Goal: Task Accomplishment & Management: Use online tool/utility

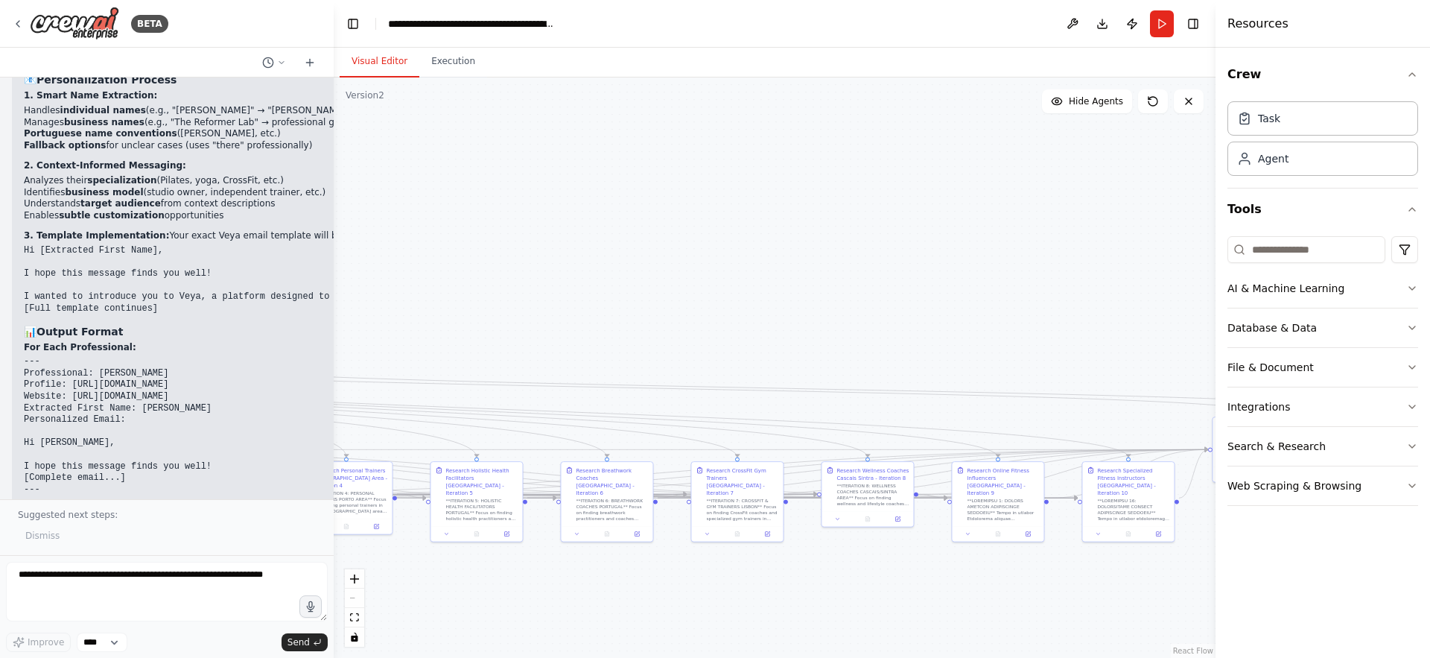
drag, startPoint x: 483, startPoint y: 314, endPoint x: 1039, endPoint y: 297, distance: 555.9
click at [1039, 297] on div ".deletable-edge-delete-btn { width: 20px; height: 20px; border: 0px solid #ffff…" at bounding box center [775, 367] width 882 height 580
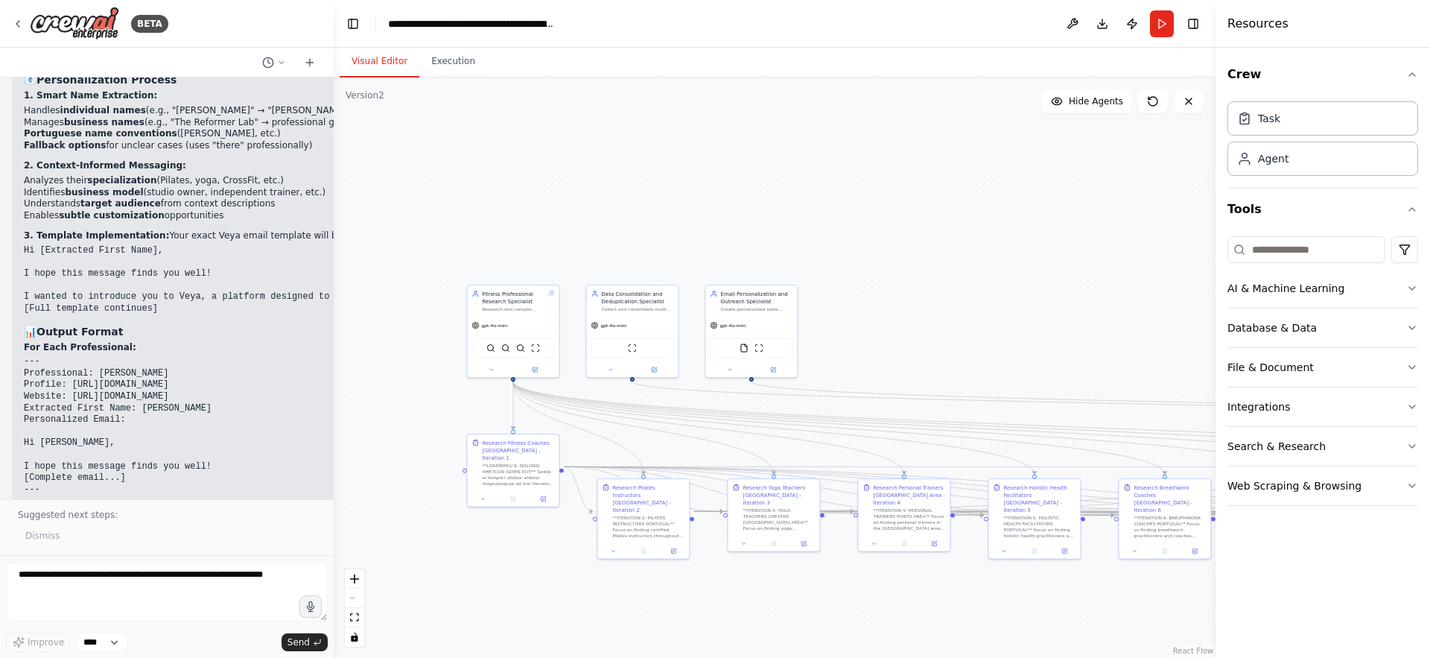
drag, startPoint x: 538, startPoint y: 291, endPoint x: 1111, endPoint y: 314, distance: 573.2
click at [1111, 314] on div ".deletable-edge-delete-btn { width: 20px; height: 20px; border: 0px solid #ffff…" at bounding box center [775, 367] width 882 height 580
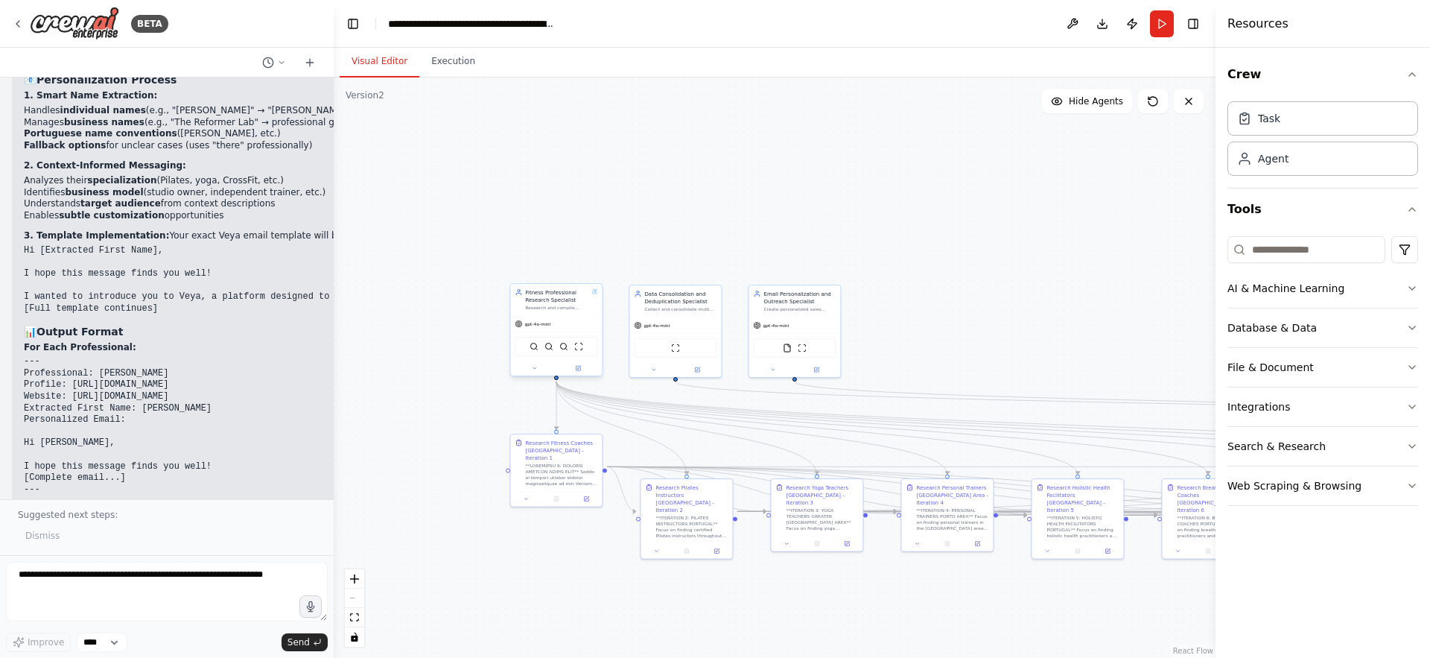
click at [573, 316] on div "gpt-4o-mini" at bounding box center [556, 324] width 92 height 16
click at [534, 368] on icon at bounding box center [534, 367] width 3 height 1
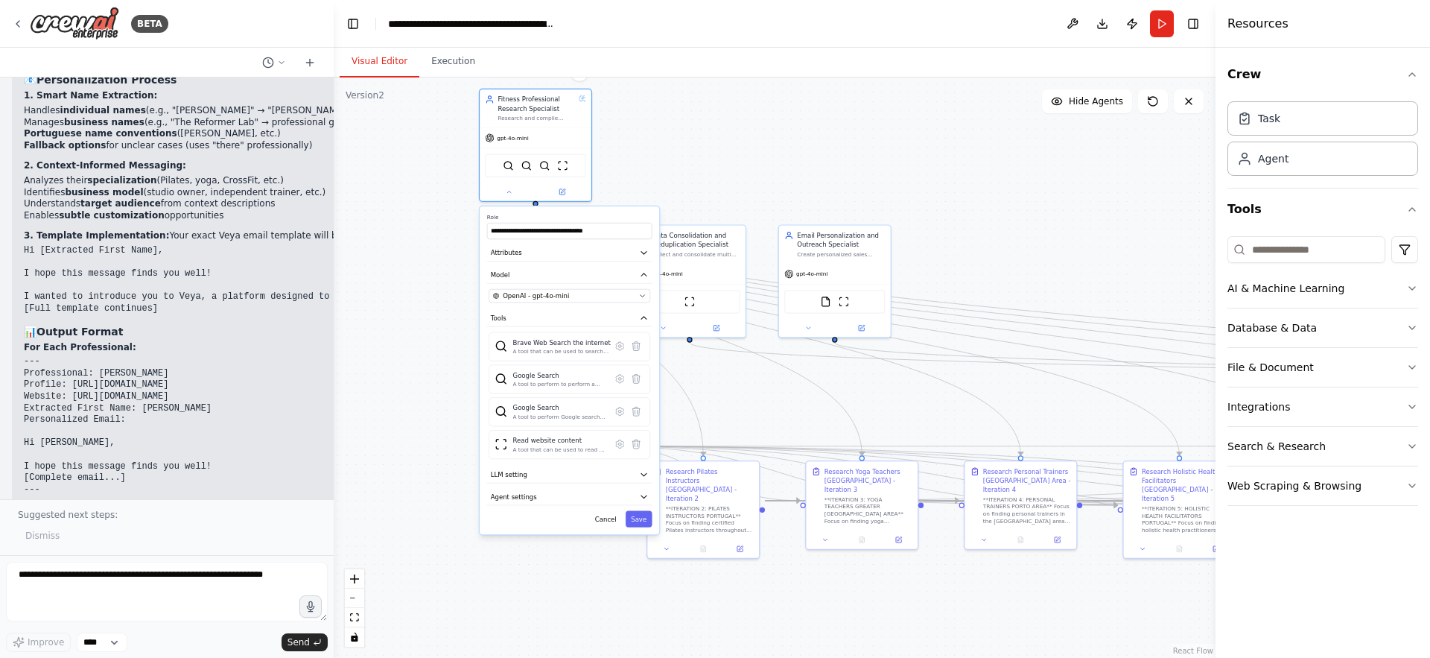
drag, startPoint x: 495, startPoint y: 471, endPoint x: 487, endPoint y: 330, distance: 141.7
click at [487, 332] on div "Brave Web Search the internet A tool that can be used to search the internet wi…" at bounding box center [569, 395] width 165 height 127
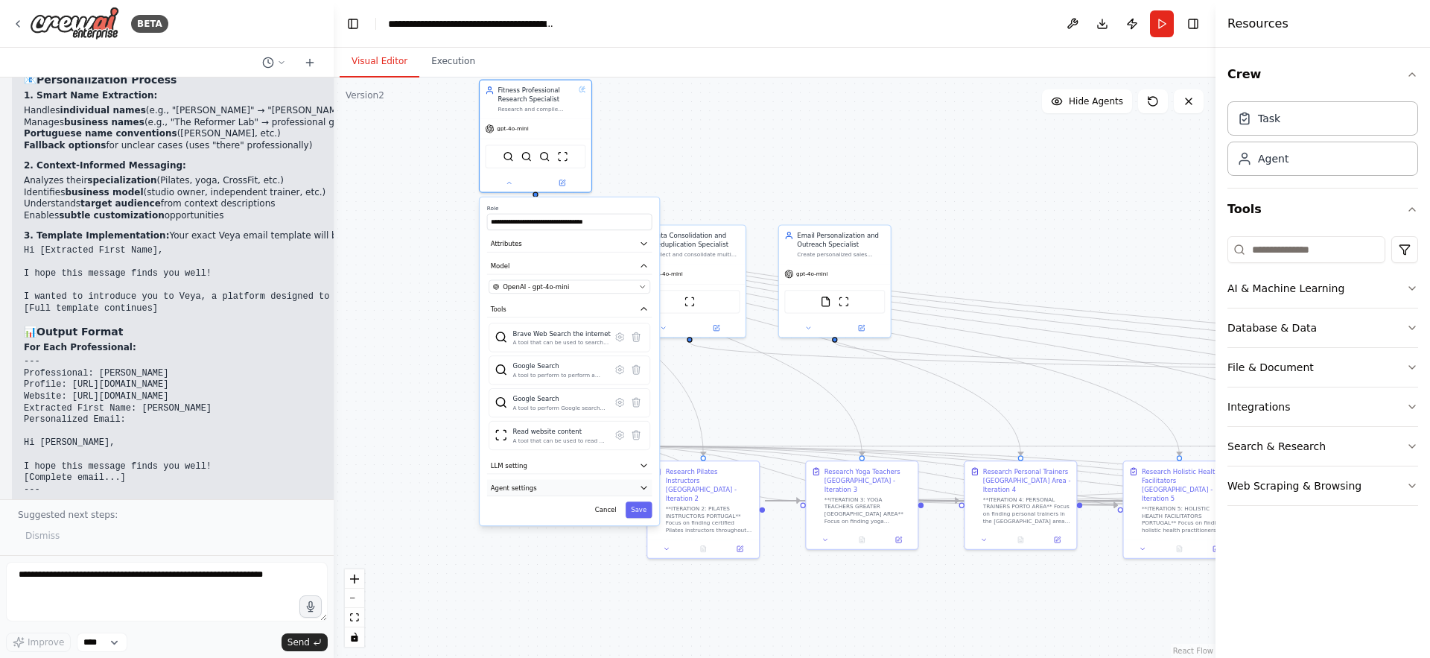
click at [629, 485] on button "Agent settings" at bounding box center [569, 488] width 165 height 17
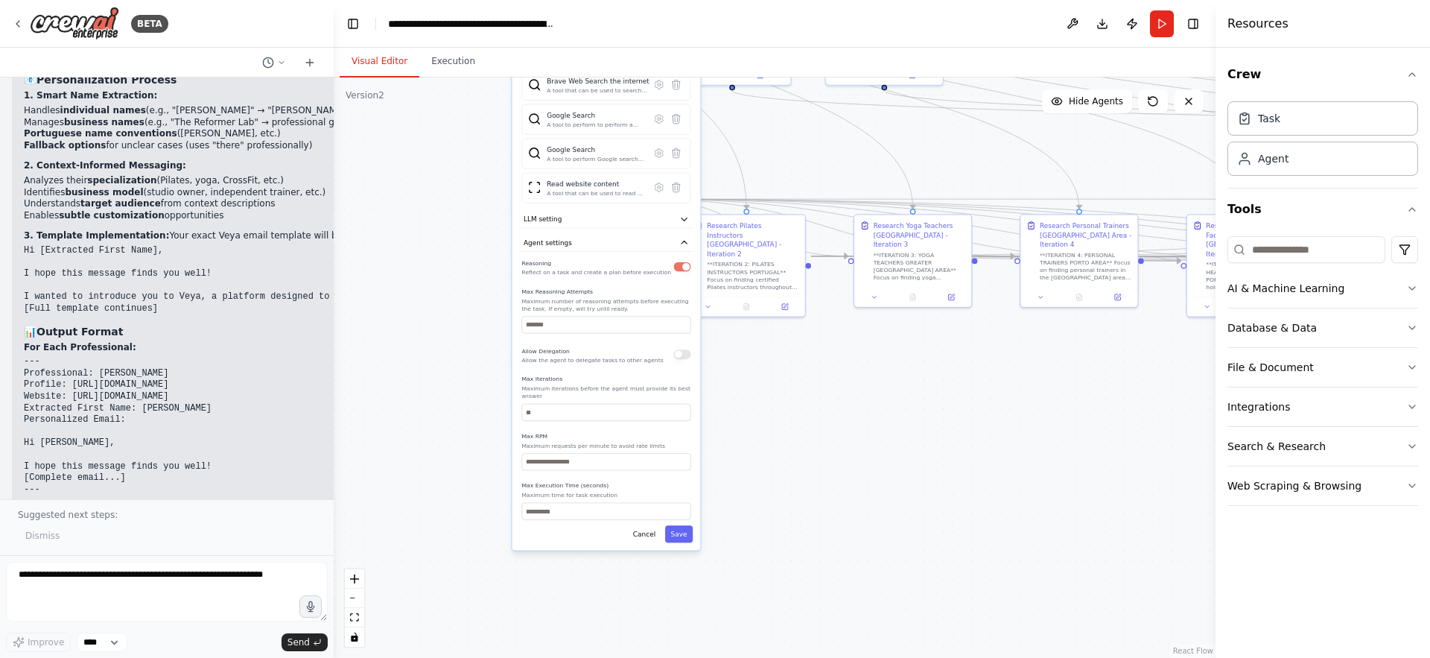
drag, startPoint x: 749, startPoint y: 595, endPoint x: 786, endPoint y: 355, distance: 243.4
click at [786, 355] on div ".deletable-edge-delete-btn { width: 20px; height: 20px; border: 0px solid #ffff…" at bounding box center [775, 367] width 882 height 580
click at [589, 411] on input "*" at bounding box center [605, 412] width 169 height 17
type input "*"
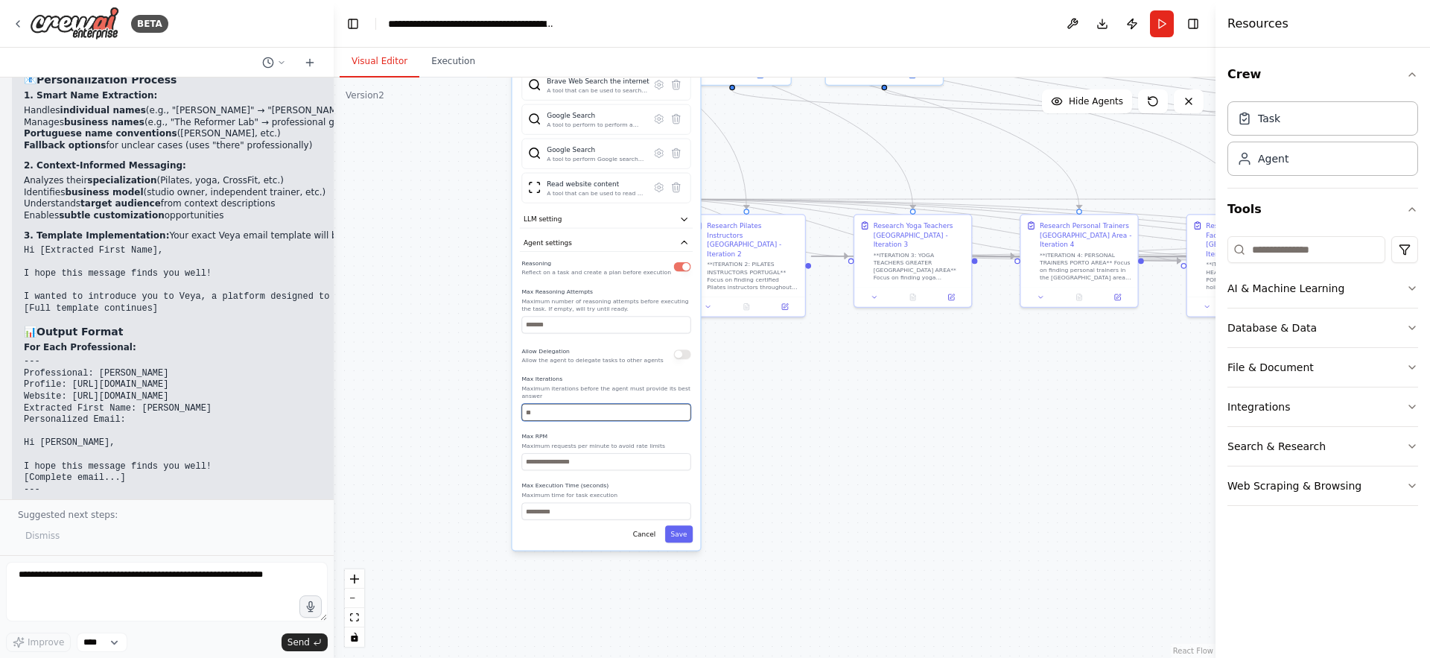
click at [682, 415] on input "*" at bounding box center [605, 412] width 169 height 17
click at [687, 536] on button "Save" at bounding box center [679, 533] width 28 height 17
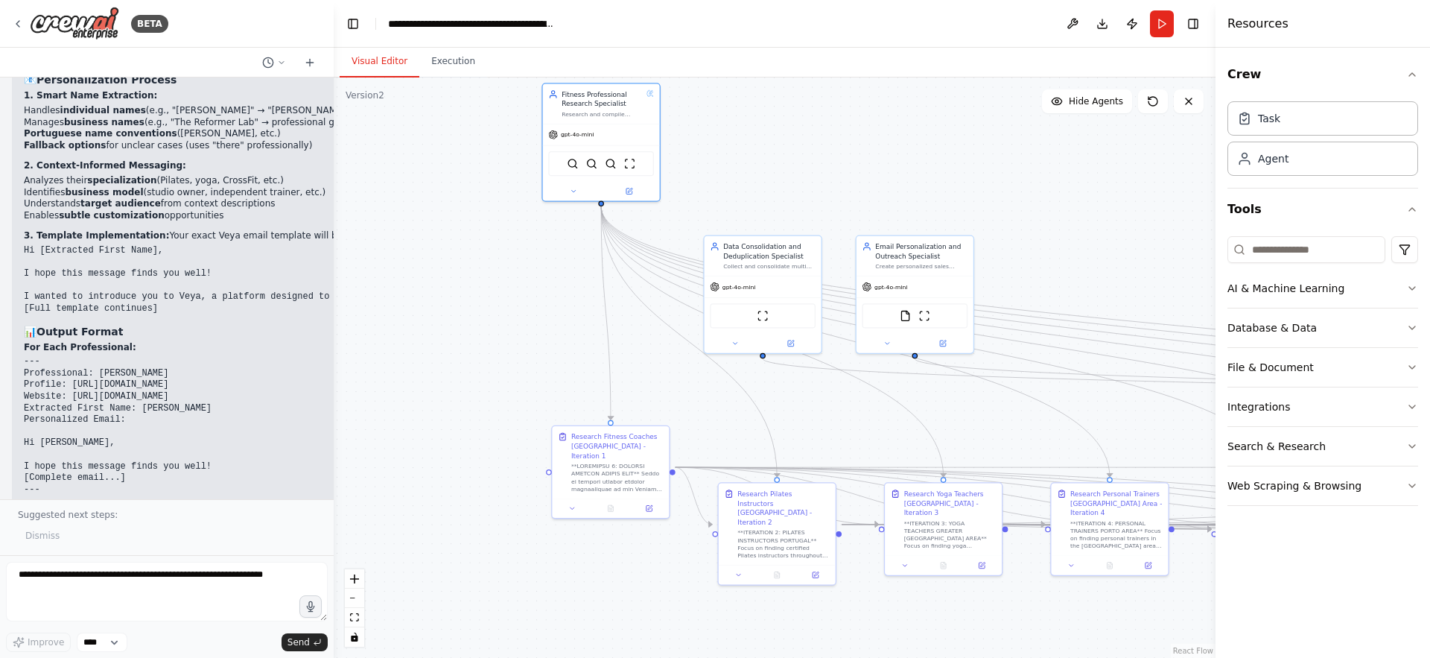
drag, startPoint x: 755, startPoint y: 347, endPoint x: 784, endPoint y: 609, distance: 263.0
click at [784, 609] on div ".deletable-edge-delete-btn { width: 20px; height: 20px; border: 0px solid #ffff…" at bounding box center [775, 367] width 882 height 580
click at [776, 255] on div "Data Consolidation and Deduplication Specialist" at bounding box center [769, 249] width 92 height 19
click at [738, 340] on icon at bounding box center [734, 340] width 7 height 7
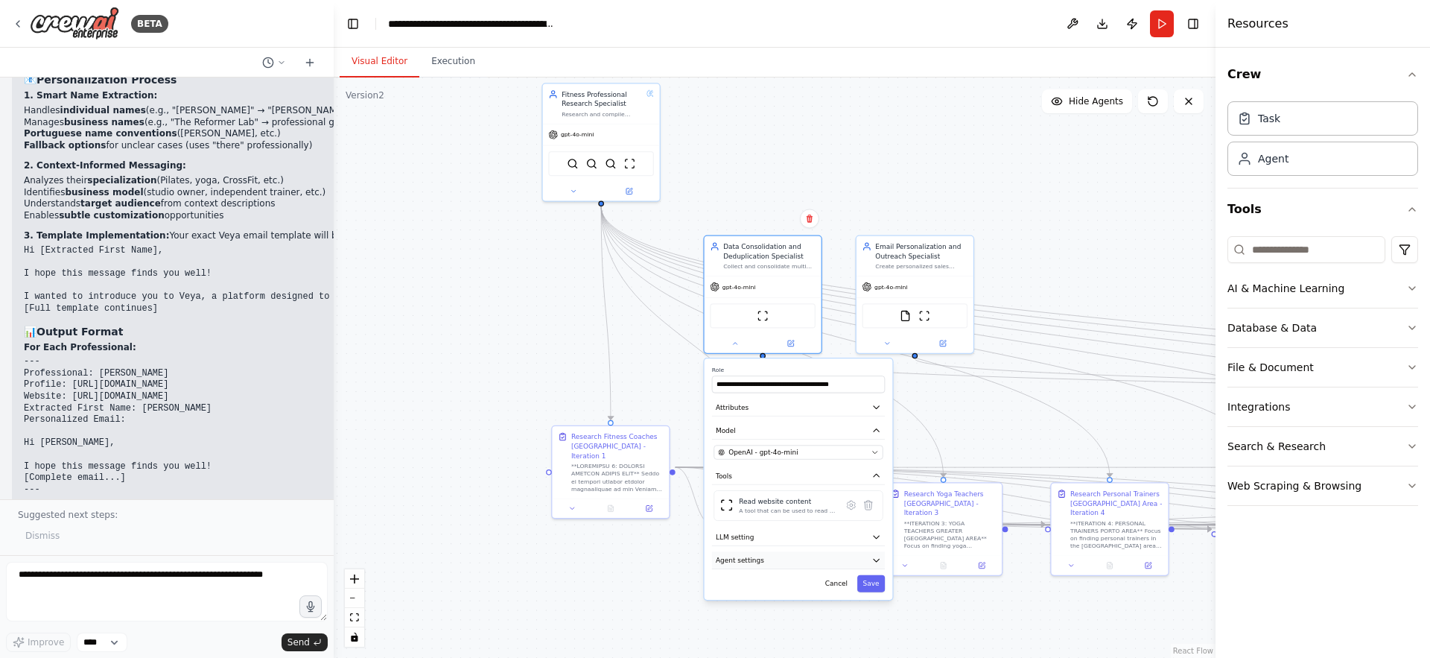
click at [878, 559] on icon "button" at bounding box center [876, 560] width 5 height 3
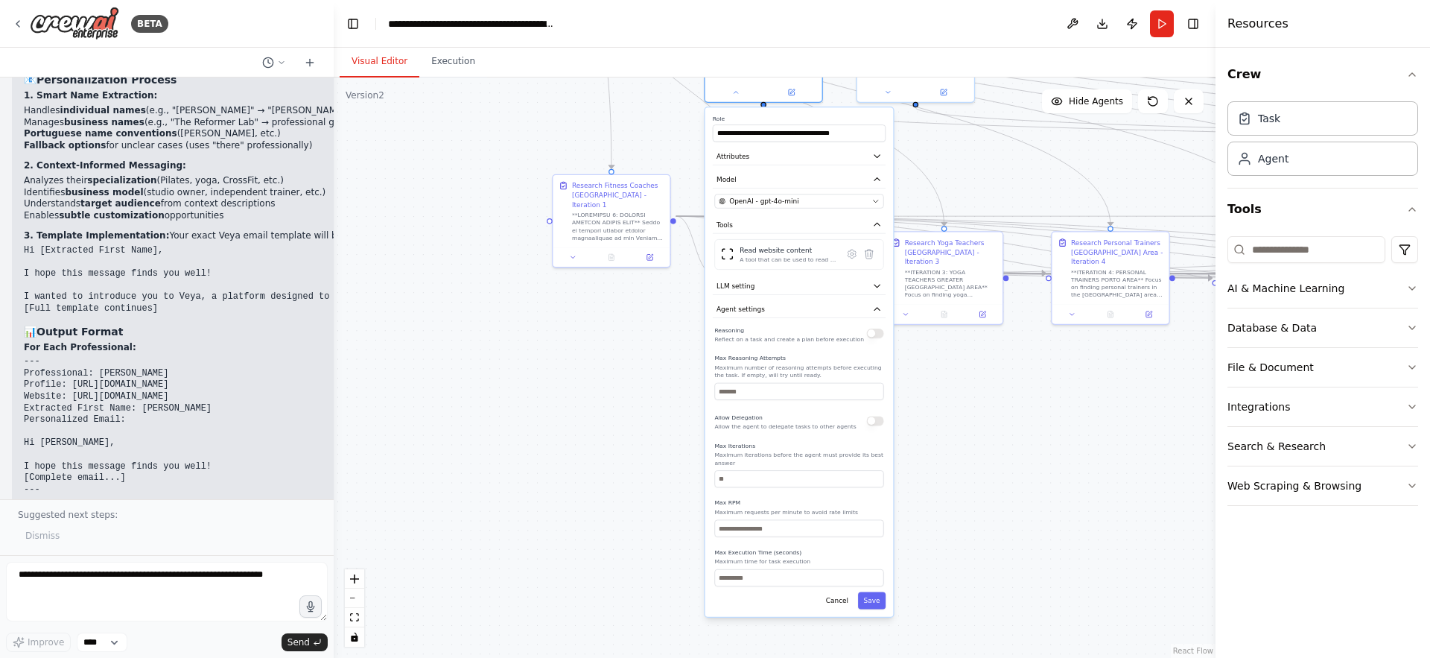
drag, startPoint x: 997, startPoint y: 635, endPoint x: 998, endPoint y: 382, distance: 252.5
click at [998, 382] on div ".deletable-edge-delete-btn { width: 20px; height: 20px; border: 0px solid #ffff…" at bounding box center [775, 367] width 882 height 580
click at [783, 482] on input "*" at bounding box center [798, 476] width 169 height 17
click at [875, 477] on input "*" at bounding box center [798, 476] width 169 height 17
type input "*"
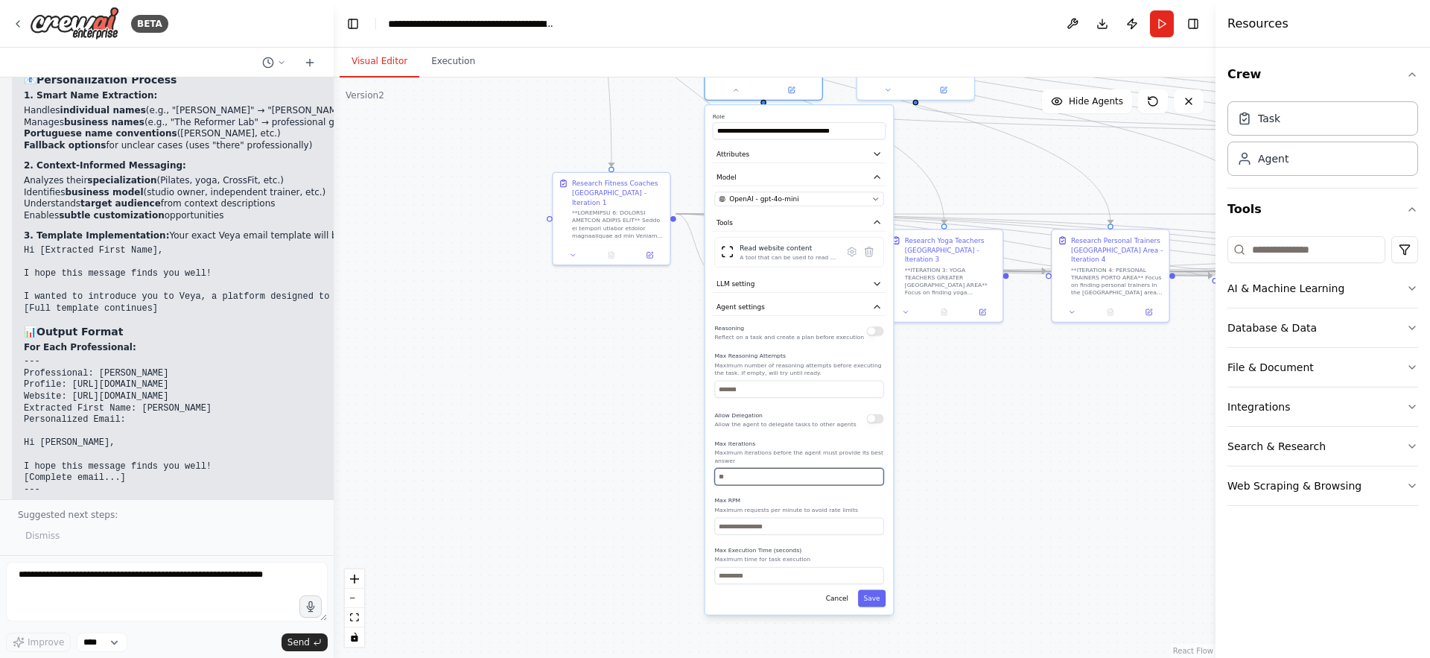
click at [875, 477] on input "*" at bounding box center [798, 476] width 169 height 17
click at [876, 602] on button "Save" at bounding box center [872, 598] width 28 height 17
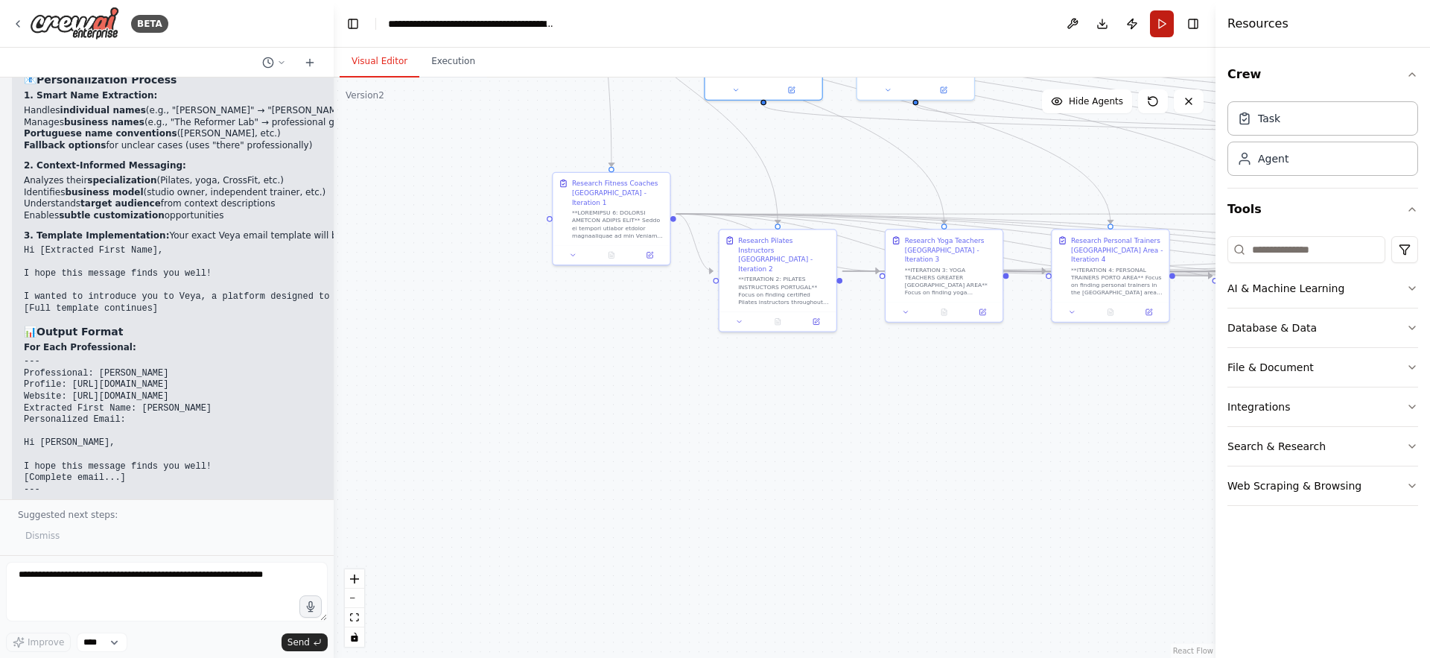
click at [1169, 18] on button "Run" at bounding box center [1162, 23] width 24 height 27
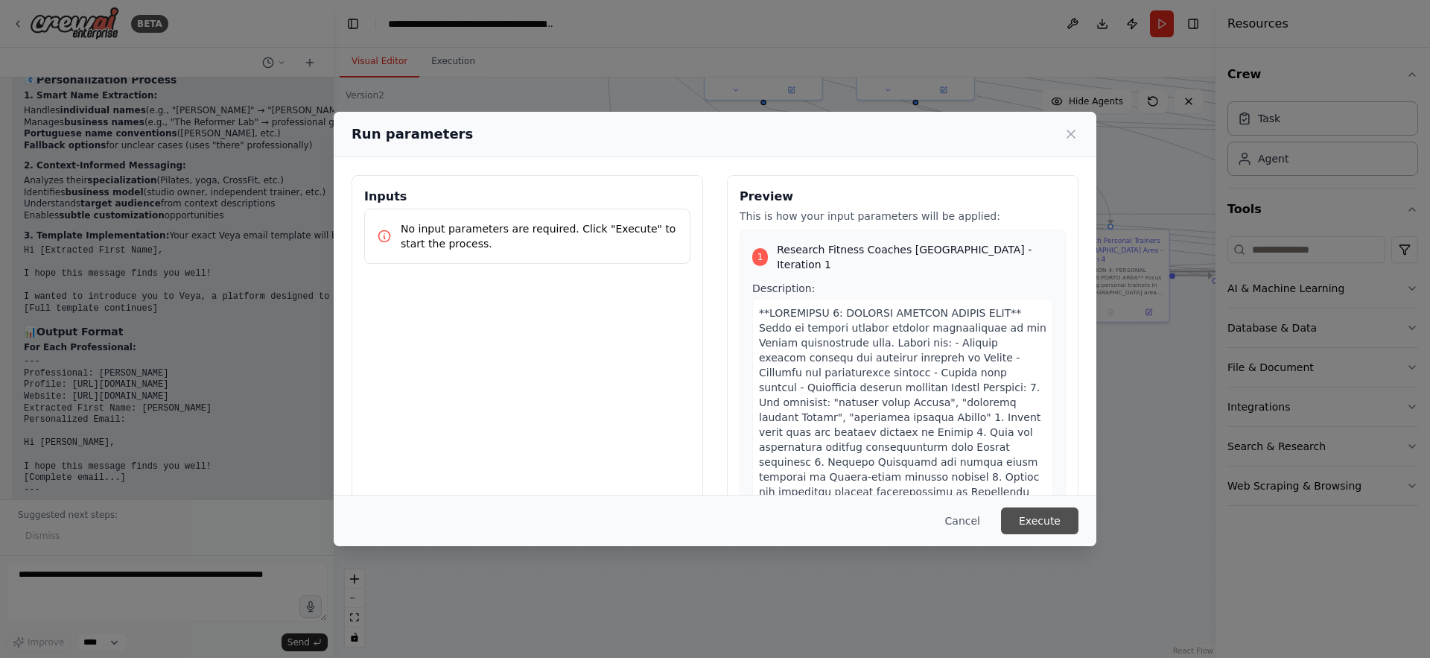
click at [1058, 521] on button "Execute" at bounding box center [1039, 520] width 77 height 27
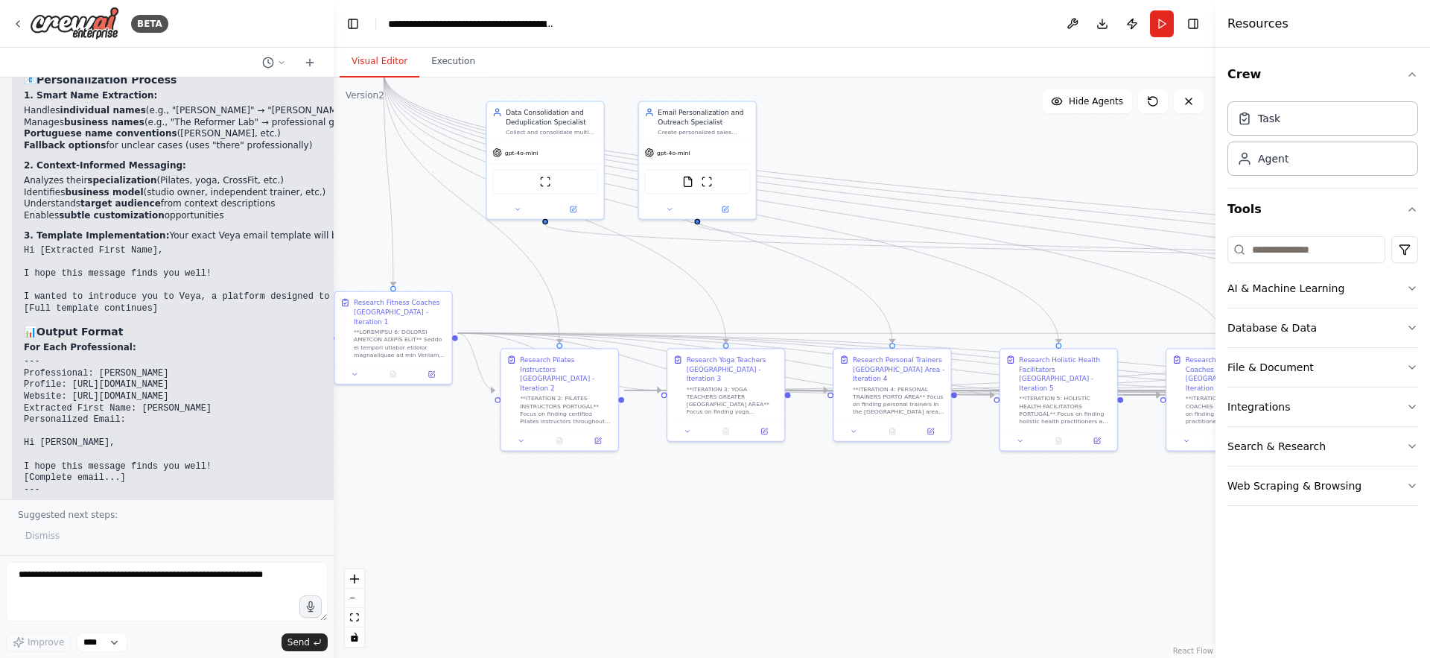
drag, startPoint x: 1052, startPoint y: 404, endPoint x: 827, endPoint y: 528, distance: 257.0
click at [827, 528] on div ".deletable-edge-delete-btn { width: 20px; height: 20px; border: 0px solid #ffff…" at bounding box center [775, 367] width 882 height 580
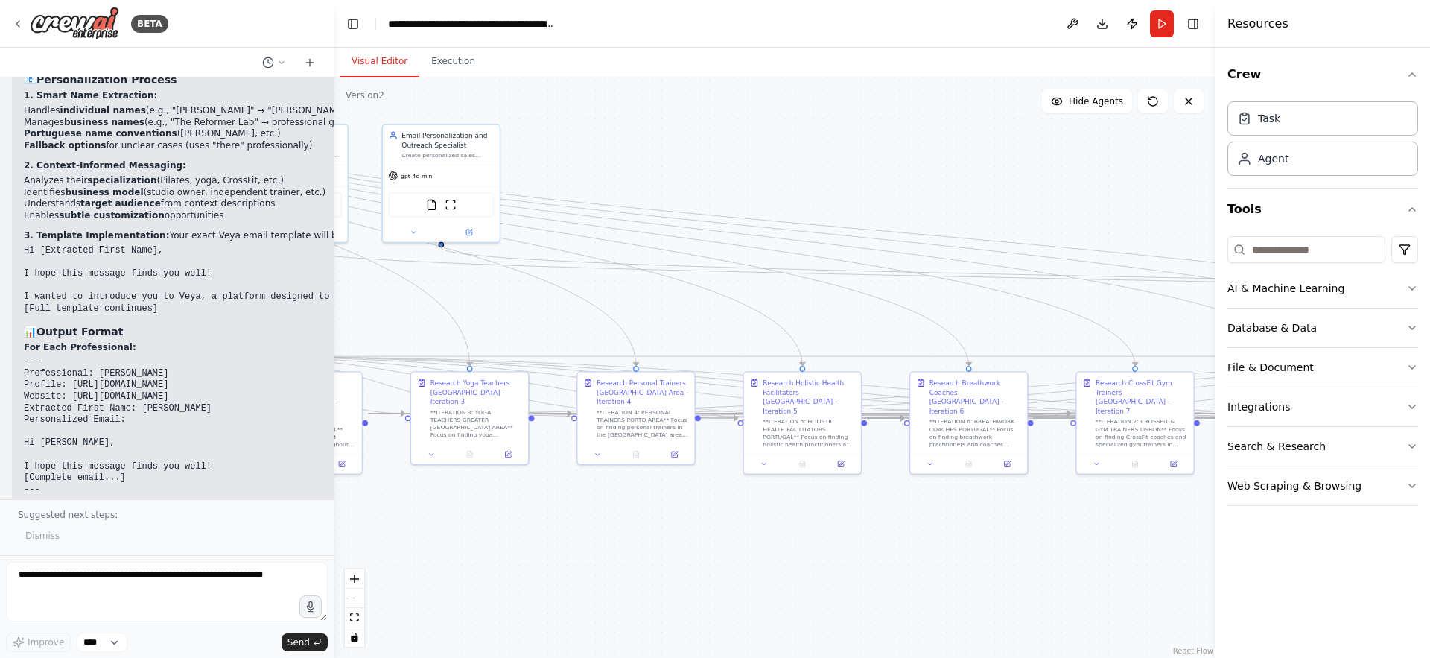
drag, startPoint x: 1150, startPoint y: 512, endPoint x: 900, endPoint y: 530, distance: 250.1
click at [900, 530] on div ".deletable-edge-delete-btn { width: 20px; height: 20px; border: 0px solid #ffff…" at bounding box center [775, 367] width 882 height 580
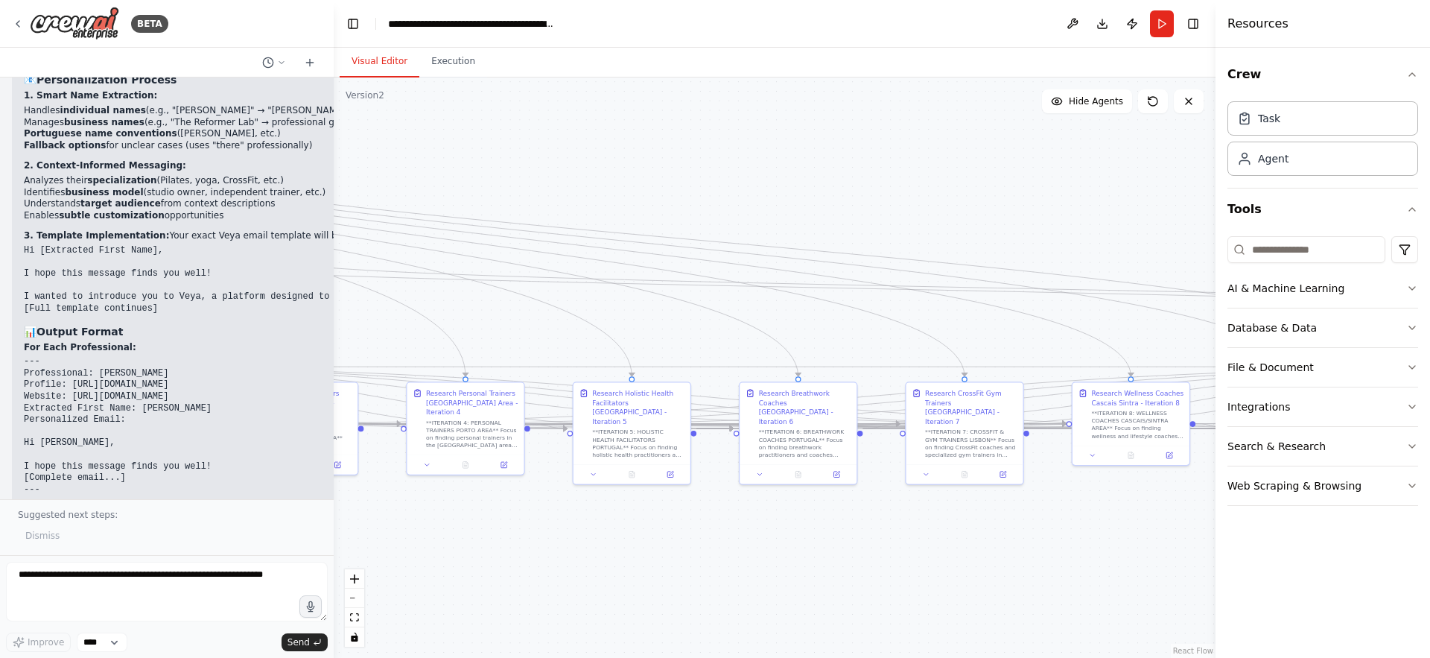
drag, startPoint x: 1110, startPoint y: 517, endPoint x: 939, endPoint y: 527, distance: 170.9
click at [939, 527] on div ".deletable-edge-delete-btn { width: 20px; height: 20px; border: 0px solid #ffff…" at bounding box center [775, 367] width 882 height 580
click at [457, 62] on button "Execution" at bounding box center [453, 61] width 68 height 31
click at [373, 52] on button "Visual Editor" at bounding box center [380, 61] width 80 height 31
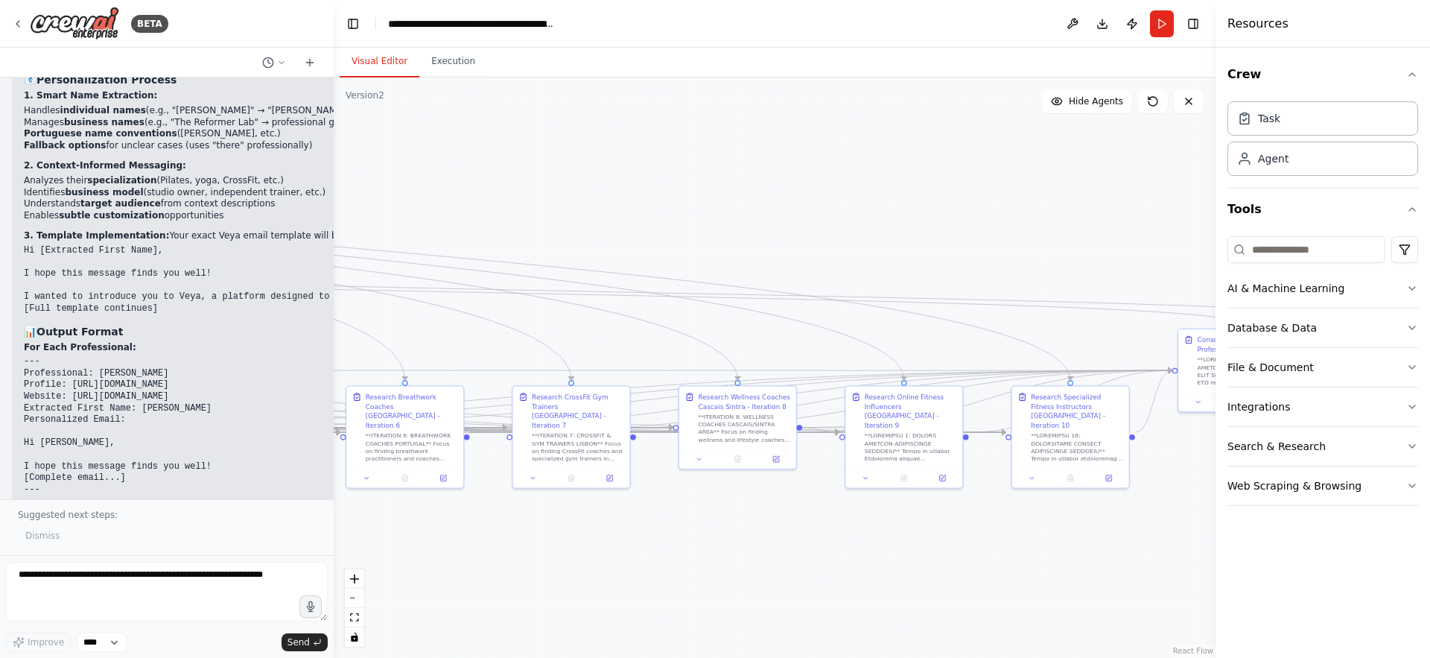
drag, startPoint x: 918, startPoint y: 308, endPoint x: 522, endPoint y: 312, distance: 396.3
click at [522, 312] on div ".deletable-edge-delete-btn { width: 20px; height: 20px; border: 0px solid #ffff…" at bounding box center [775, 367] width 882 height 580
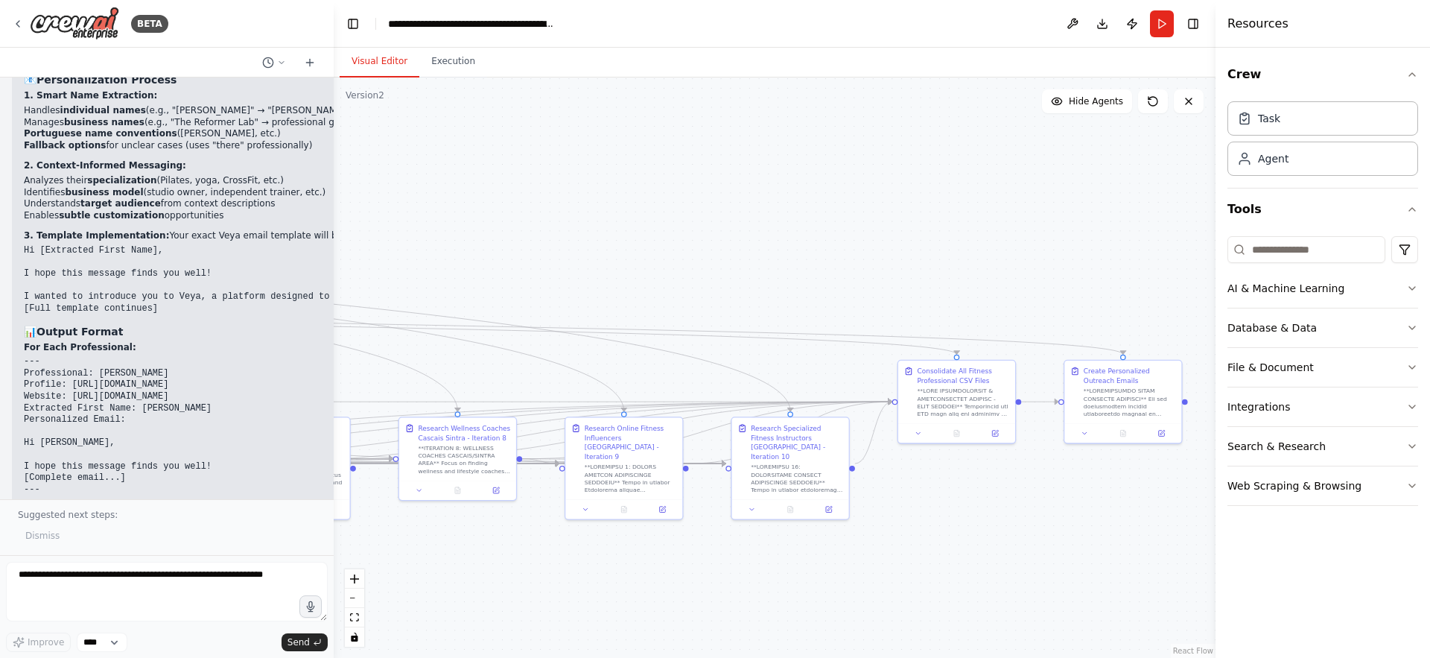
drag, startPoint x: 1110, startPoint y: 269, endPoint x: 833, endPoint y: 299, distance: 278.7
click at [833, 299] on div ".deletable-edge-delete-btn { width: 20px; height: 20px; border: 0px solid #ffff…" at bounding box center [775, 367] width 882 height 580
click at [277, 62] on icon at bounding box center [281, 62] width 9 height 9
click at [477, 201] on div ".deletable-edge-delete-btn { width: 20px; height: 20px; border: 0px solid #ffff…" at bounding box center [775, 367] width 882 height 580
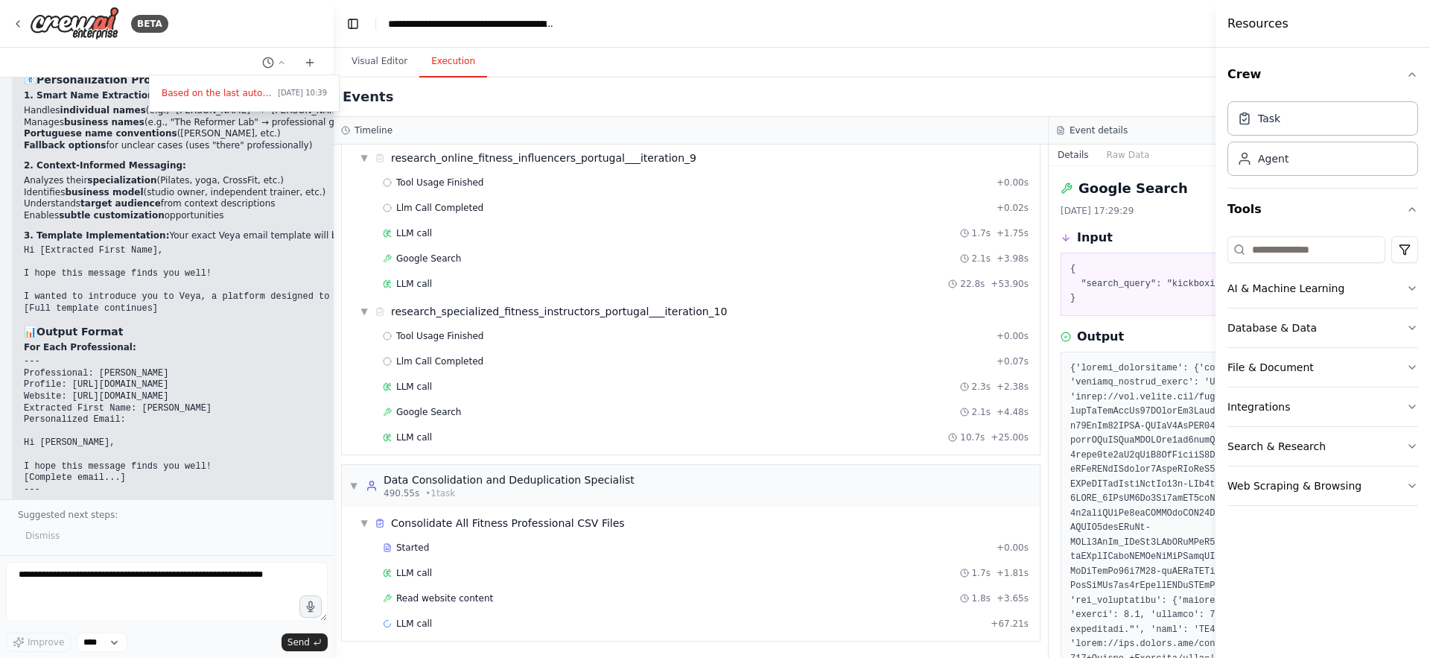
click at [456, 57] on button "Execution" at bounding box center [453, 61] width 68 height 31
click at [1175, 91] on div "Events" at bounding box center [1049, 96] width 1430 height 39
click at [1192, 179] on div "Google Search" at bounding box center [1406, 188] width 691 height 21
click at [1124, 166] on div "Google Search 03/09/2025, 17:29:29 Input { "search_query": "kickboxing coach Li…" at bounding box center [1406, 412] width 715 height 492
click at [1123, 155] on button "Raw Data" at bounding box center [1128, 154] width 61 height 21
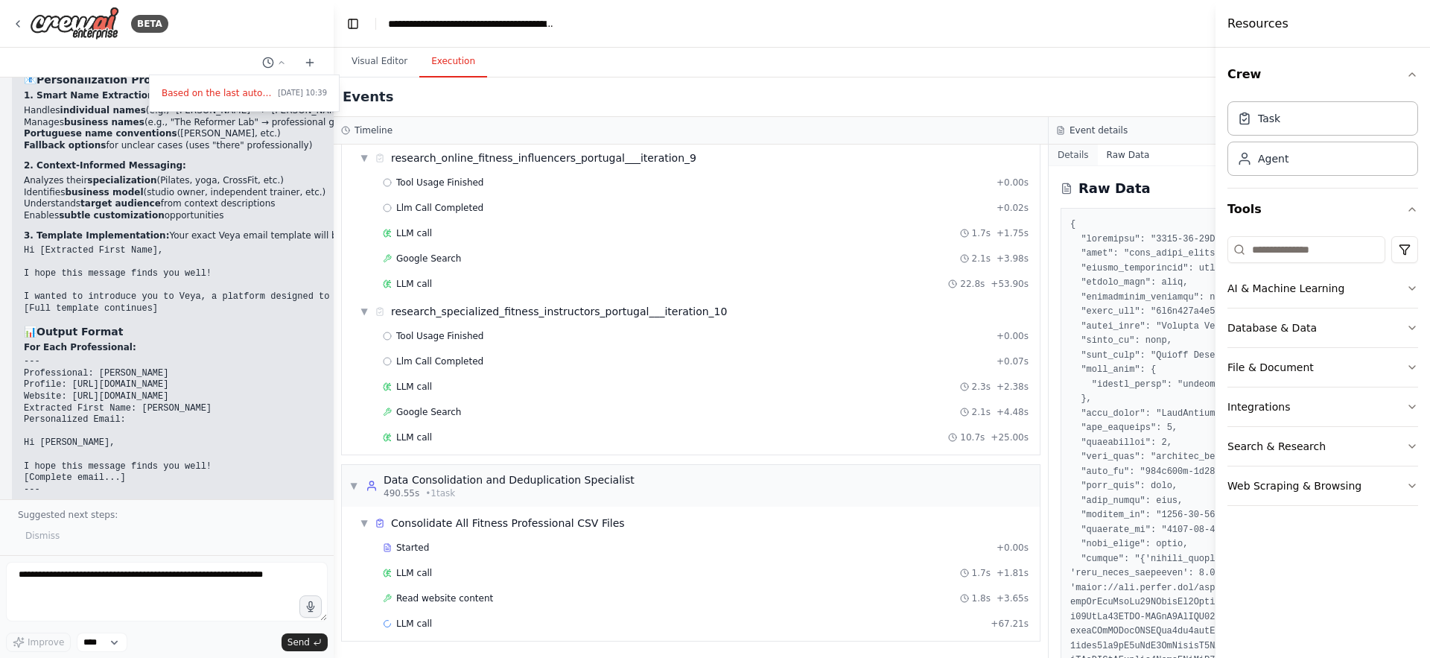
click at [1070, 157] on button "Details" at bounding box center [1073, 154] width 49 height 21
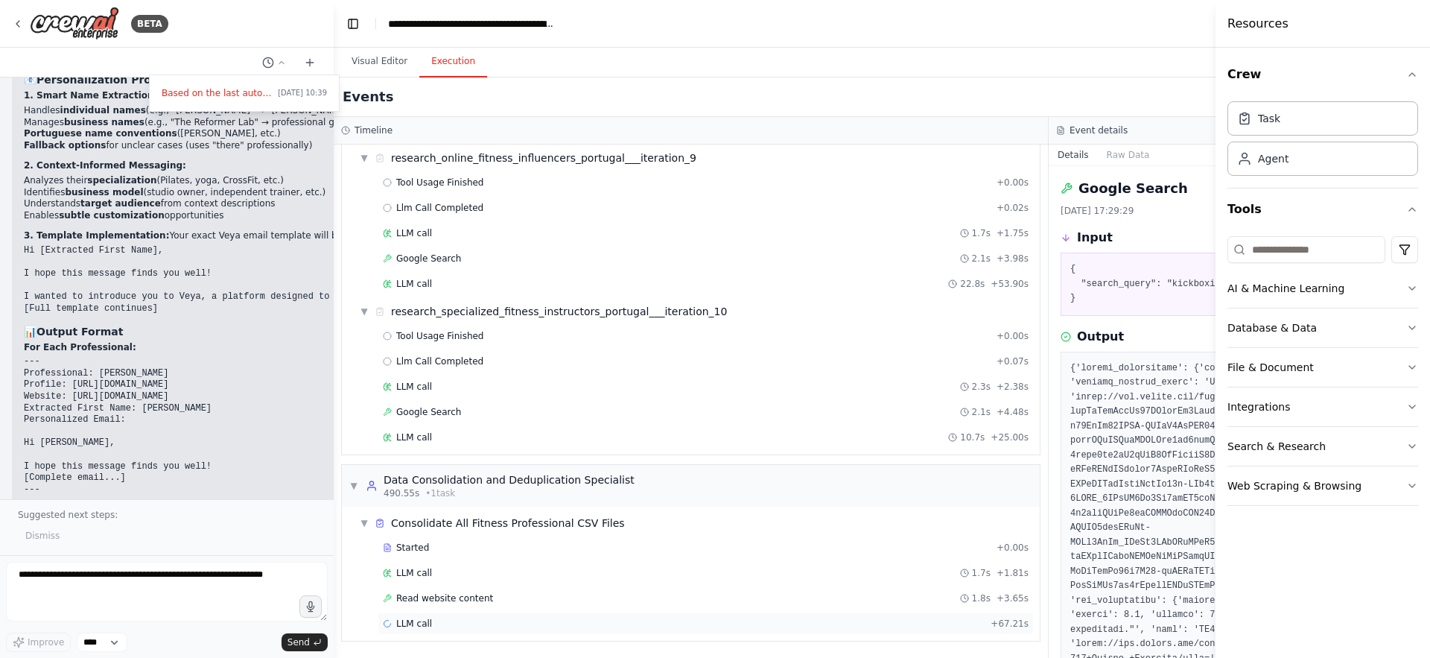
click at [565, 623] on div "LLM call + 67.21s" at bounding box center [706, 623] width 646 height 12
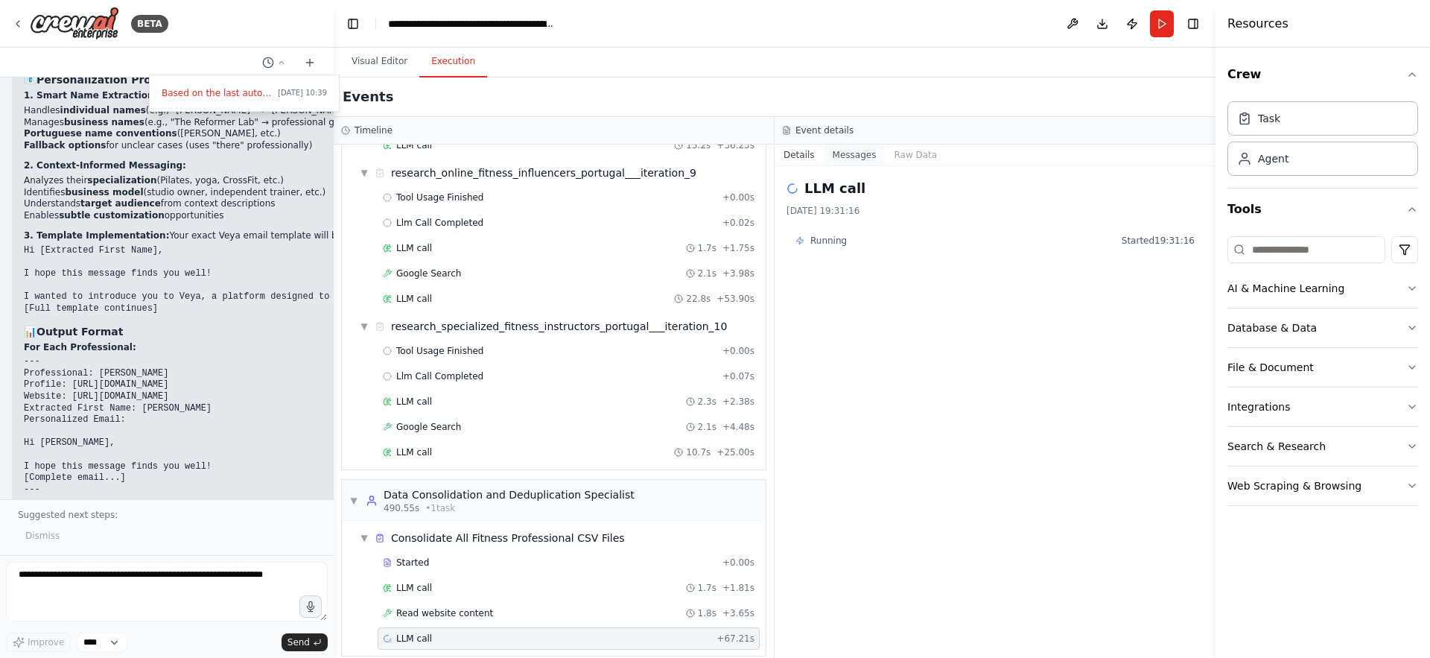
click at [857, 151] on button "Messages" at bounding box center [855, 154] width 62 height 21
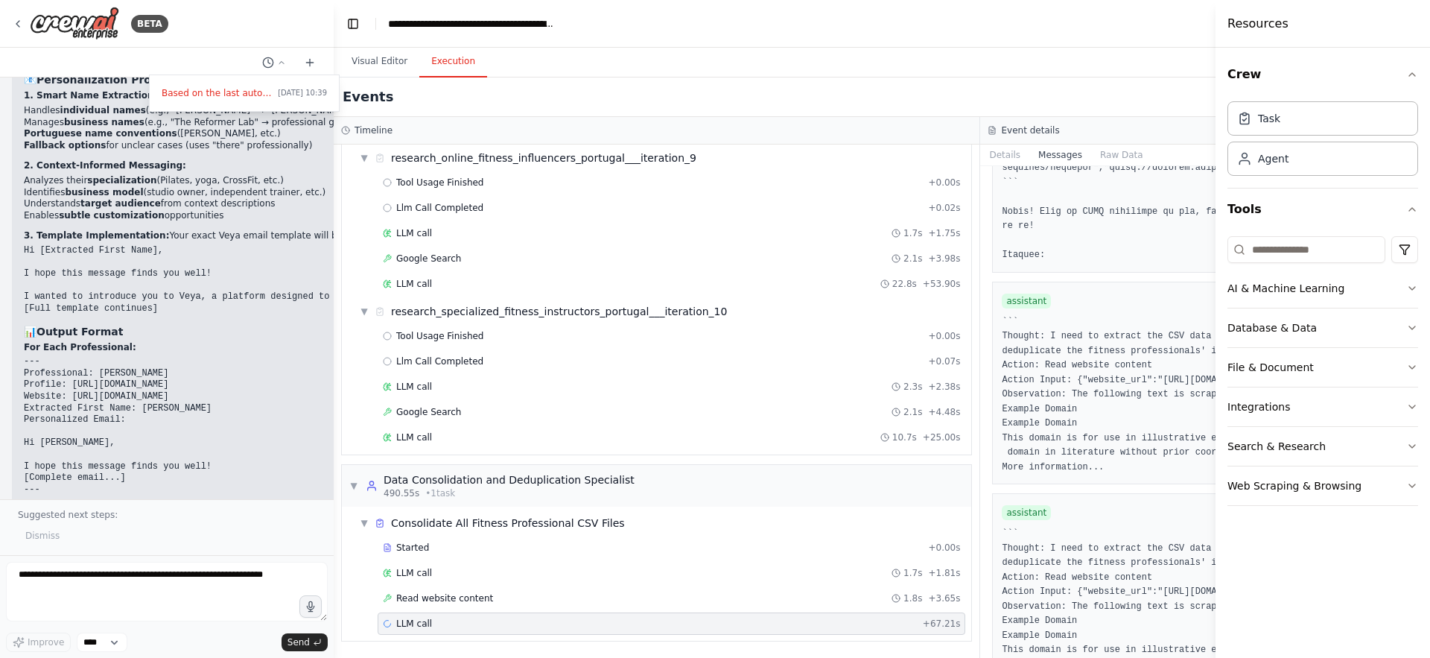
scroll to position [6733, 0]
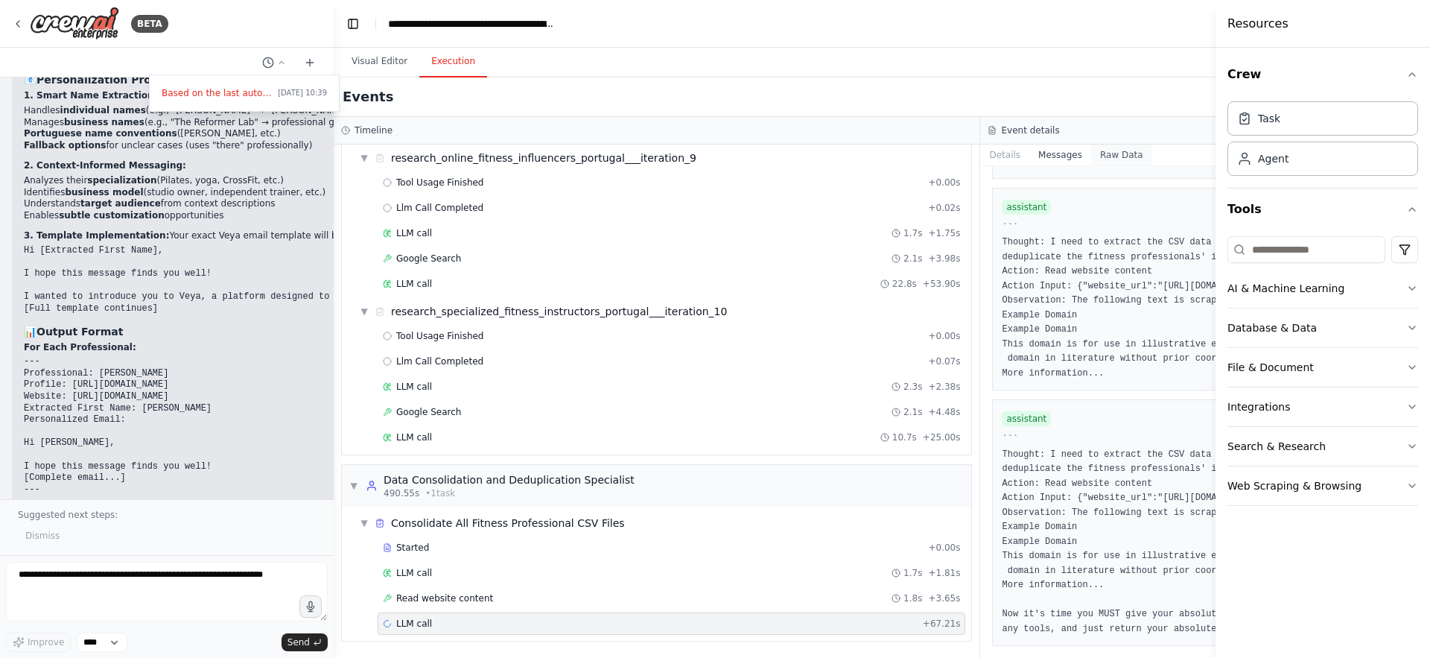
click at [1122, 150] on button "Raw Data" at bounding box center [1121, 154] width 61 height 21
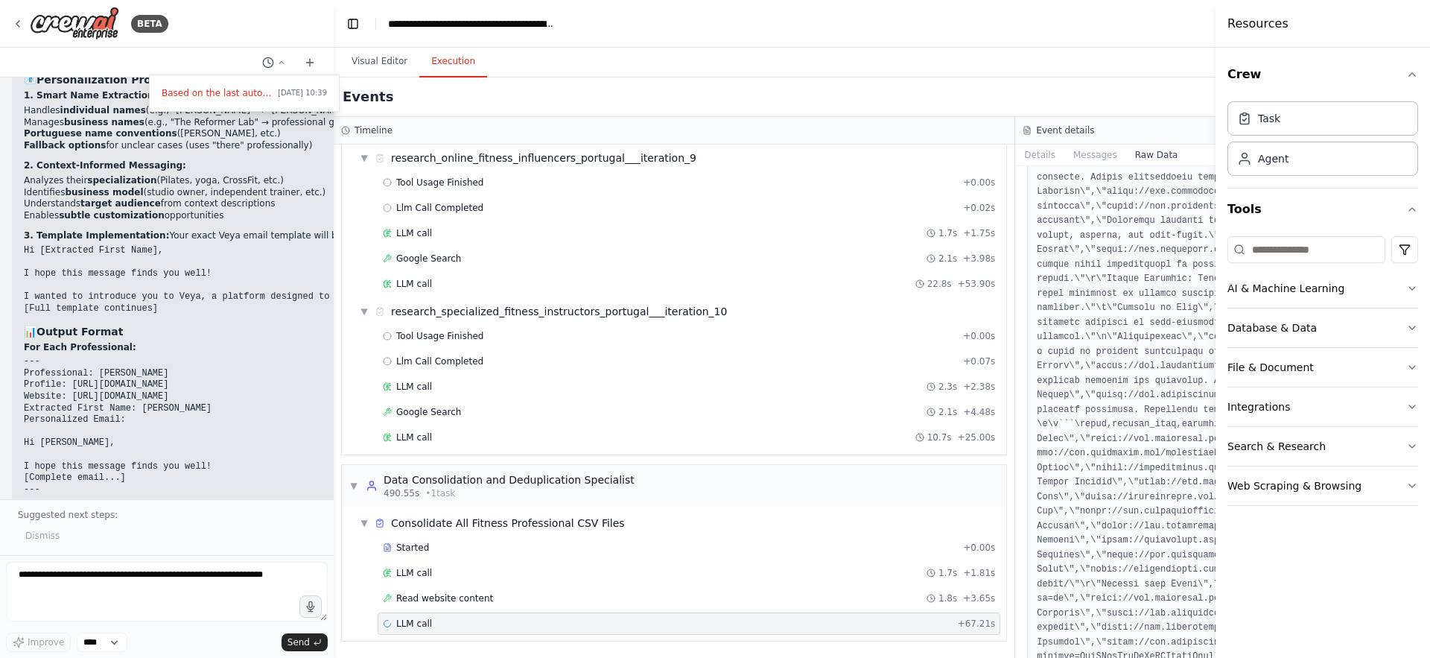
scroll to position [3469, 0]
click at [1052, 152] on button "Details" at bounding box center [1039, 154] width 49 height 21
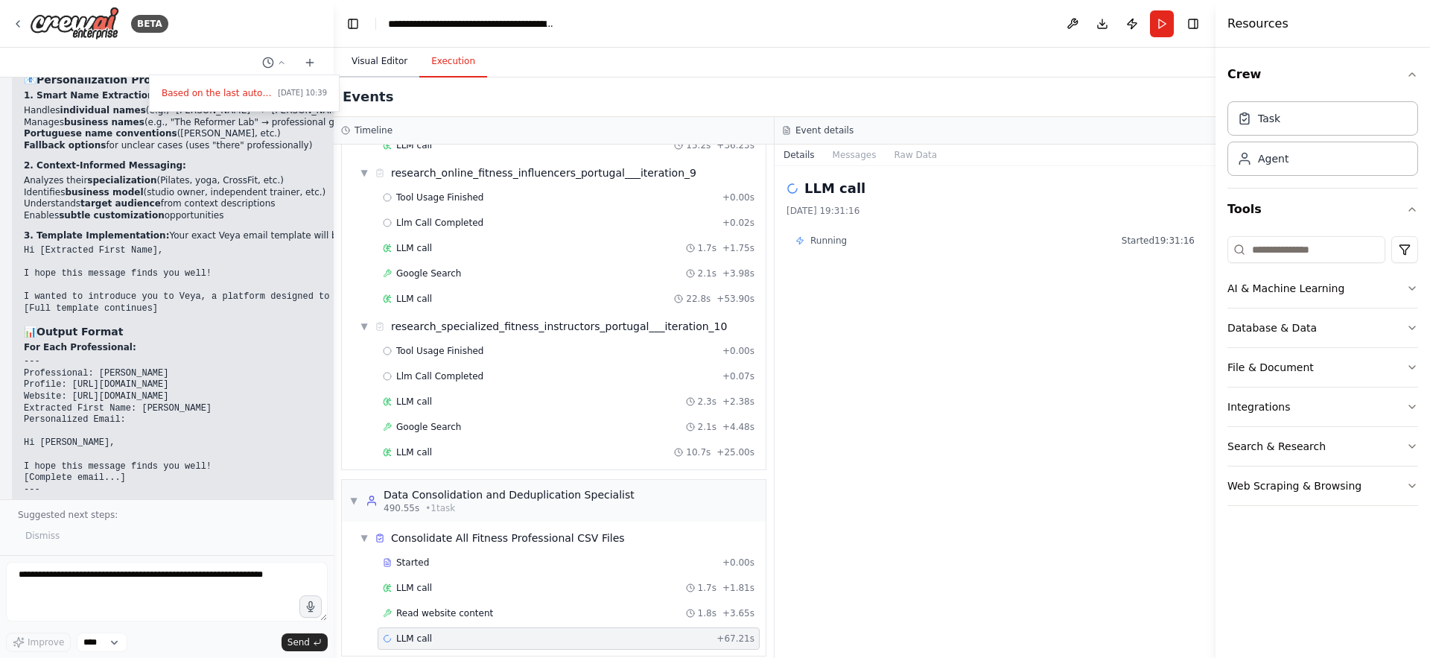
click at [380, 61] on button "Visual Editor" at bounding box center [380, 61] width 80 height 31
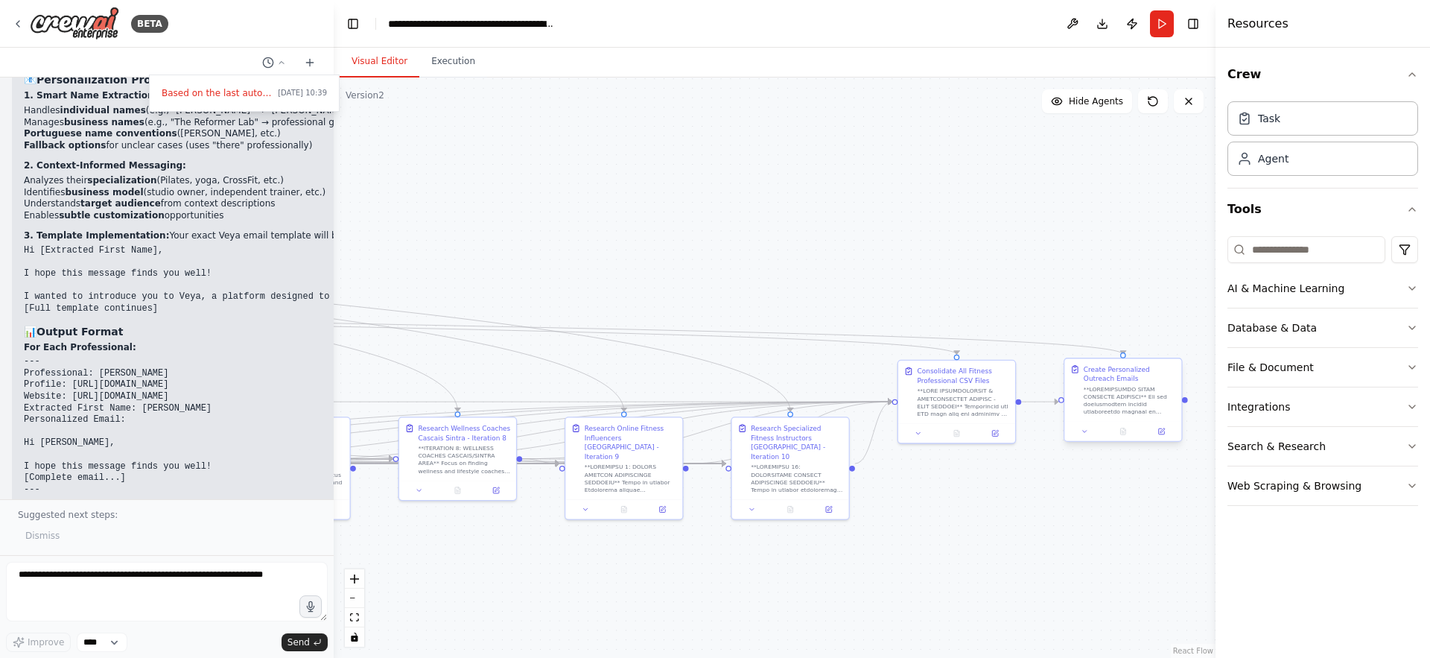
click at [1122, 400] on div at bounding box center [1130, 400] width 92 height 31
click at [1122, 400] on div at bounding box center [1134, 400] width 92 height 31
click at [950, 398] on div at bounding box center [964, 400] width 92 height 31
click at [476, 252] on div ".deletable-edge-delete-btn { width: 20px; height: 20px; border: 0px solid #ffff…" at bounding box center [775, 367] width 882 height 580
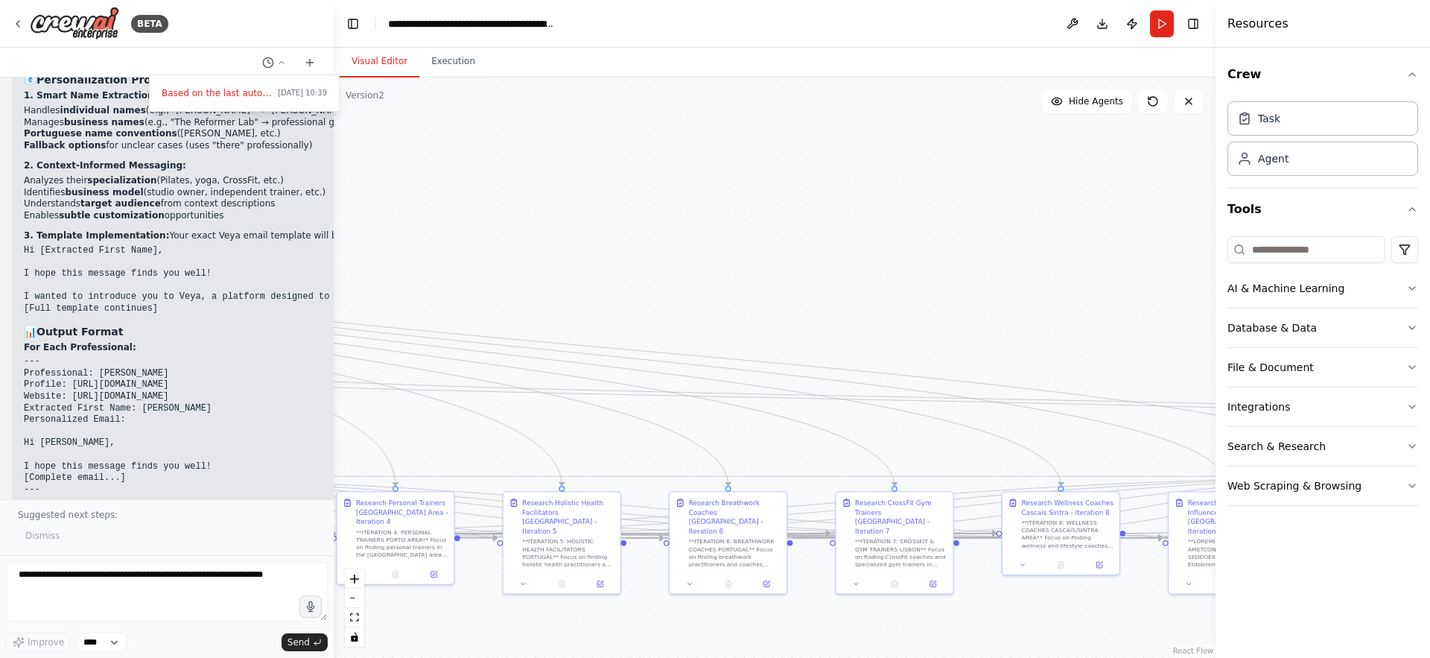
drag, startPoint x: 443, startPoint y: 226, endPoint x: 1076, endPoint y: 311, distance: 638.7
click at [1076, 311] on div ".deletable-edge-delete-btn { width: 20px; height: 20px; border: 0px solid #ffff…" at bounding box center [775, 367] width 882 height 580
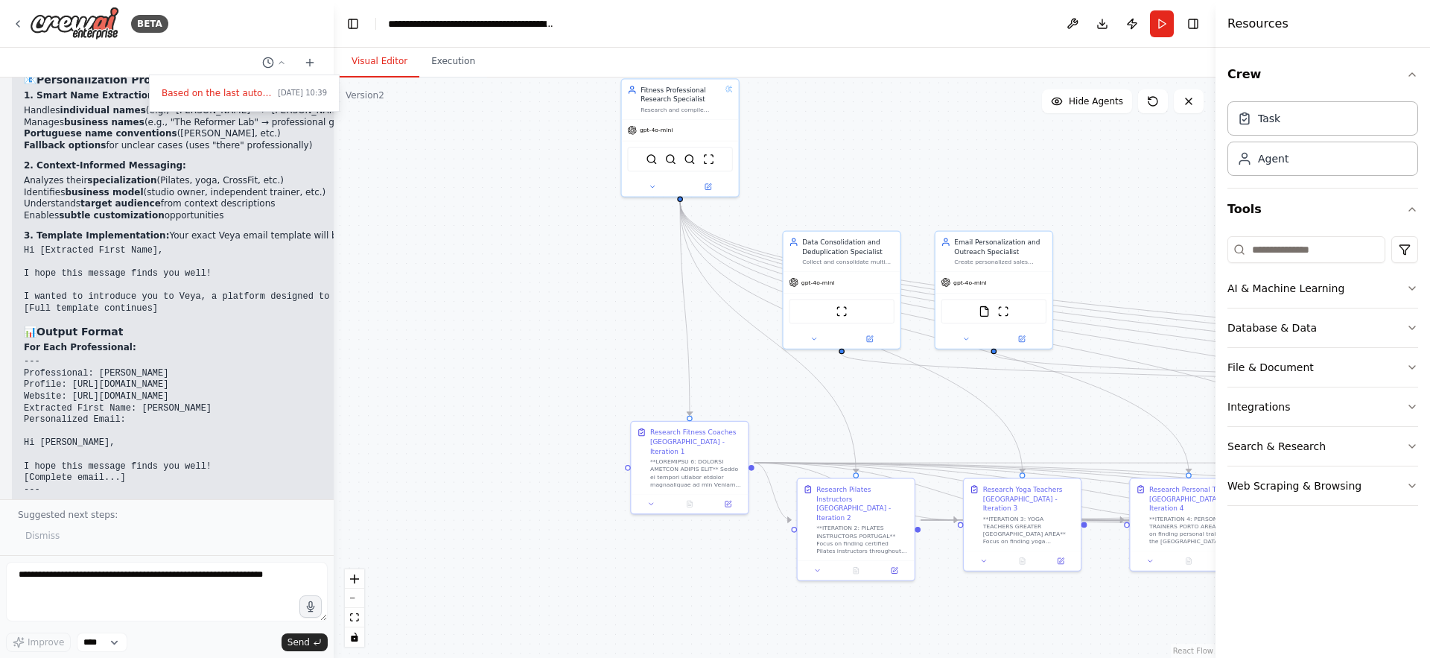
drag, startPoint x: 396, startPoint y: 296, endPoint x: 1159, endPoint y: 272, distance: 763.0
click at [1159, 272] on div ".deletable-edge-delete-btn { width: 20px; height: 20px; border: 0px solid #ffff…" at bounding box center [775, 367] width 882 height 580
click at [977, 259] on div "Create personalized sales emails for fitness professionals using their name and…" at bounding box center [999, 259] width 92 height 7
click at [970, 339] on button at bounding box center [965, 336] width 54 height 11
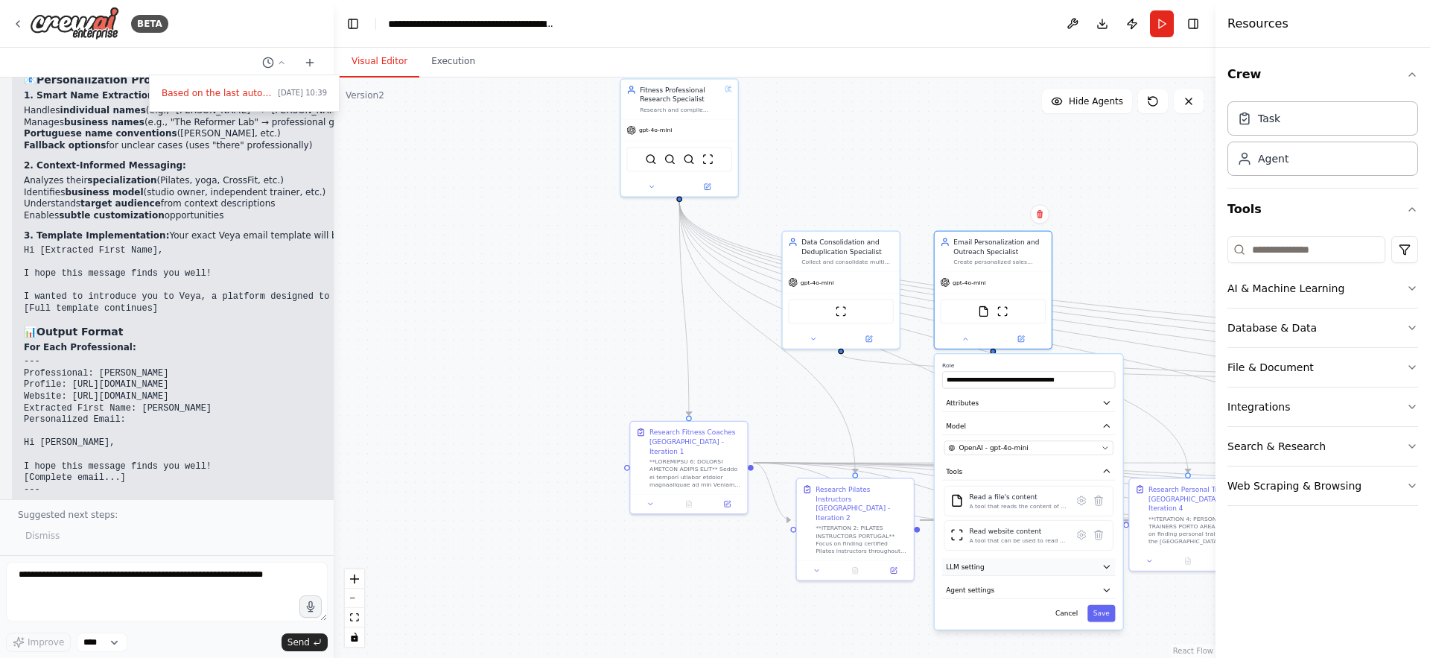
click at [1032, 571] on button "LLM setting" at bounding box center [1028, 567] width 173 height 18
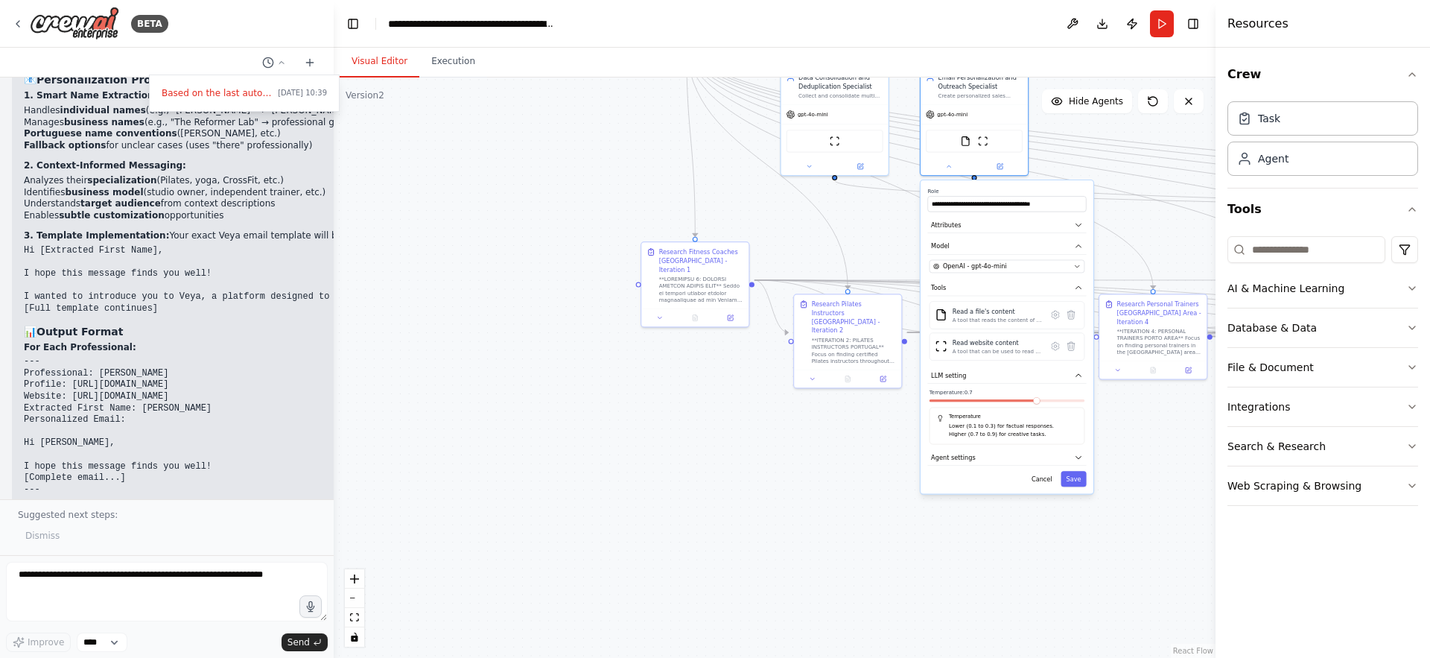
drag, startPoint x: 882, startPoint y: 623, endPoint x: 865, endPoint y: 428, distance: 196.6
click at [865, 428] on div ".deletable-edge-delete-btn { width: 20px; height: 20px; border: 0px solid #ffff…" at bounding box center [775, 367] width 882 height 580
click at [977, 458] on button "Agent settings" at bounding box center [1006, 457] width 159 height 16
click at [972, 533] on input "number" at bounding box center [1007, 533] width 155 height 16
click at [1076, 480] on button "button" at bounding box center [1077, 479] width 16 height 9
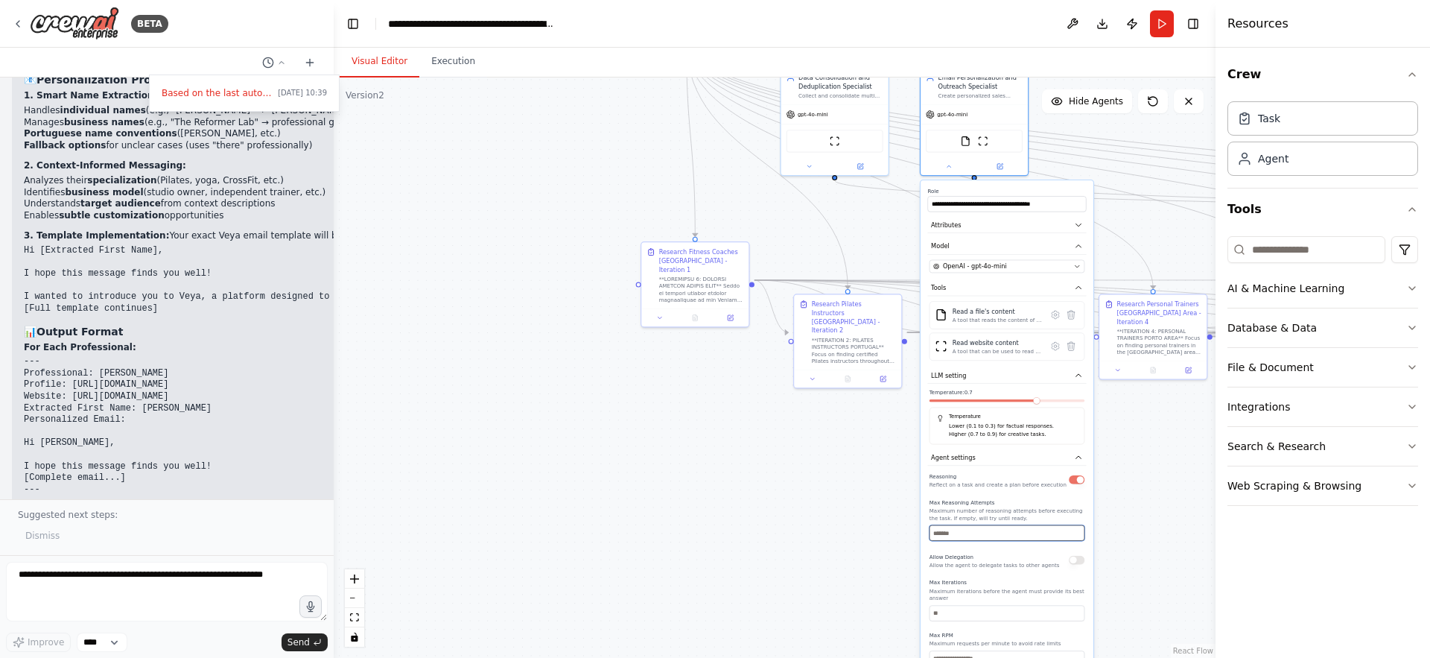
type input "*"
click at [1078, 530] on input "*" at bounding box center [1007, 533] width 155 height 16
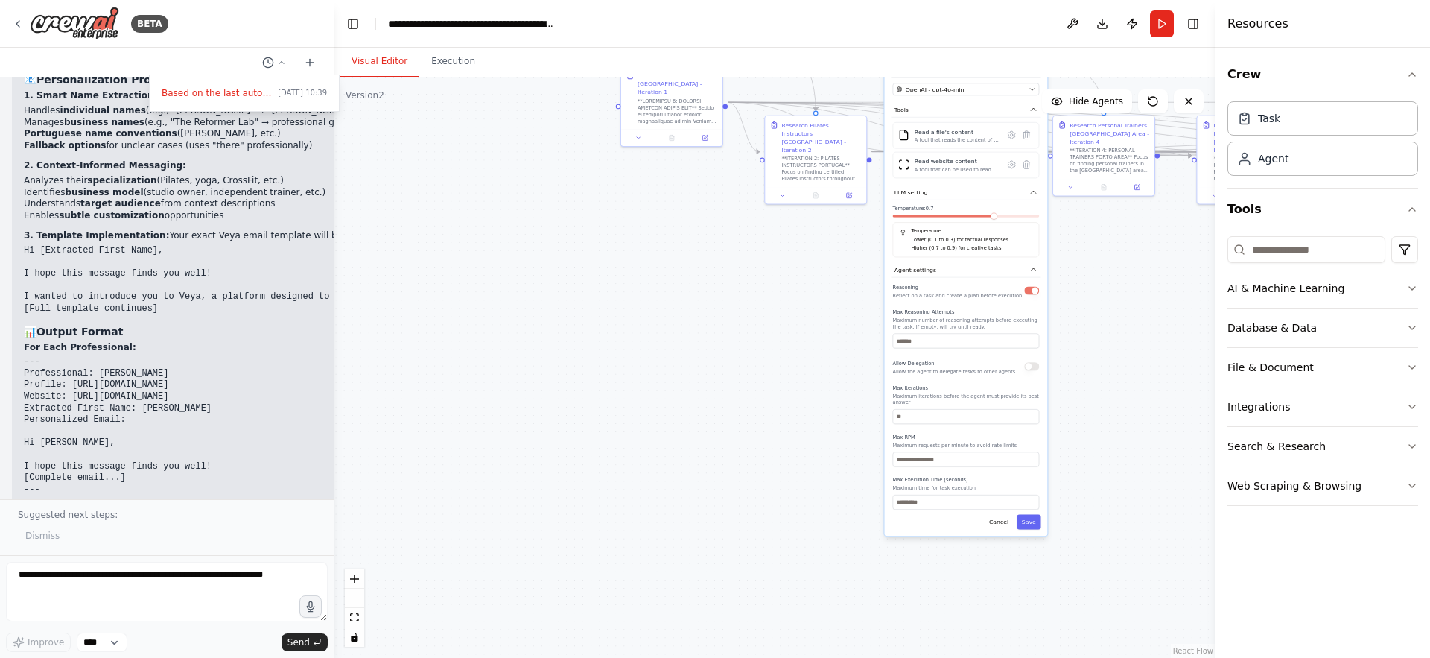
drag, startPoint x: 1131, startPoint y: 609, endPoint x: 1086, endPoint y: 398, distance: 215.6
click at [1086, 398] on div ".deletable-edge-delete-btn { width: 20px; height: 20px; border: 0px solid #ffff…" at bounding box center [775, 367] width 882 height 580
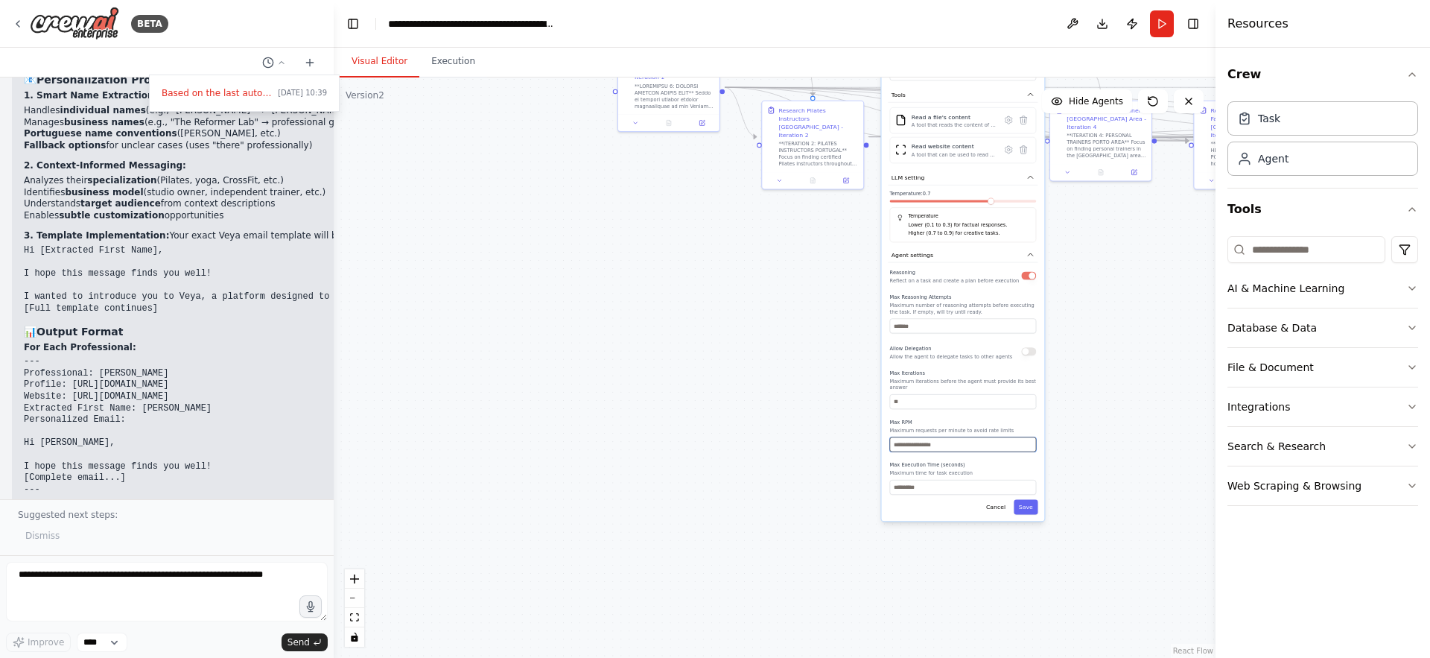
click at [972, 449] on input "number" at bounding box center [963, 444] width 147 height 15
type input "*"
click at [1029, 444] on input "*" at bounding box center [963, 444] width 147 height 15
click at [1031, 455] on div "Reasoning Reflect on a task and create a plan before execution Max Reasoning At…" at bounding box center [963, 380] width 147 height 227
click at [1031, 446] on input "*" at bounding box center [963, 444] width 147 height 15
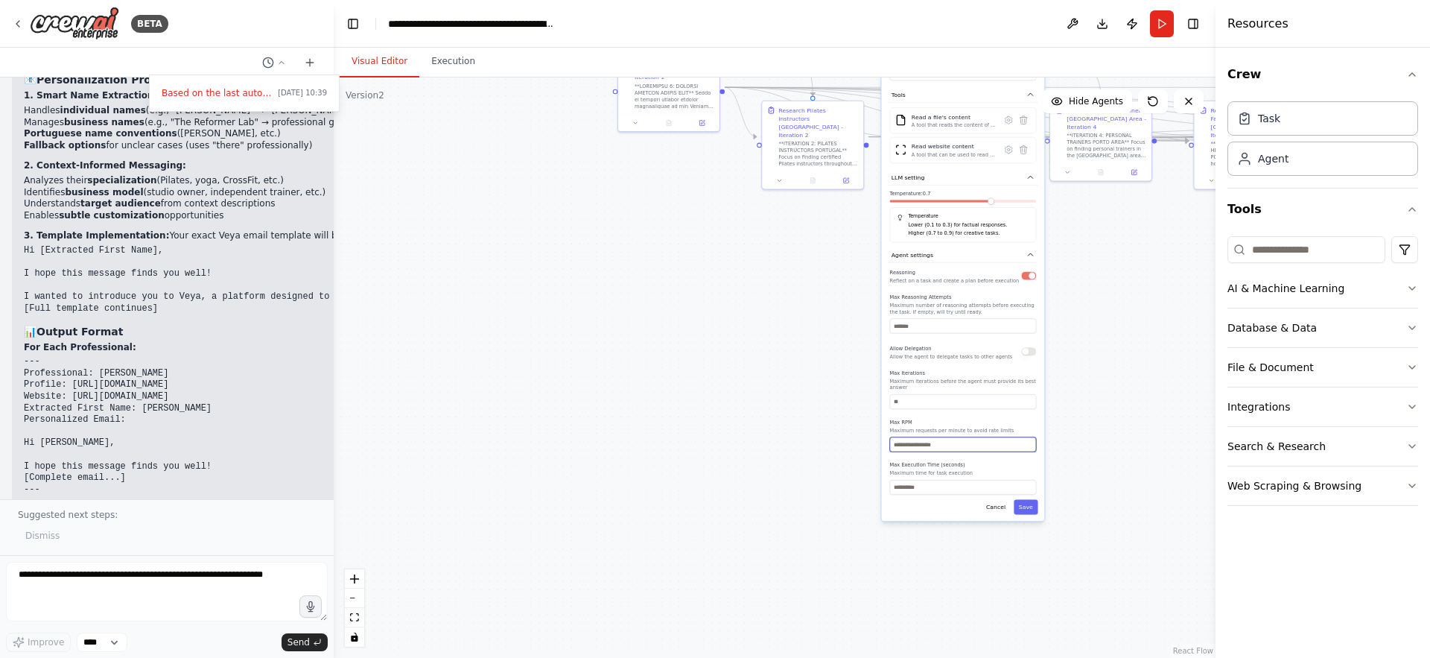
click at [1030, 447] on input "*" at bounding box center [963, 444] width 147 height 15
click at [1020, 465] on label "Max Execution Time (seconds)" at bounding box center [963, 465] width 147 height 7
click at [994, 506] on button "Cancel" at bounding box center [995, 507] width 29 height 15
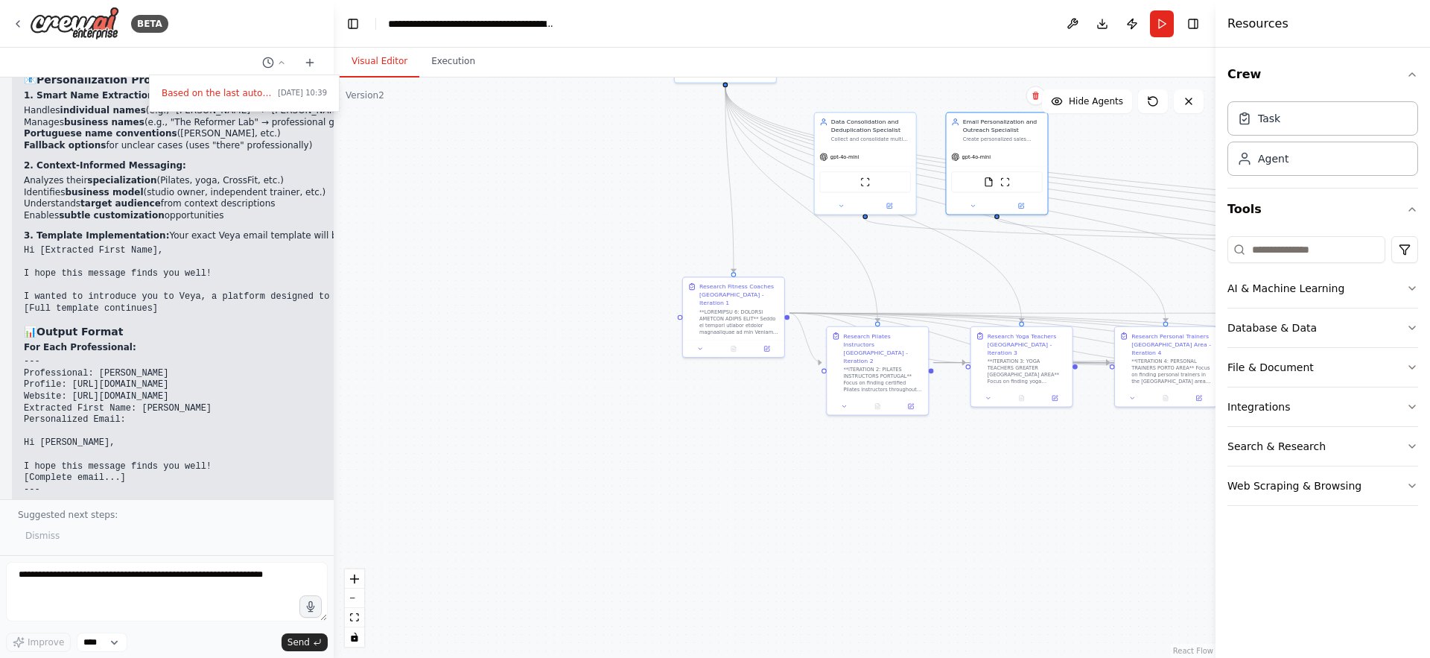
drag, startPoint x: 1016, startPoint y: 227, endPoint x: 1096, endPoint y: 485, distance: 269.7
click at [1096, 485] on div ".deletable-edge-delete-btn { width: 20px; height: 20px; border: 0px solid #ffff…" at bounding box center [775, 367] width 882 height 580
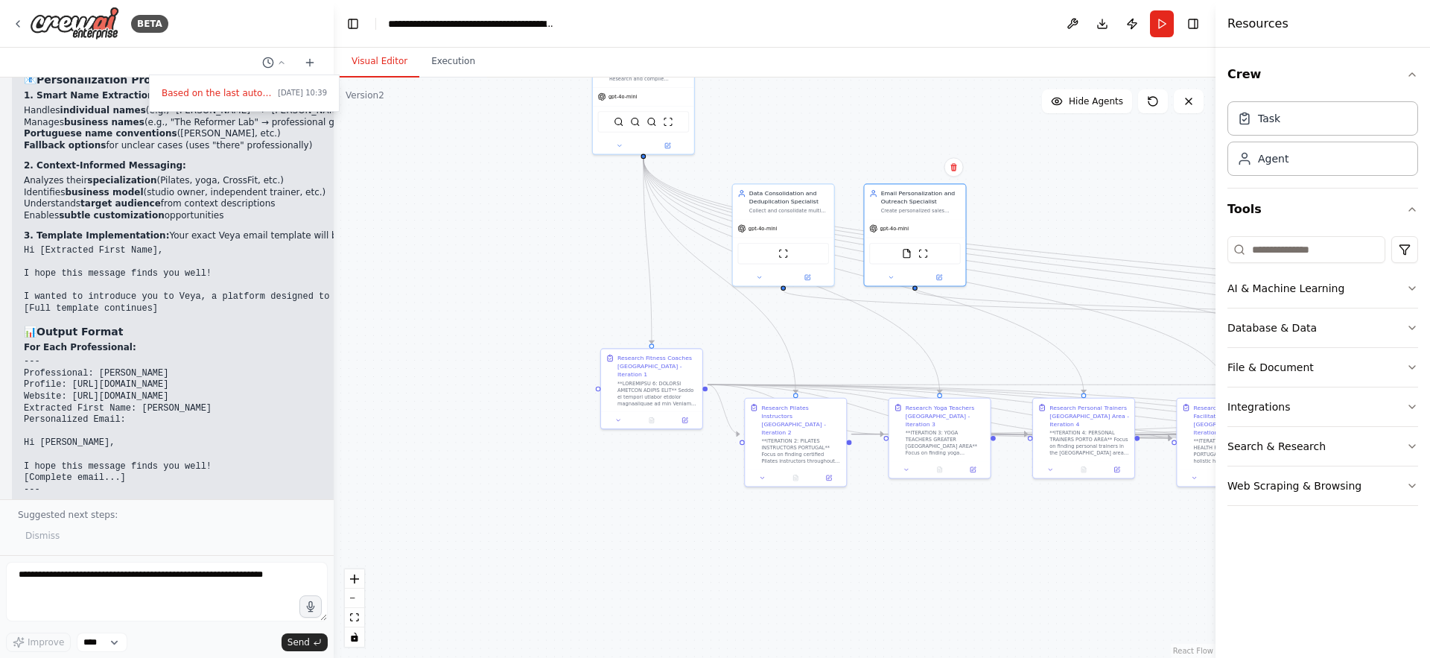
drag, startPoint x: 1054, startPoint y: 502, endPoint x: 941, endPoint y: 547, distance: 121.3
click at [941, 547] on div ".deletable-edge-delete-btn { width: 20px; height: 20px; border: 0px solid #ffff…" at bounding box center [775, 367] width 882 height 580
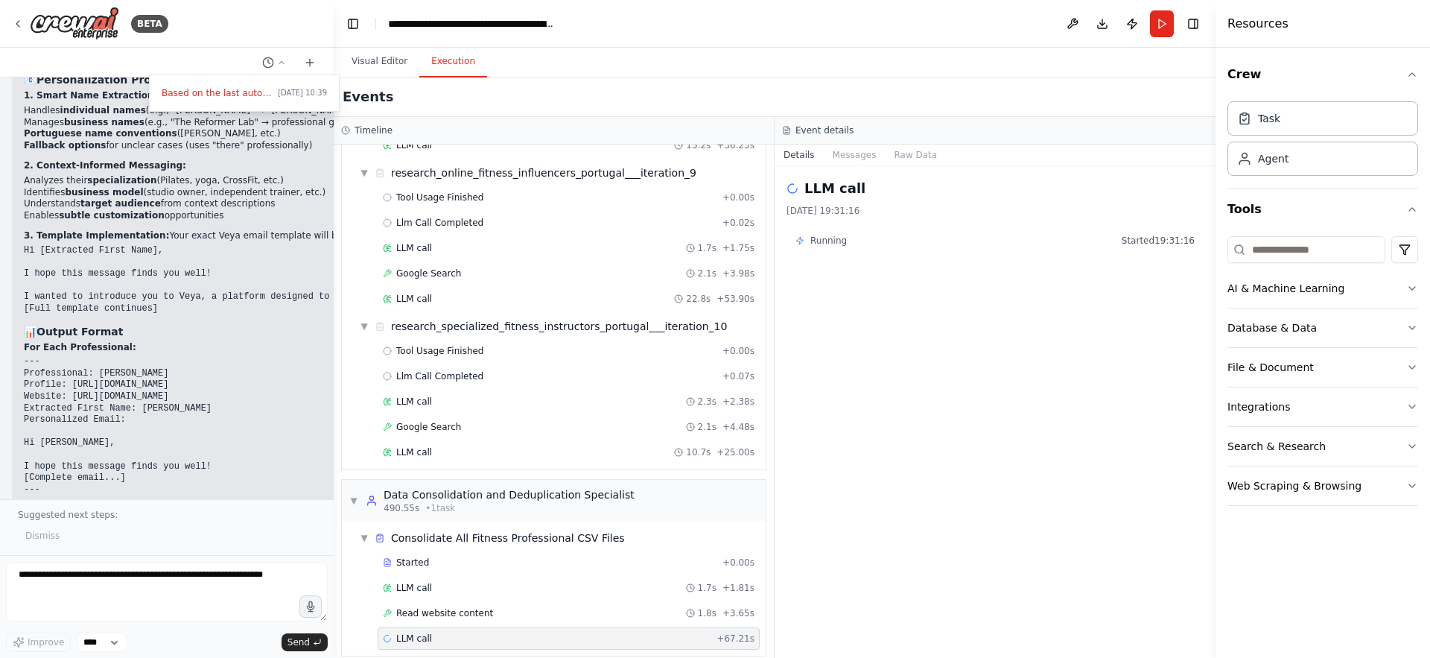
click at [437, 75] on button "Execution" at bounding box center [453, 61] width 68 height 31
click at [387, 71] on button "Visual Editor" at bounding box center [380, 61] width 80 height 31
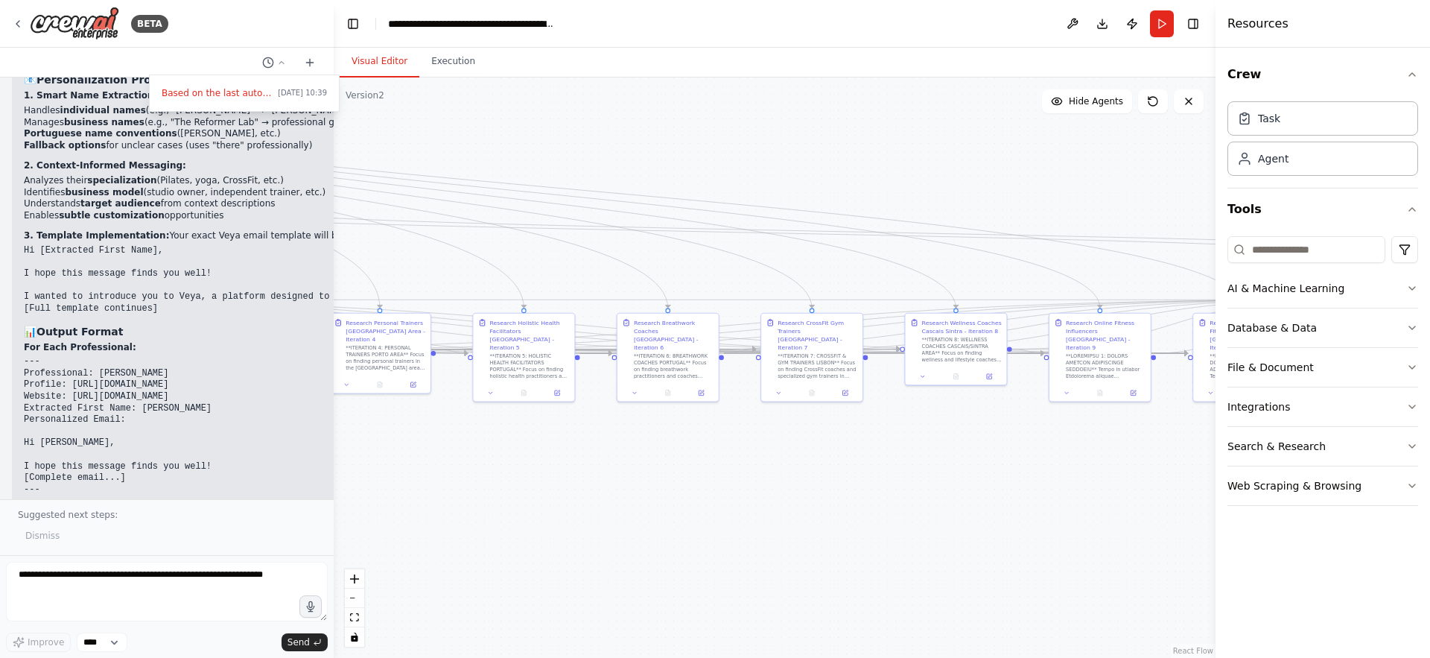
drag, startPoint x: 1154, startPoint y: 289, endPoint x: 459, endPoint y: 197, distance: 700.9
click at [459, 197] on div ".deletable-edge-delete-btn { width: 20px; height: 20px; border: 0px solid #ffff…" at bounding box center [775, 367] width 882 height 580
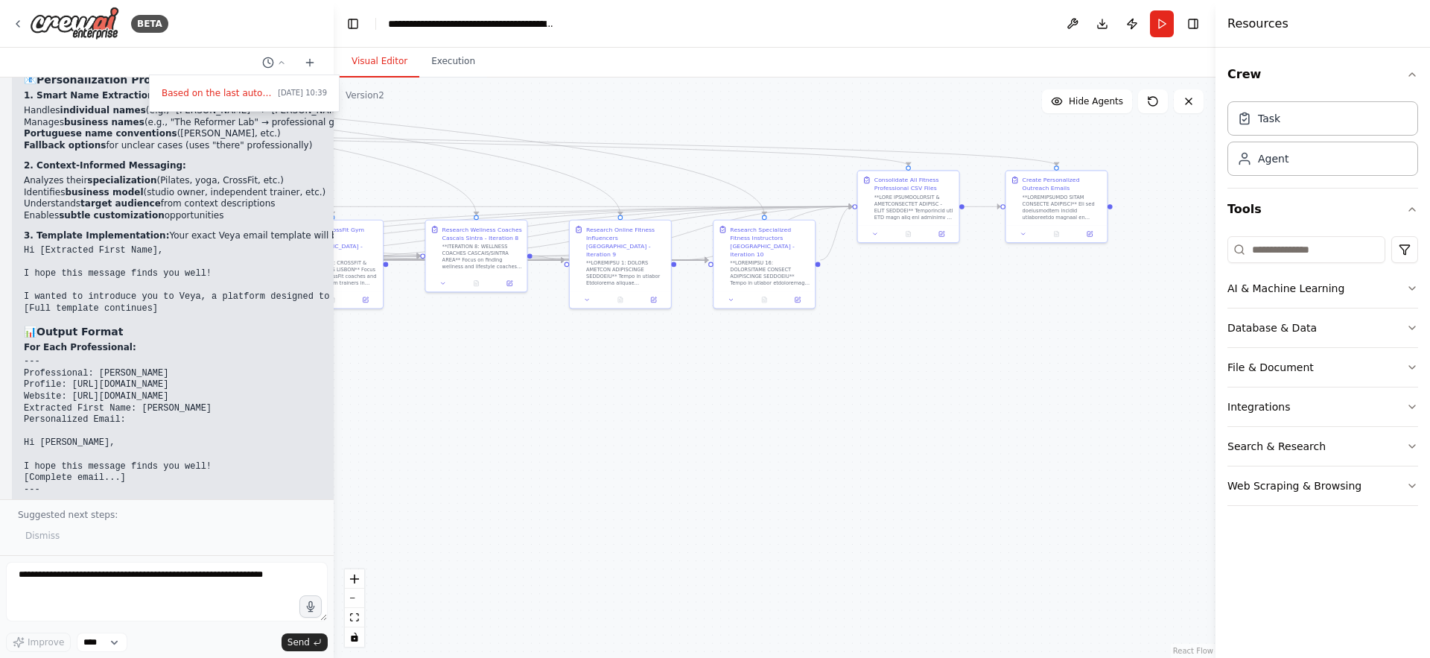
drag, startPoint x: 1053, startPoint y: 547, endPoint x: 580, endPoint y: 455, distance: 481.9
click at [580, 455] on div ".deletable-edge-delete-btn { width: 20px; height: 20px; border: 0px solid #ffff…" at bounding box center [775, 367] width 882 height 580
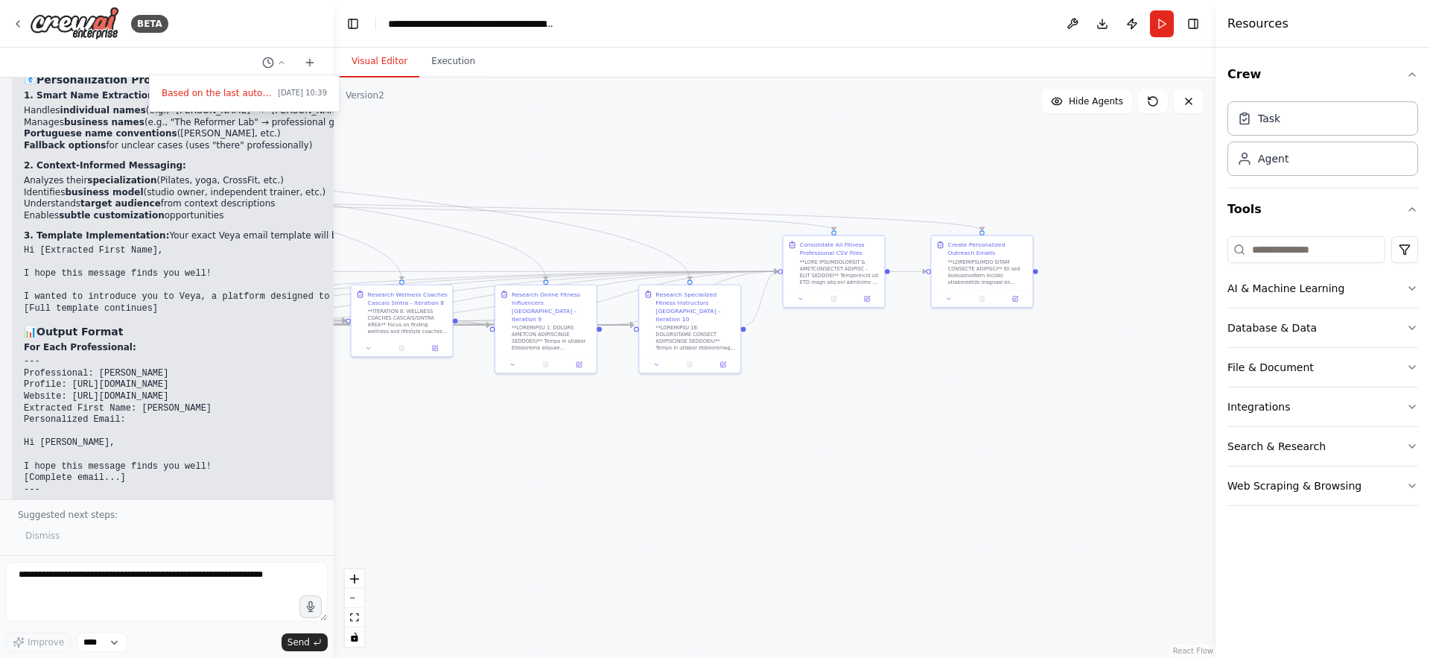
drag, startPoint x: 1065, startPoint y: 408, endPoint x: 991, endPoint y: 473, distance: 98.7
click at [991, 473] on div ".deletable-edge-delete-btn { width: 20px; height: 20px; border: 0px solid #ffff…" at bounding box center [775, 367] width 882 height 580
click at [947, 301] on button at bounding box center [949, 297] width 28 height 10
click at [728, 410] on div ".deletable-edge-delete-btn { width: 20px; height: 20px; border: 0px solid #ffff…" at bounding box center [775, 367] width 882 height 580
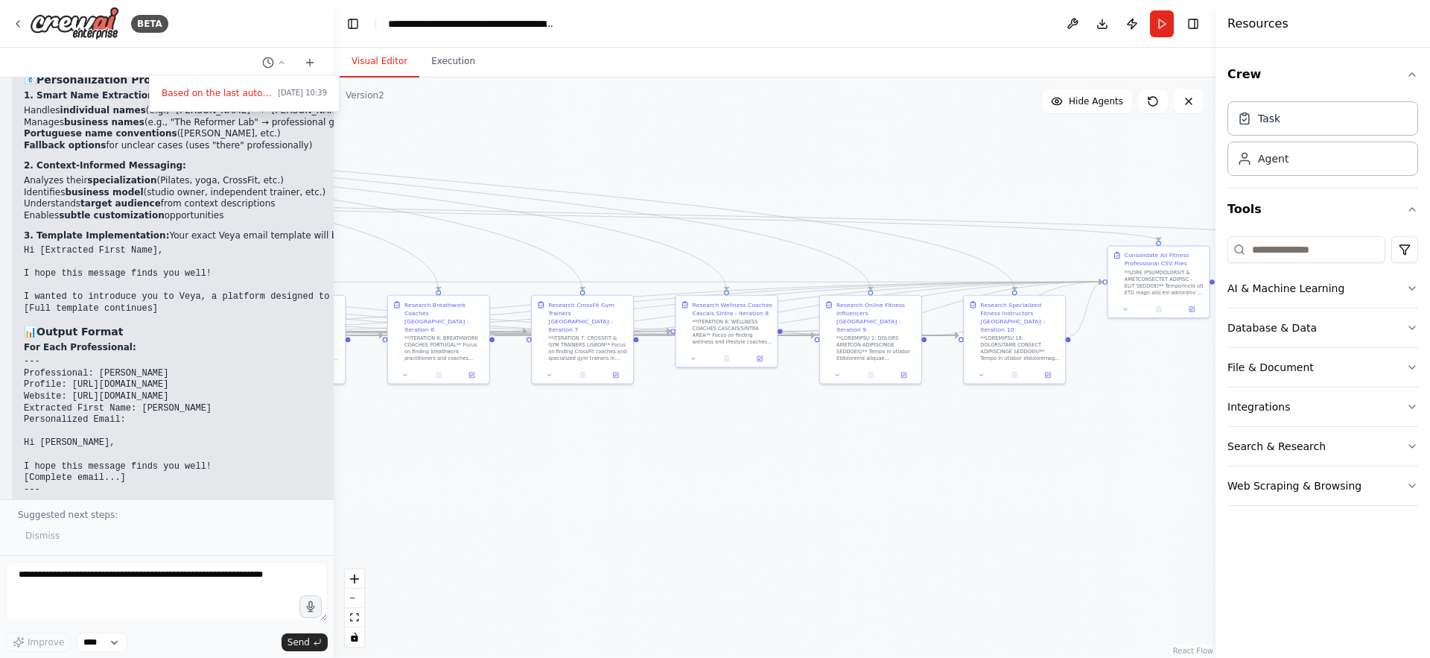
drag, startPoint x: 611, startPoint y: 428, endPoint x: 1090, endPoint y: 468, distance: 480.6
click at [1090, 468] on div ".deletable-edge-delete-btn { width: 20px; height: 20px; border: 0px solid #ffff…" at bounding box center [775, 367] width 882 height 580
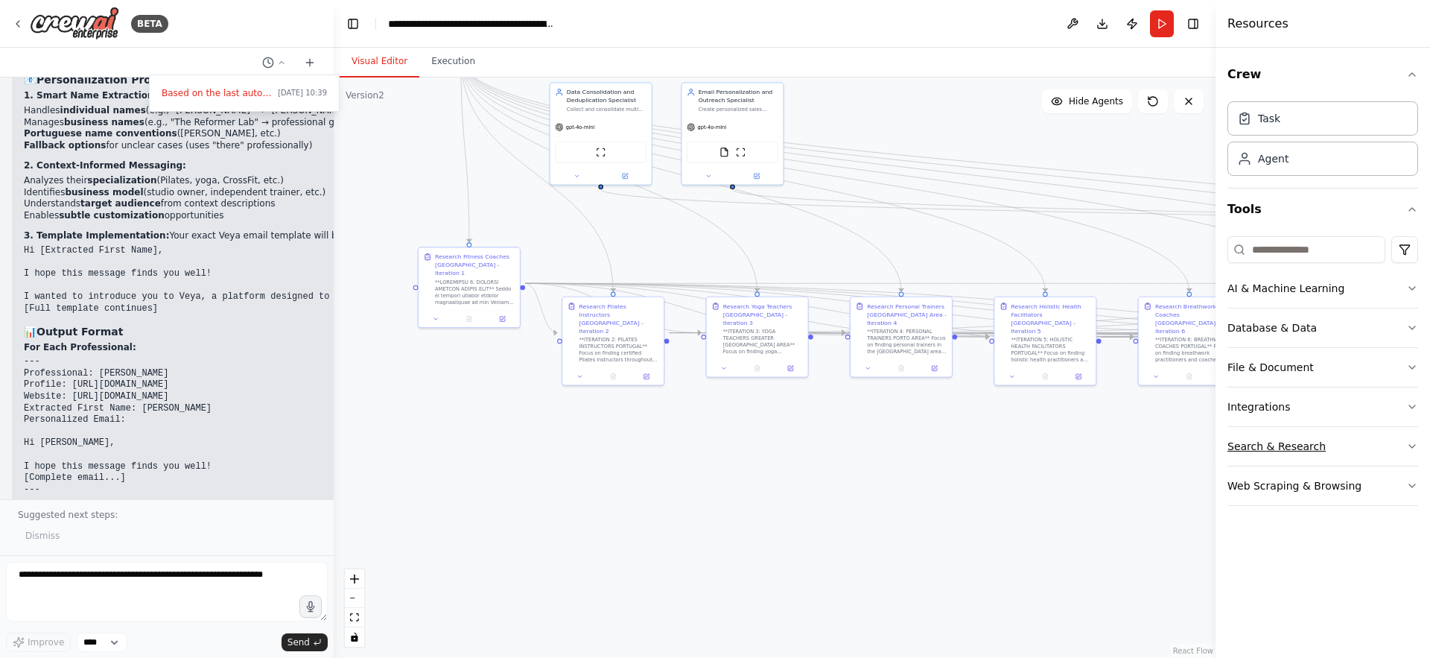
drag, startPoint x: 644, startPoint y: 476, endPoint x: 1241, endPoint y: 448, distance: 598.0
click at [1241, 448] on div "BETA Based on the last automation run, please analyze the output, and if applic…" at bounding box center [715, 329] width 1430 height 658
click at [432, 313] on button at bounding box center [436, 318] width 28 height 10
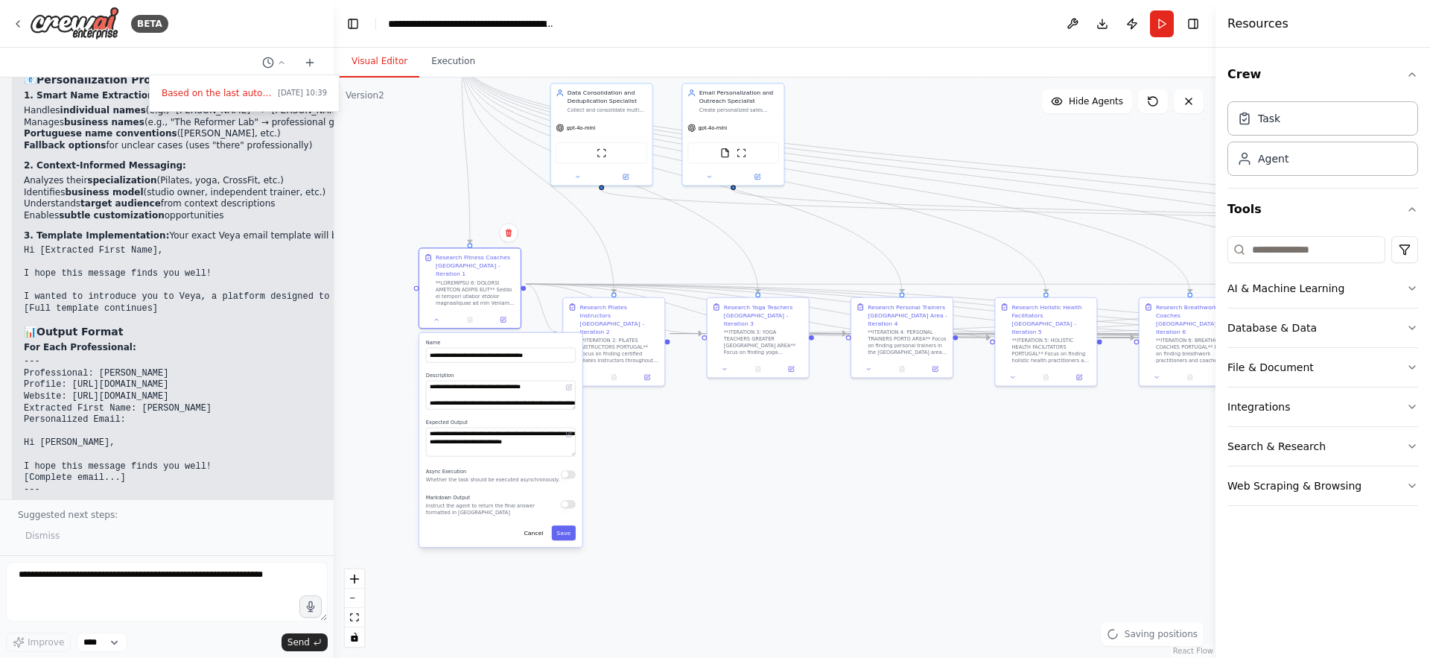
click at [567, 470] on button "button" at bounding box center [568, 474] width 15 height 8
click at [566, 525] on button "Save" at bounding box center [564, 532] width 24 height 15
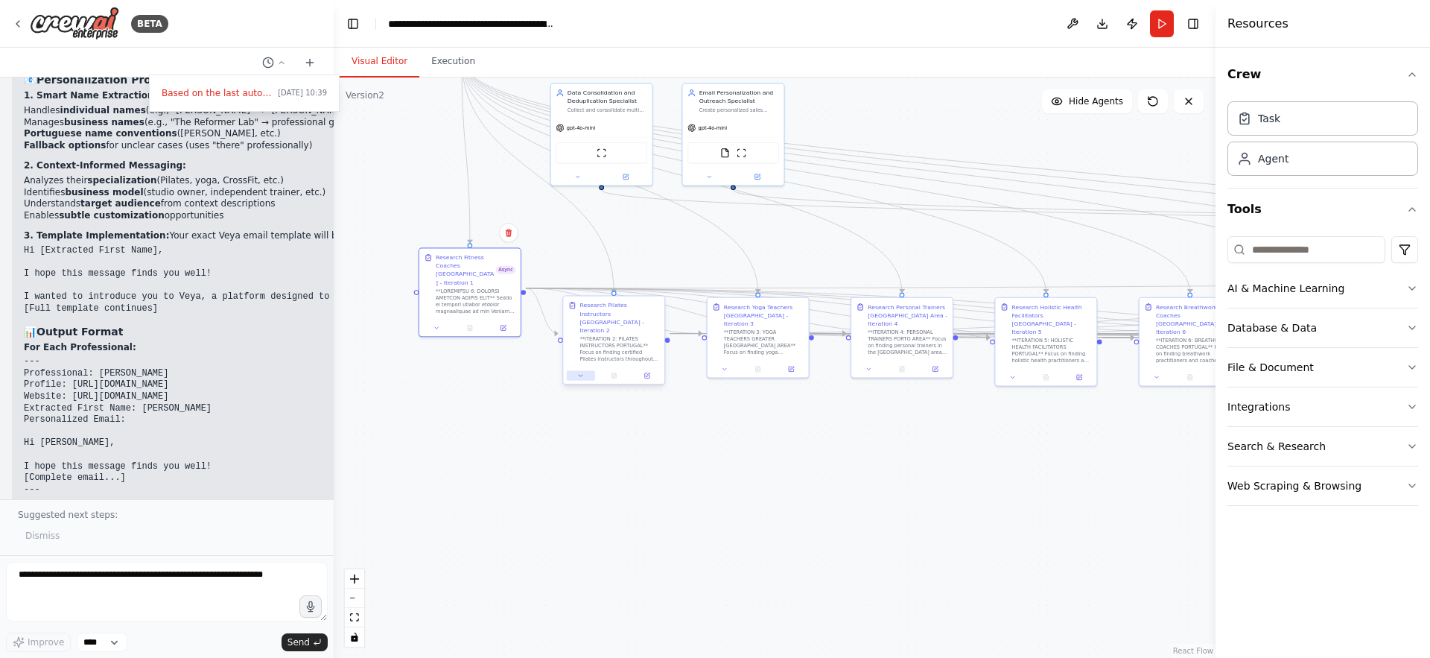
click at [577, 372] on icon at bounding box center [580, 375] width 7 height 7
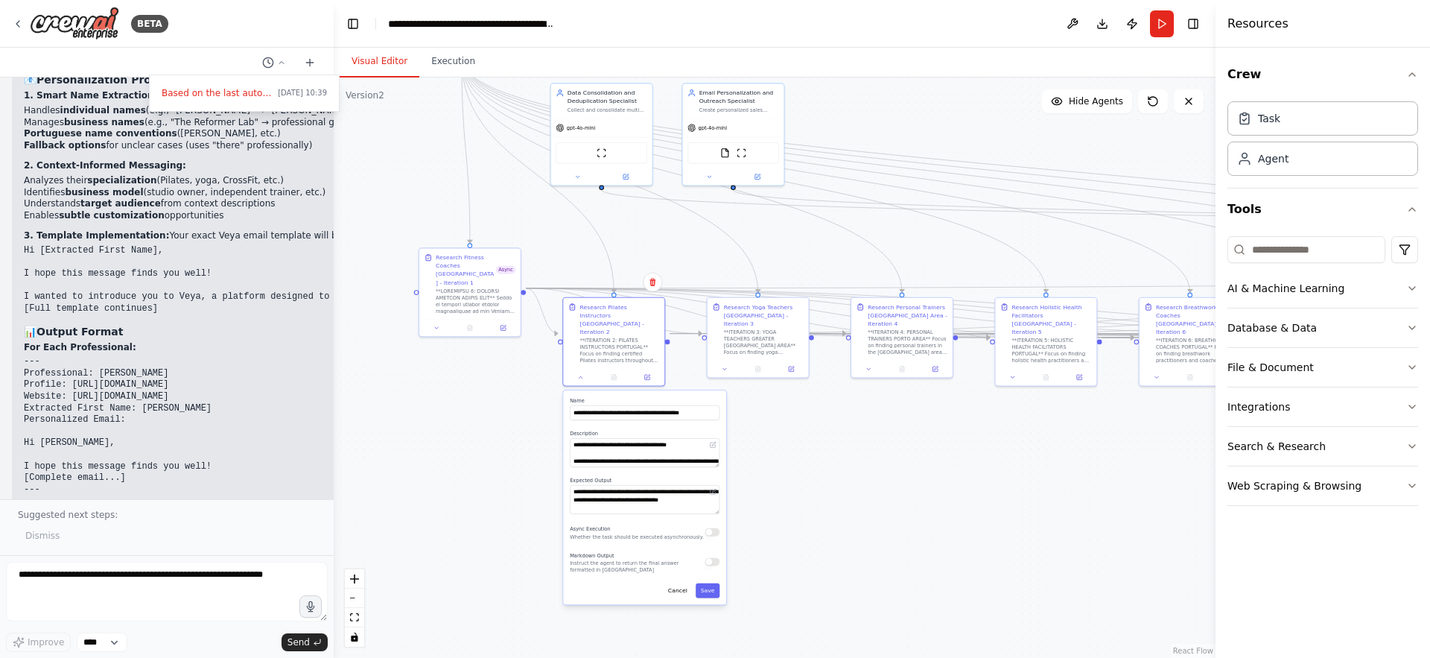
click at [714, 524] on div "Async Execution Whether the task should be executed asynchronously." at bounding box center [645, 532] width 150 height 16
click at [715, 528] on button "button" at bounding box center [716, 532] width 15 height 8
click at [721, 583] on button "Save" at bounding box center [712, 590] width 24 height 15
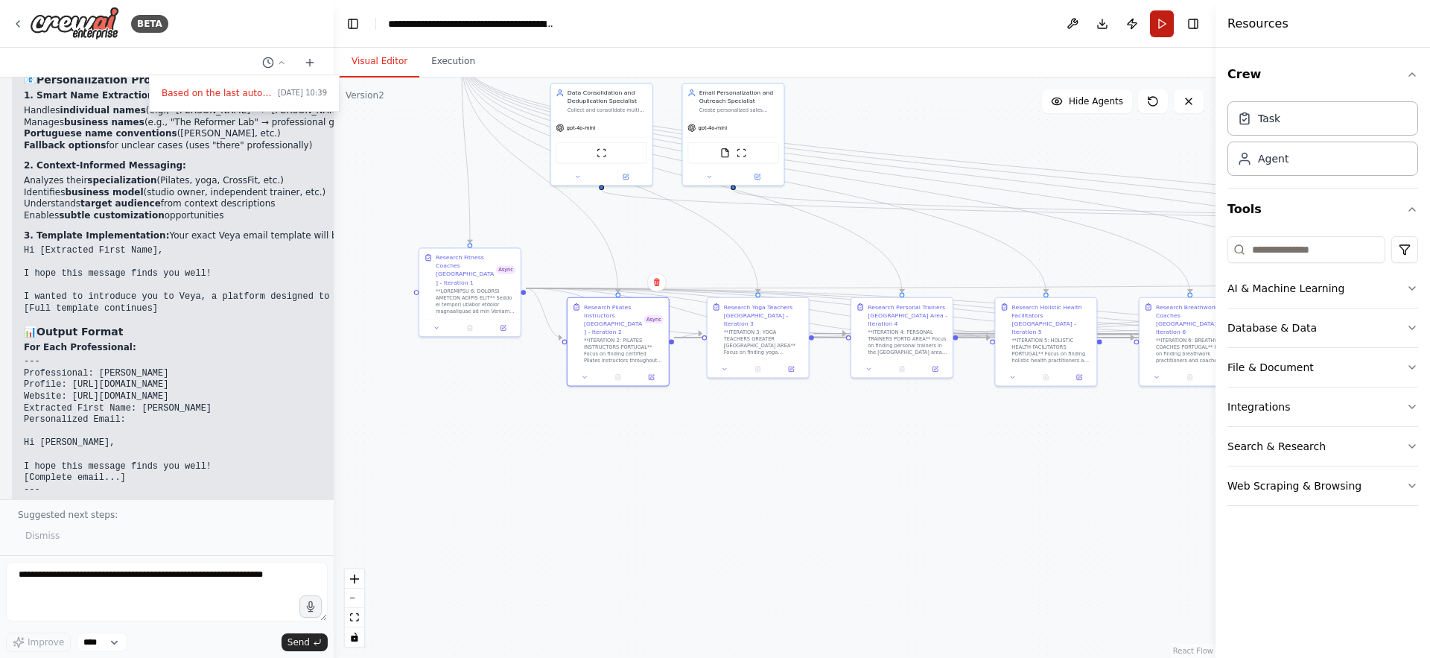
click at [1164, 19] on button "Run" at bounding box center [1162, 23] width 24 height 27
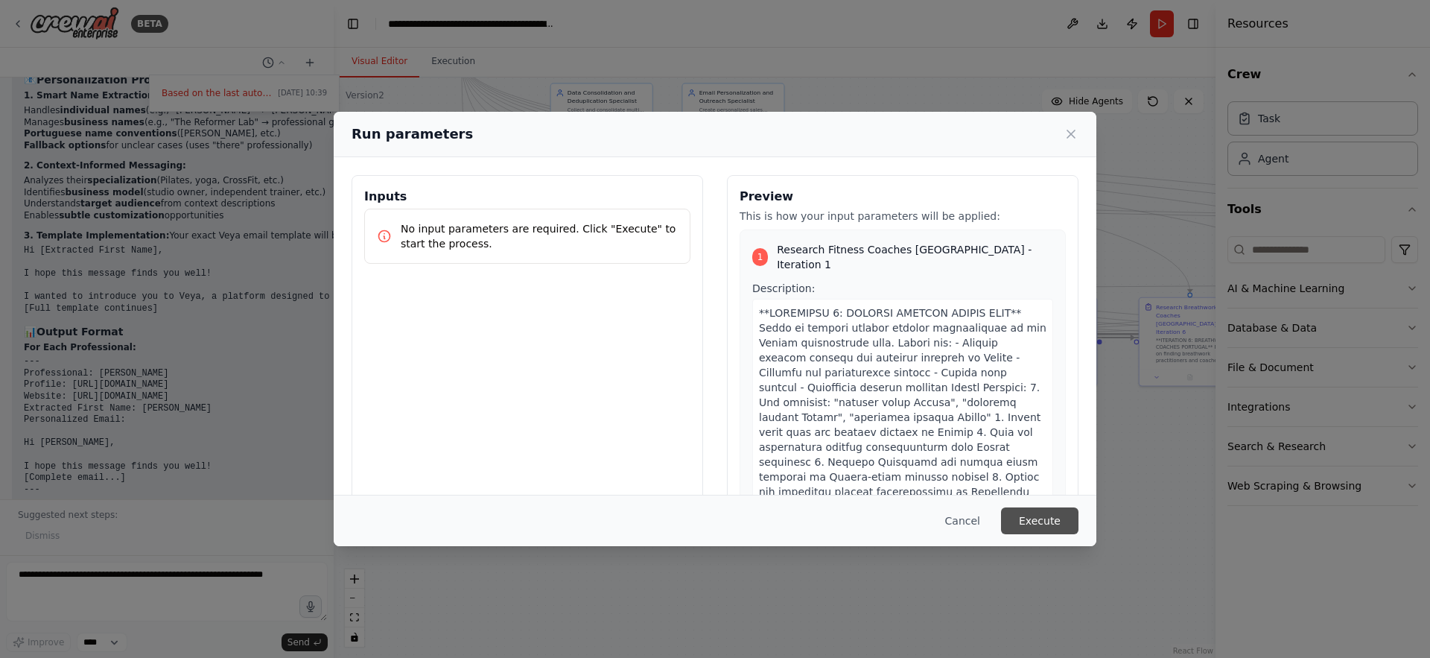
click at [1035, 522] on button "Execute" at bounding box center [1039, 520] width 77 height 27
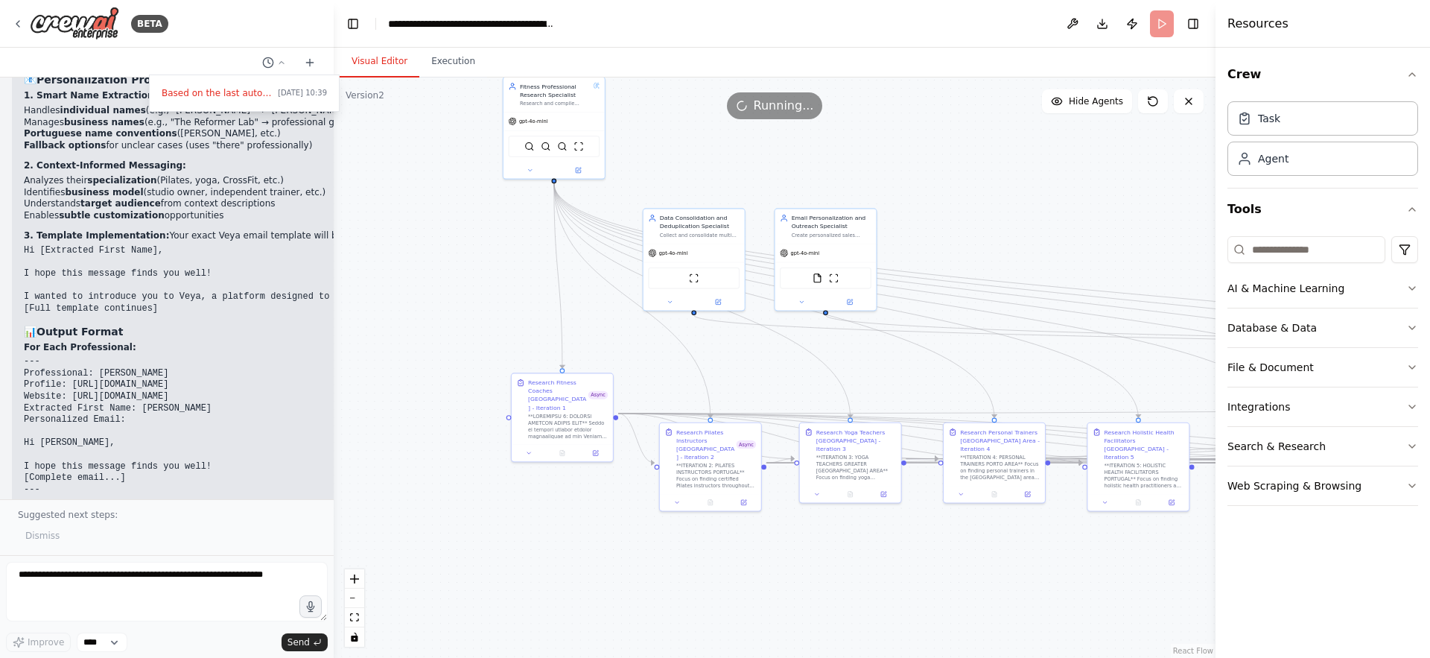
drag, startPoint x: 743, startPoint y: 487, endPoint x: 835, endPoint y: 612, distance: 155.5
click at [835, 612] on div ".deletable-edge-delete-btn { width: 20px; height: 20px; border: 0px solid #ffff…" at bounding box center [775, 367] width 882 height 580
click at [569, 411] on div at bounding box center [568, 424] width 80 height 26
click at [527, 450] on div at bounding box center [562, 450] width 101 height 17
click at [530, 448] on icon at bounding box center [529, 451] width 7 height 7
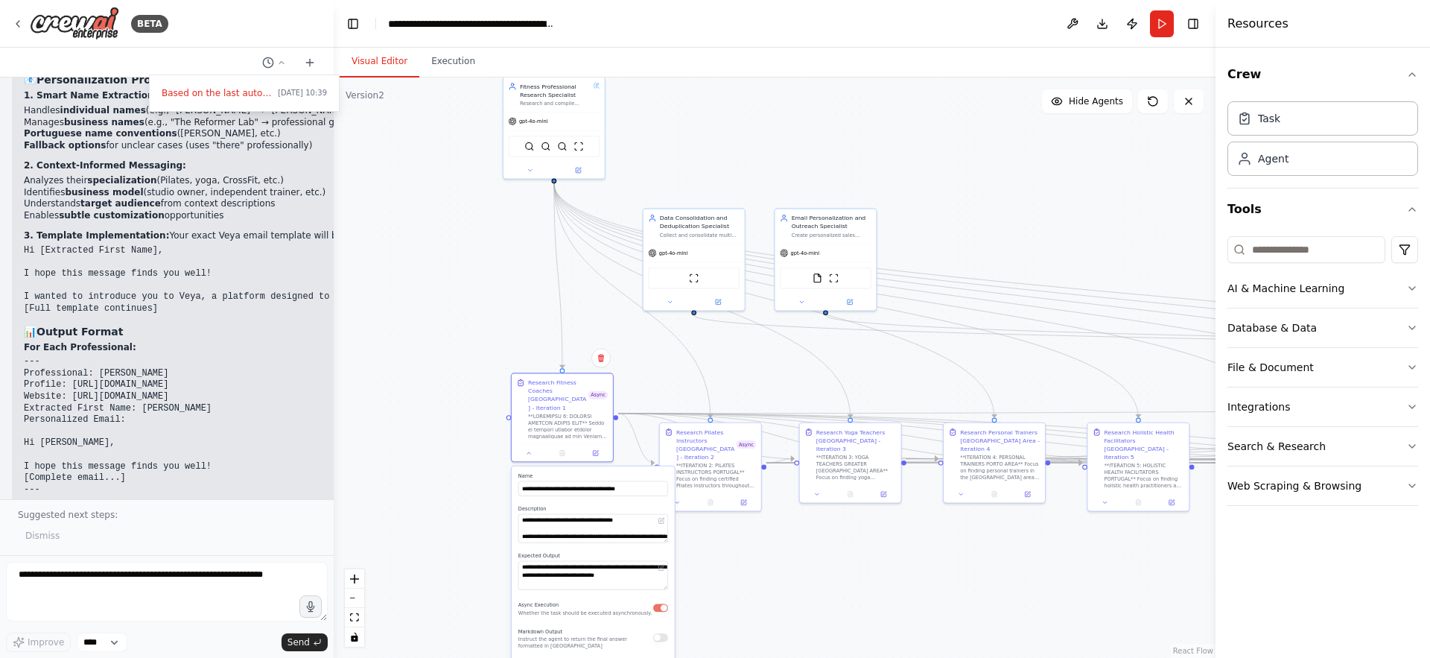
click at [663, 603] on button "button" at bounding box center [660, 607] width 15 height 8
click at [731, 463] on div "**ITERATION 2: PILATES INSTRUCTORS PORTUGAL** Focus on finding certified Pilate…" at bounding box center [716, 474] width 80 height 26
click at [660, 657] on button "Save" at bounding box center [656, 665] width 24 height 15
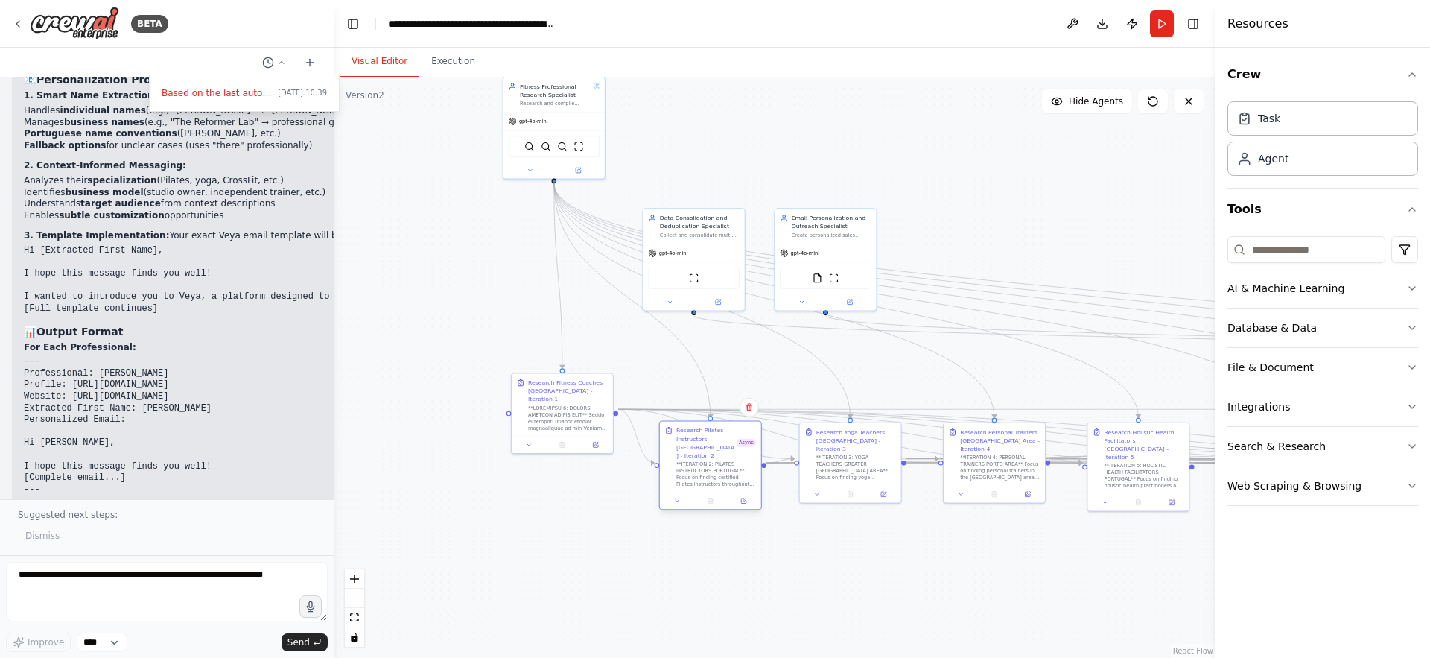
click at [679, 492] on div at bounding box center [710, 500] width 101 height 17
click at [679, 498] on icon at bounding box center [677, 501] width 7 height 7
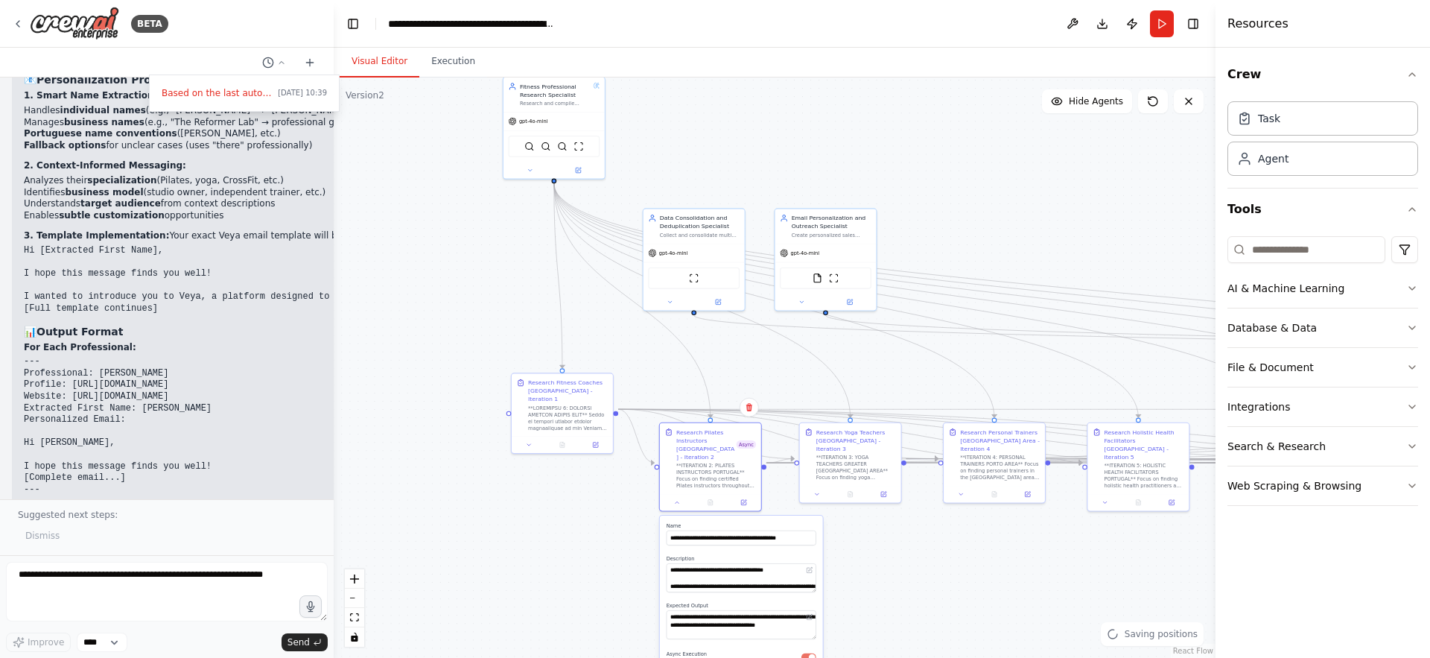
click at [810, 653] on button "button" at bounding box center [808, 657] width 15 height 8
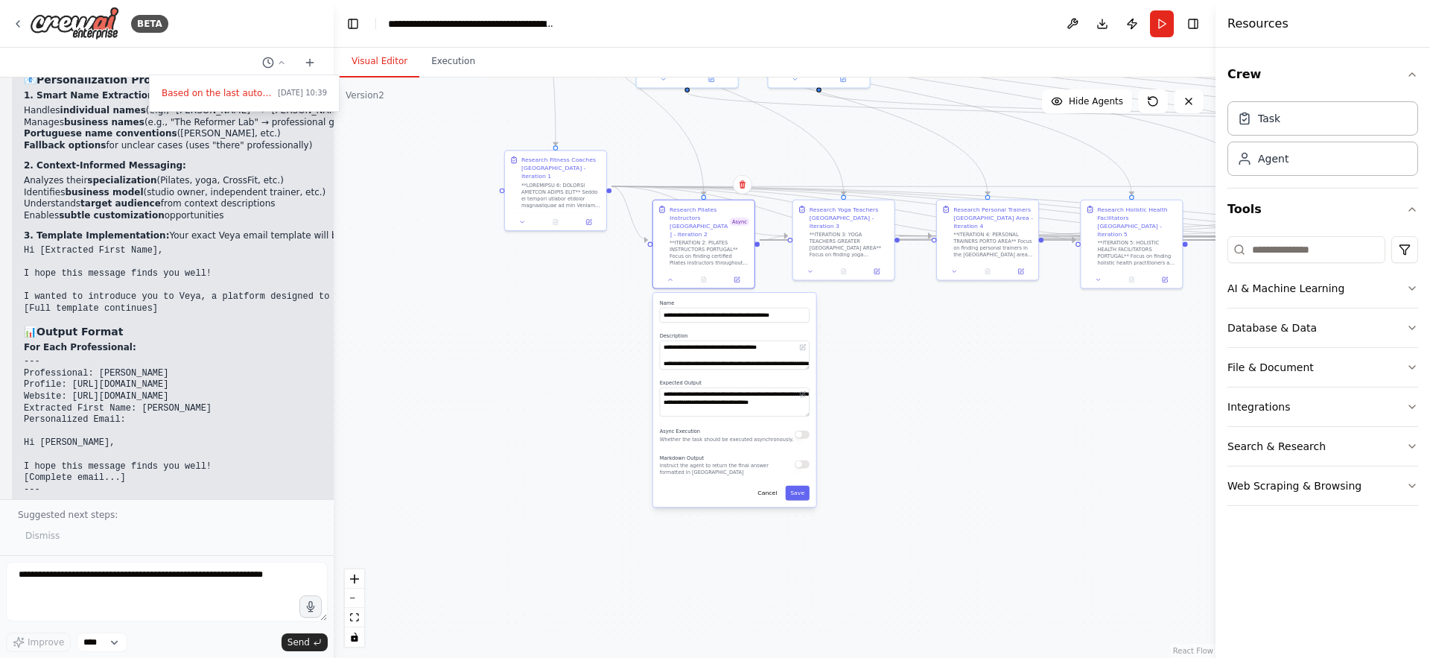
drag, startPoint x: 879, startPoint y: 611, endPoint x: 872, endPoint y: 389, distance: 222.8
click at [872, 389] on div ".deletable-edge-delete-btn { width: 20px; height: 20px; border: 0px solid #ffff…" at bounding box center [775, 367] width 882 height 580
click at [801, 486] on button "Save" at bounding box center [798, 493] width 24 height 15
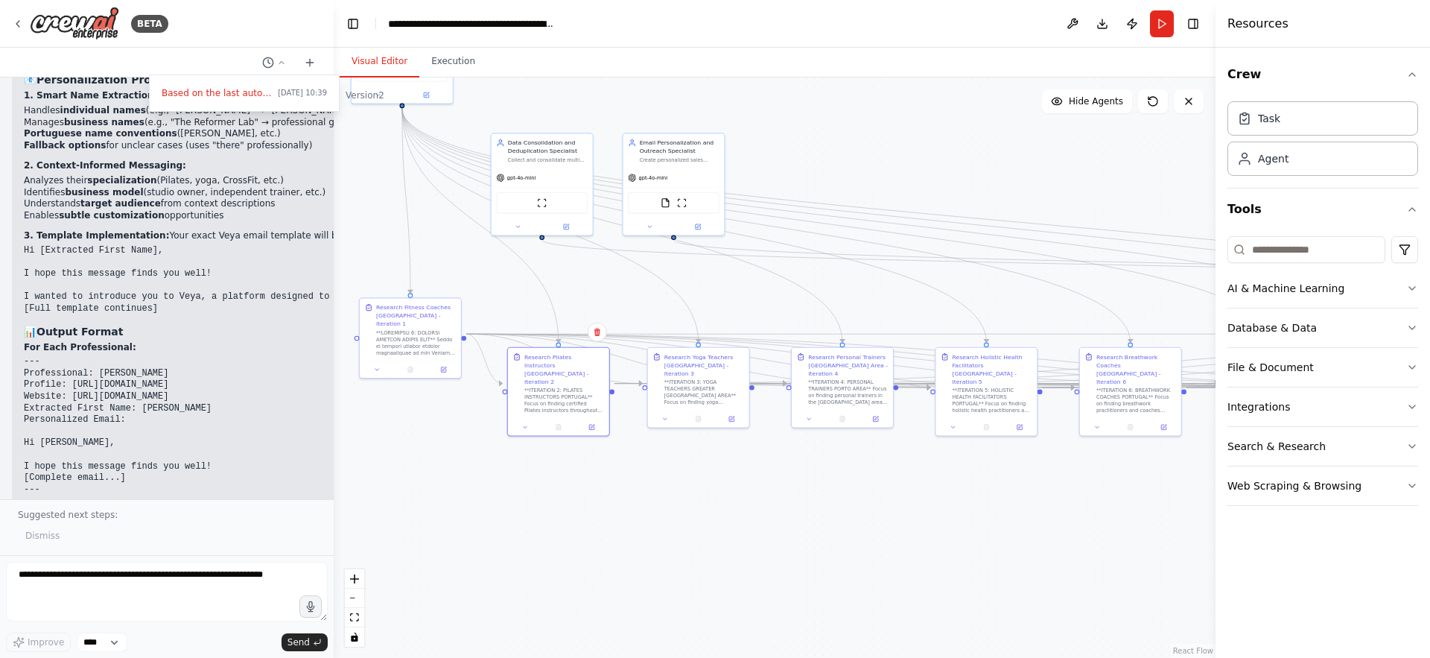
drag, startPoint x: 800, startPoint y: 319, endPoint x: 655, endPoint y: 466, distance: 207.0
click at [655, 466] on div ".deletable-edge-delete-btn { width: 20px; height: 20px; border: 0px solid #ffff…" at bounding box center [775, 367] width 882 height 580
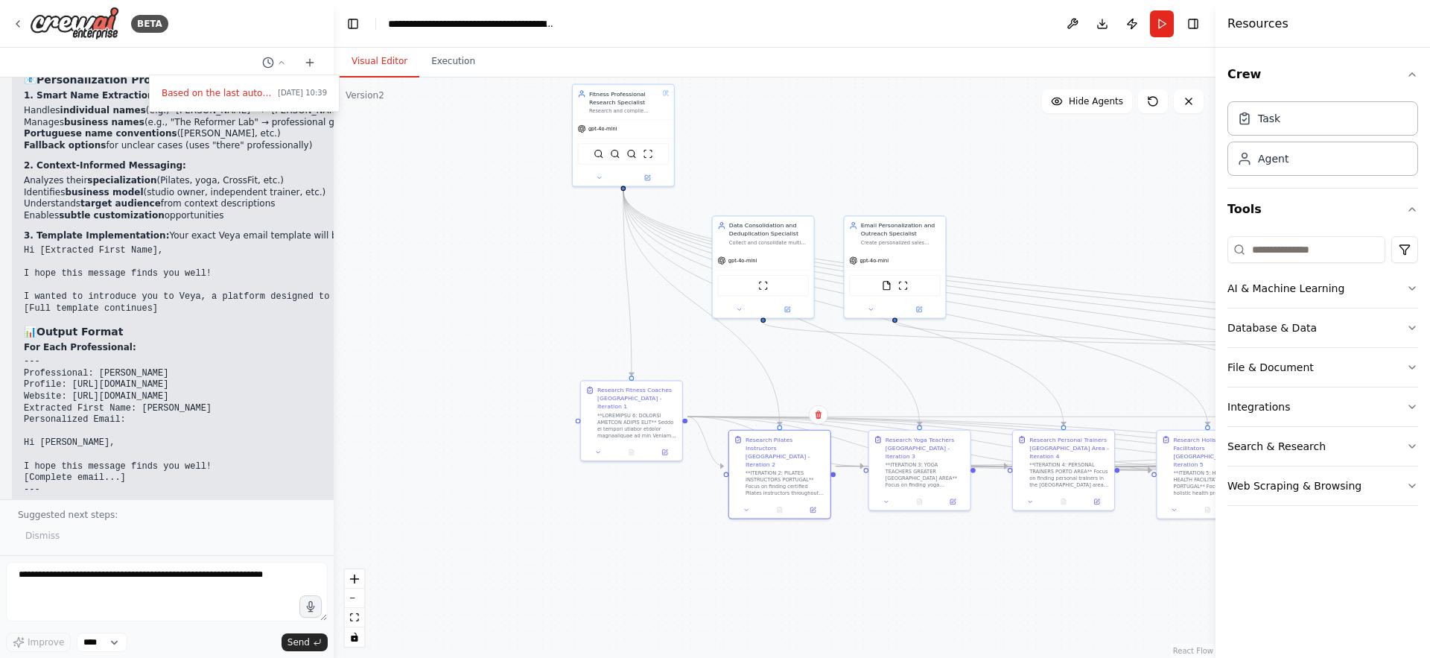
drag, startPoint x: 572, startPoint y: 466, endPoint x: 795, endPoint y: 553, distance: 239.1
click at [795, 553] on div ".deletable-edge-delete-btn { width: 20px; height: 20px; border: 0px solid #ffff…" at bounding box center [775, 367] width 882 height 580
click at [652, 182] on icon at bounding box center [649, 180] width 7 height 7
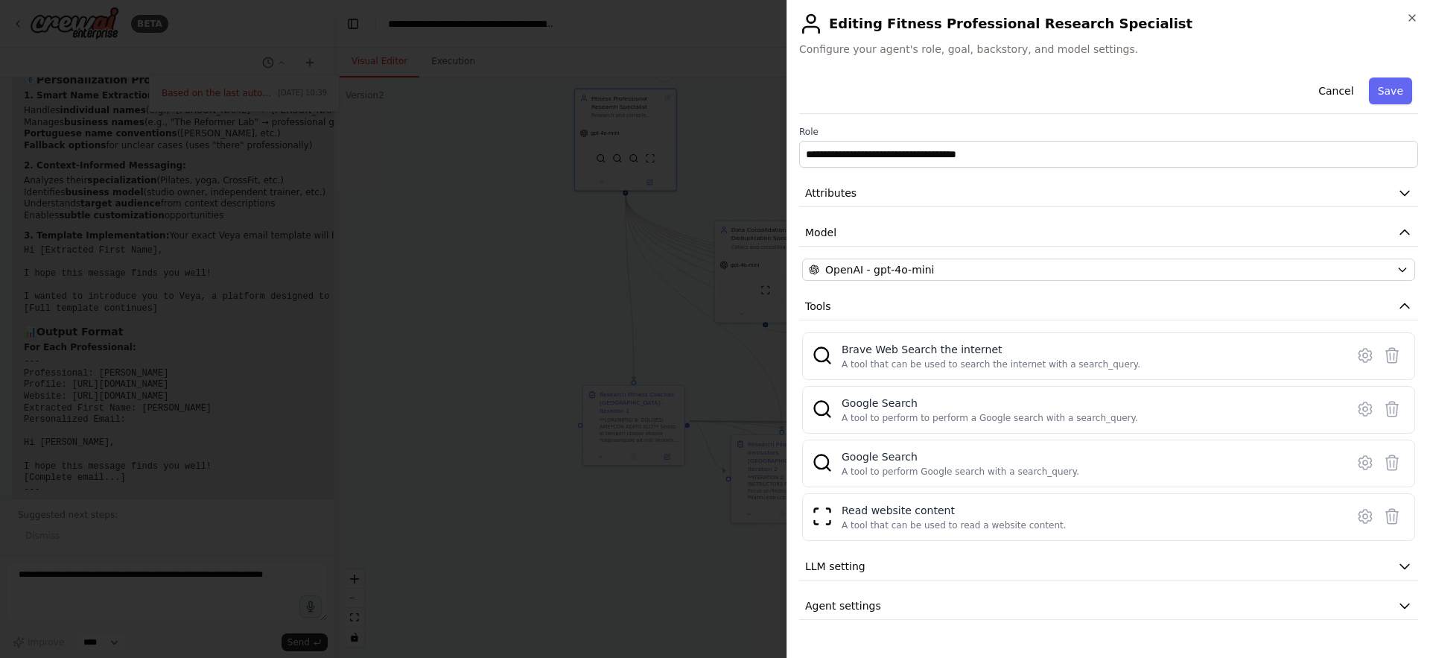
click at [1014, 591] on div "**********" at bounding box center [1108, 346] width 619 height 548
click at [1006, 603] on button "Agent settings" at bounding box center [1108, 606] width 619 height 28
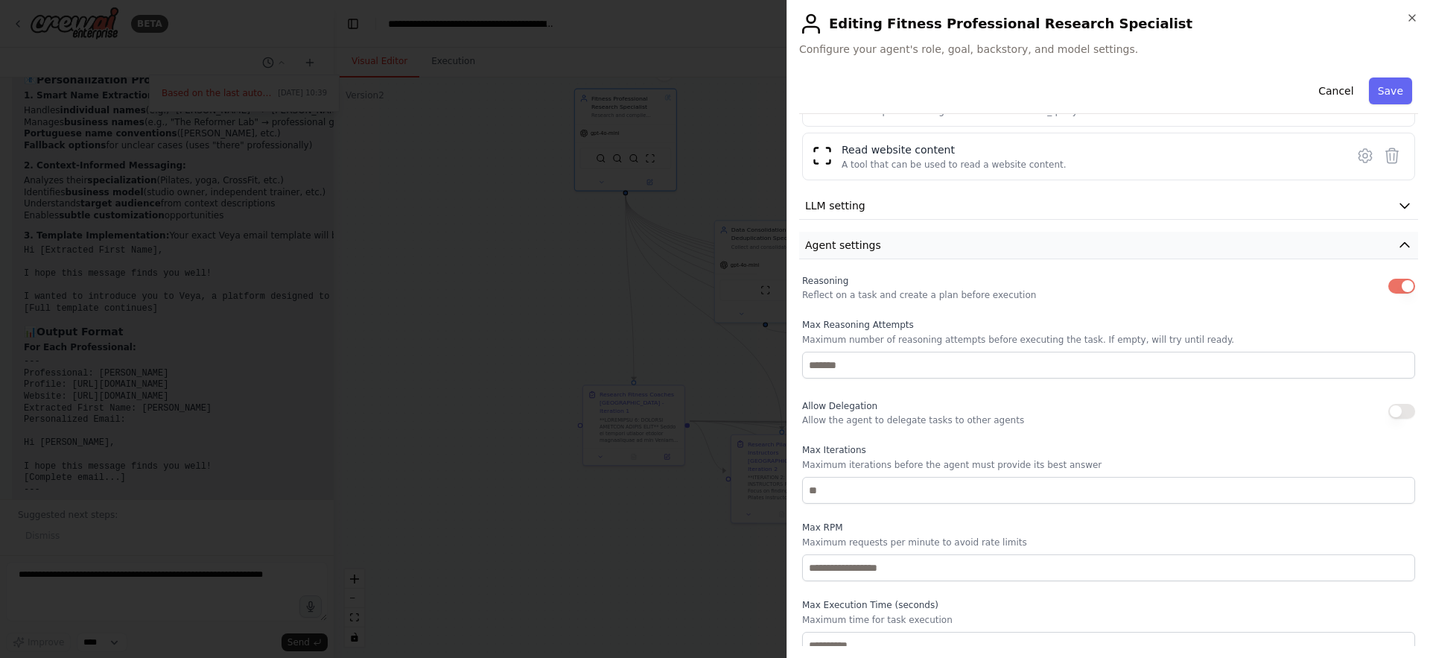
scroll to position [373, 0]
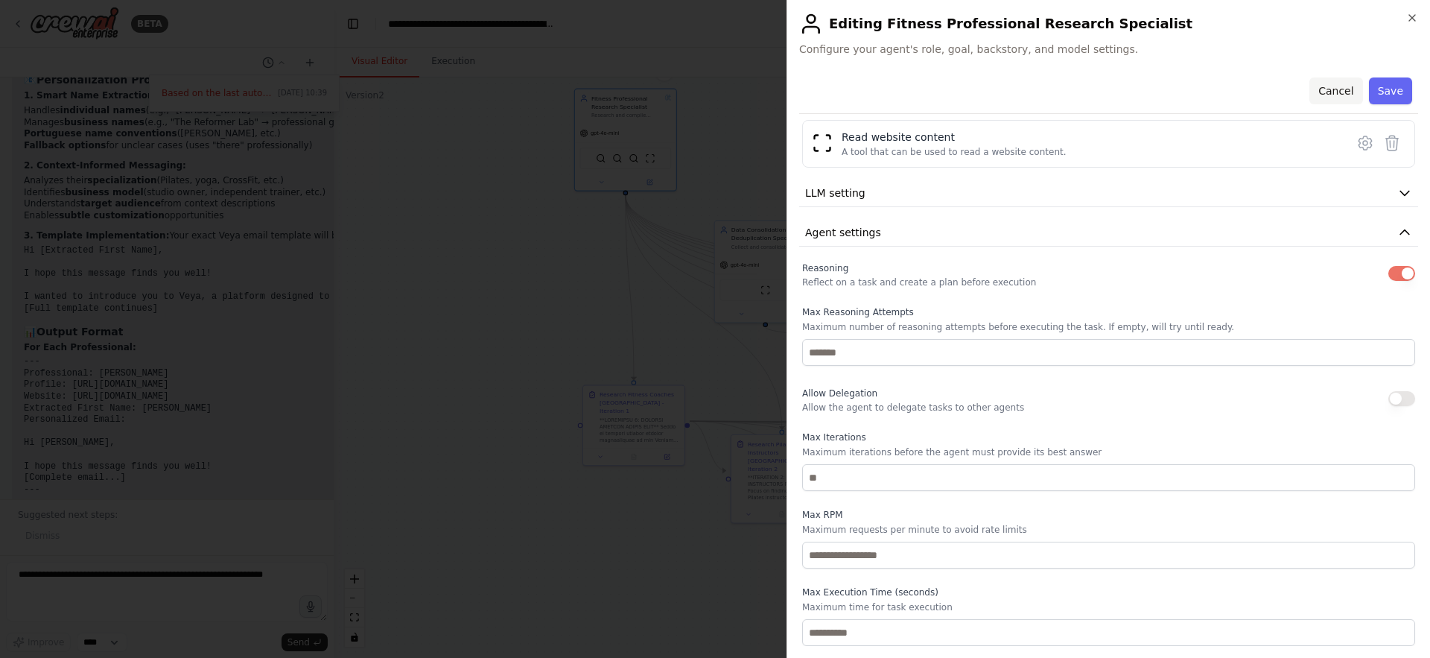
click at [1328, 95] on button "Cancel" at bounding box center [1335, 90] width 53 height 27
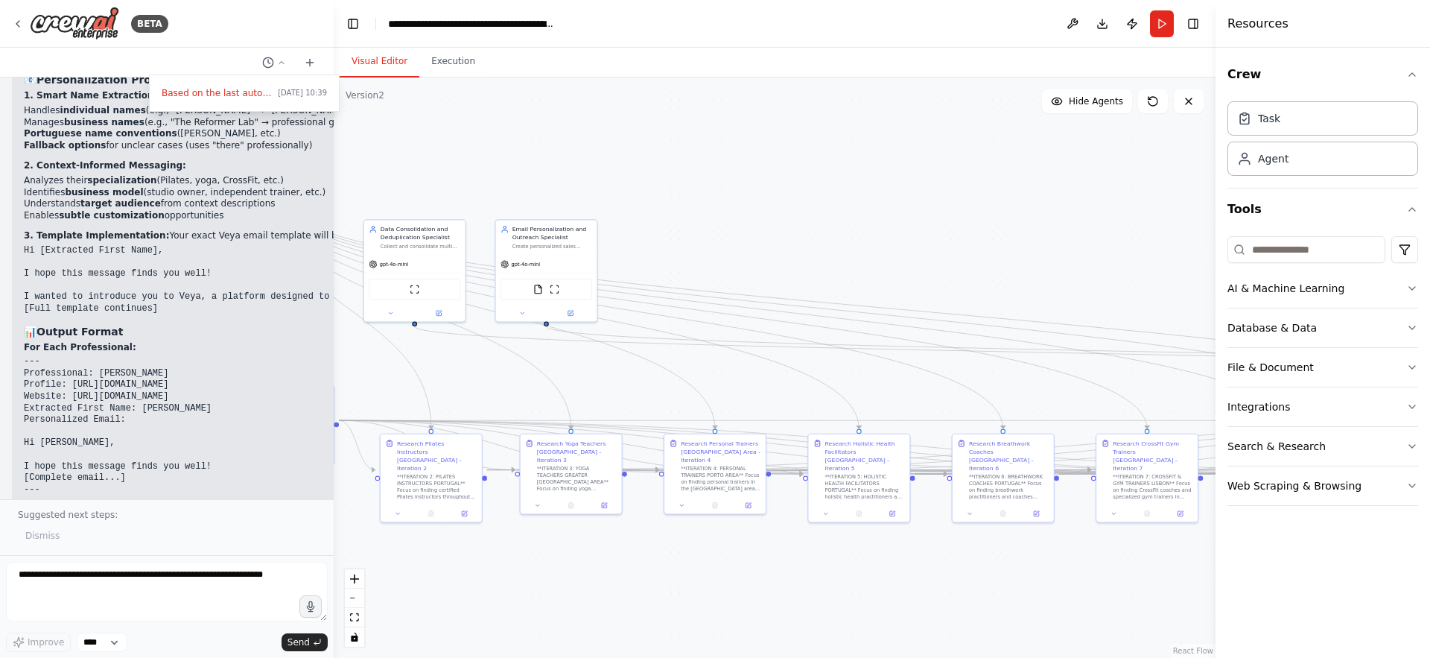
drag, startPoint x: 1091, startPoint y: 233, endPoint x: 697, endPoint y: 225, distance: 394.1
click at [697, 225] on div ".deletable-edge-delete-btn { width: 20px; height: 20px; border: 0px solid #ffff…" at bounding box center [775, 367] width 882 height 580
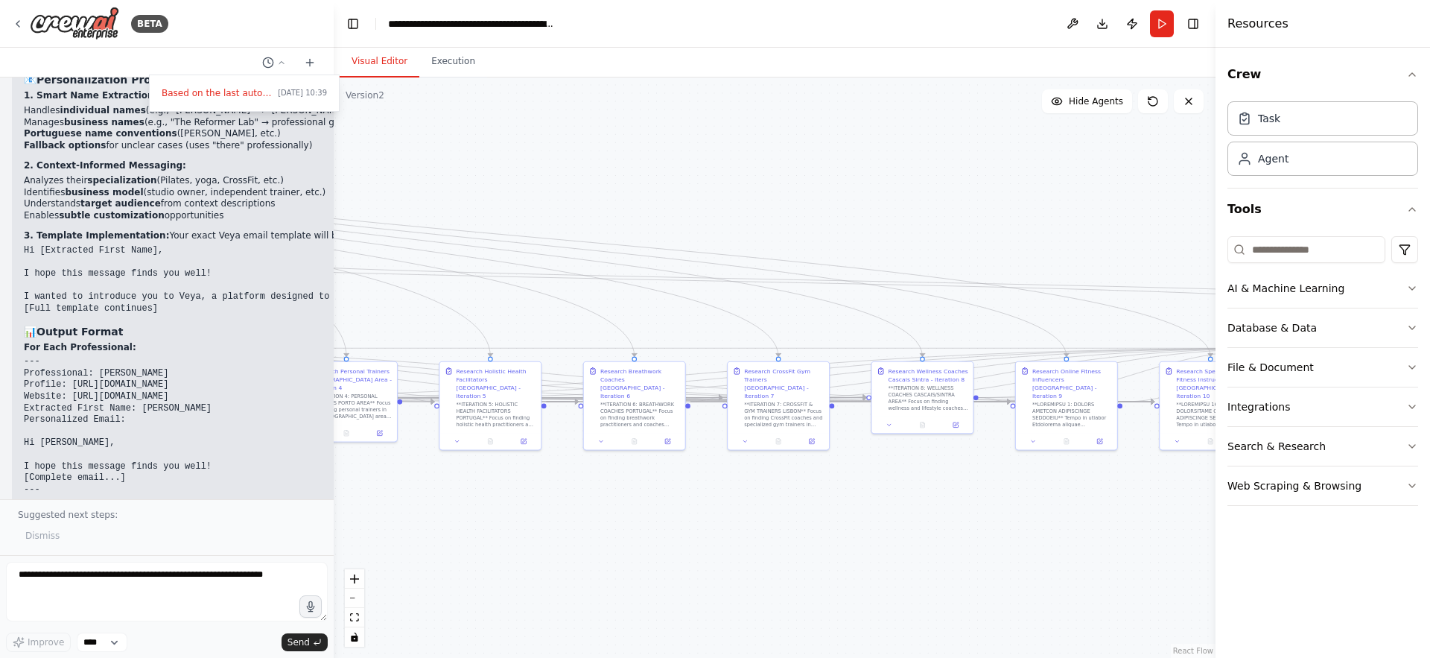
drag, startPoint x: 1033, startPoint y: 250, endPoint x: 655, endPoint y: 191, distance: 382.9
click at [655, 191] on div ".deletable-edge-delete-btn { width: 20px; height: 20px; border: 0px solid #ffff…" at bounding box center [775, 367] width 882 height 580
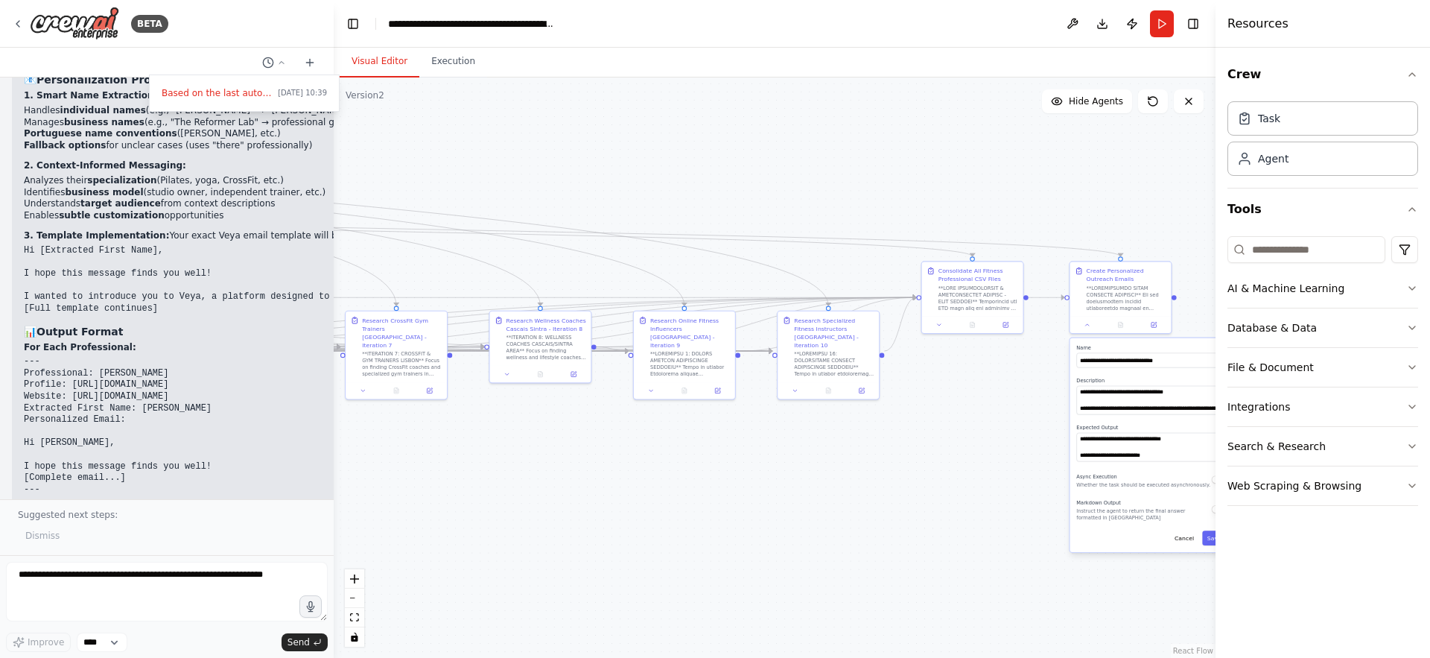
drag, startPoint x: 1026, startPoint y: 233, endPoint x: 669, endPoint y: 185, distance: 359.9
click at [669, 185] on div ".deletable-edge-delete-btn { width: 20px; height: 20px; border: 0px solid #ffff…" at bounding box center [775, 367] width 882 height 580
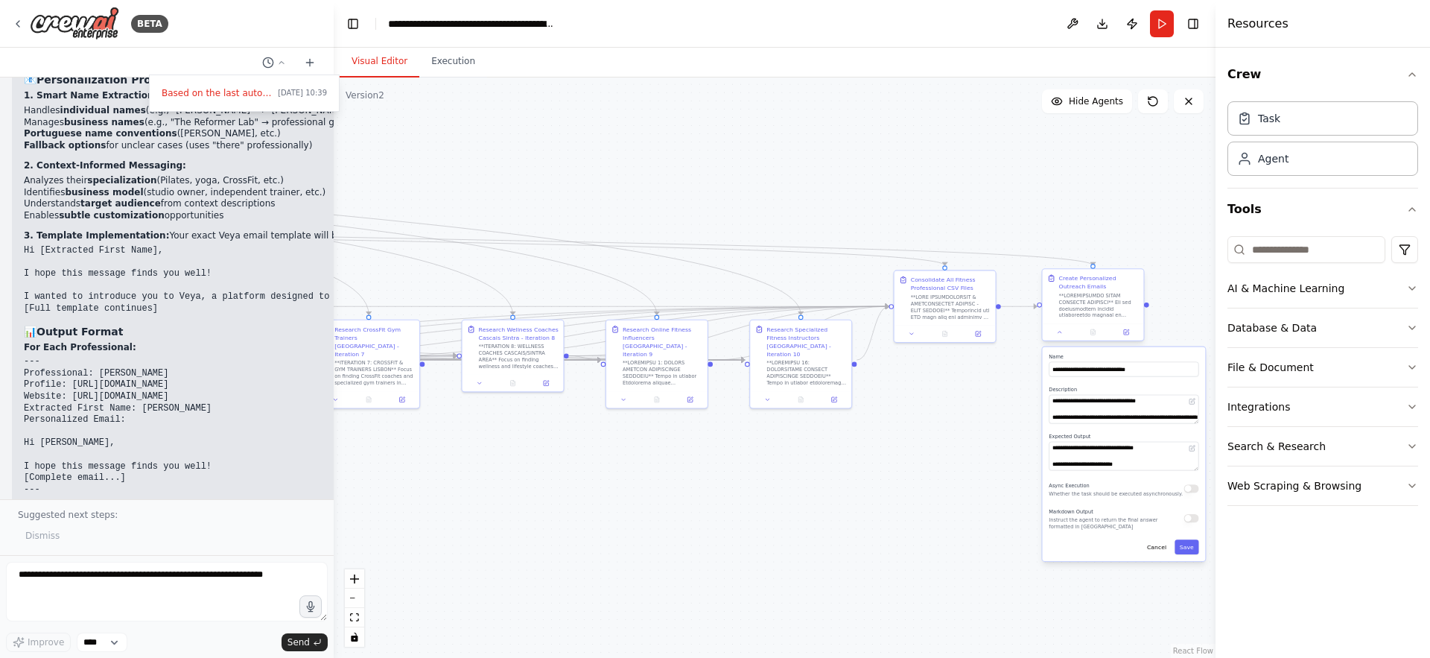
click at [1106, 282] on div "Create Personalized Outreach Emails" at bounding box center [1099, 282] width 80 height 16
click at [944, 323] on div at bounding box center [945, 331] width 101 height 17
click at [1108, 277] on div "Create Personalized Outreach Emails" at bounding box center [1099, 282] width 80 height 16
click at [974, 309] on div at bounding box center [951, 305] width 80 height 26
click at [1158, 544] on button "Cancel" at bounding box center [1156, 546] width 29 height 15
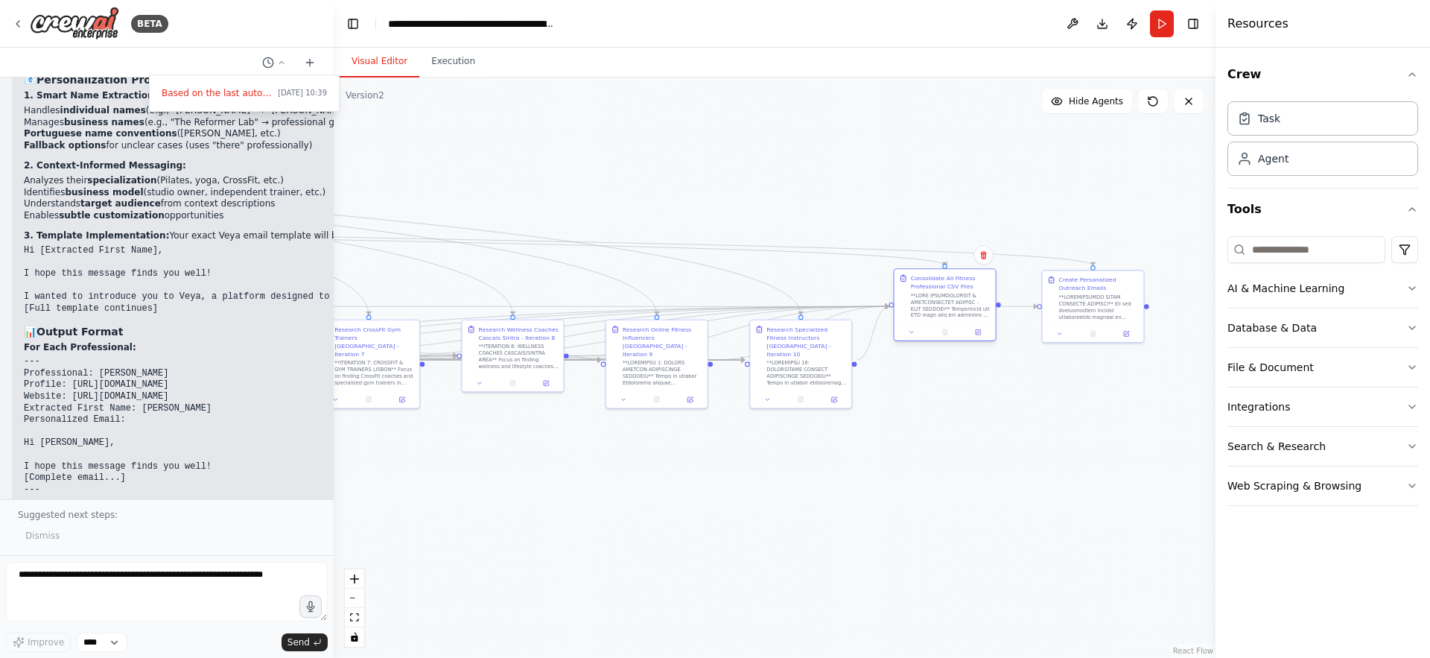
click at [932, 296] on div at bounding box center [951, 305] width 80 height 26
click at [1087, 298] on div at bounding box center [1099, 305] width 80 height 26
click at [1131, 259] on icon at bounding box center [1132, 254] width 9 height 9
click at [1093, 264] on div at bounding box center [1092, 266] width 5 height 5
click at [1081, 254] on button "Confirm" at bounding box center [1089, 255] width 53 height 18
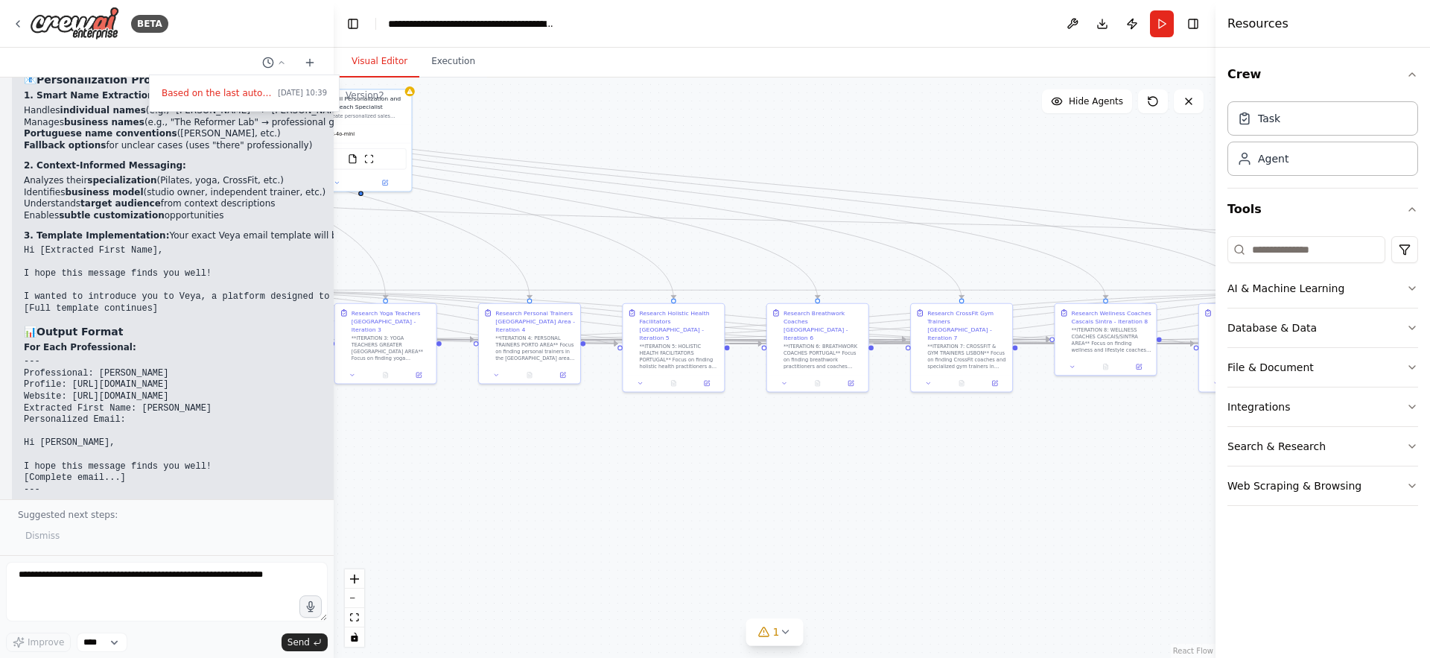
drag, startPoint x: 632, startPoint y: 229, endPoint x: 1270, endPoint y: 231, distance: 638.3
click at [1270, 231] on div "BETA Based on the last automation run, please analyze the output, and if applic…" at bounding box center [715, 329] width 1430 height 658
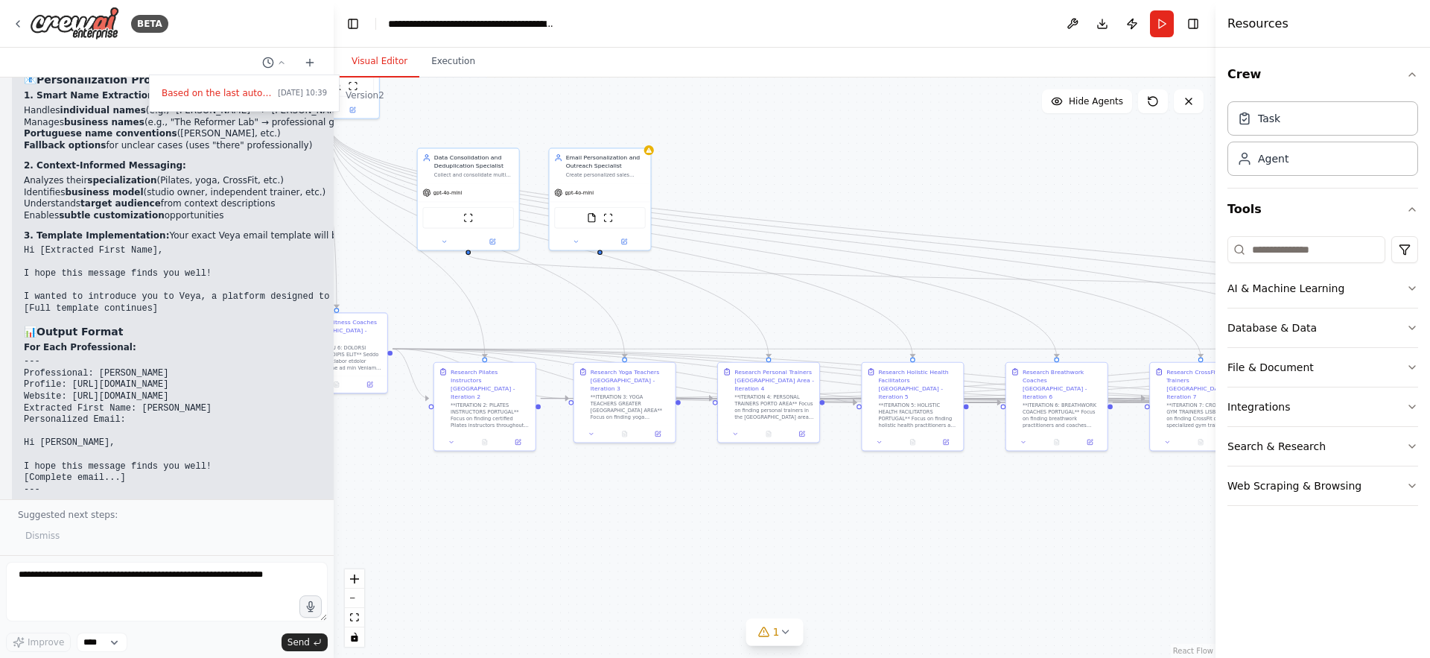
drag, startPoint x: 629, startPoint y: 168, endPoint x: 855, endPoint y: 226, distance: 233.6
click at [855, 226] on div ".deletable-edge-delete-btn { width: 20px; height: 20px; border: 0px solid #ffff…" at bounding box center [775, 367] width 882 height 580
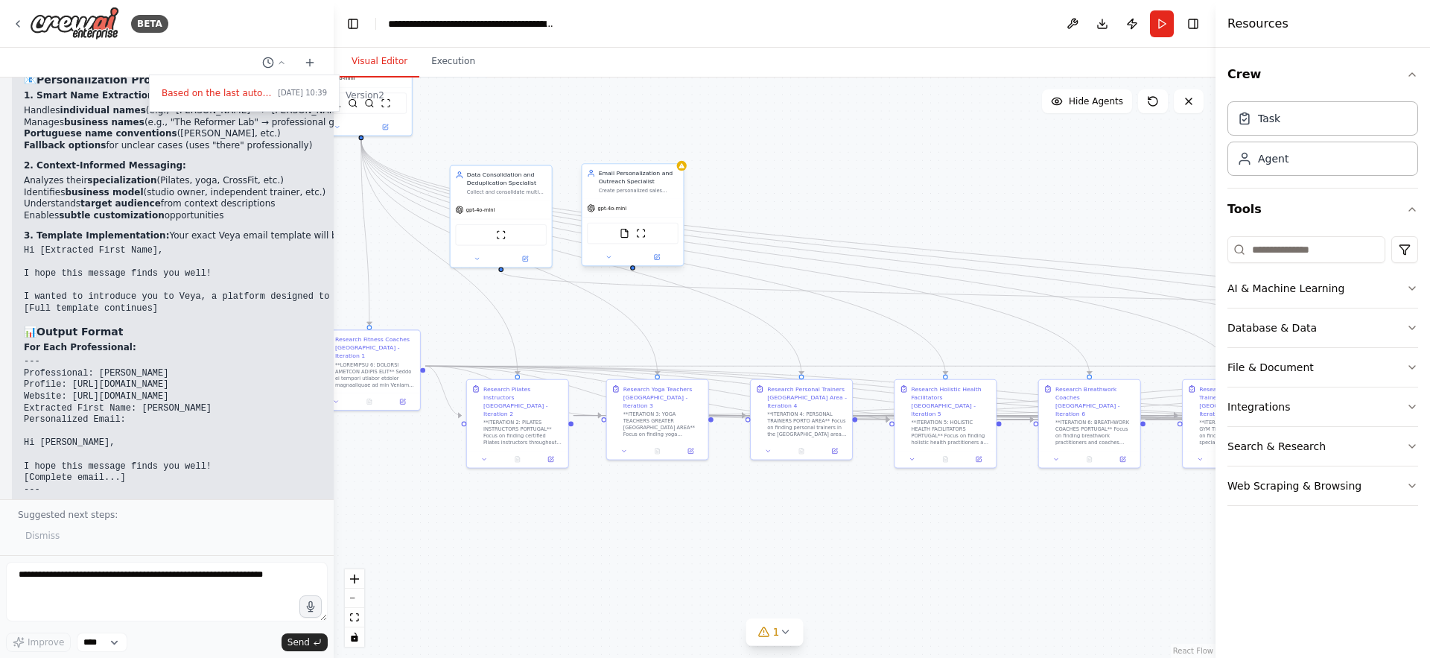
click at [624, 187] on div "Create personalized sales emails for fitness professionals using their name and…" at bounding box center [639, 190] width 80 height 7
click at [674, 143] on button at bounding box center [671, 148] width 19 height 19
click at [623, 153] on button "Confirm" at bounding box center [629, 148] width 53 height 18
click at [628, 149] on button "Confirm" at bounding box center [629, 148] width 53 height 18
click at [1161, 27] on button "Run" at bounding box center [1162, 23] width 24 height 27
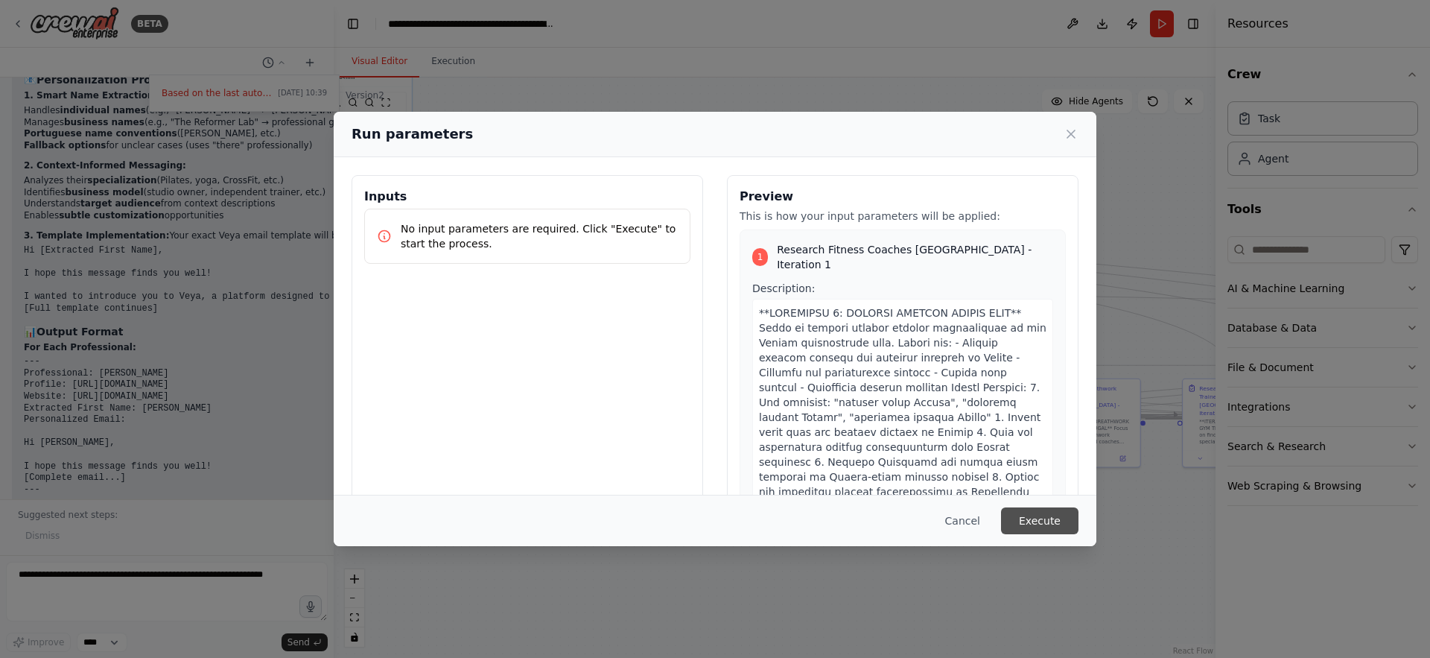
click at [1030, 528] on button "Execute" at bounding box center [1039, 520] width 77 height 27
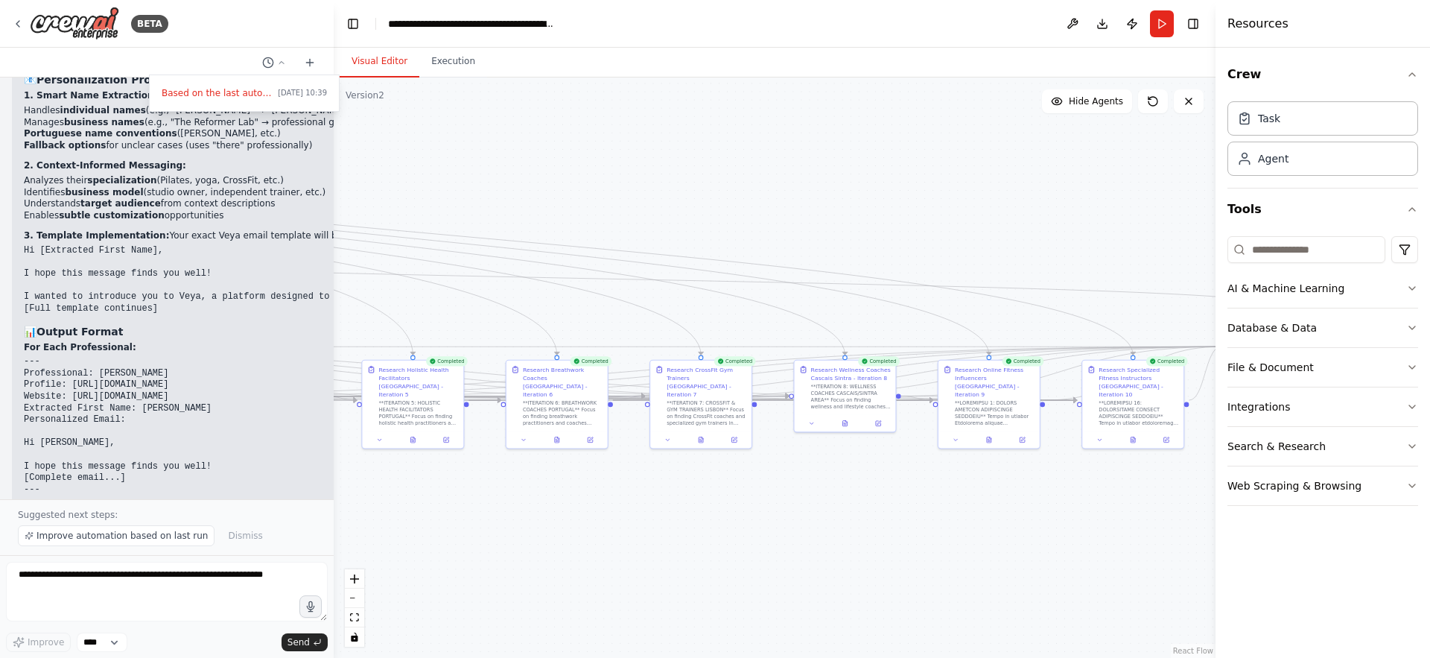
drag, startPoint x: 1030, startPoint y: 528, endPoint x: 489, endPoint y: 512, distance: 541.0
click at [489, 512] on div ".deletable-edge-delete-btn { width: 20px; height: 20px; border: 0px solid #ffff…" at bounding box center [775, 367] width 882 height 580
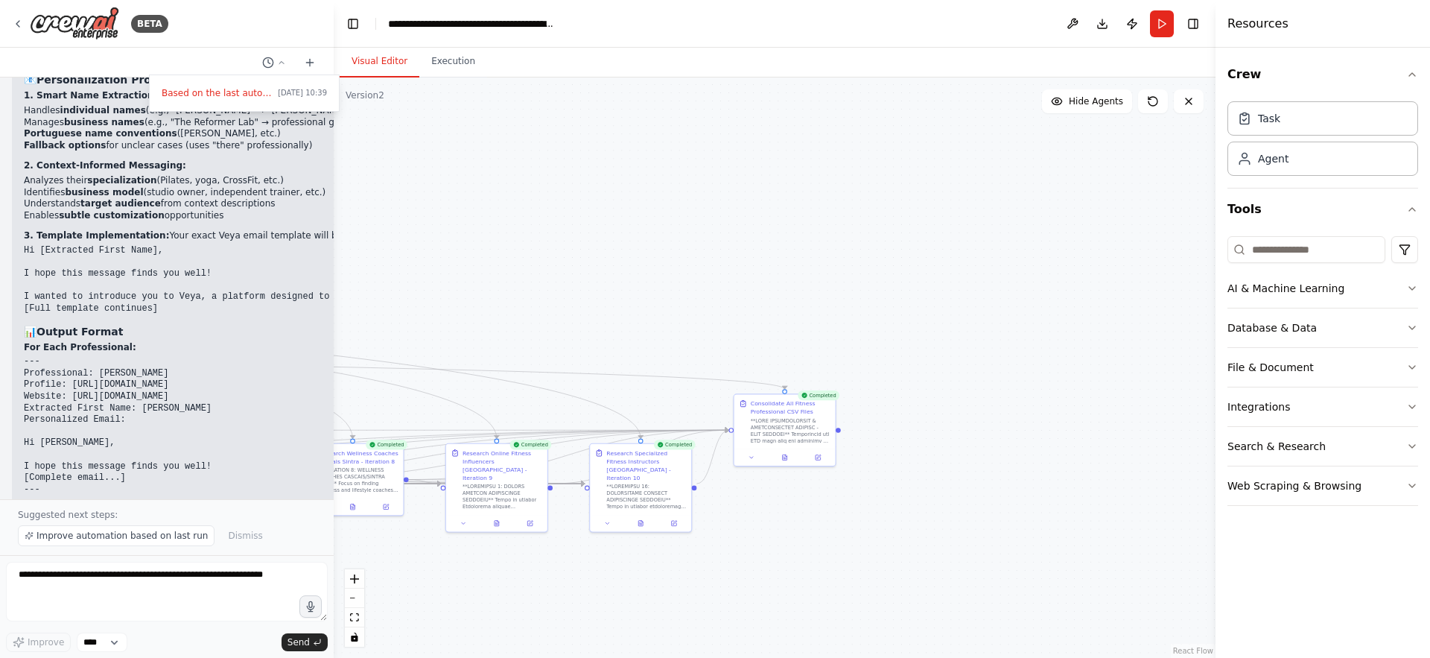
drag, startPoint x: 1148, startPoint y: 508, endPoint x: 665, endPoint y: 588, distance: 489.3
click at [664, 588] on div ".deletable-edge-delete-btn { width: 20px; height: 20px; border: 0px solid #ffff…" at bounding box center [775, 367] width 882 height 580
click at [435, 60] on button "Execution" at bounding box center [453, 61] width 68 height 31
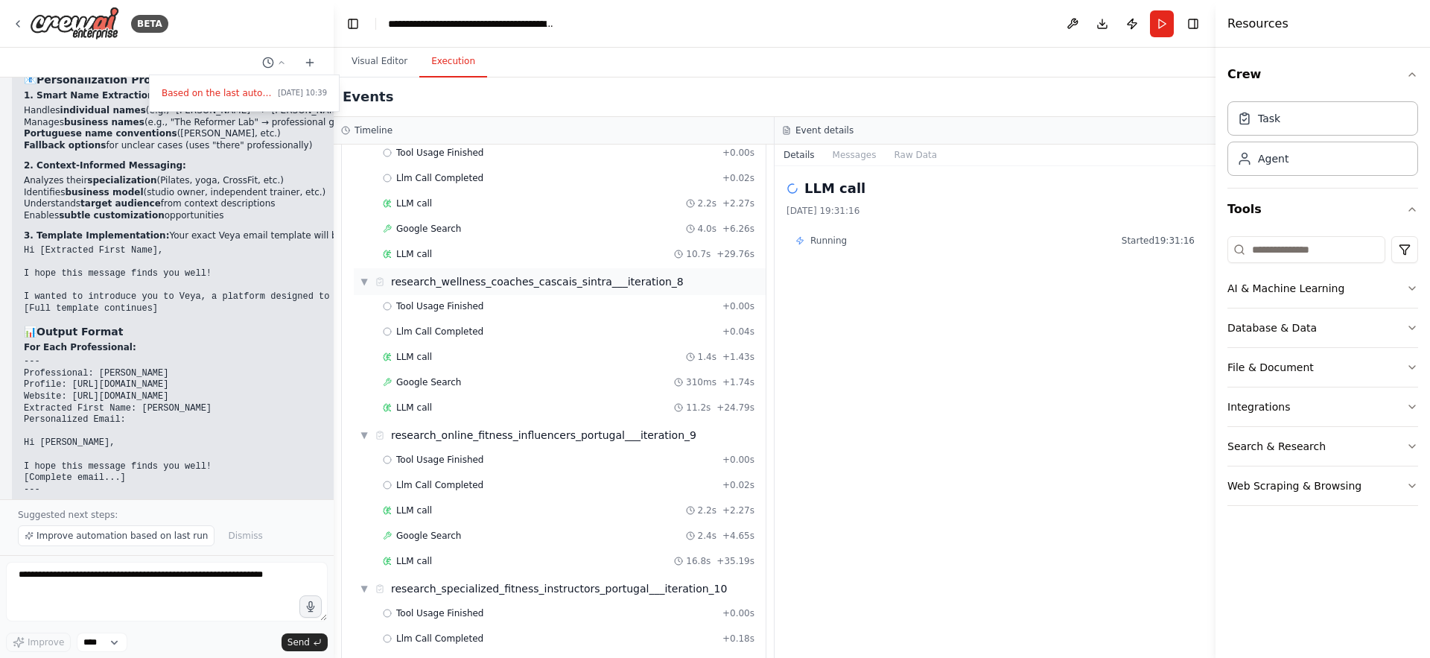
scroll to position [2344, 0]
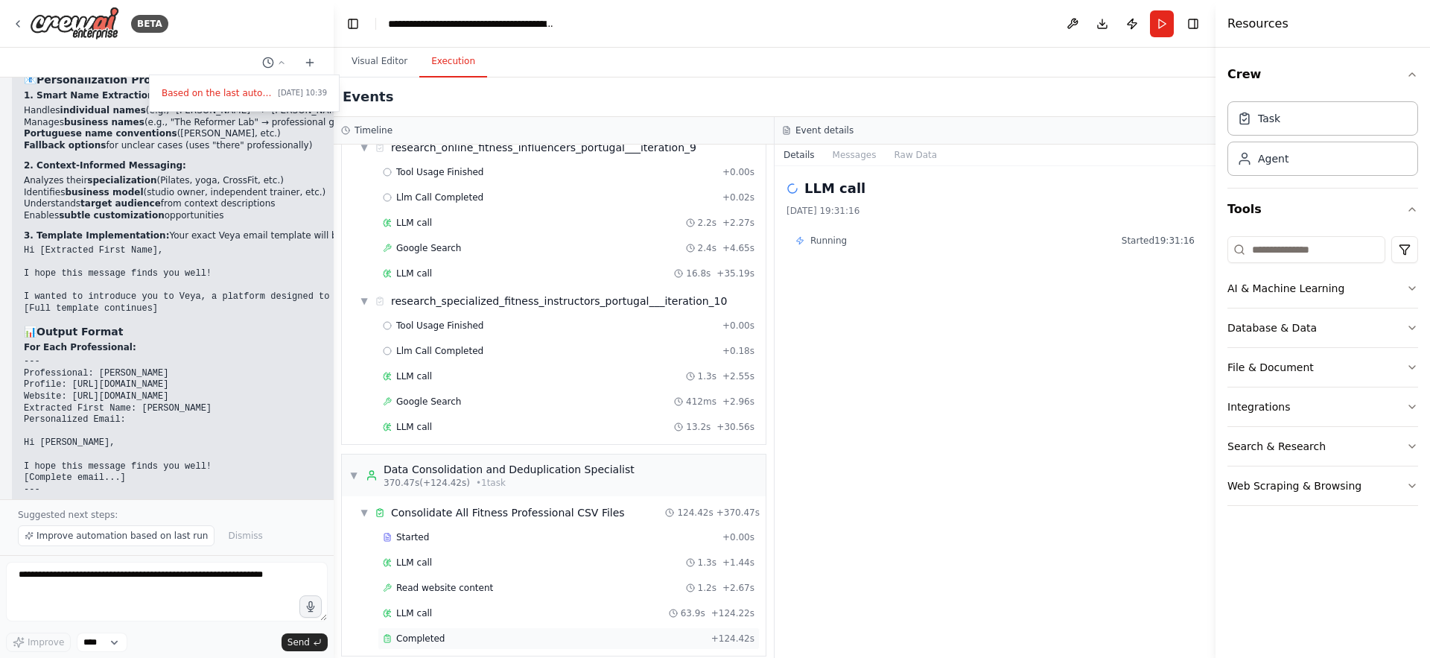
click at [435, 632] on span "Completed" at bounding box center [420, 638] width 48 height 12
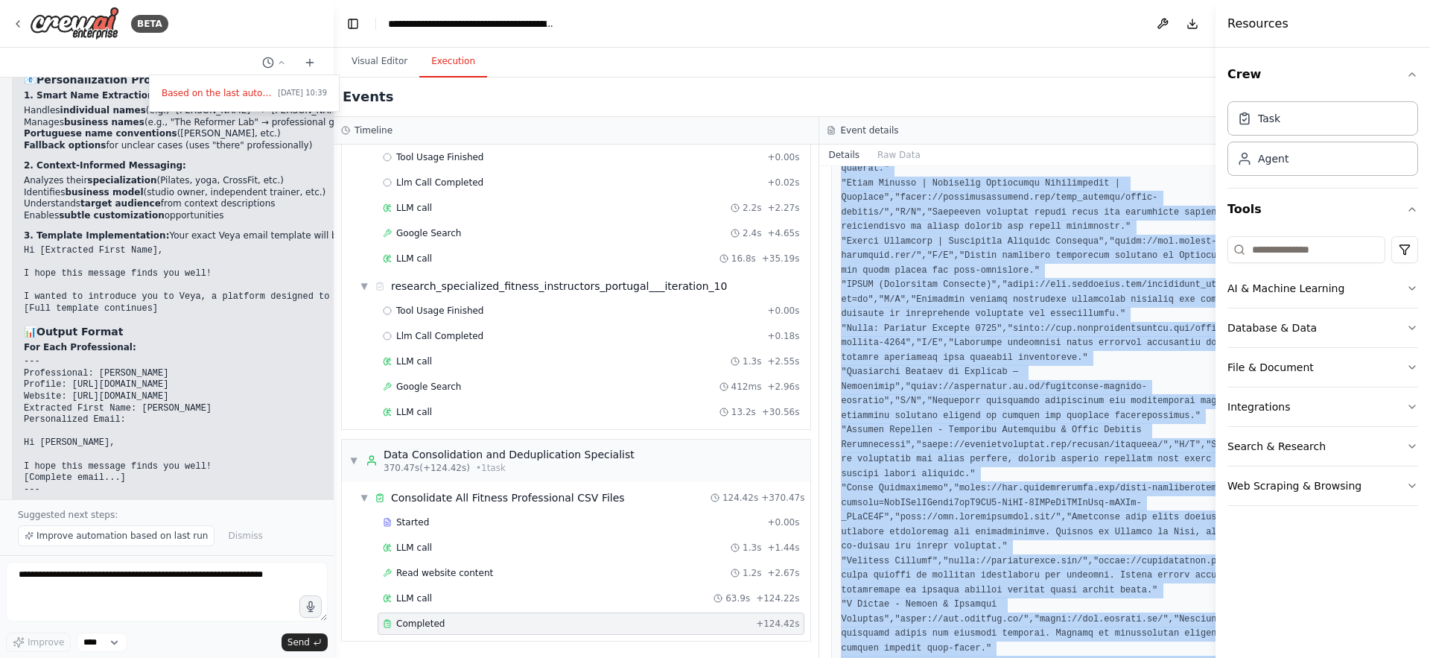
scroll to position [4338, 0]
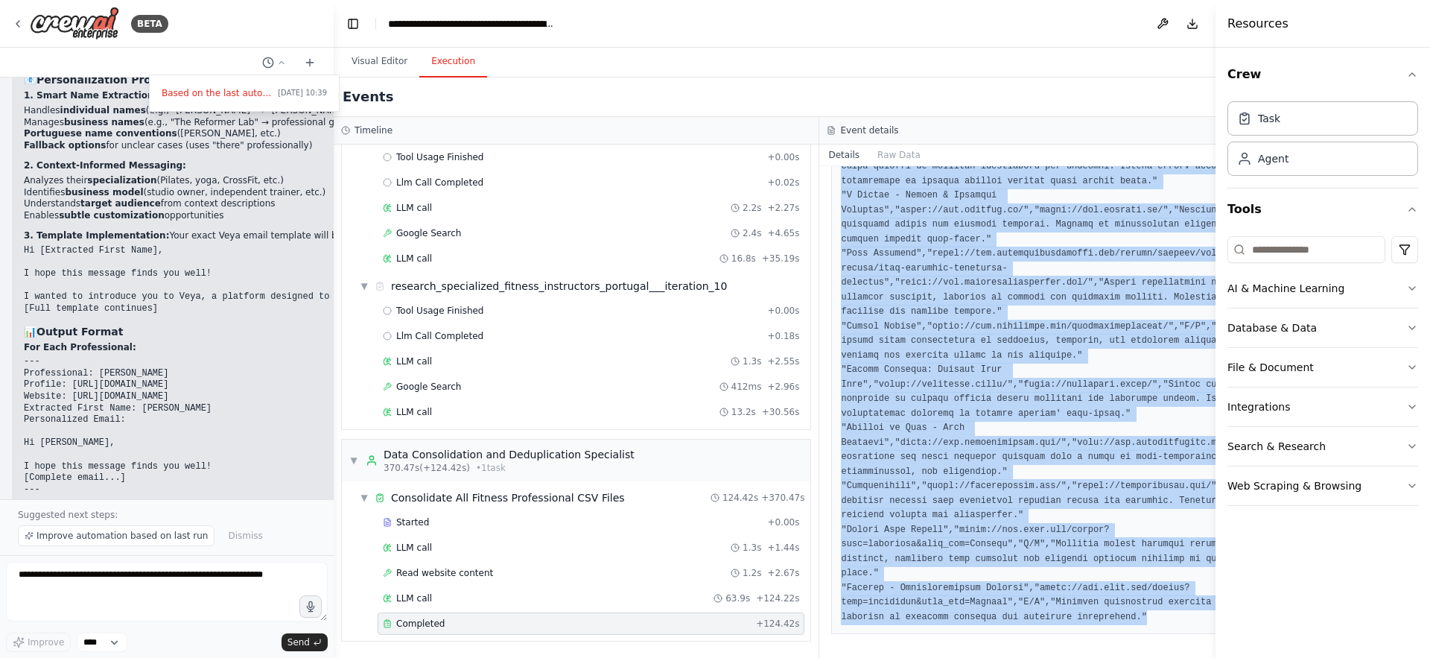
drag, startPoint x: 848, startPoint y: 308, endPoint x: 1168, endPoint y: 617, distance: 445.1
copy pre "name,profile_link,website,context "Fitness Coach Jaime Ramos","https://www.face…"
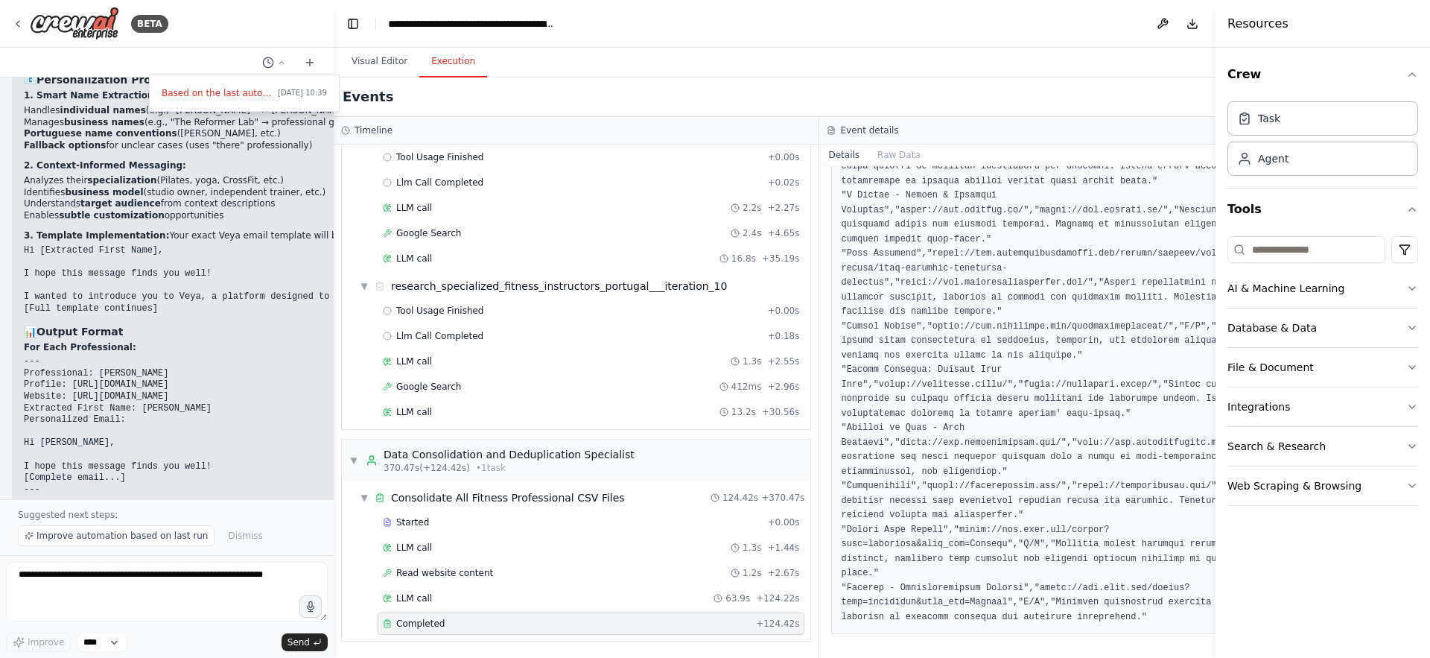
click at [95, 26] on div at bounding box center [167, 329] width 334 height 658
click at [31, 24] on img at bounding box center [74, 24] width 89 height 34
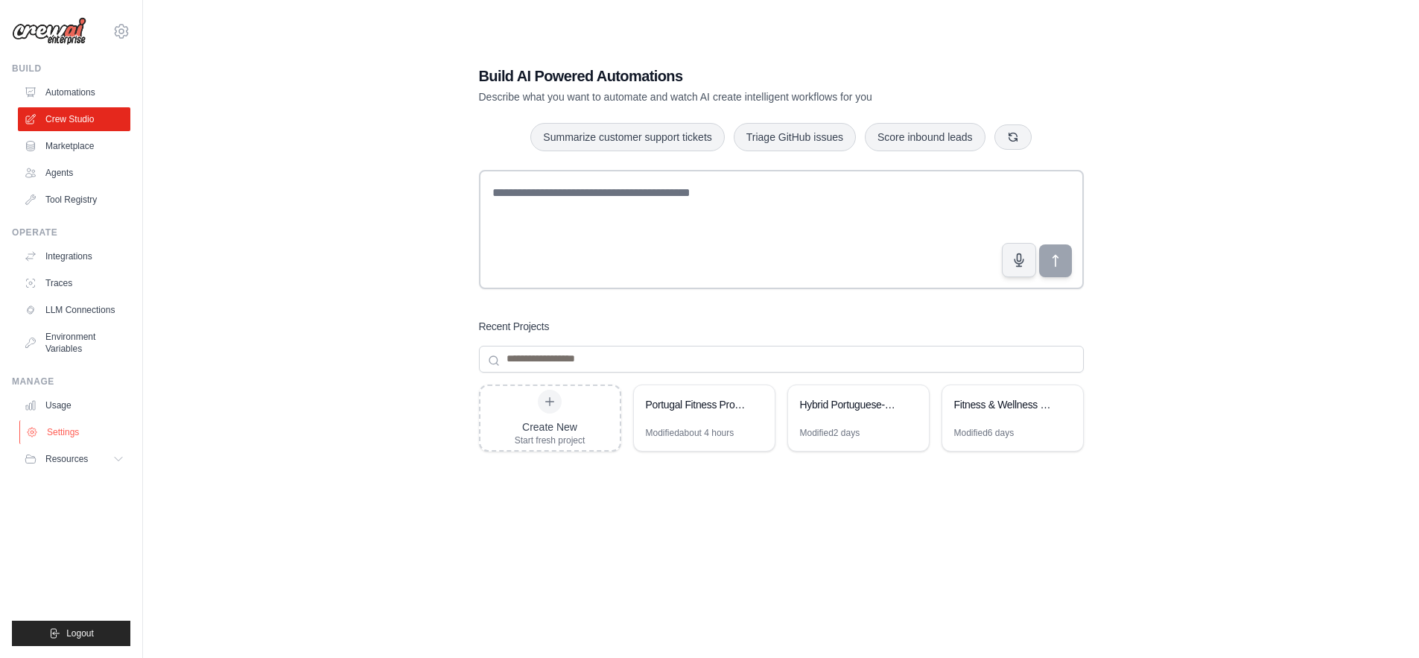
click at [81, 431] on link "Settings" at bounding box center [75, 432] width 112 height 24
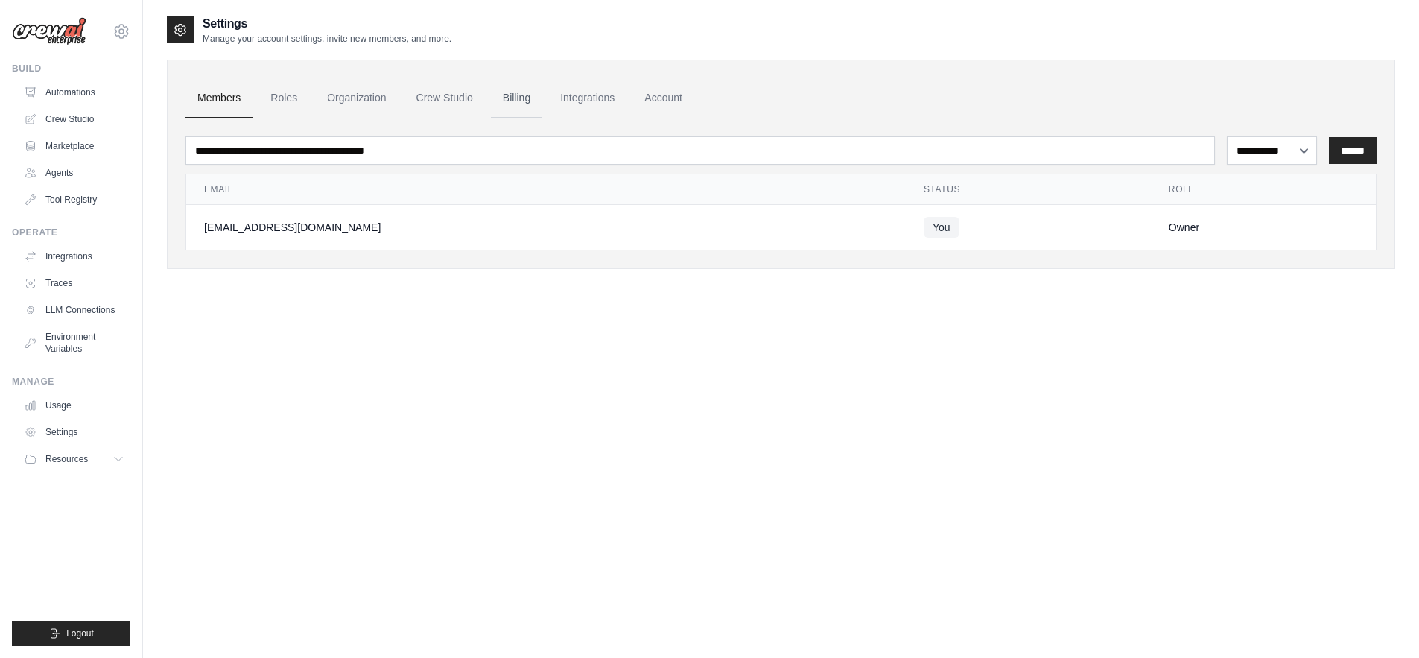
click at [511, 95] on link "Billing" at bounding box center [516, 98] width 51 height 40
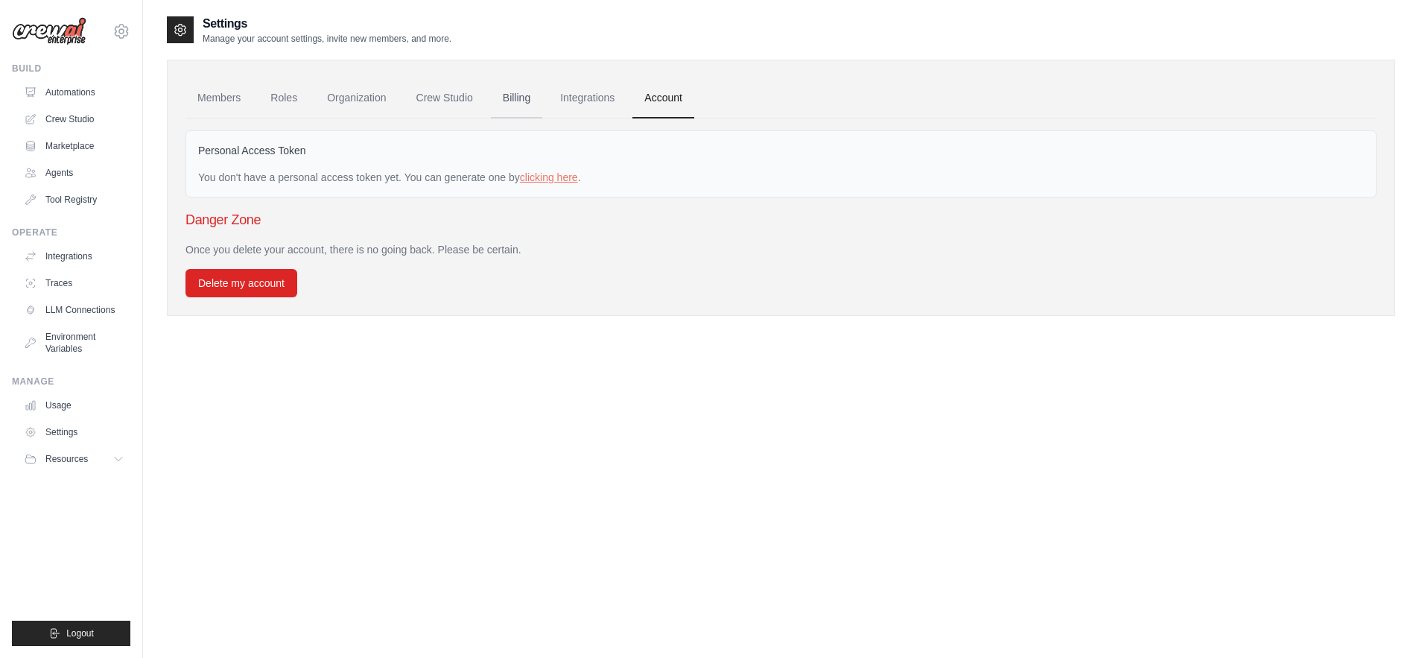
click at [522, 101] on link "Billing" at bounding box center [516, 98] width 51 height 40
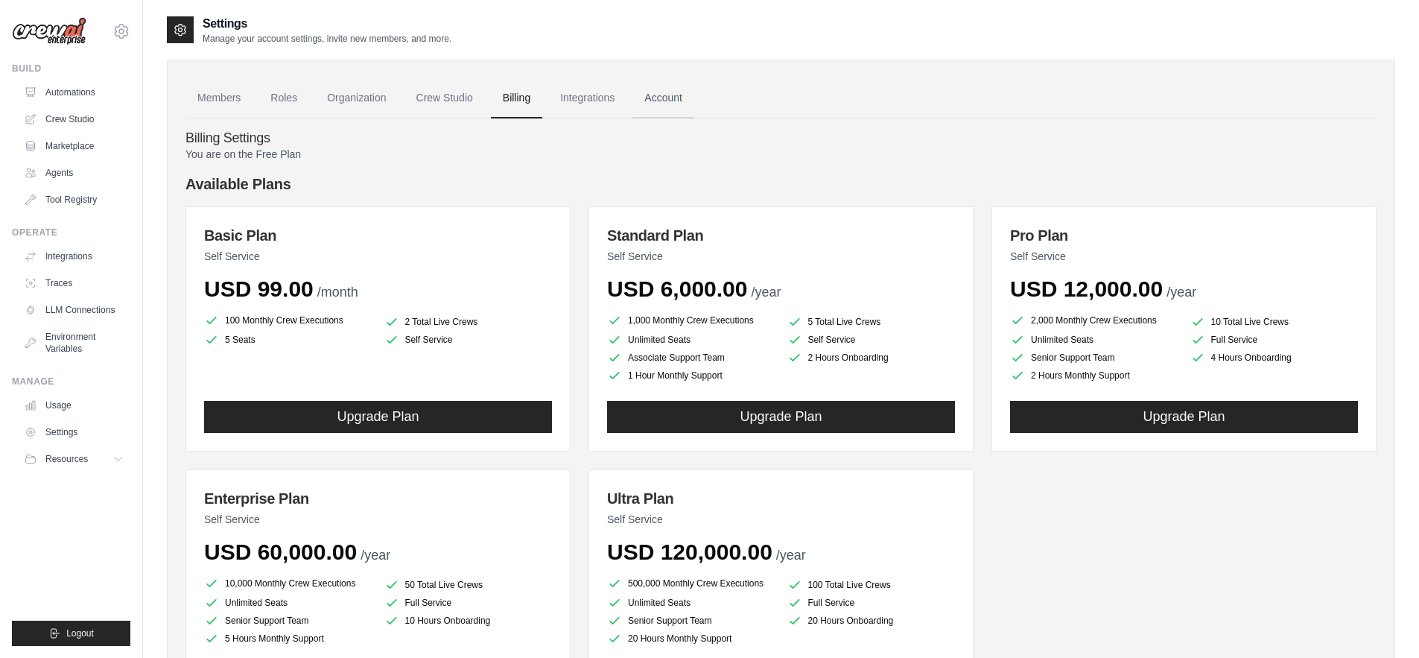
click at [670, 98] on link "Account" at bounding box center [663, 98] width 62 height 40
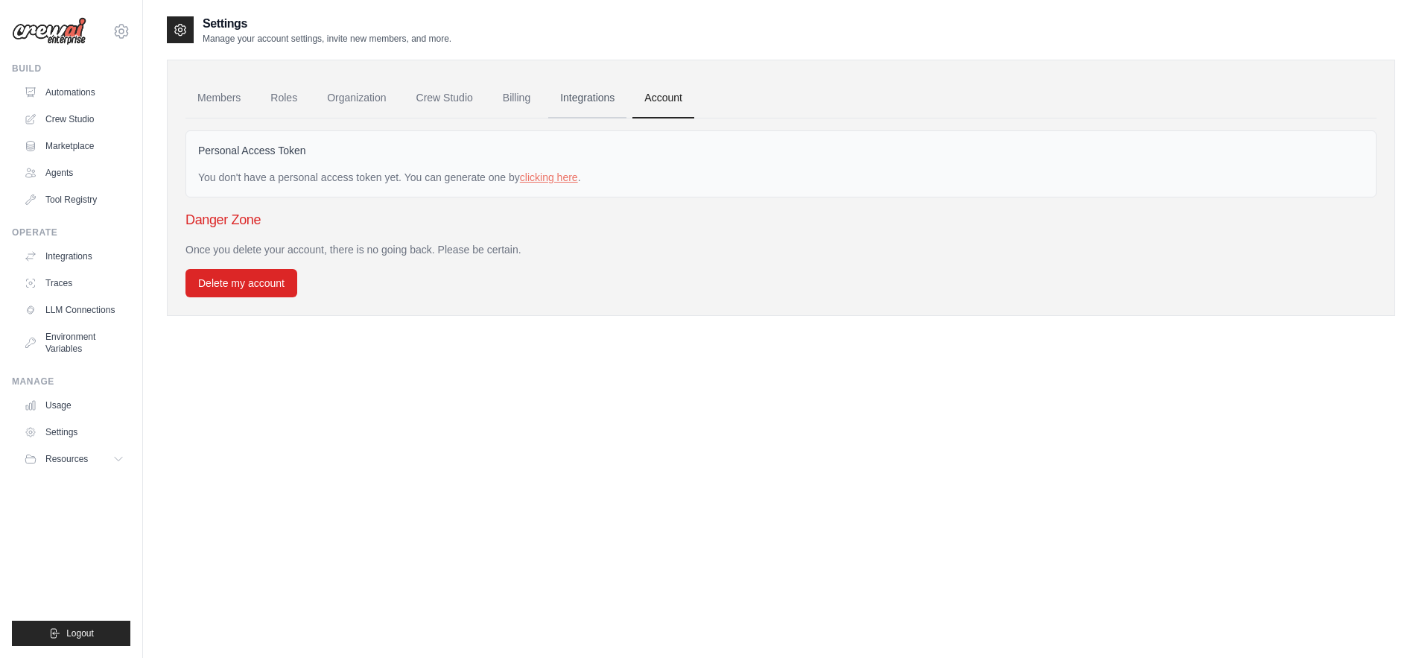
click at [587, 105] on link "Integrations" at bounding box center [587, 98] width 78 height 40
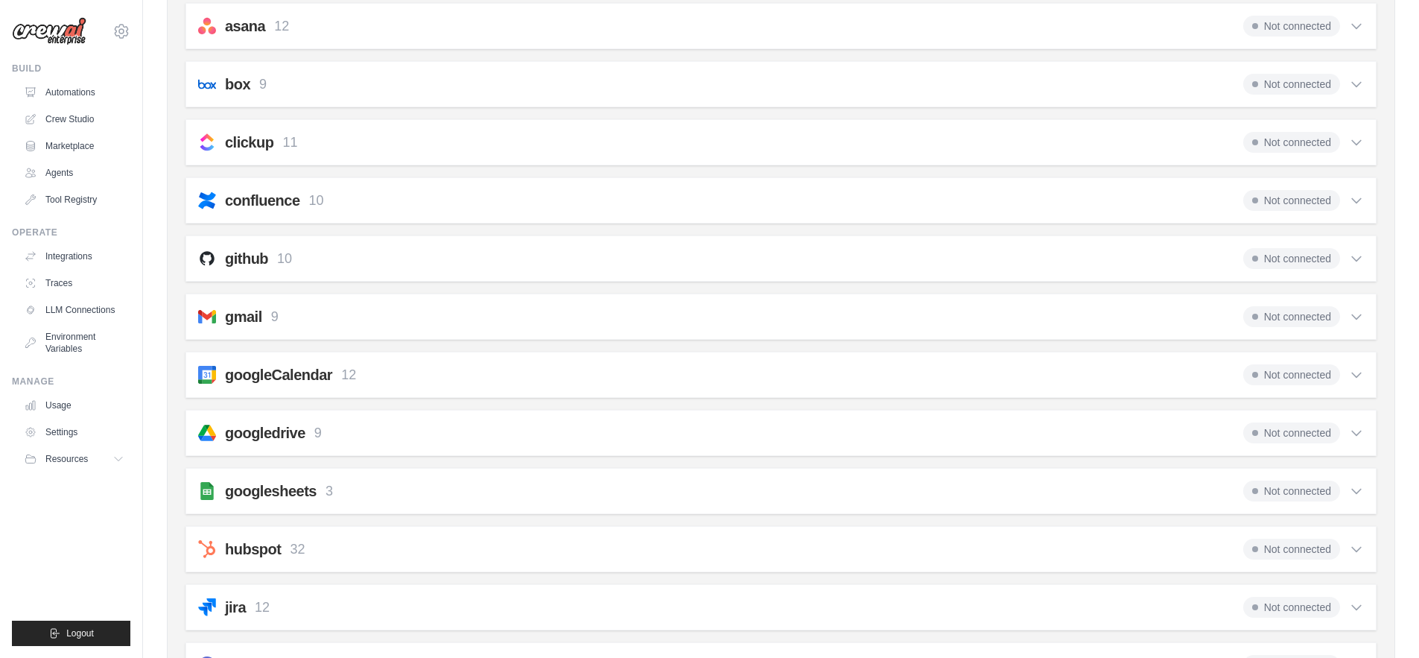
scroll to position [337, 0]
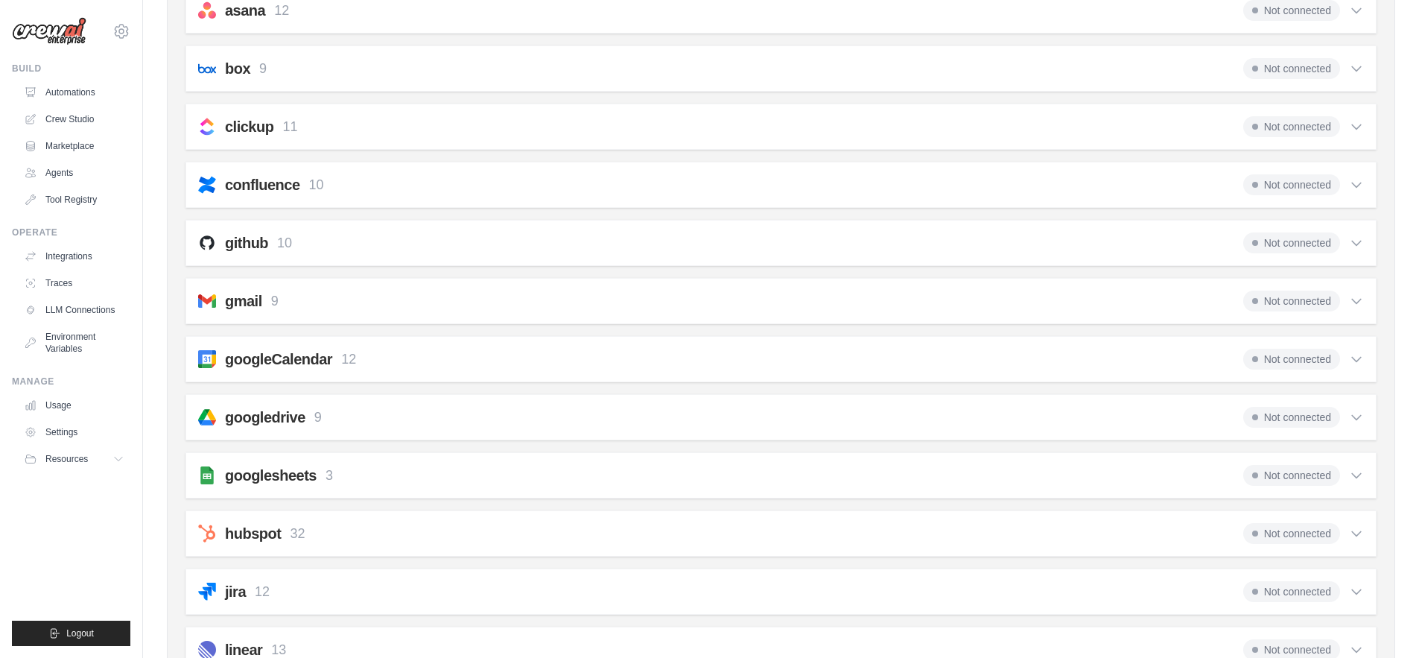
click at [1356, 473] on icon at bounding box center [1356, 475] width 15 height 15
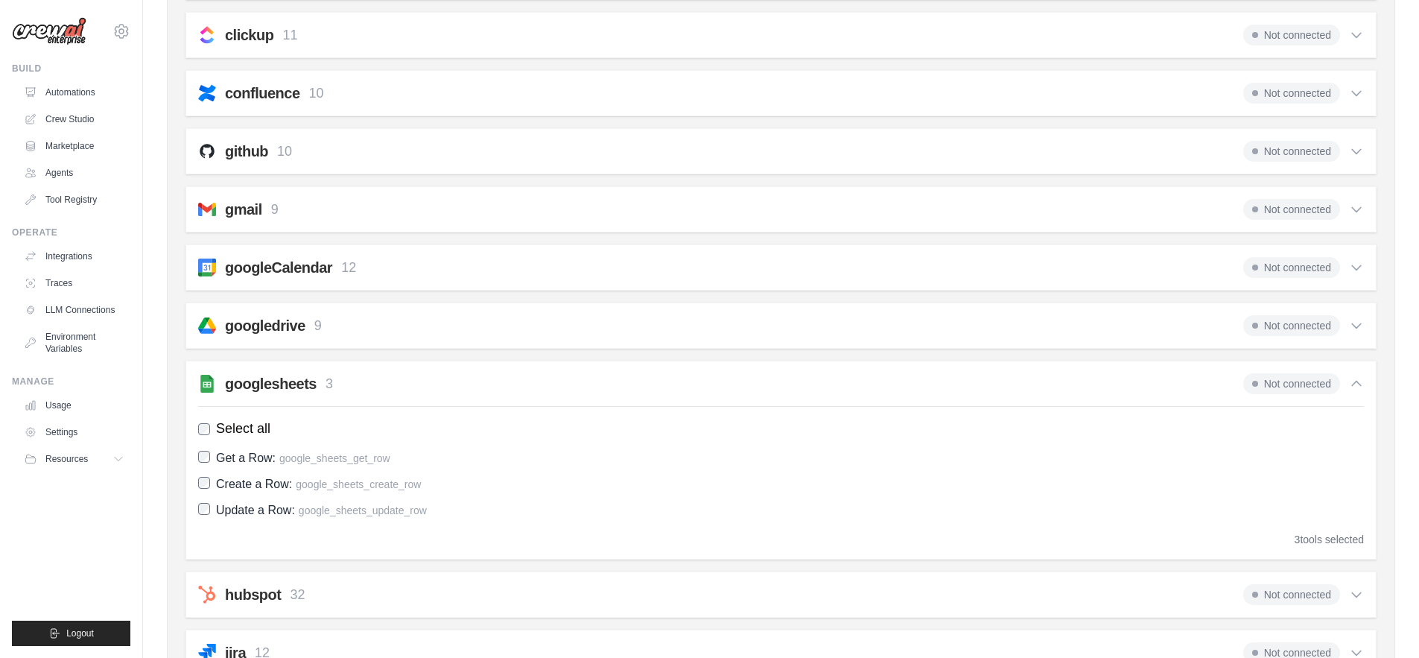
scroll to position [430, 0]
click at [296, 378] on h2 "googlesheets" at bounding box center [271, 382] width 92 height 21
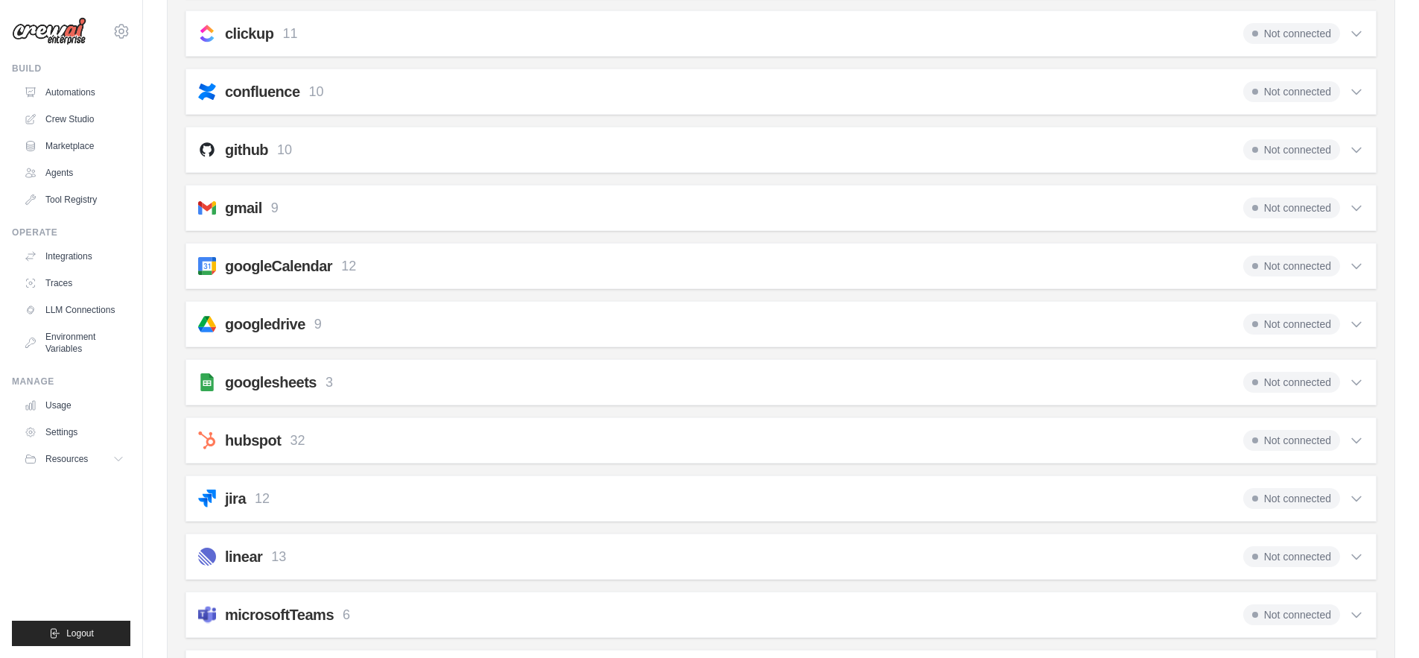
click at [296, 378] on h2 "googlesheets" at bounding box center [271, 382] width 92 height 21
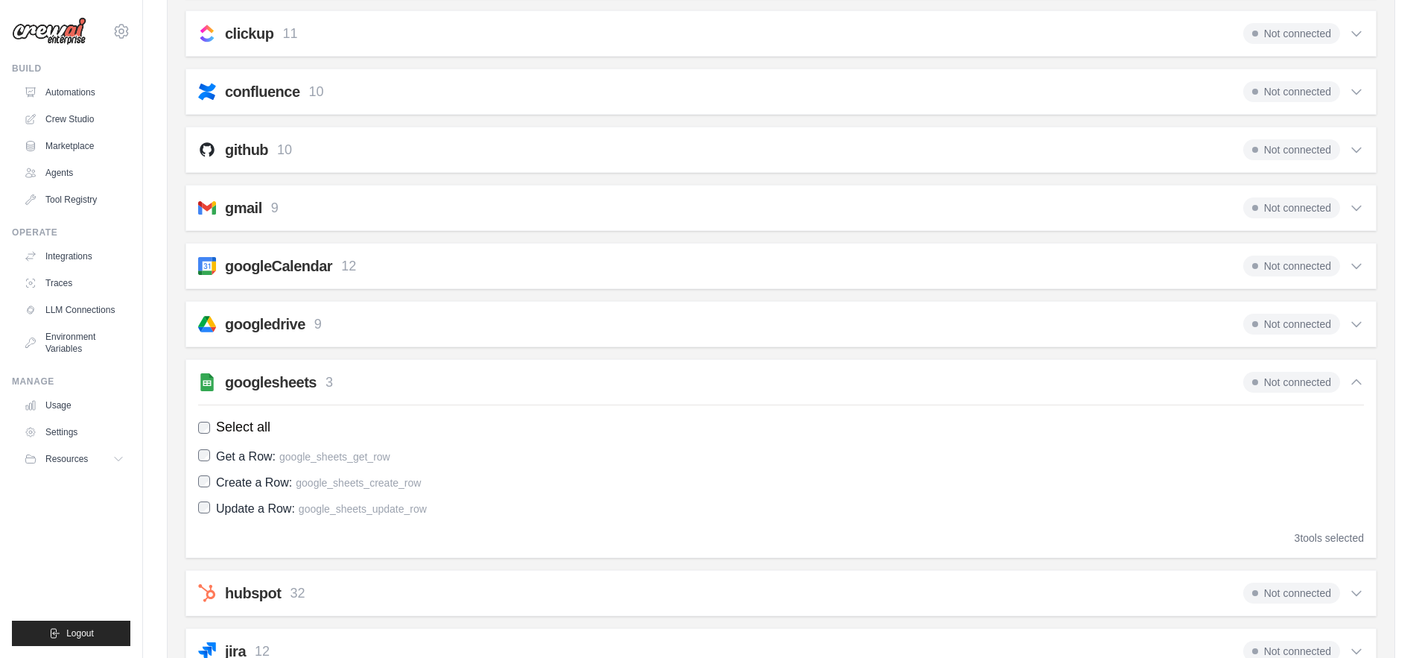
click at [296, 378] on h2 "googlesheets" at bounding box center [271, 382] width 92 height 21
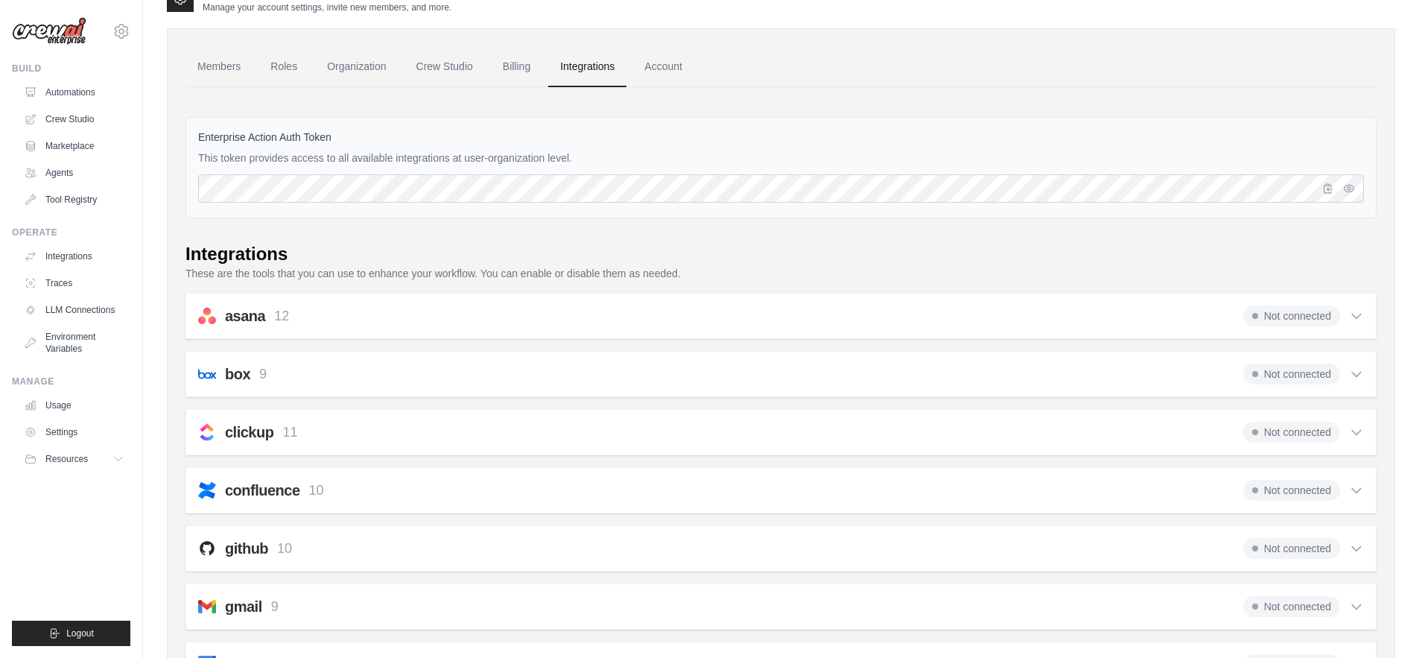
scroll to position [0, 0]
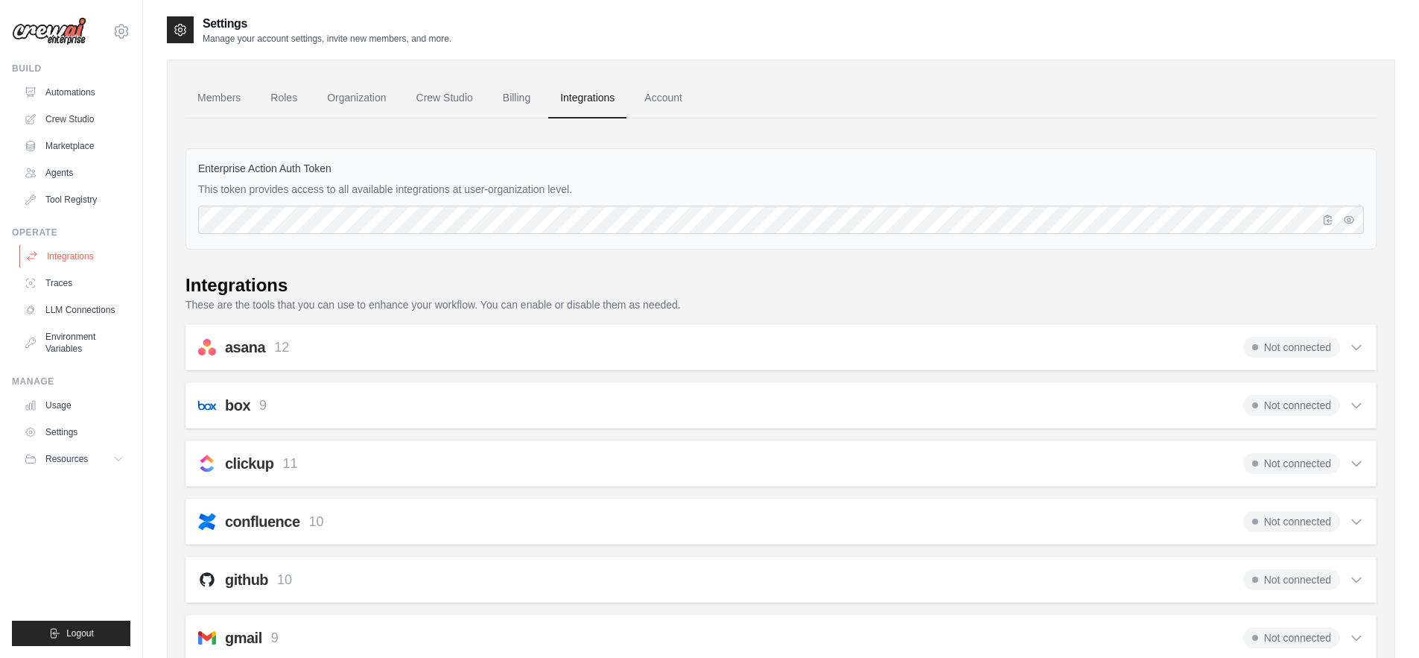
click at [63, 261] on link "Integrations" at bounding box center [75, 256] width 112 height 24
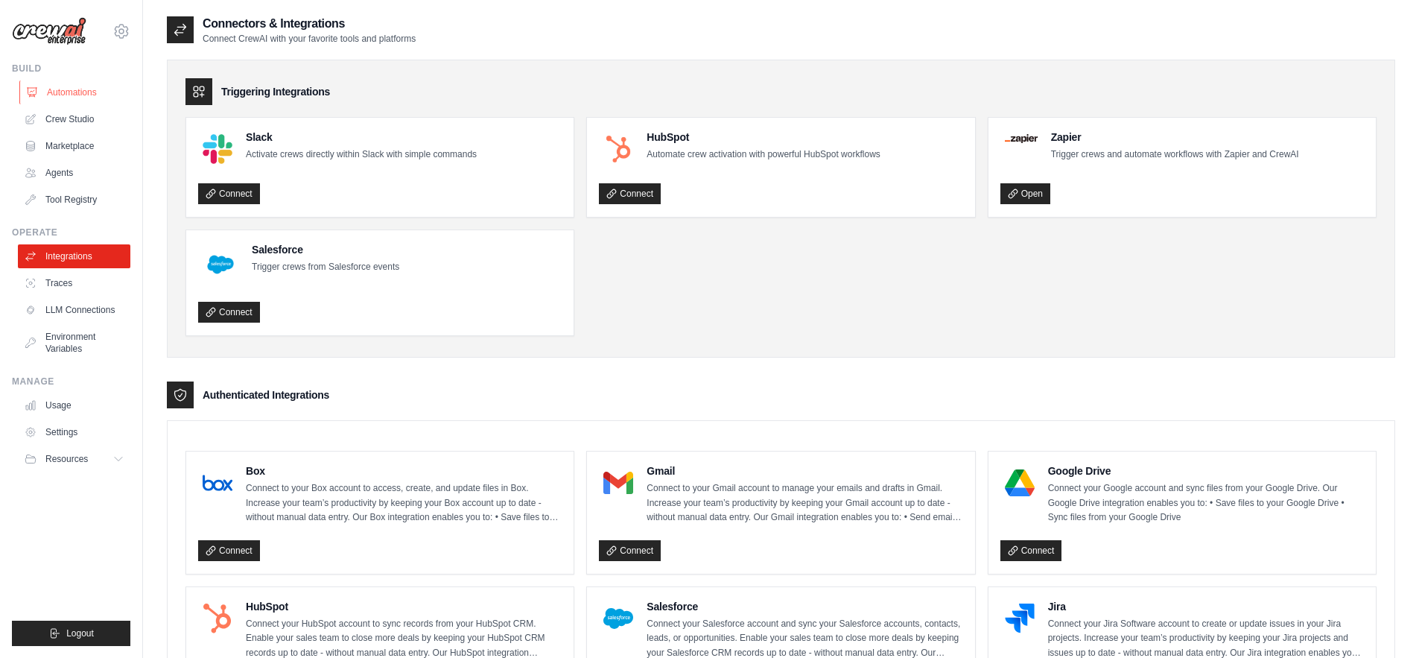
click at [76, 91] on link "Automations" at bounding box center [75, 92] width 112 height 24
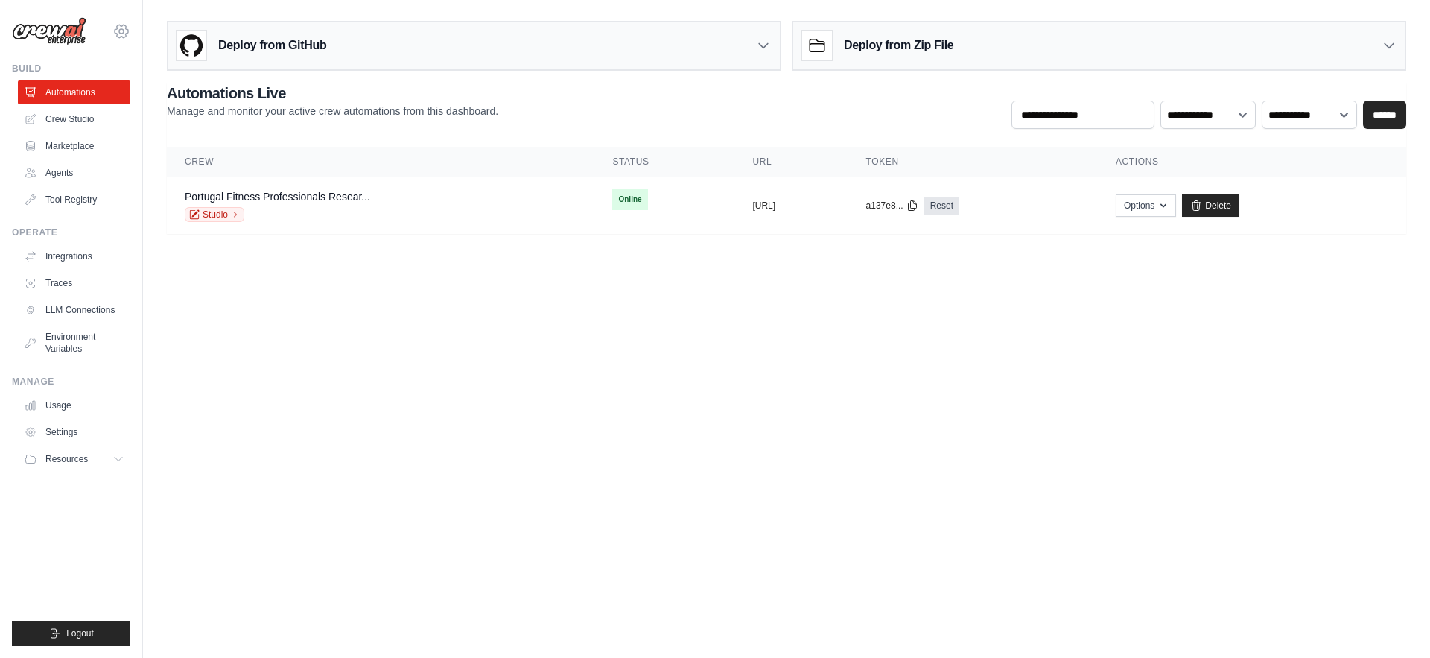
click at [120, 31] on icon at bounding box center [121, 31] width 18 height 18
click at [109, 65] on div "eduardobarroso1992@gmail.com" at bounding box center [121, 64] width 107 height 15
click at [92, 100] on link "Settings" at bounding box center [121, 100] width 131 height 27
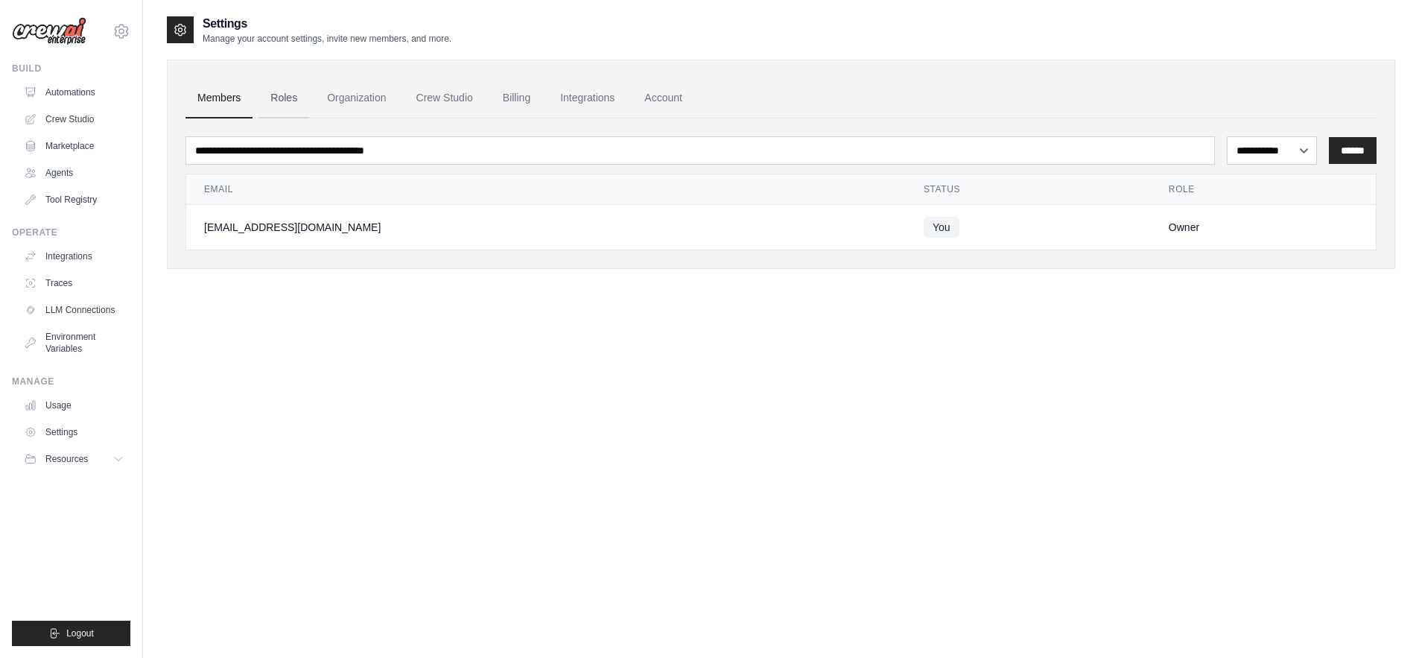
click at [283, 100] on link "Roles" at bounding box center [283, 98] width 51 height 40
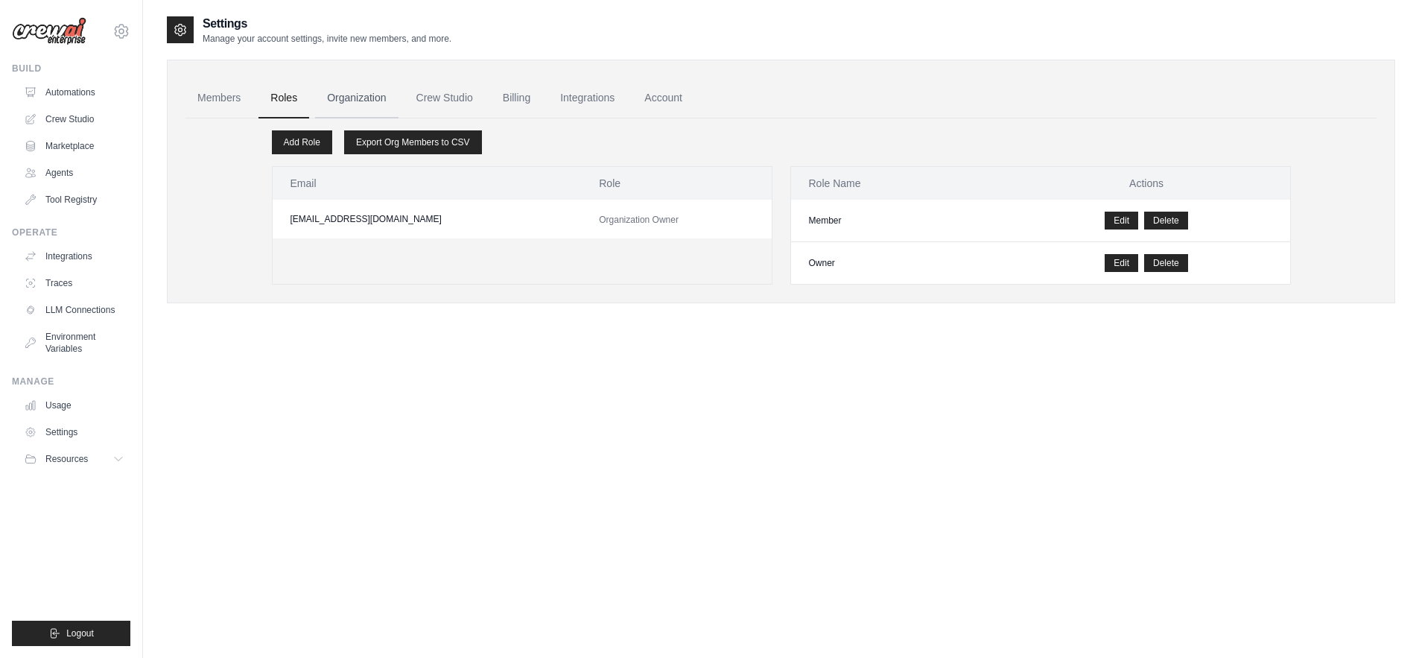
click at [331, 95] on link "Organization" at bounding box center [356, 98] width 83 height 40
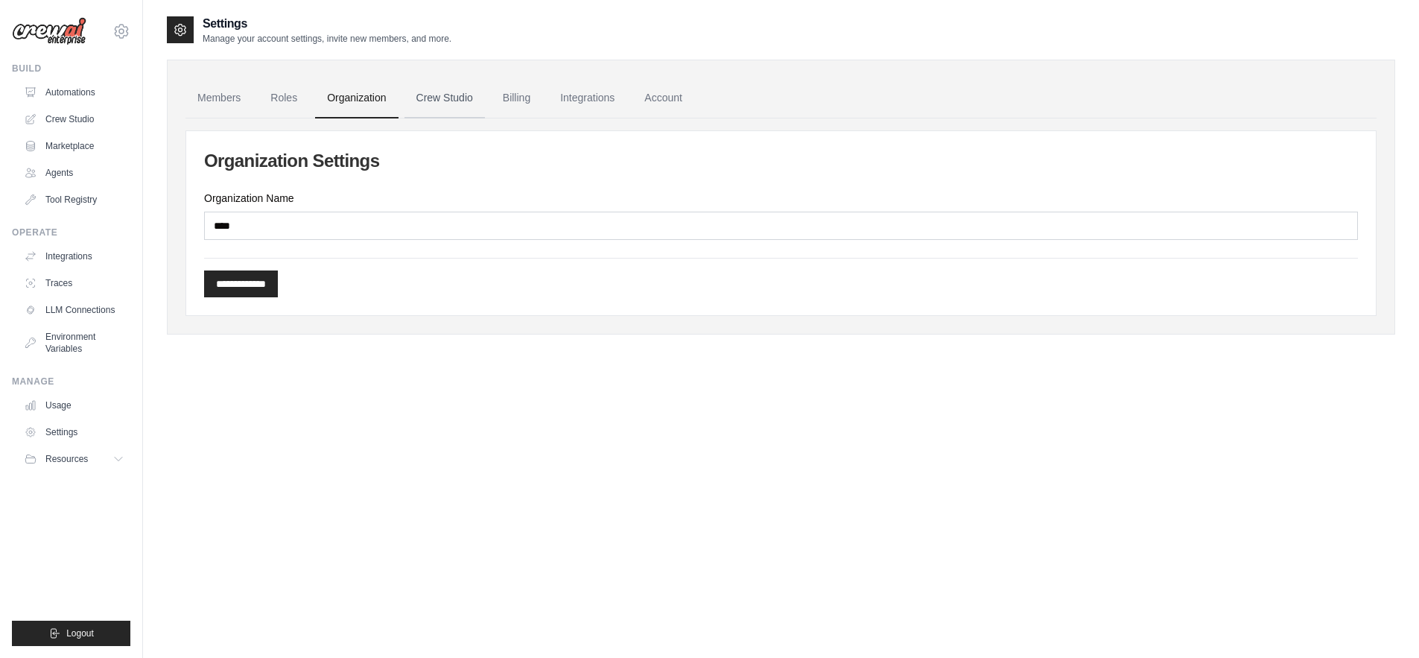
click at [426, 100] on link "Crew Studio" at bounding box center [444, 98] width 80 height 40
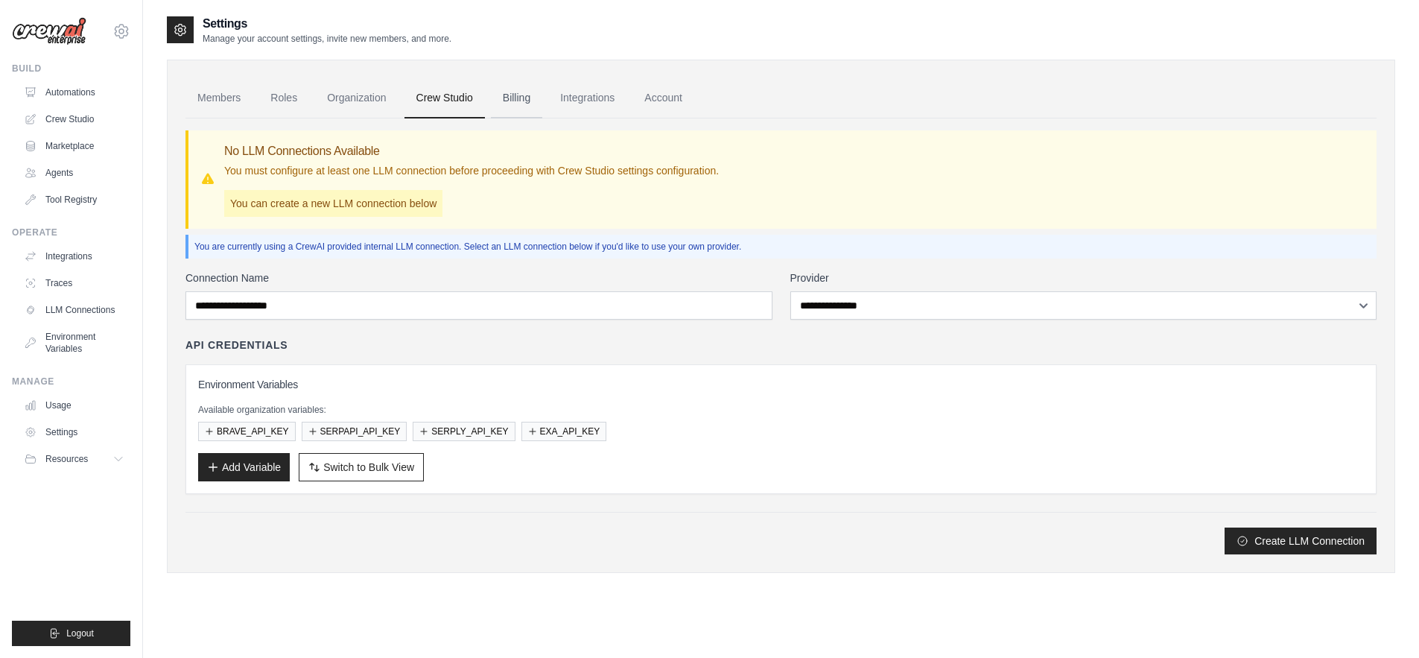
click at [526, 98] on link "Billing" at bounding box center [516, 98] width 51 height 40
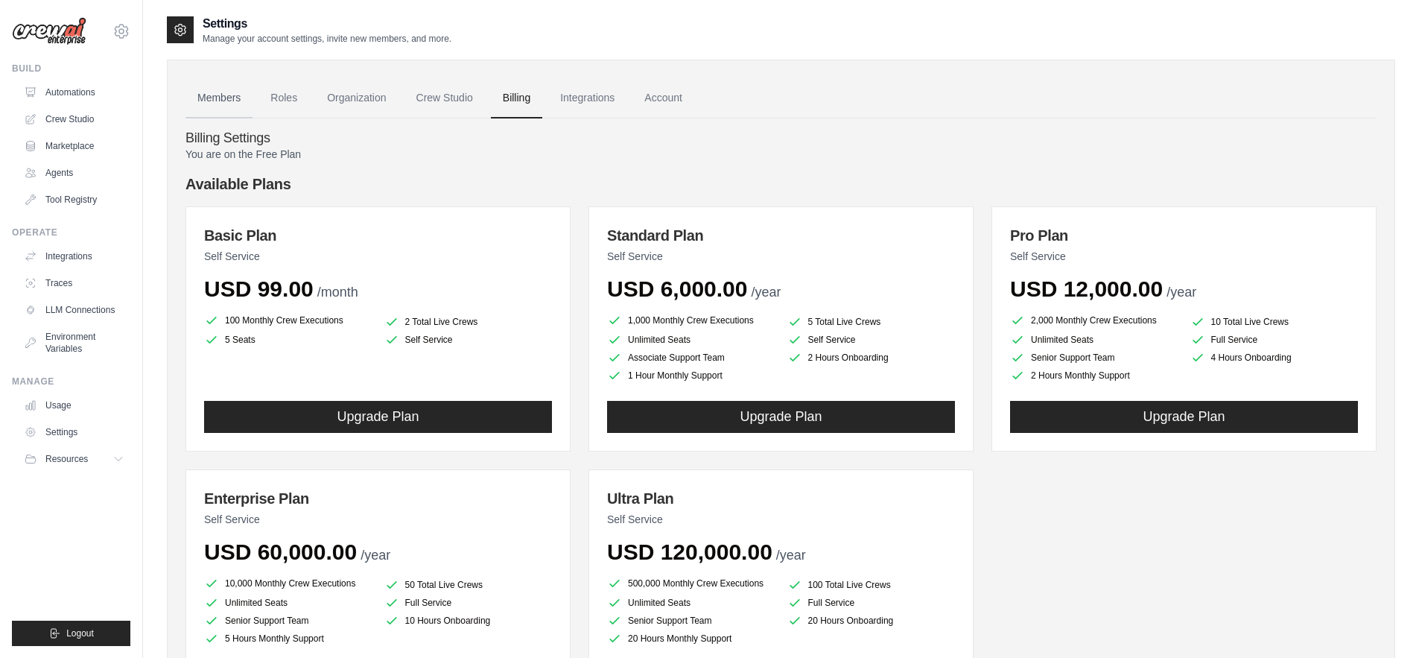
click at [231, 95] on link "Members" at bounding box center [218, 98] width 67 height 40
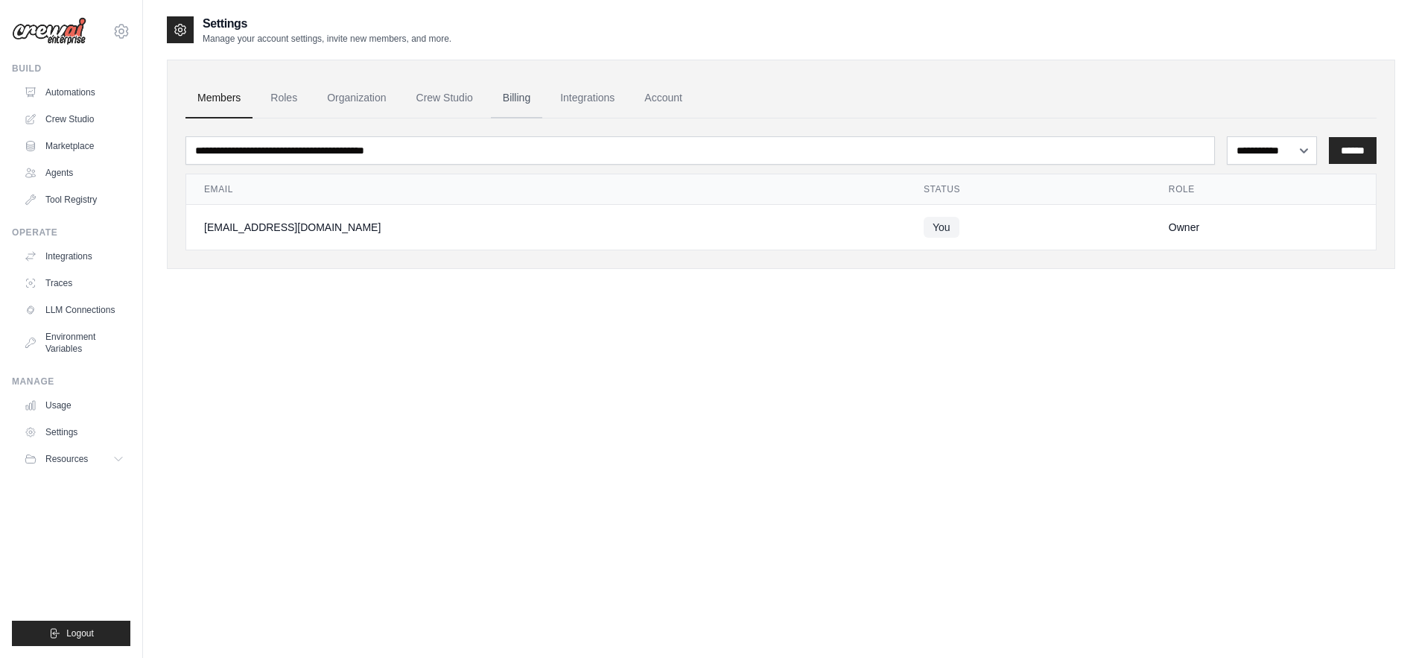
click at [515, 103] on link "Billing" at bounding box center [516, 98] width 51 height 40
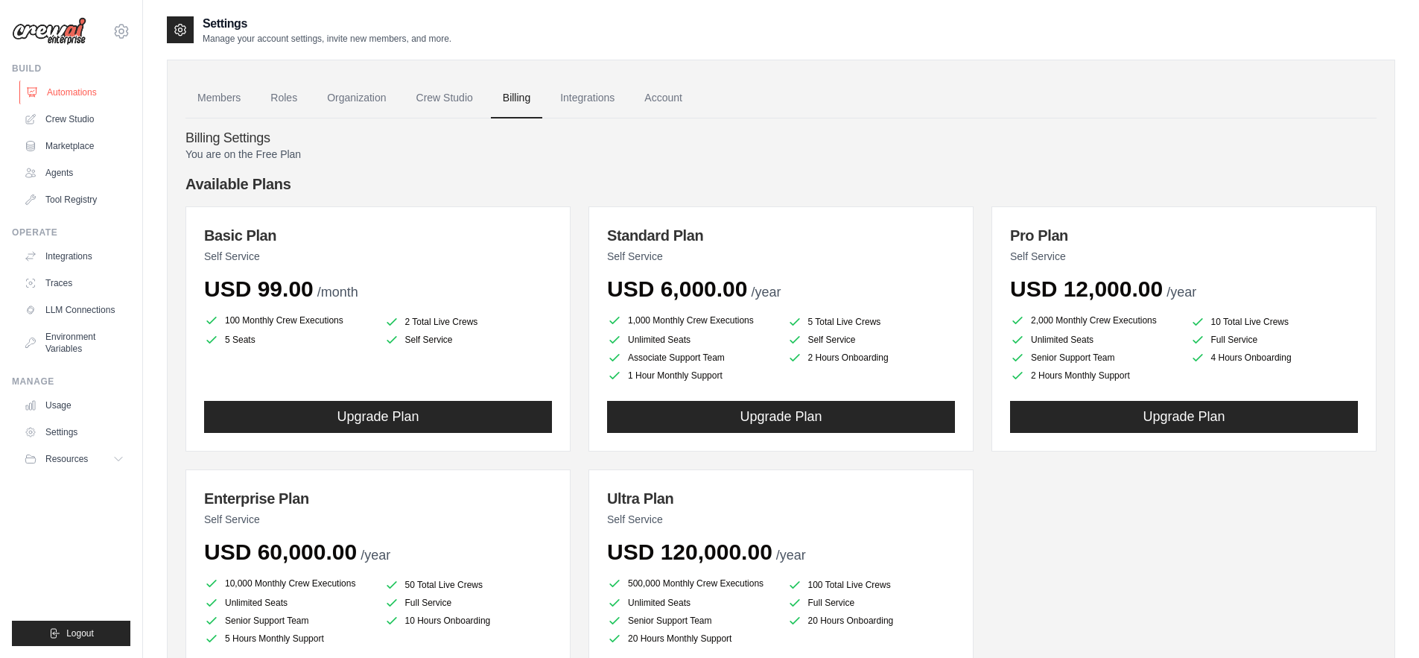
click at [82, 95] on link "Automations" at bounding box center [75, 92] width 112 height 24
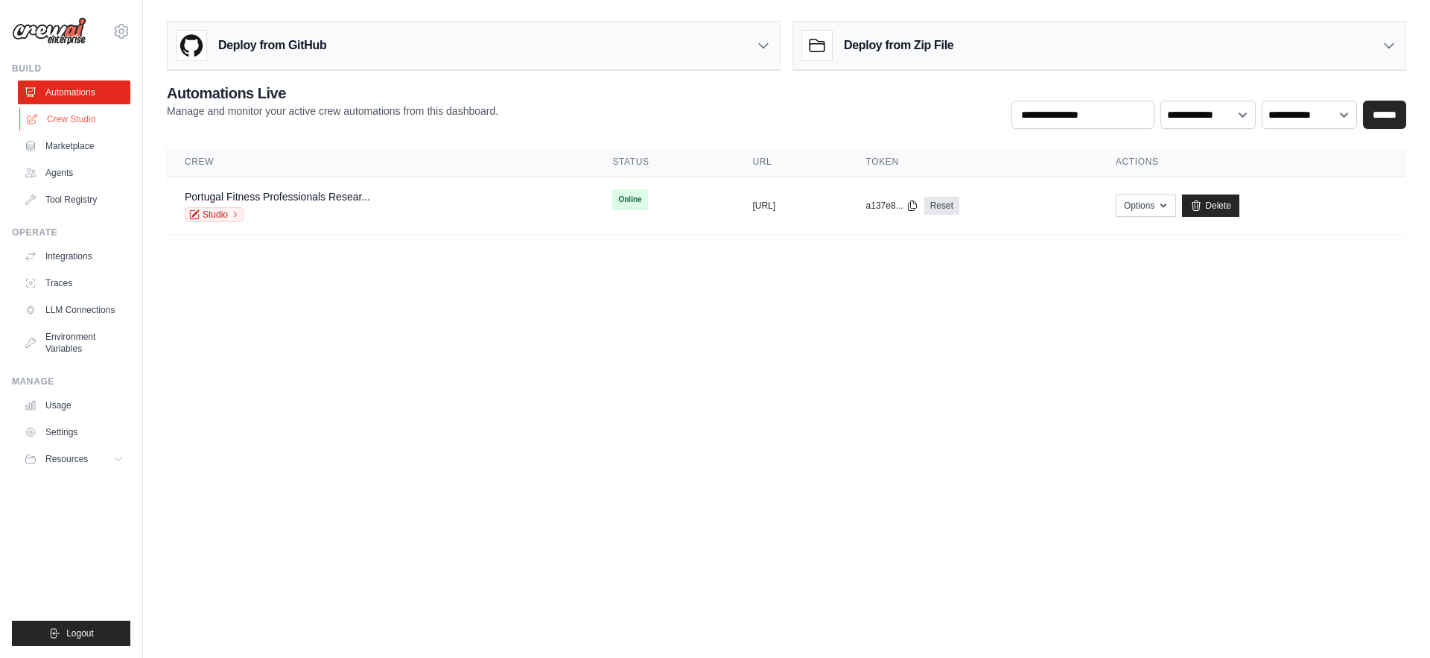
click at [84, 118] on link "Crew Studio" at bounding box center [75, 119] width 112 height 24
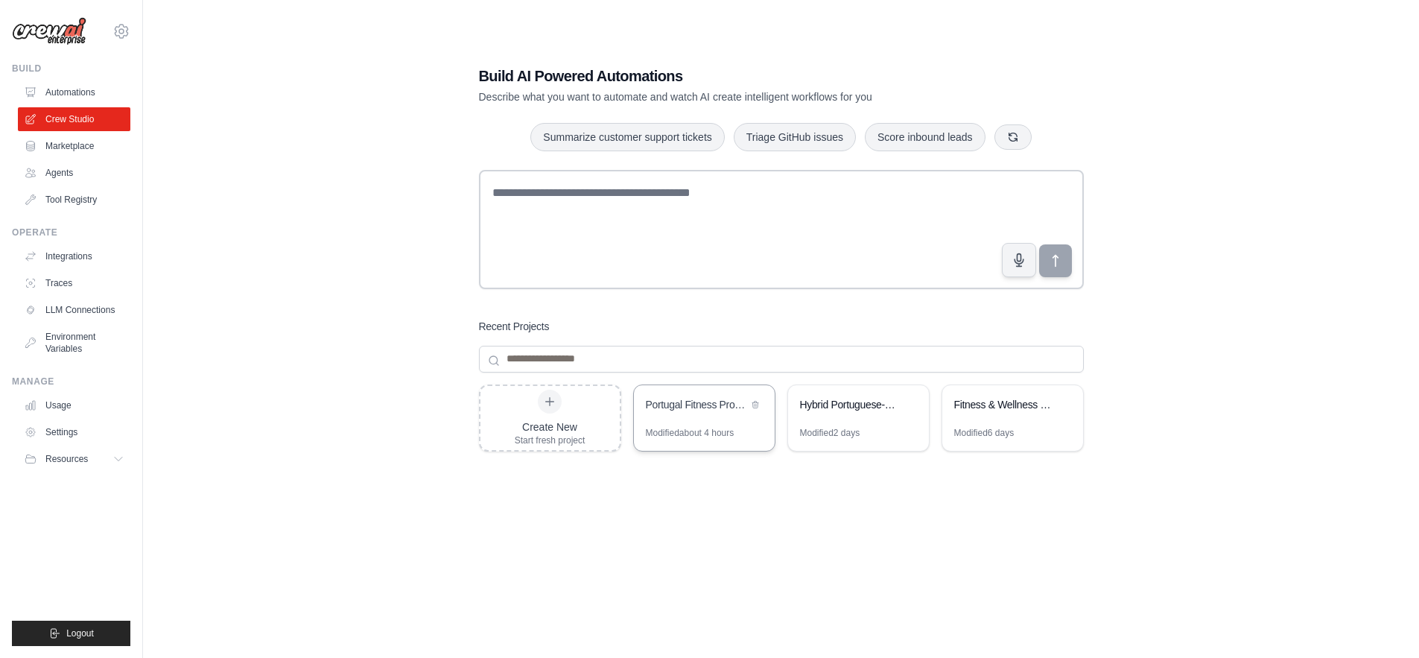
click at [728, 416] on div "Portugal Fitness Professional Research & Email Outreach" at bounding box center [704, 406] width 141 height 42
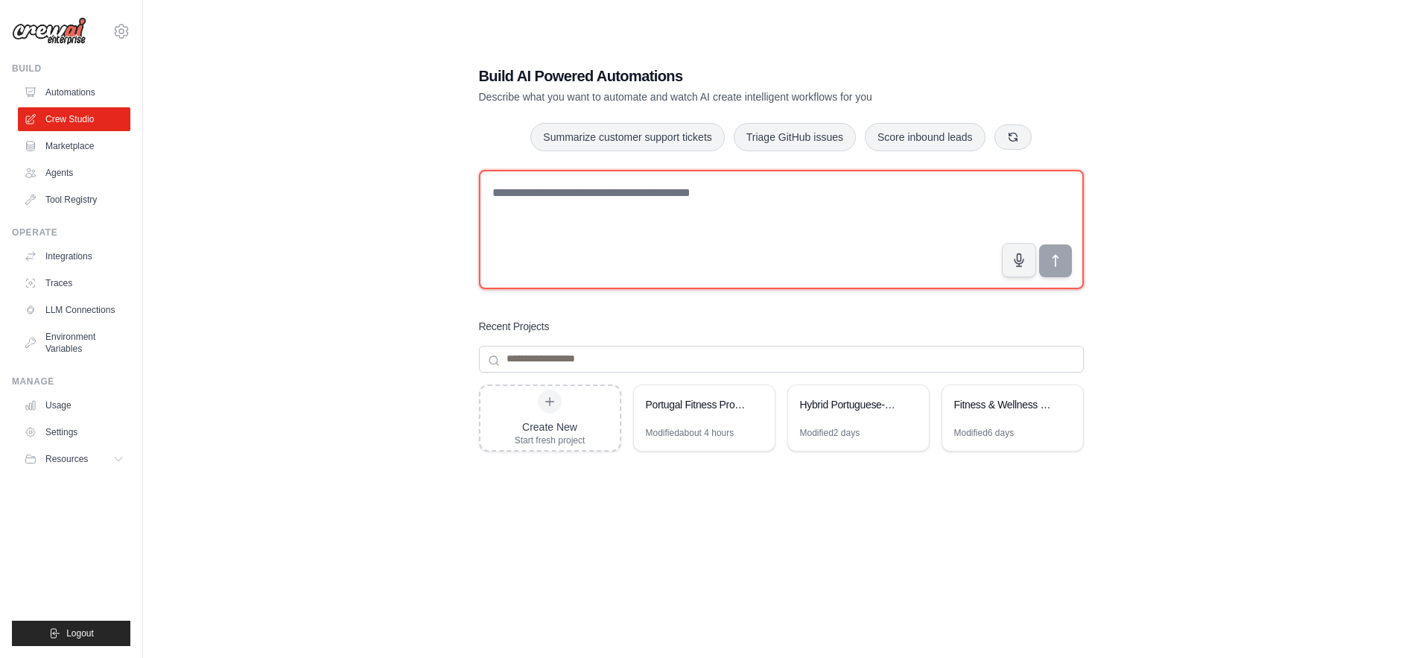
click at [626, 221] on textarea at bounding box center [781, 229] width 605 height 119
type textarea "**********"
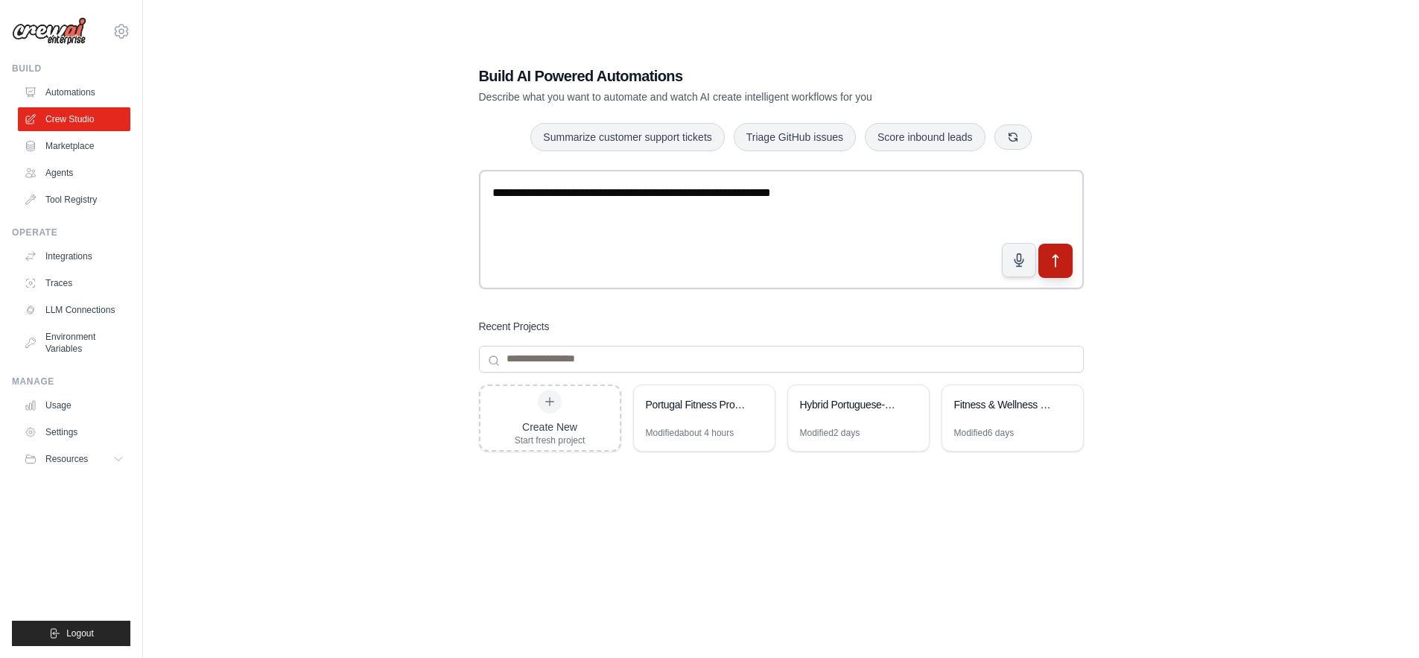
click at [1064, 265] on button "submit" at bounding box center [1055, 260] width 34 height 34
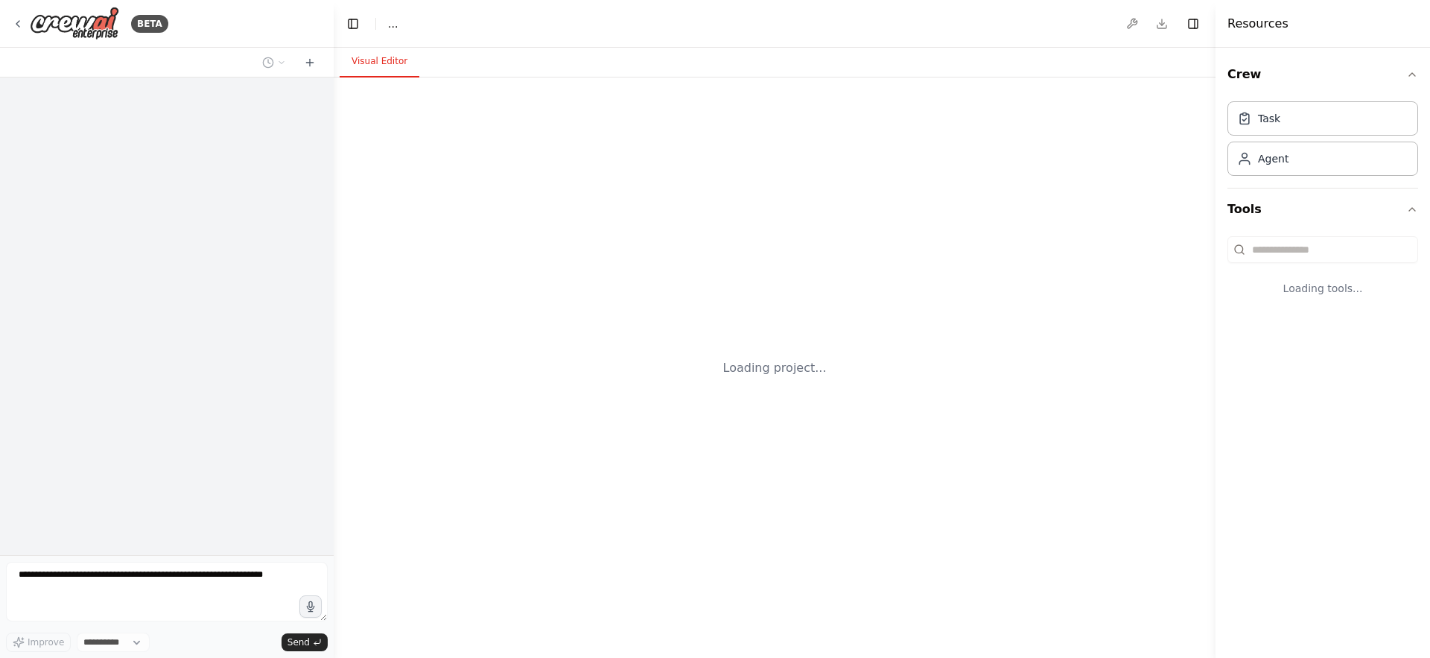
select select "****"
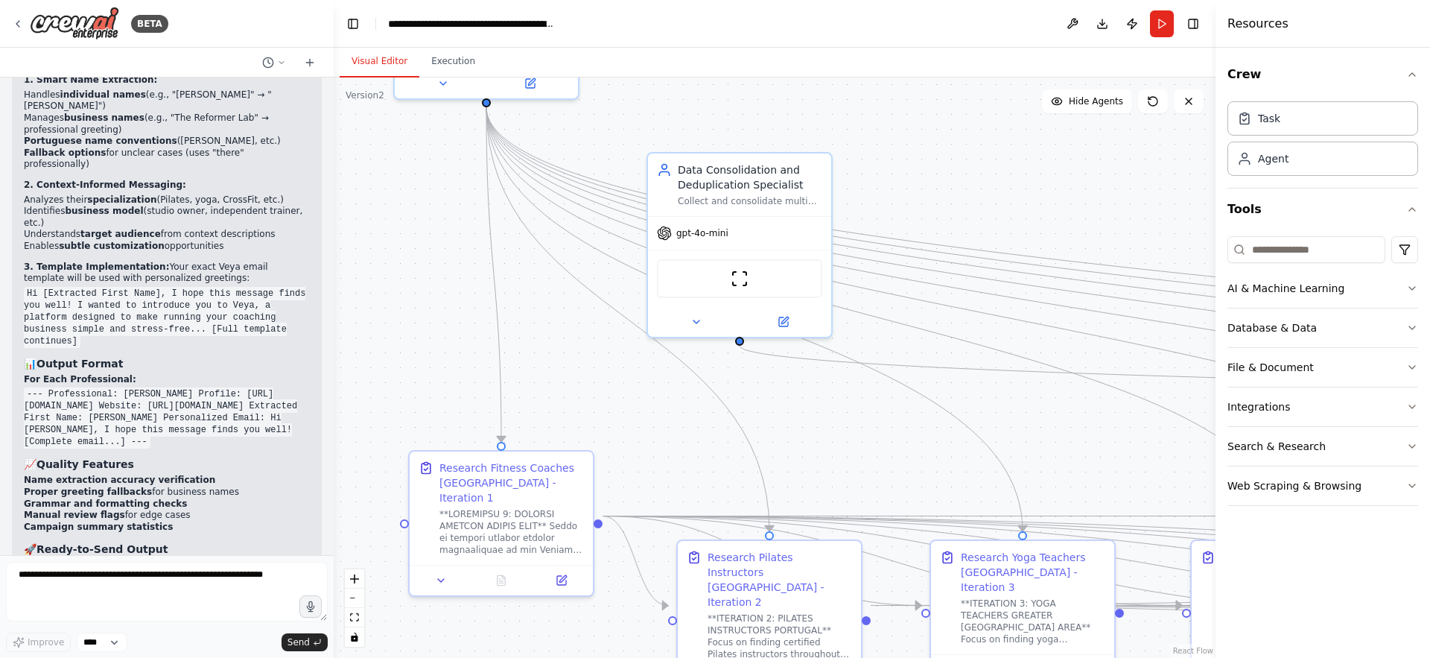
scroll to position [11828, 0]
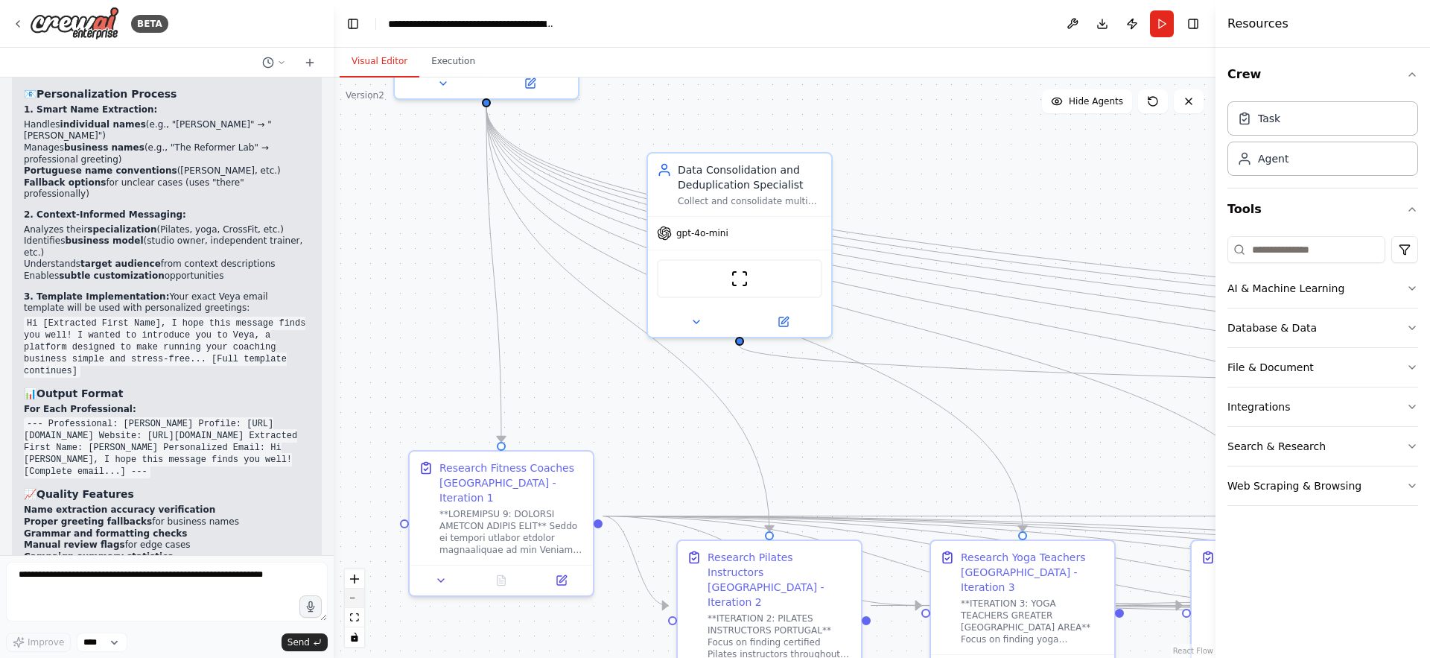
click at [355, 596] on button "zoom out" at bounding box center [354, 597] width 19 height 19
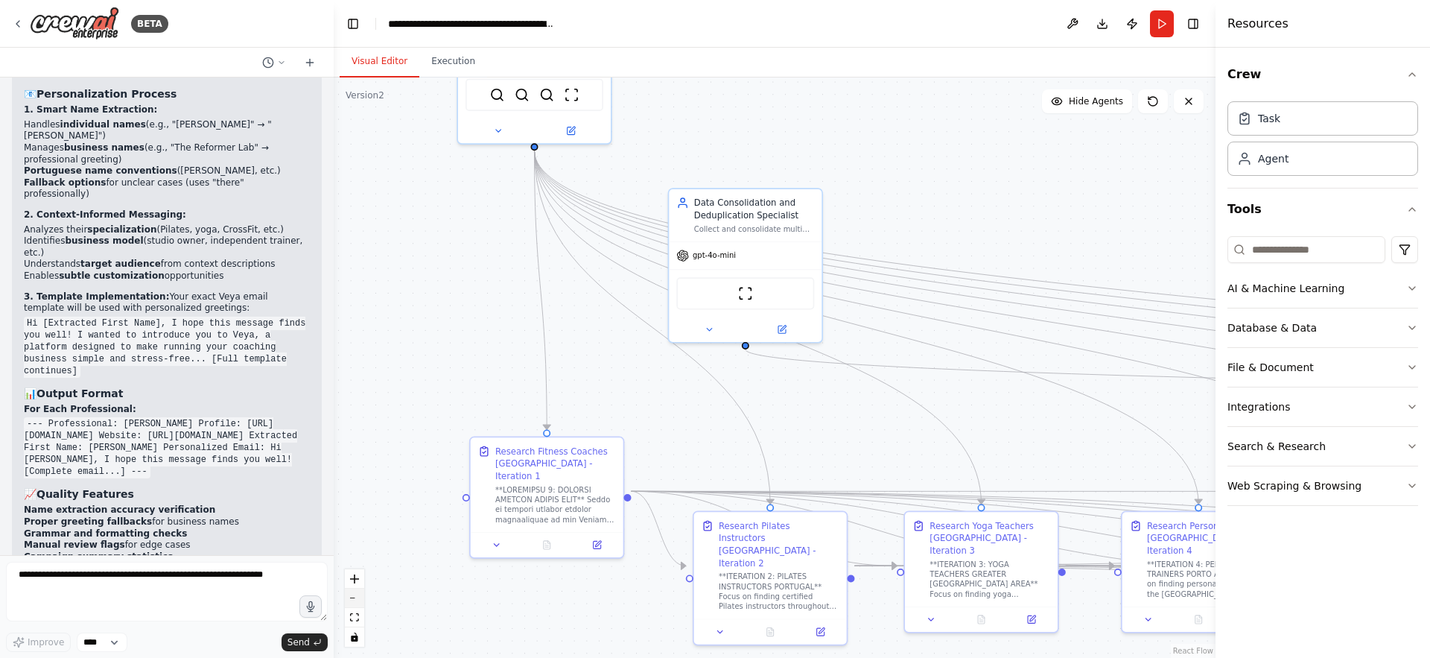
click at [355, 596] on button "zoom out" at bounding box center [354, 597] width 19 height 19
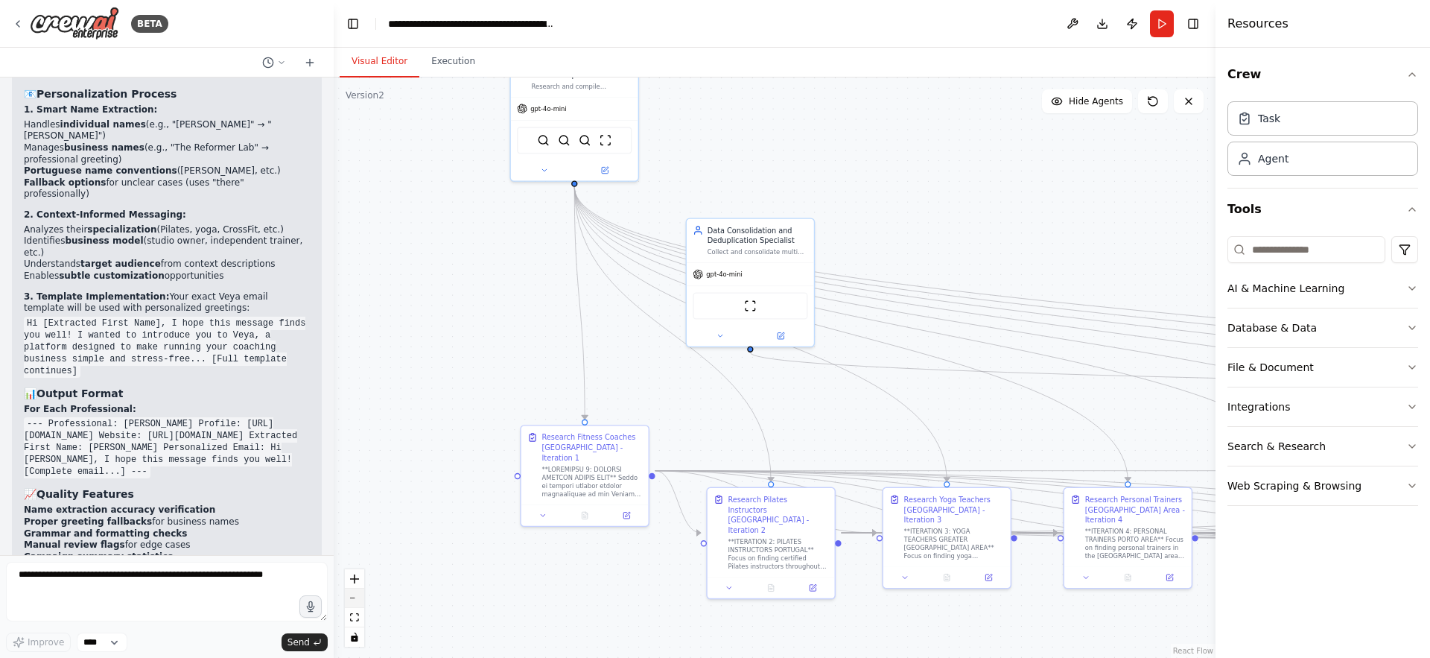
click at [355, 596] on button "zoom out" at bounding box center [354, 597] width 19 height 19
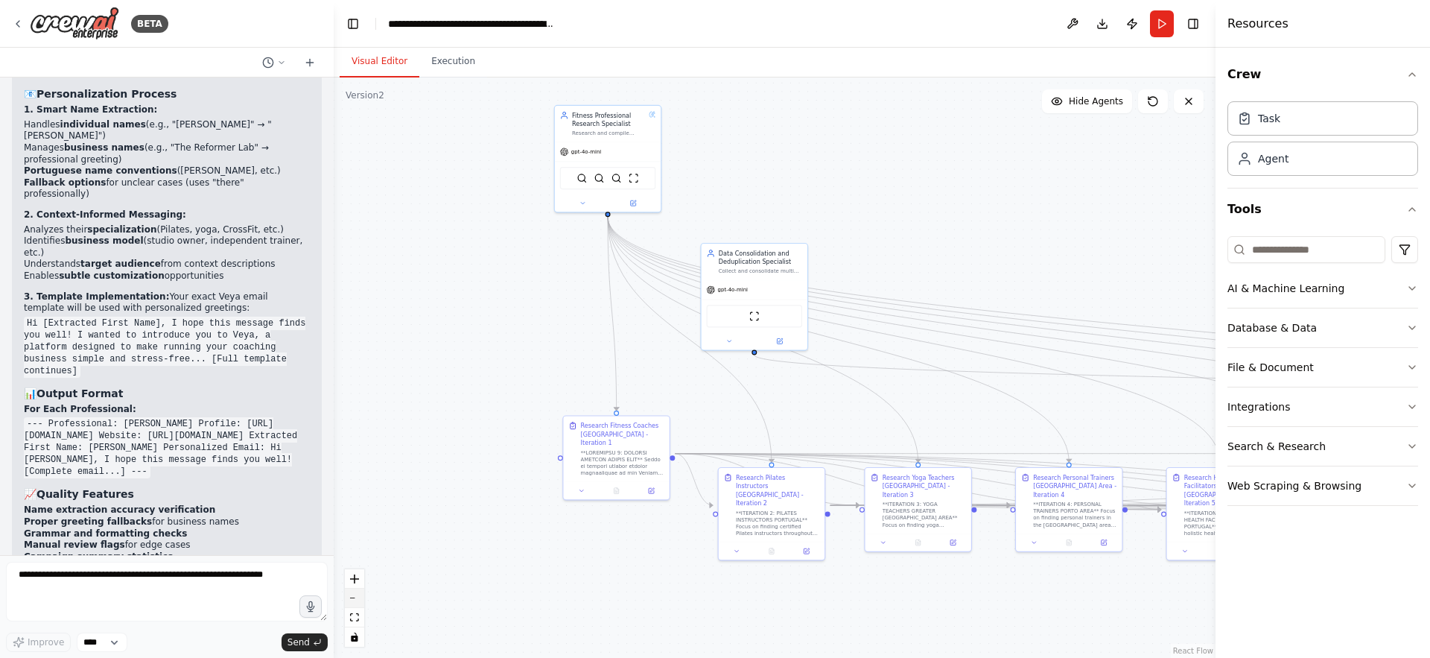
click at [355, 596] on button "zoom out" at bounding box center [354, 597] width 19 height 19
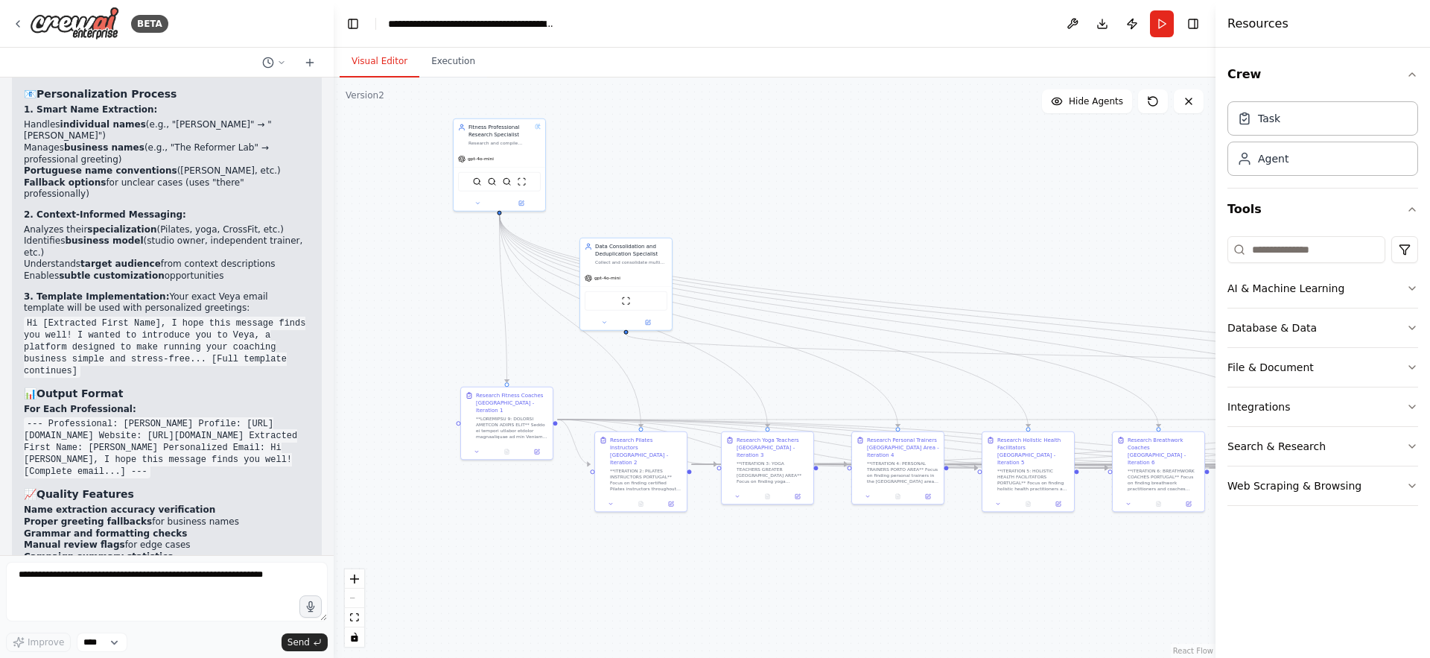
drag, startPoint x: 1045, startPoint y: 286, endPoint x: 690, endPoint y: 200, distance: 364.9
click at [690, 200] on div ".deletable-edge-delete-btn { width: 20px; height: 20px; border: 0px solid #ffff…" at bounding box center [775, 367] width 882 height 580
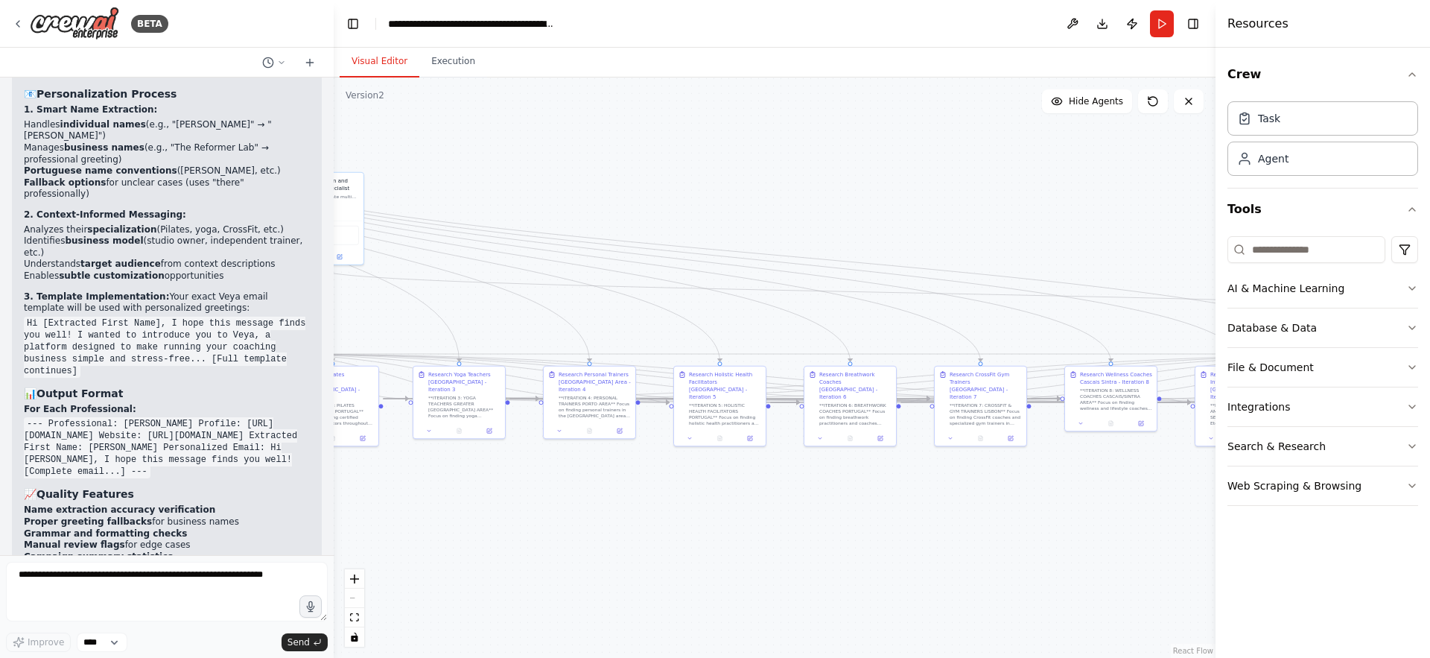
drag, startPoint x: 1081, startPoint y: 263, endPoint x: 676, endPoint y: 195, distance: 410.8
click at [676, 195] on div ".deletable-edge-delete-btn { width: 20px; height: 20px; border: 0px solid #ffff…" at bounding box center [775, 367] width 882 height 580
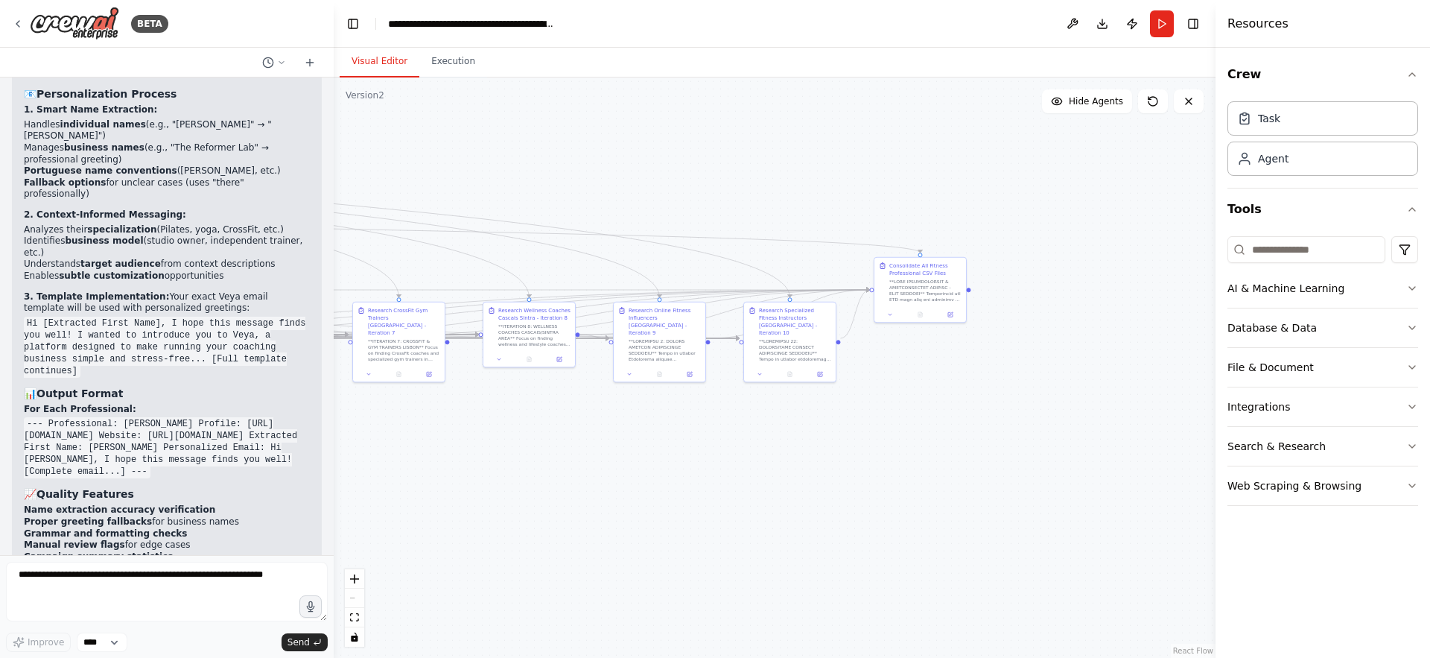
drag, startPoint x: 962, startPoint y: 202, endPoint x: 701, endPoint y: 204, distance: 261.4
click at [701, 204] on div ".deletable-edge-delete-btn { width: 20px; height: 20px; border: 0px solid #ffff…" at bounding box center [775, 367] width 882 height 580
drag, startPoint x: 925, startPoint y: 290, endPoint x: 438, endPoint y: 588, distance: 571.0
click at [438, 588] on div at bounding box center [441, 587] width 72 height 24
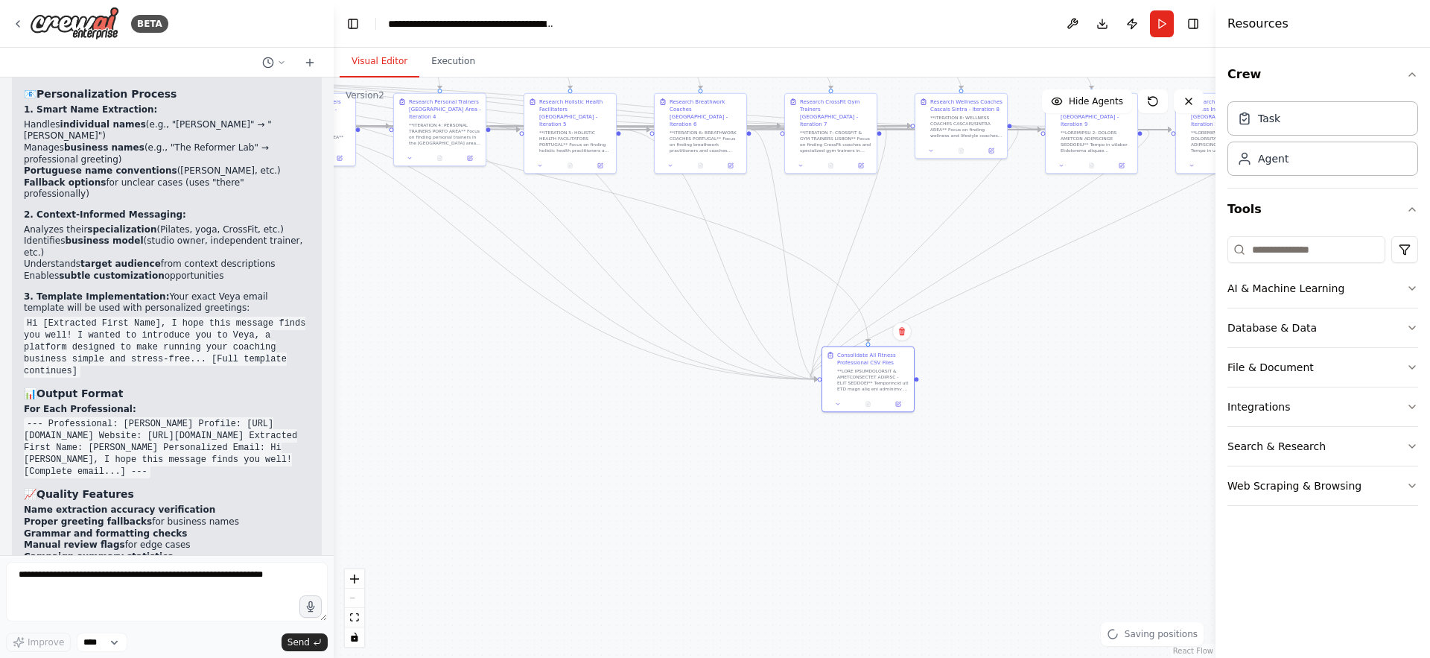
drag, startPoint x: 737, startPoint y: 511, endPoint x: 1179, endPoint y: 301, distance: 489.7
click at [1179, 301] on div ".deletable-edge-delete-btn { width: 20px; height: 20px; border: 0px solid #ffff…" at bounding box center [775, 367] width 882 height 580
drag, startPoint x: 894, startPoint y: 372, endPoint x: 702, endPoint y: 398, distance: 193.2
click at [702, 398] on div at bounding box center [690, 399] width 72 height 24
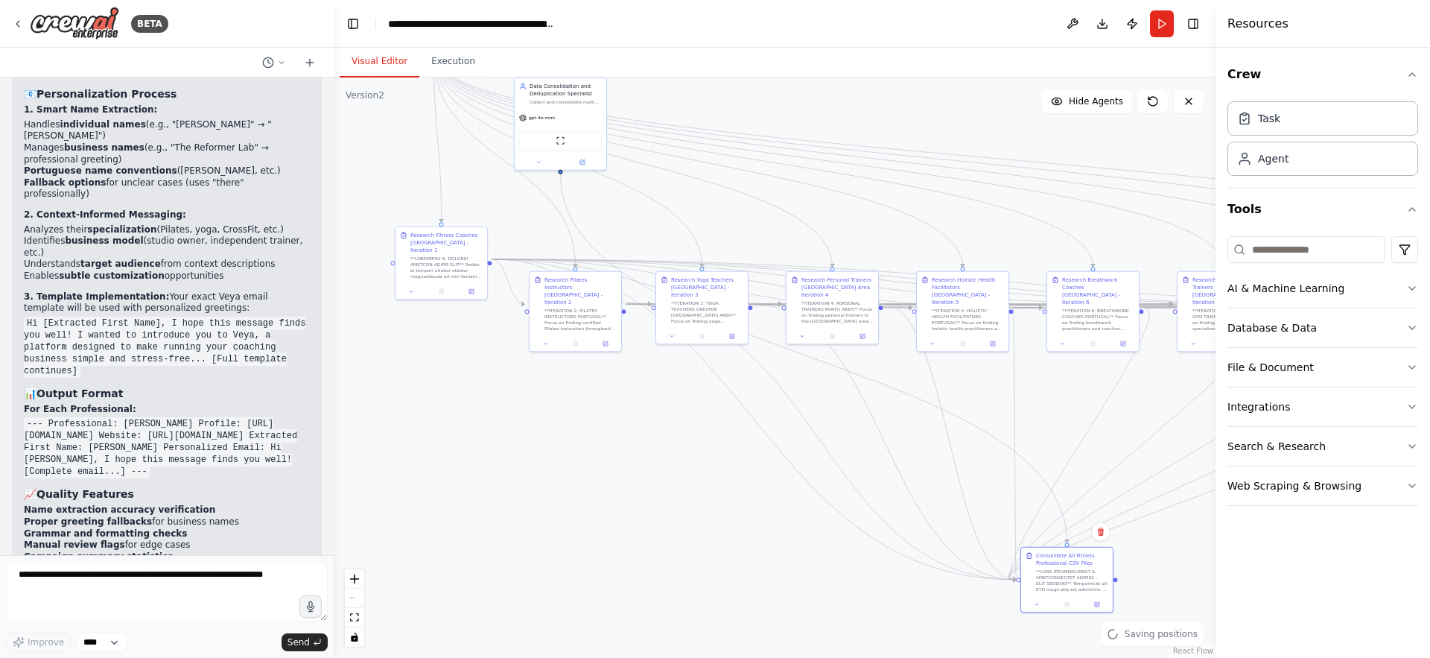
drag, startPoint x: 804, startPoint y: 240, endPoint x: 1186, endPoint y: 419, distance: 421.5
click at [1186, 419] on div ".deletable-edge-delete-btn { width: 20px; height: 20px; border: 0px solid #ffff…" at bounding box center [775, 367] width 882 height 580
click at [442, 254] on div at bounding box center [446, 266] width 72 height 24
click at [1395, 413] on button "Integrations" at bounding box center [1322, 406] width 191 height 39
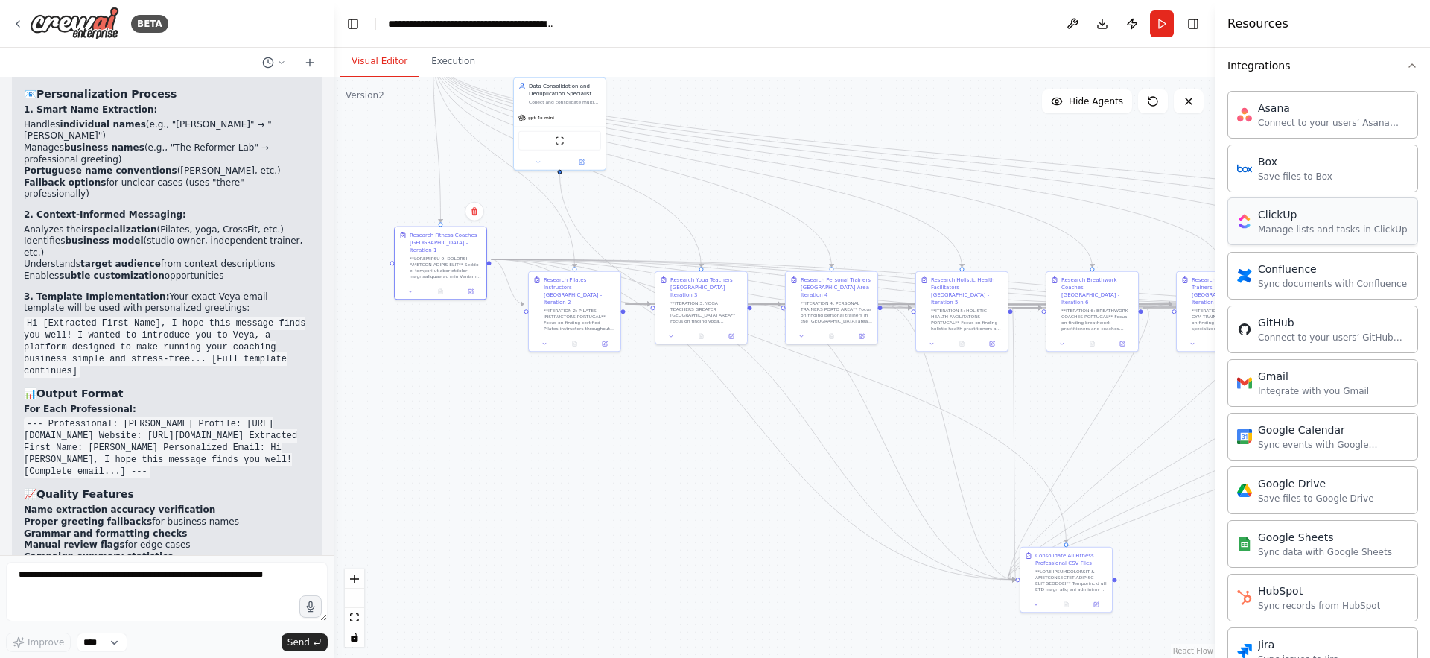
scroll to position [395, 0]
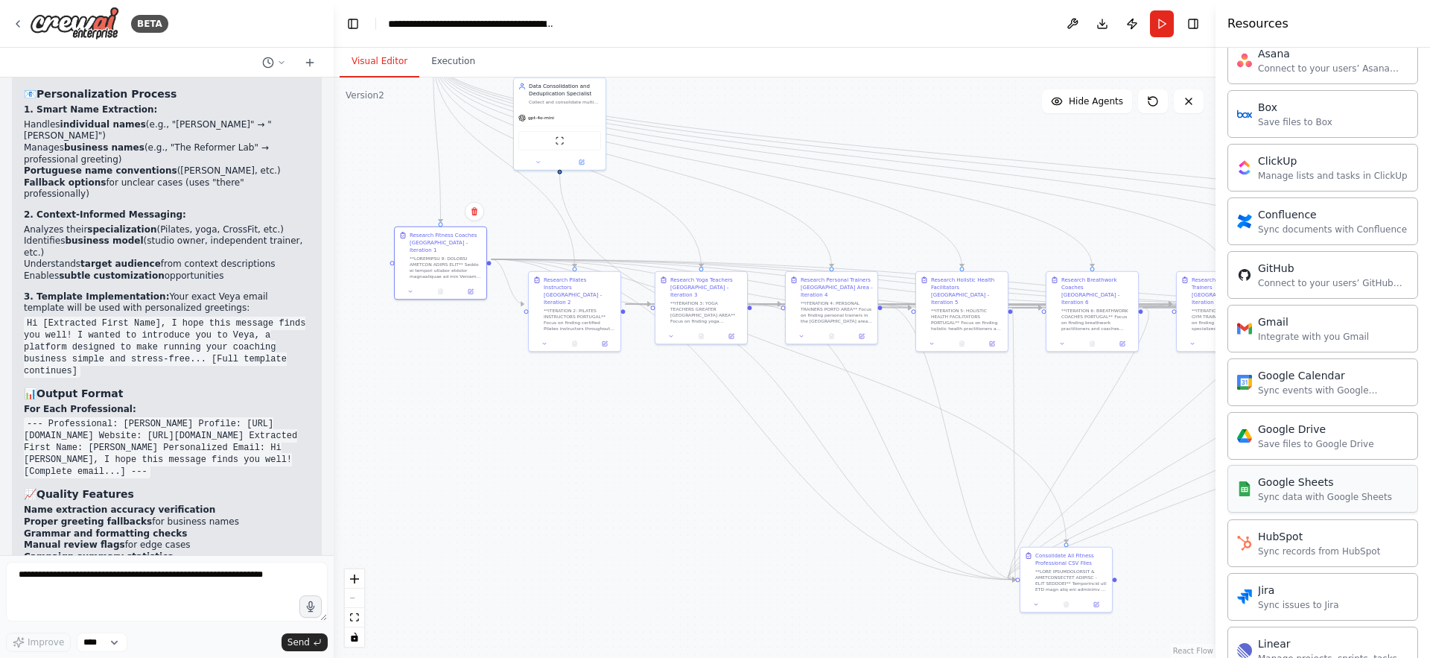
click at [1326, 489] on div "Google Sheets Sync data with Google Sheets" at bounding box center [1325, 488] width 134 height 28
click at [1303, 498] on div "Sync data with Google Sheets" at bounding box center [1325, 497] width 134 height 12
click at [1274, 500] on div "Sync data with Google Sheets" at bounding box center [1325, 497] width 134 height 12
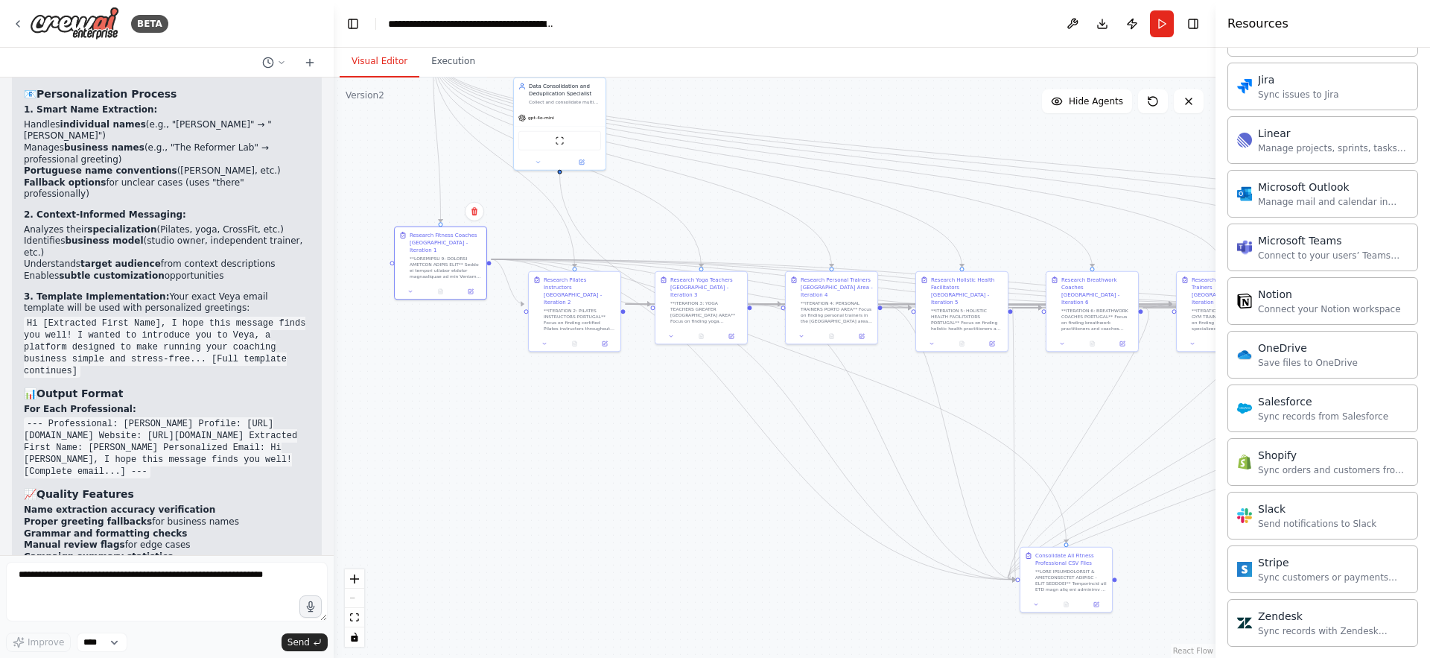
scroll to position [905, 0]
click at [14, 24] on icon at bounding box center [18, 24] width 12 height 12
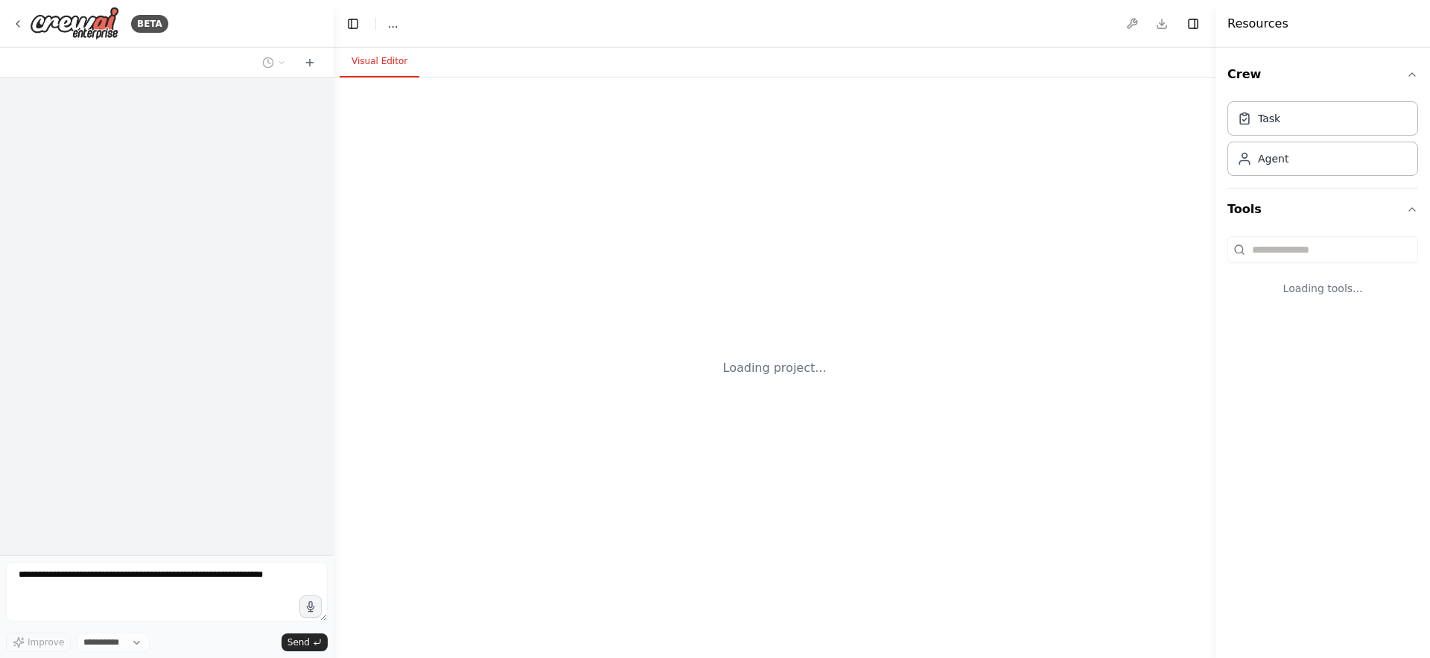
select select "****"
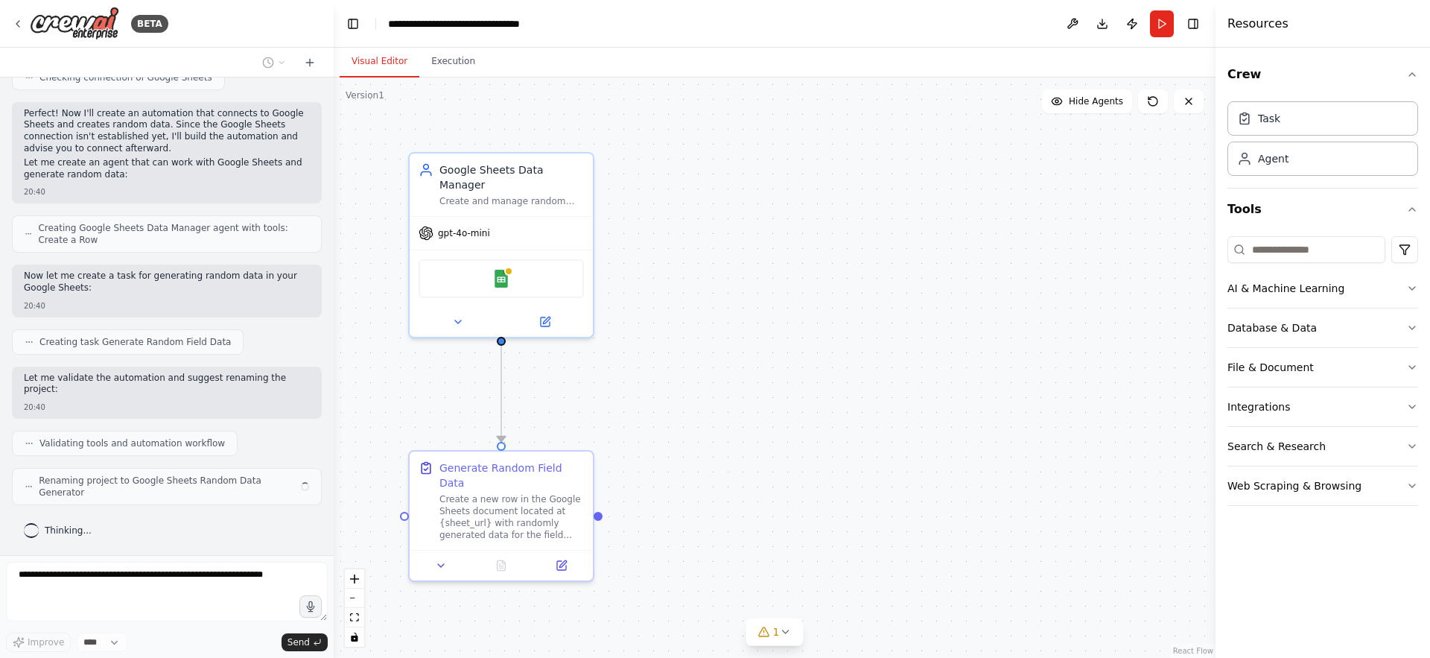
scroll to position [408, 0]
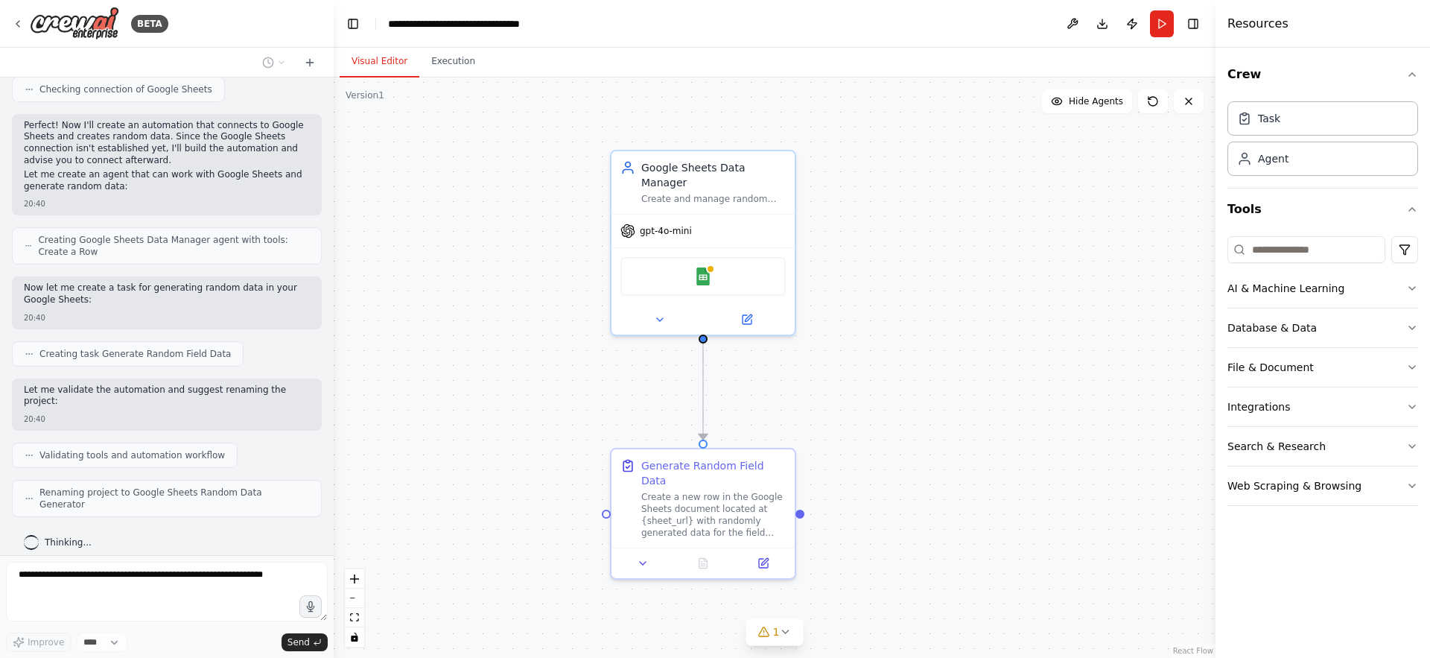
drag, startPoint x: 631, startPoint y: 339, endPoint x: 833, endPoint y: 337, distance: 201.9
click at [833, 337] on div ".deletable-edge-delete-btn { width: 20px; height: 20px; border: 0px solid #ffff…" at bounding box center [775, 367] width 882 height 580
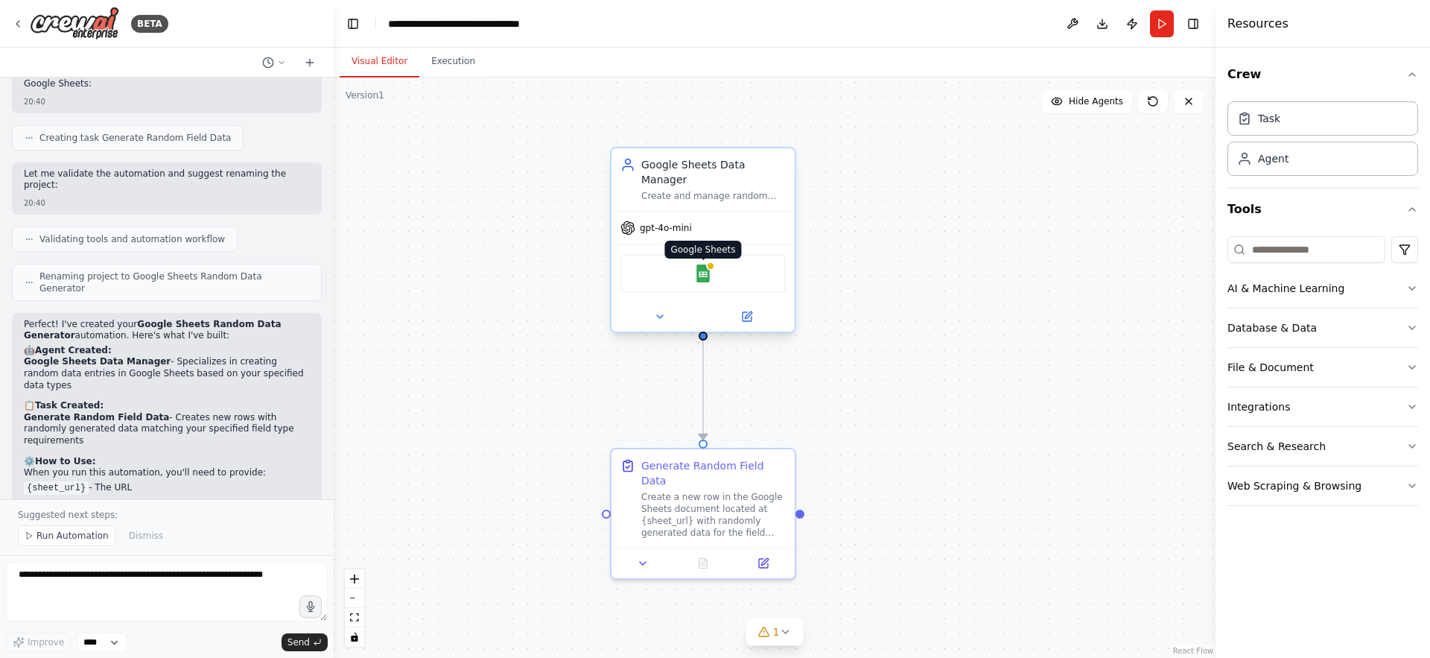
click at [703, 264] on img at bounding box center [703, 273] width 18 height 18
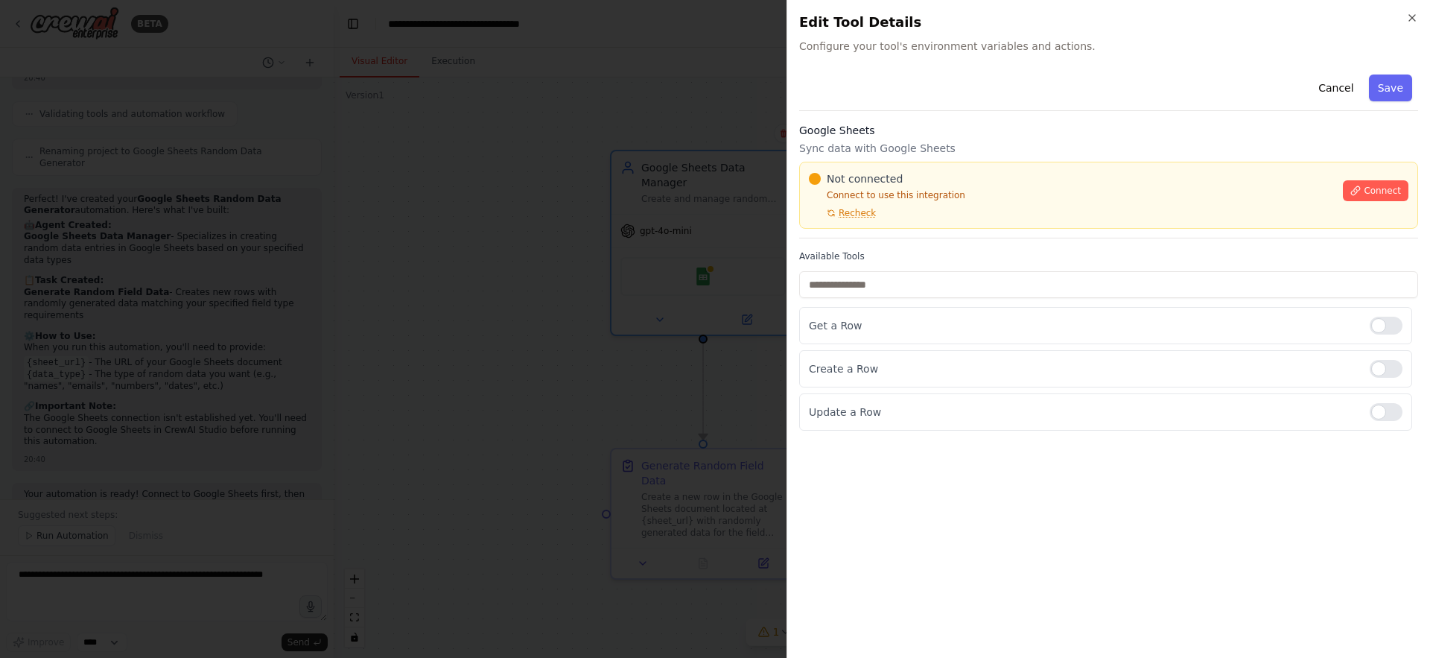
scroll to position [772, 0]
click at [1391, 182] on button "Connect" at bounding box center [1376, 190] width 66 height 21
click at [1364, 194] on span "Connect" at bounding box center [1382, 191] width 37 height 12
click at [873, 191] on p "Connect to use this integration" at bounding box center [1071, 195] width 525 height 12
click at [865, 205] on div "Not connected Connect to use this integration Recheck" at bounding box center [1071, 195] width 525 height 48
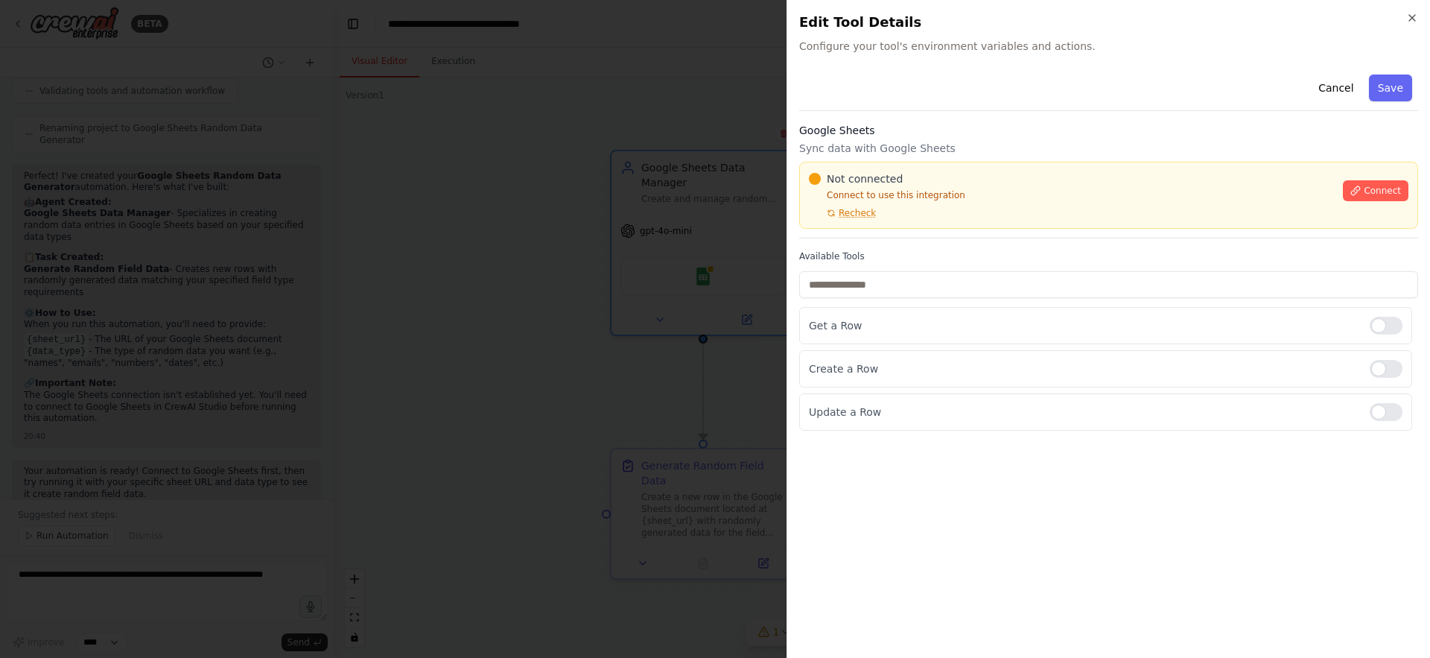
click at [859, 205] on div "Not connected Connect to use this integration Recheck" at bounding box center [1071, 195] width 525 height 48
click at [823, 207] on button "Recheck" at bounding box center [842, 213] width 67 height 12
click at [607, 276] on div at bounding box center [715, 329] width 1430 height 658
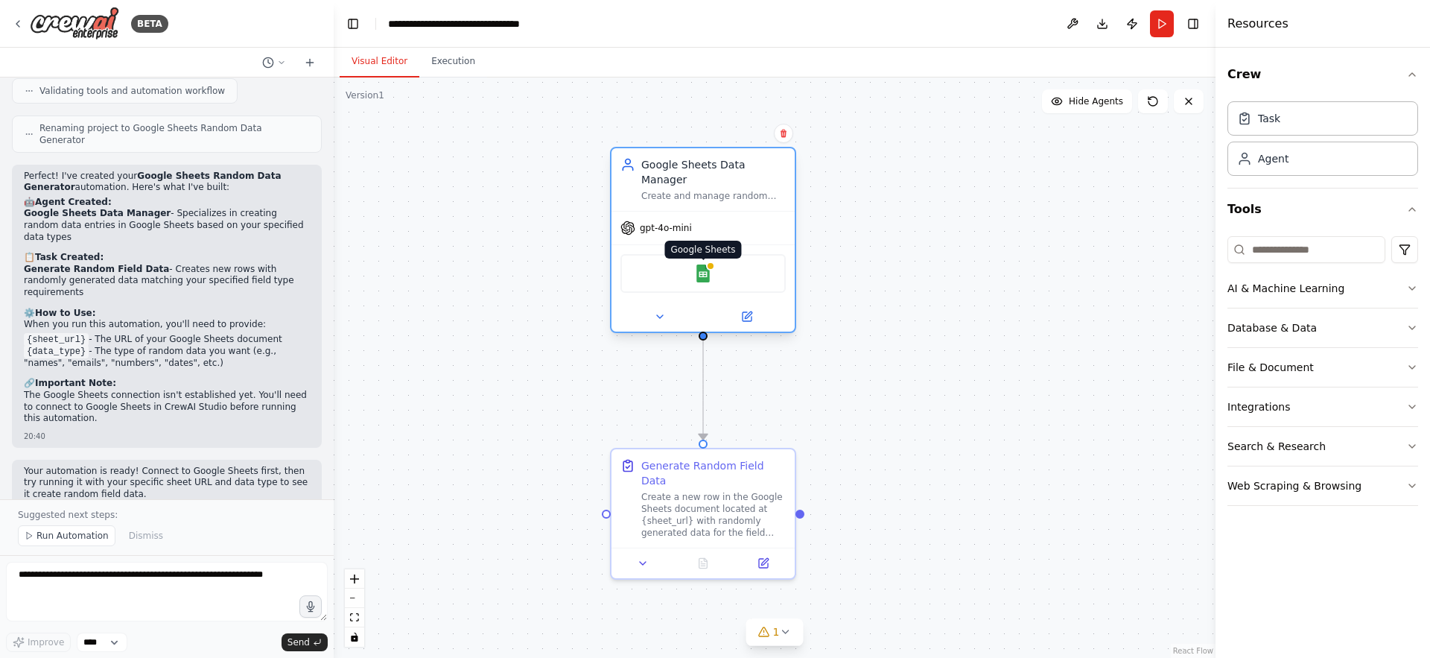
click at [701, 264] on img at bounding box center [703, 273] width 18 height 18
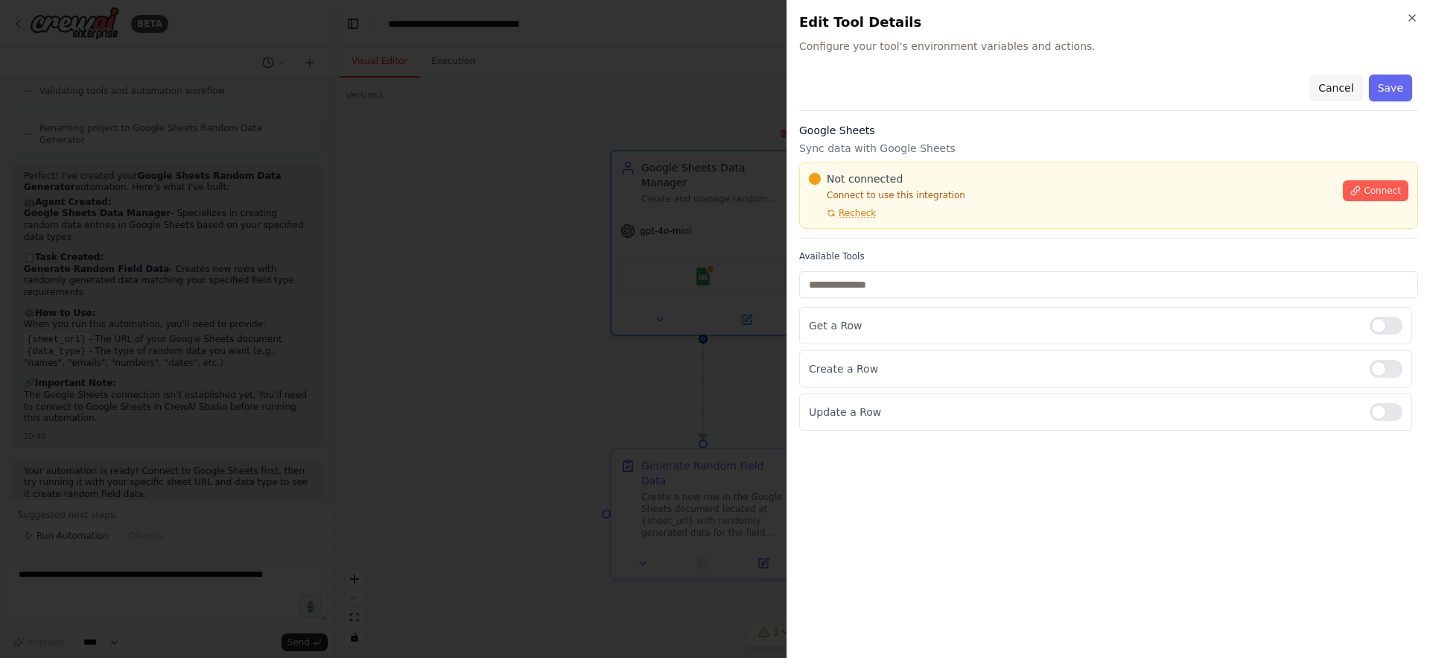
click at [1347, 101] on button "Cancel" at bounding box center [1335, 87] width 53 height 27
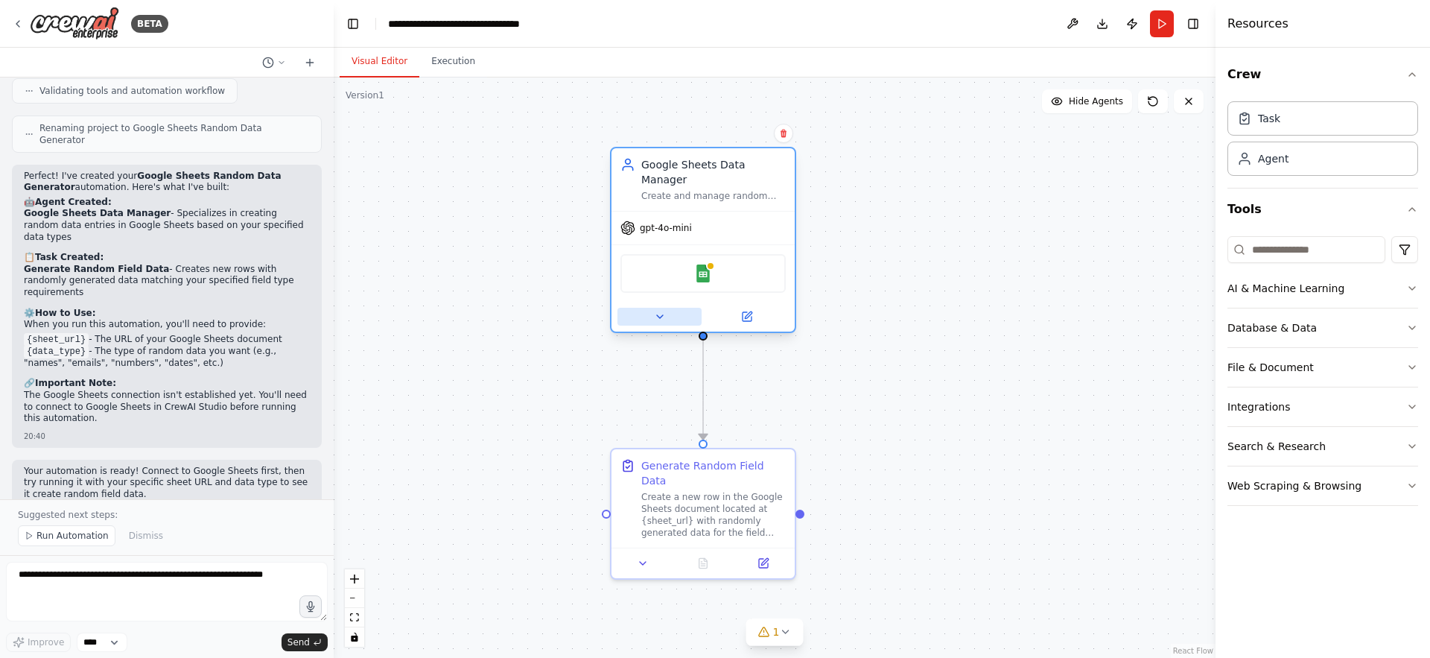
click at [666, 308] on button at bounding box center [659, 317] width 84 height 18
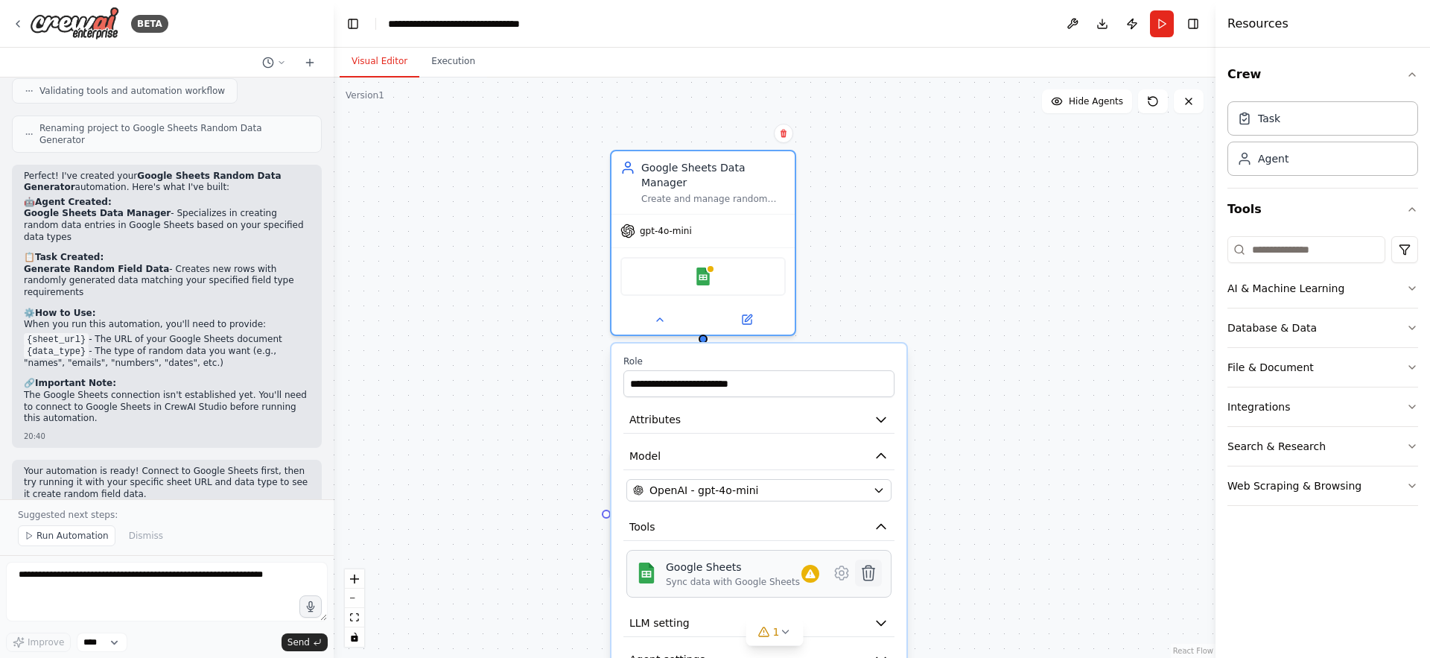
click at [866, 565] on icon at bounding box center [868, 572] width 13 height 15
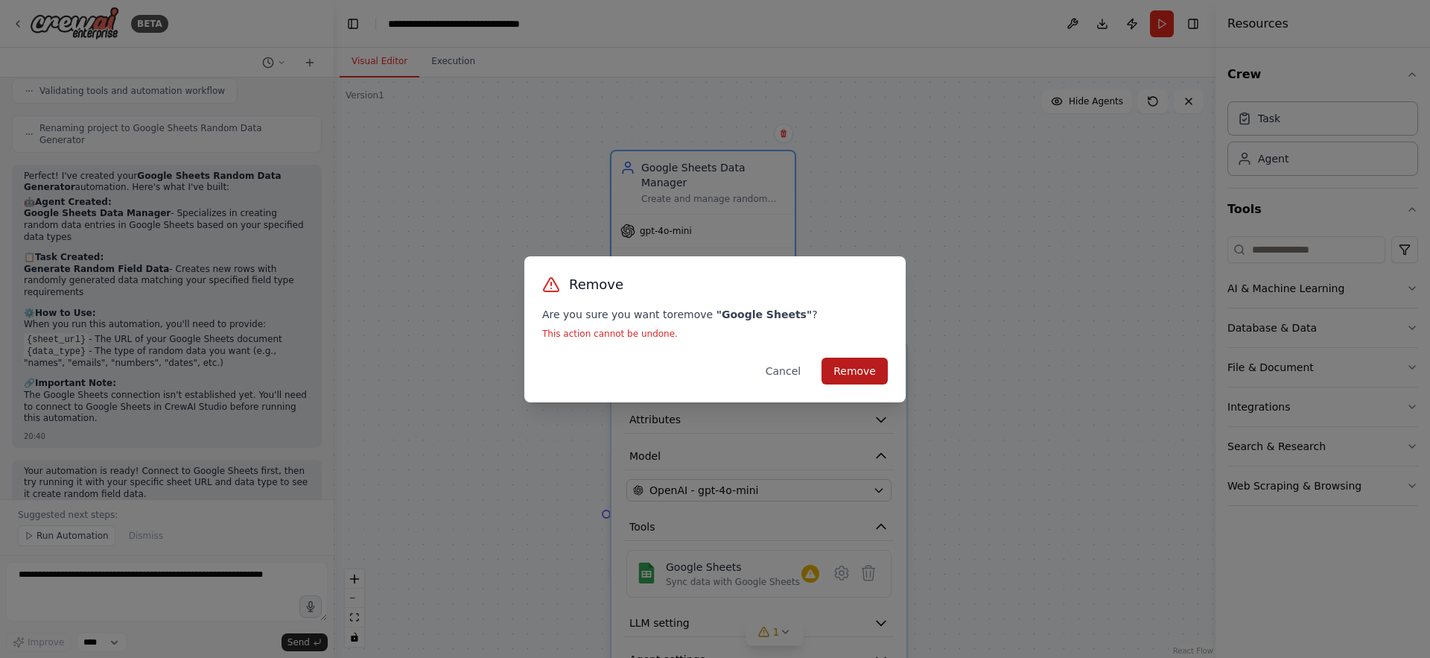
click at [850, 360] on button "Remove" at bounding box center [855, 371] width 66 height 27
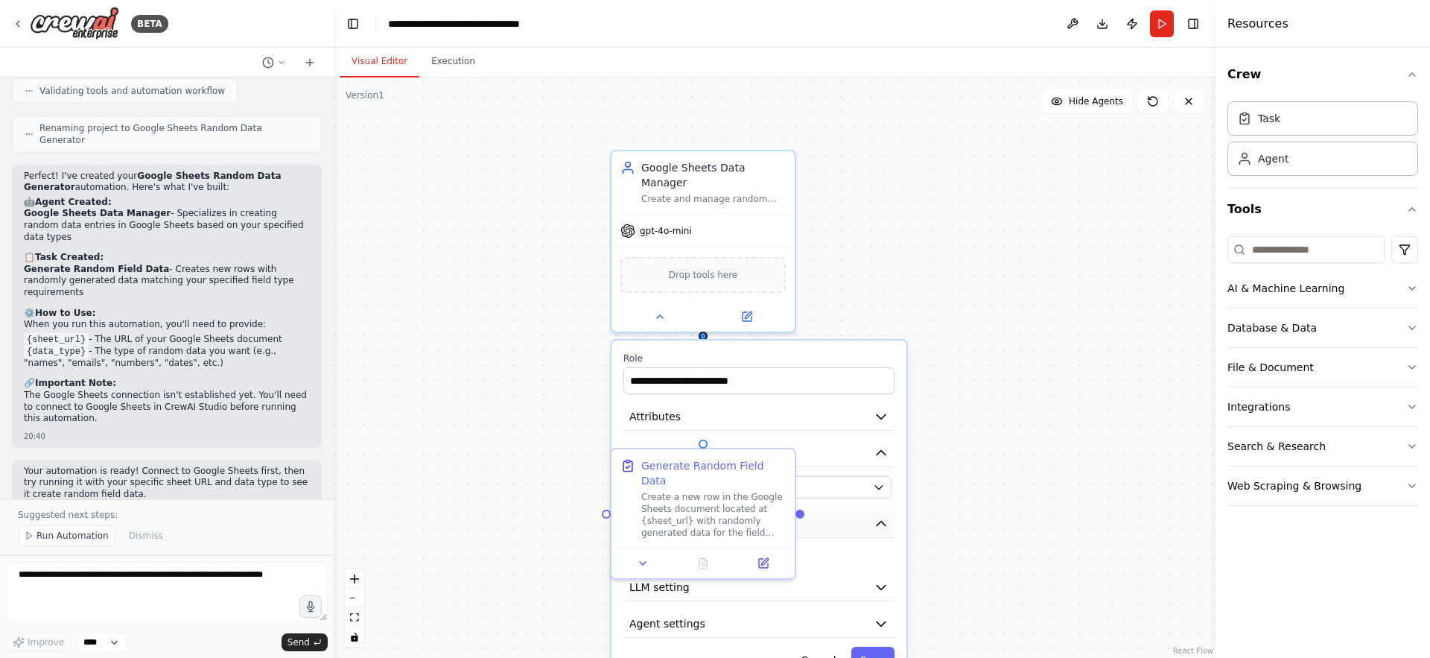
click at [883, 520] on button "Tools" at bounding box center [758, 524] width 271 height 28
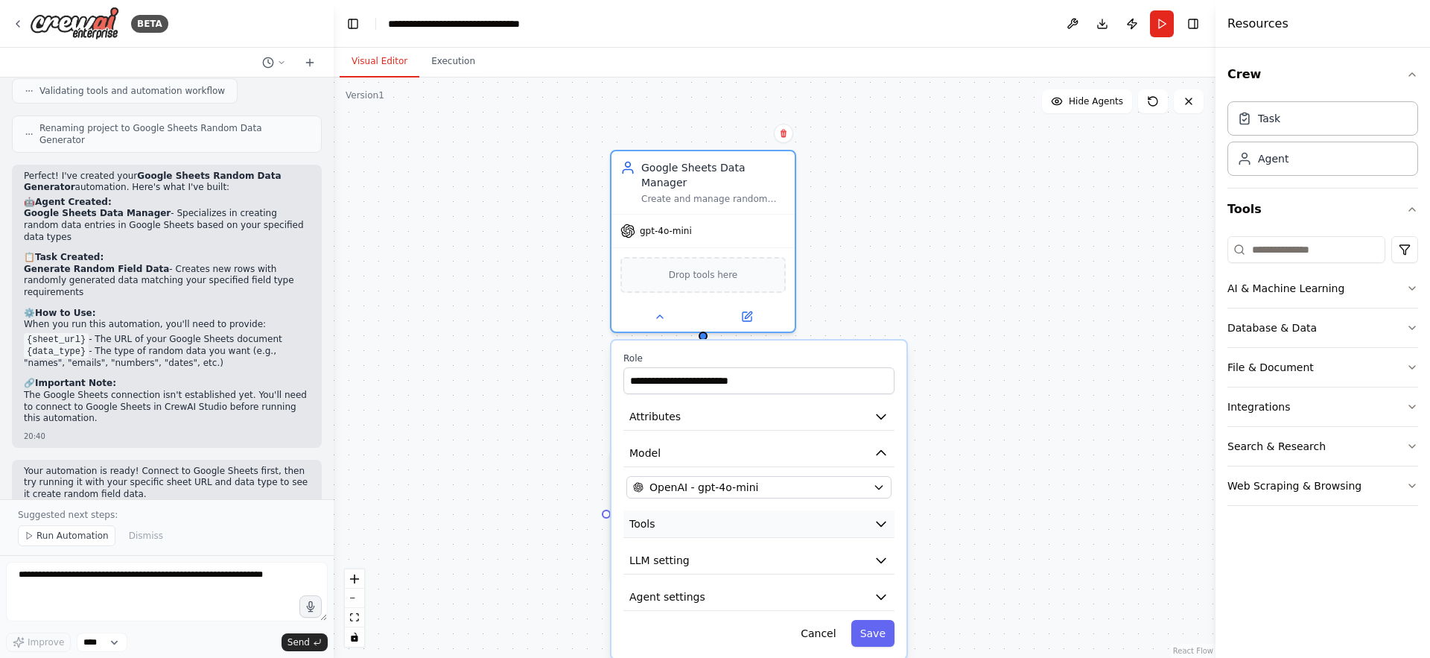
click at [883, 520] on button "Tools" at bounding box center [758, 524] width 271 height 28
click at [719, 521] on button "Tools" at bounding box center [758, 524] width 271 height 28
click at [1272, 417] on button "Integrations" at bounding box center [1322, 406] width 191 height 39
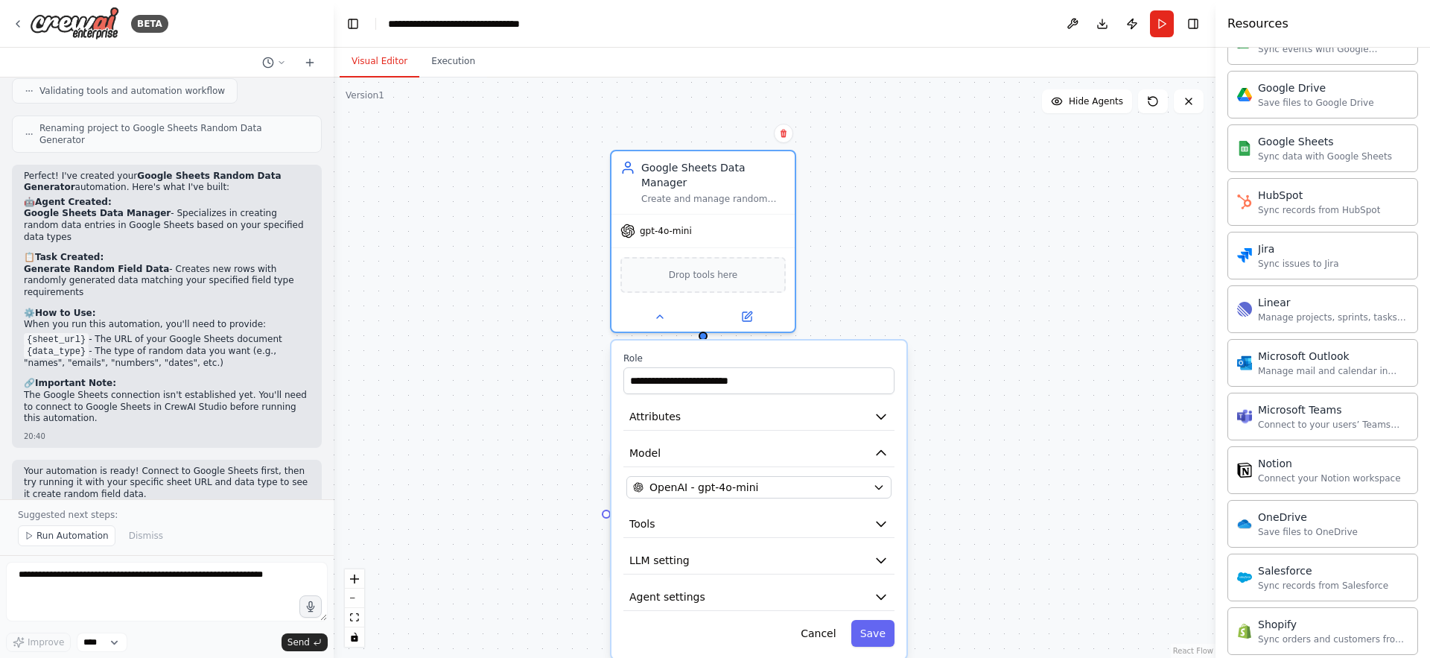
scroll to position [738, 0]
click at [1320, 474] on div "Connect your Notion workspace" at bounding box center [1329, 476] width 143 height 12
click at [1278, 477] on div "Connect your Notion workspace" at bounding box center [1329, 476] width 143 height 12
click at [831, 419] on div "**********" at bounding box center [758, 499] width 295 height 318
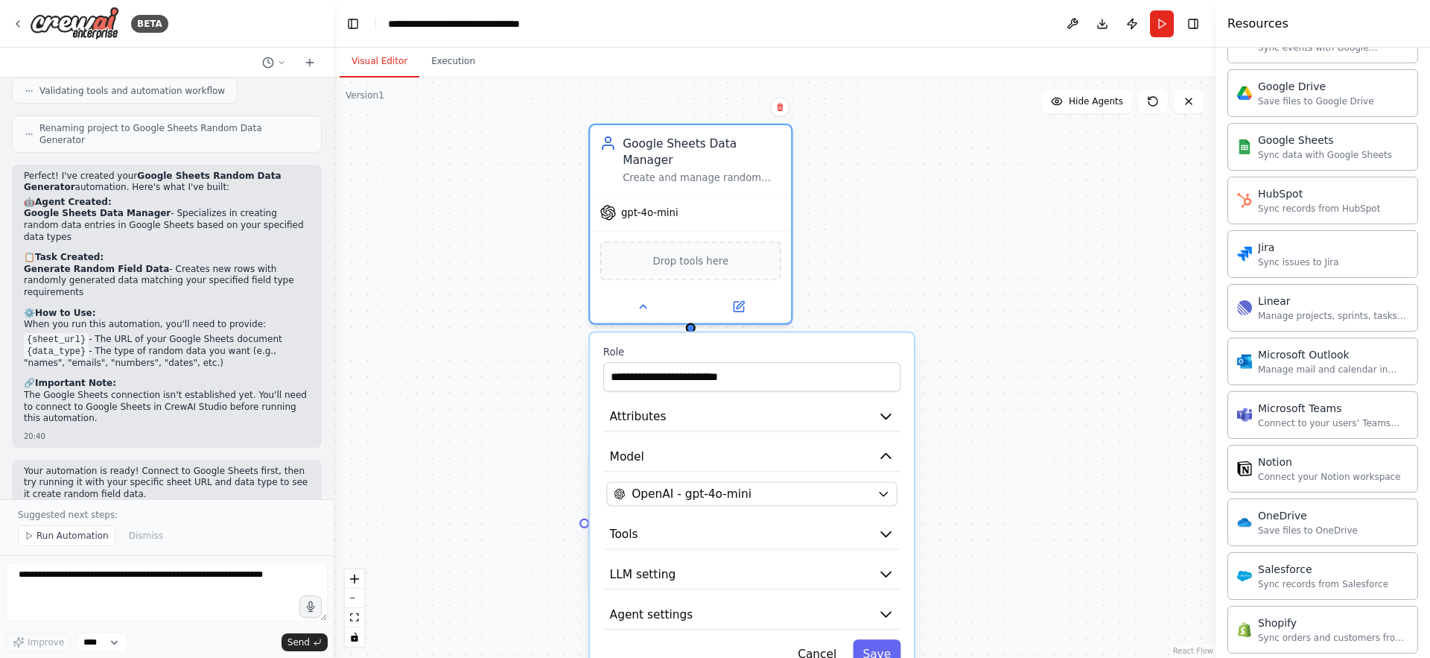
click at [740, 346] on div "**********" at bounding box center [751, 368] width 297 height 45
click at [740, 362] on input "**********" at bounding box center [751, 377] width 297 height 30
click at [708, 559] on button "LLM setting" at bounding box center [751, 574] width 297 height 31
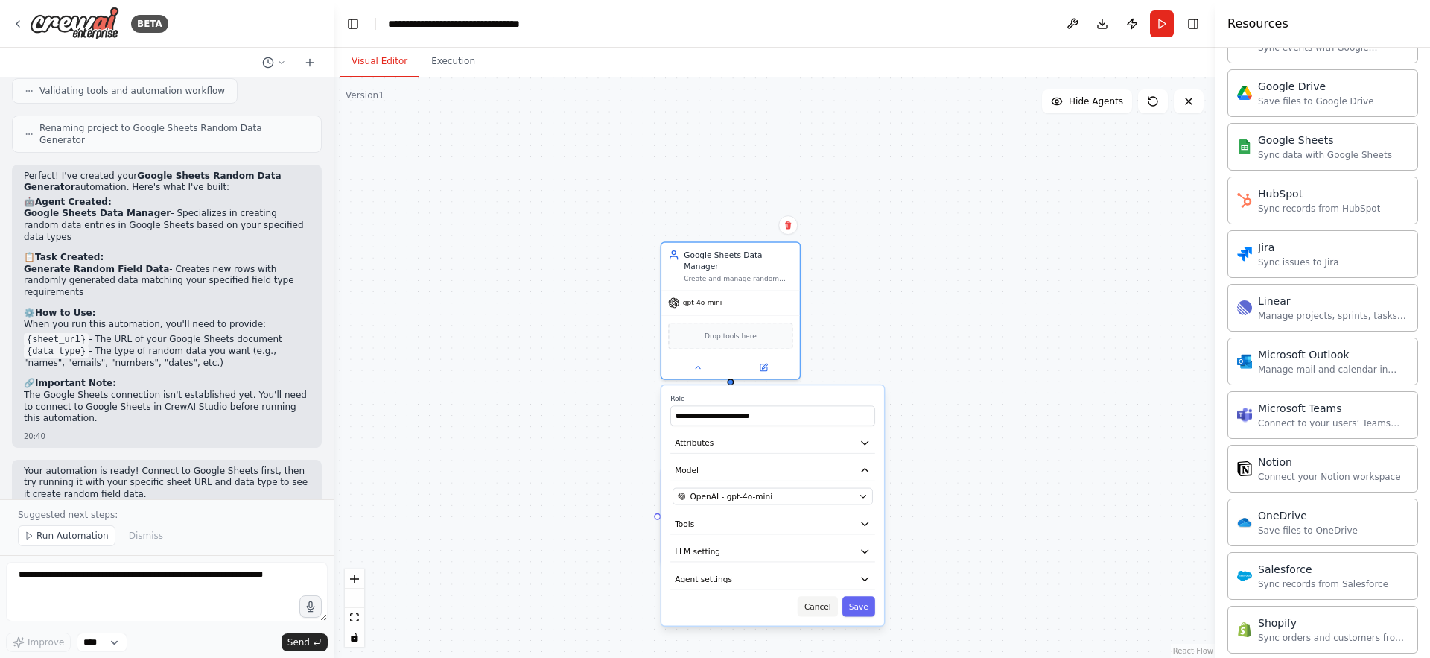
click at [816, 596] on button "Cancel" at bounding box center [818, 606] width 40 height 20
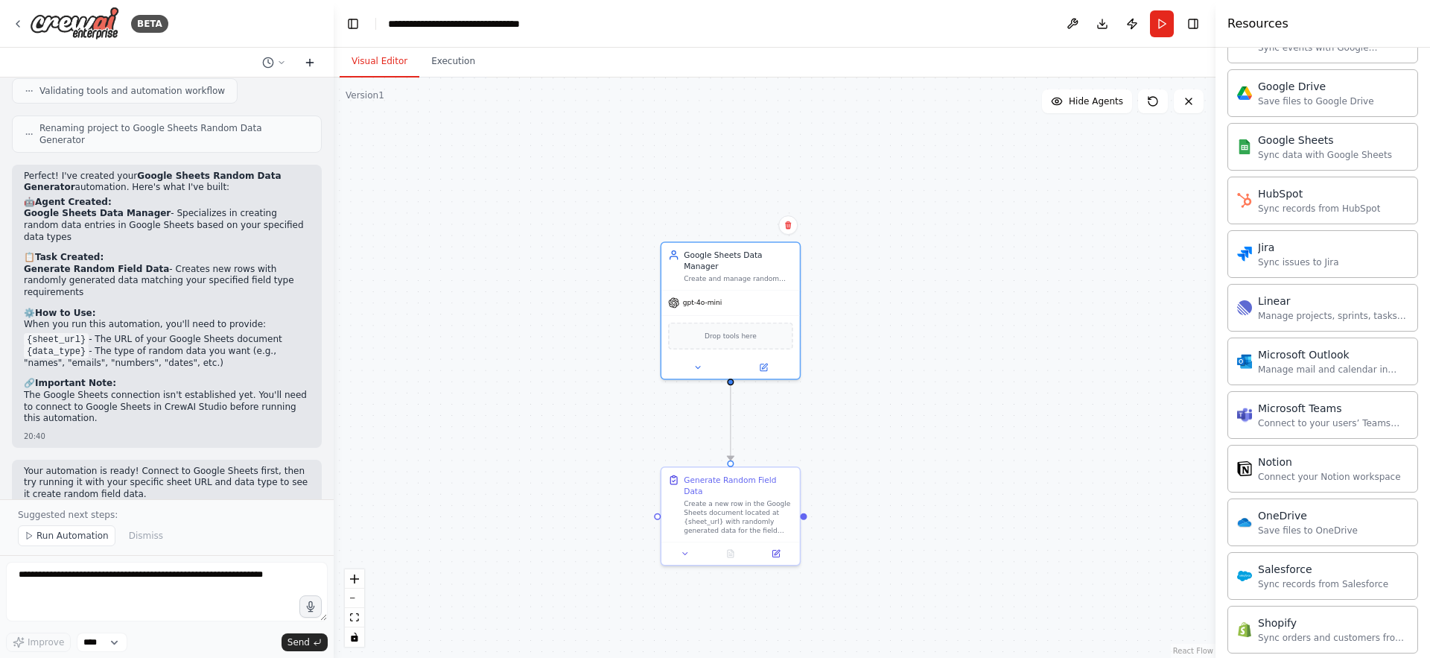
click at [308, 63] on icon at bounding box center [309, 63] width 7 height 0
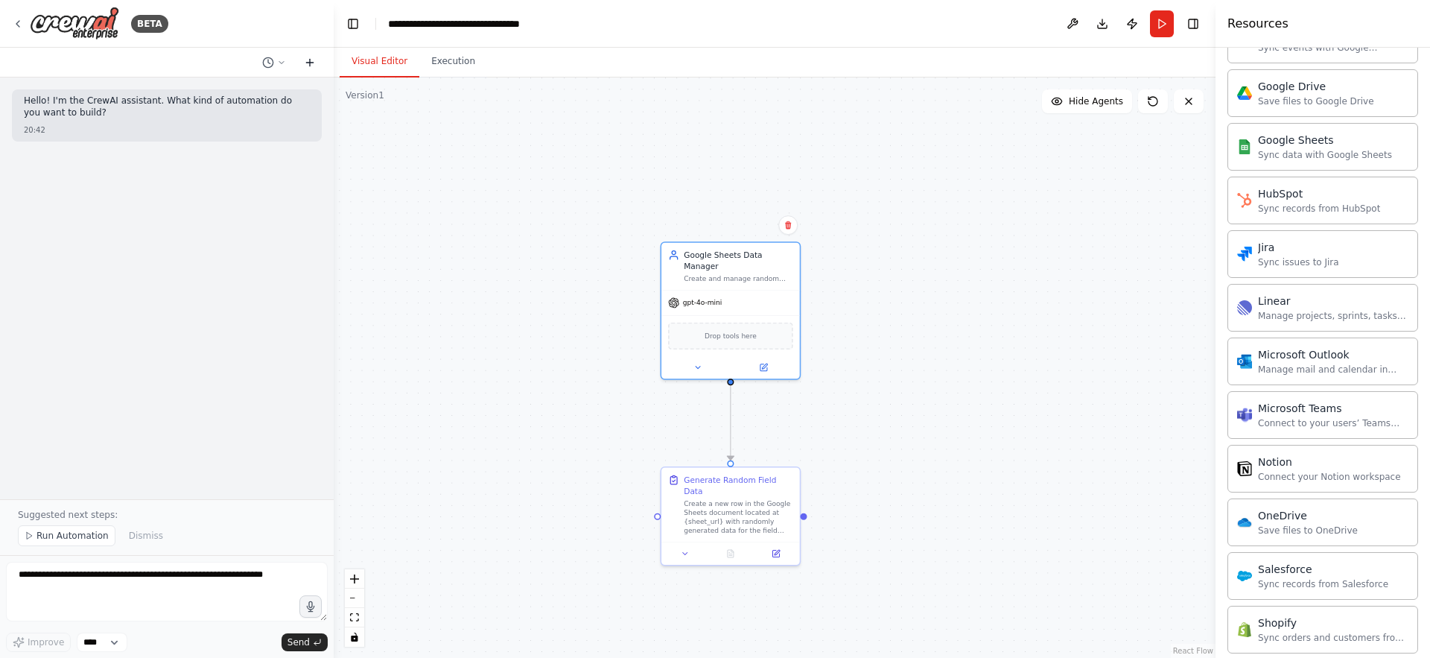
click at [308, 63] on icon at bounding box center [309, 63] width 7 height 0
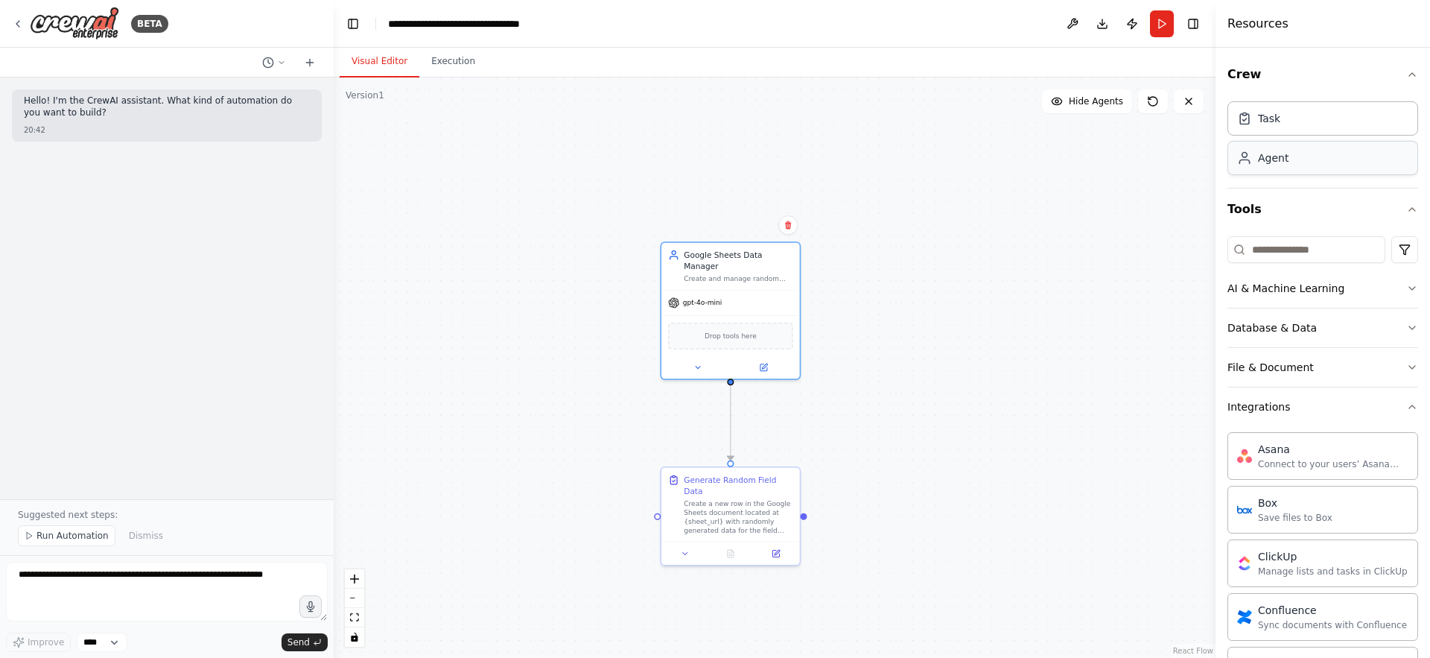
click at [1273, 160] on div "Agent" at bounding box center [1273, 157] width 31 height 15
click at [785, 209] on div ".deletable-edge-delete-btn { width: 20px; height: 20px; border: 0px solid #ffff…" at bounding box center [775, 367] width 882 height 580
click at [785, 229] on div ".deletable-edge-delete-btn { width: 20px; height: 20px; border: 0px solid #ffff…" at bounding box center [775, 367] width 882 height 580
click at [787, 290] on div "gpt-4o-mini" at bounding box center [730, 300] width 139 height 25
click at [792, 232] on button at bounding box center [787, 224] width 19 height 19
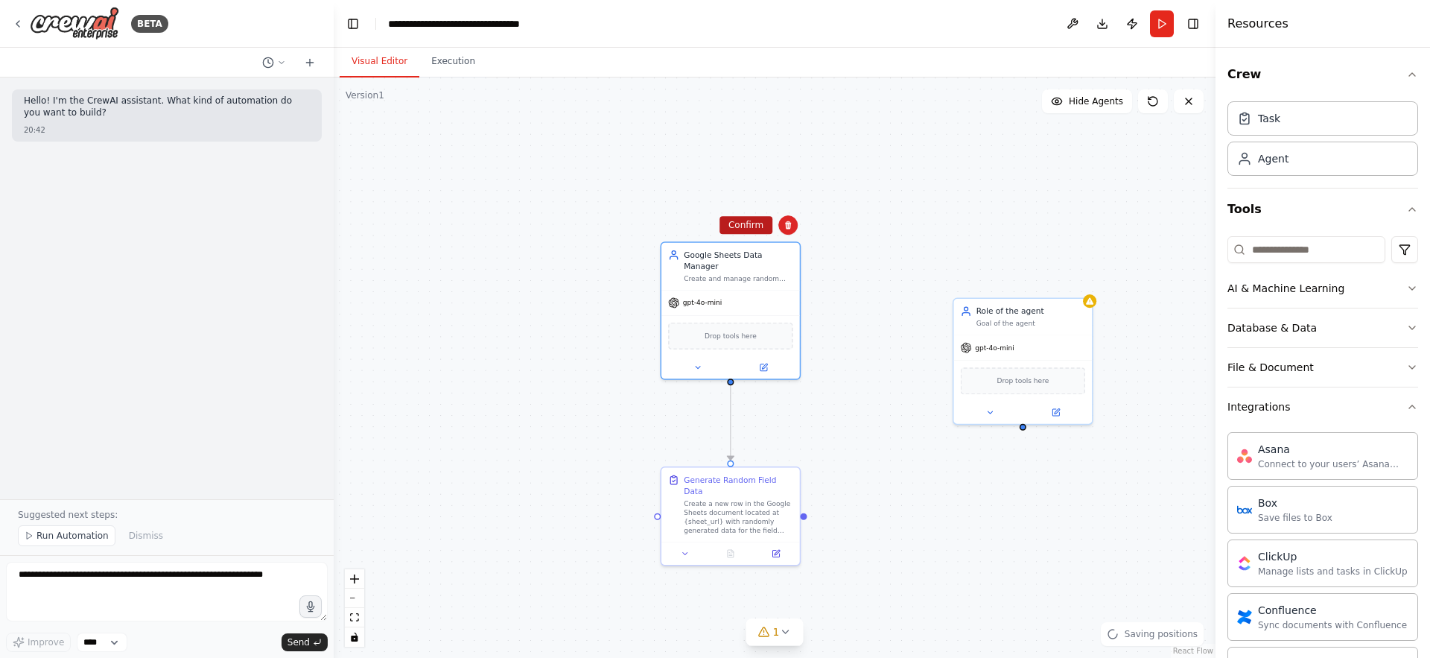
click at [757, 226] on button "Confirm" at bounding box center [745, 225] width 53 height 18
click at [787, 497] on div "Create a new row in the Google Sheets document located at {sheet_url} with rand…" at bounding box center [738, 515] width 109 height 36
click at [791, 456] on button at bounding box center [787, 451] width 19 height 19
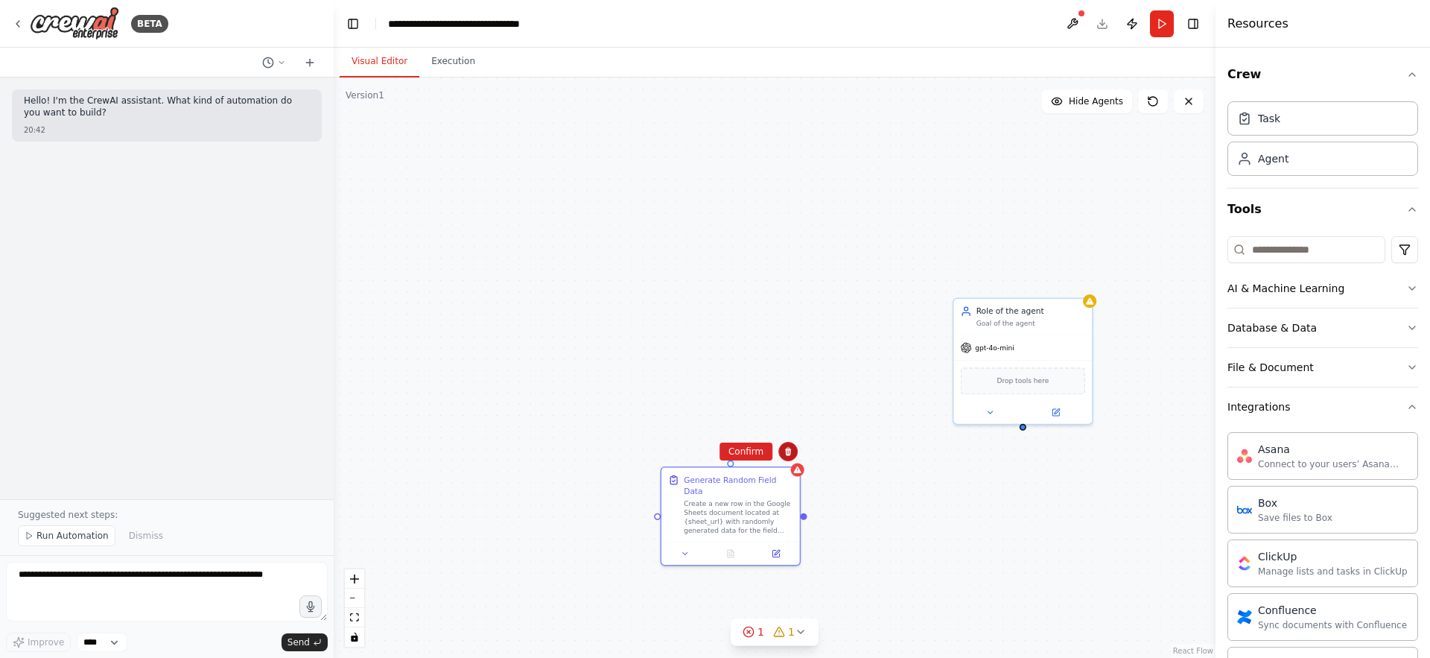
click at [787, 451] on icon at bounding box center [788, 452] width 6 height 8
click at [791, 451] on icon at bounding box center [788, 451] width 9 height 9
click at [752, 451] on button "Confirm" at bounding box center [745, 451] width 53 height 18
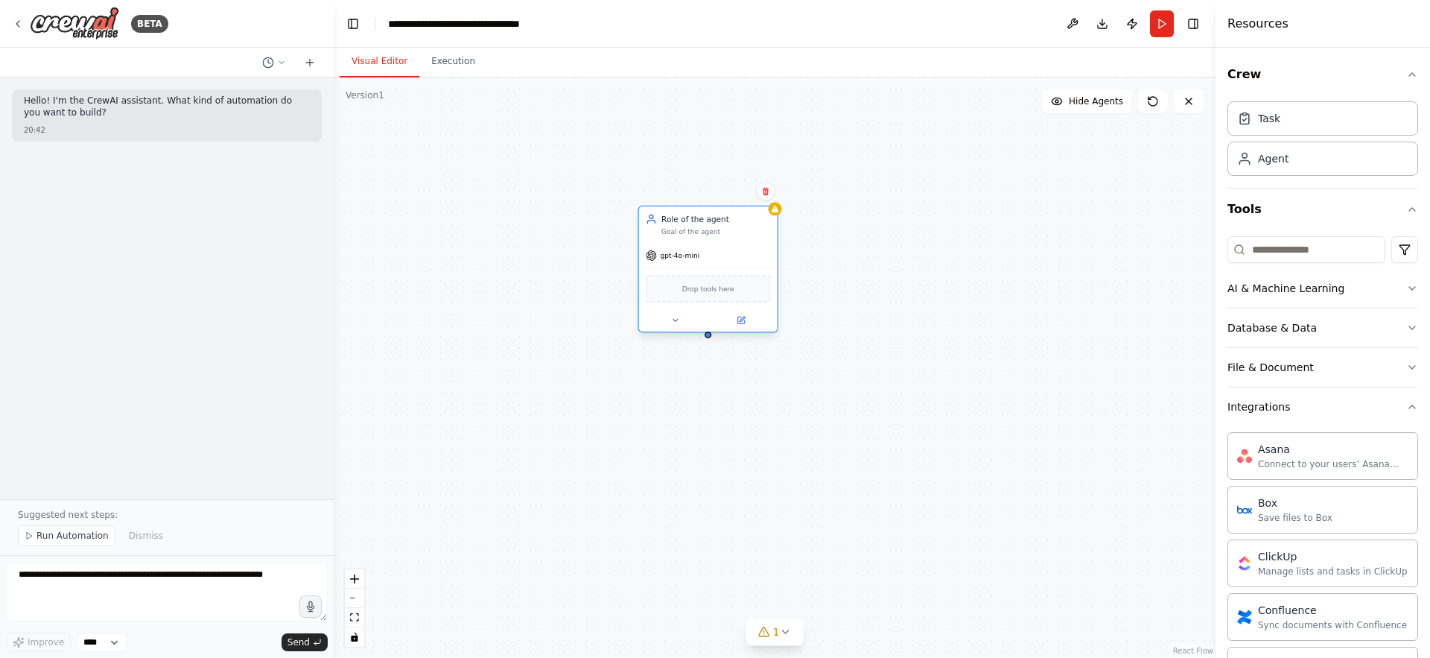
drag, startPoint x: 1035, startPoint y: 320, endPoint x: 721, endPoint y: 232, distance: 325.8
click at [722, 232] on div "Goal of the agent" at bounding box center [715, 231] width 109 height 9
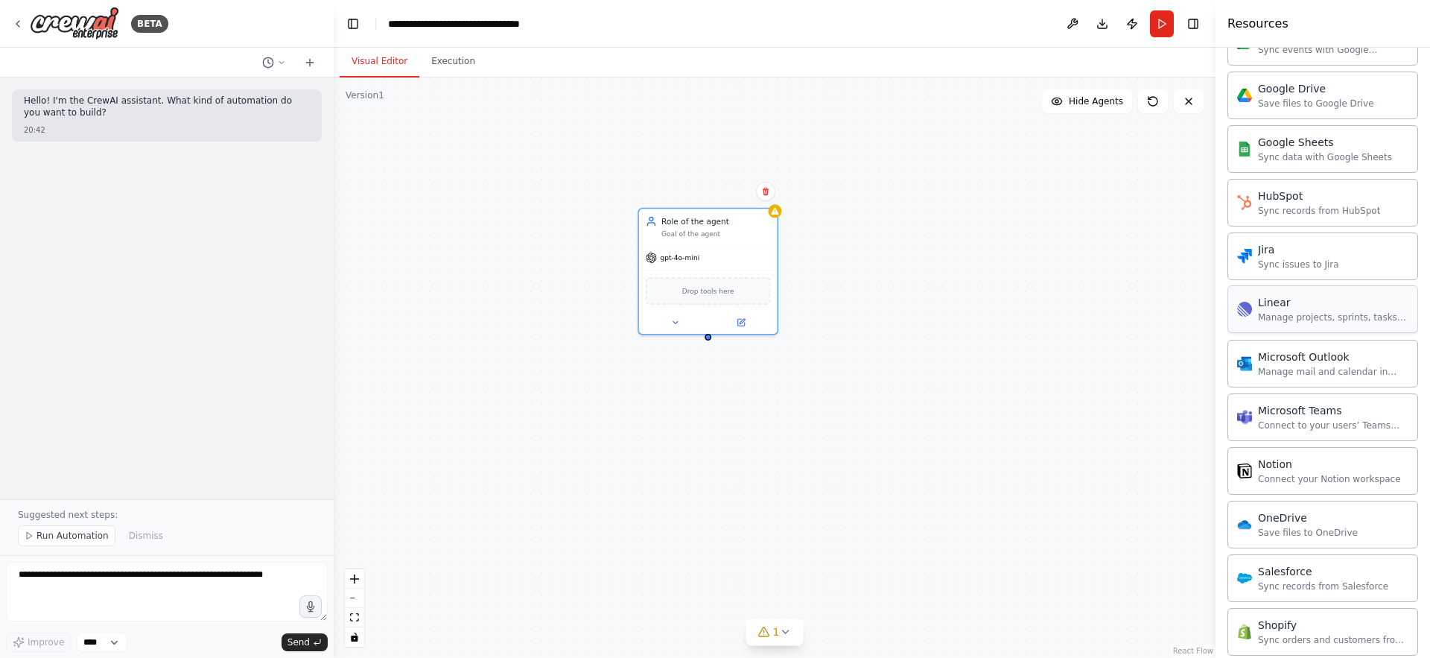
scroll to position [737, 0]
click at [705, 293] on img at bounding box center [708, 289] width 13 height 13
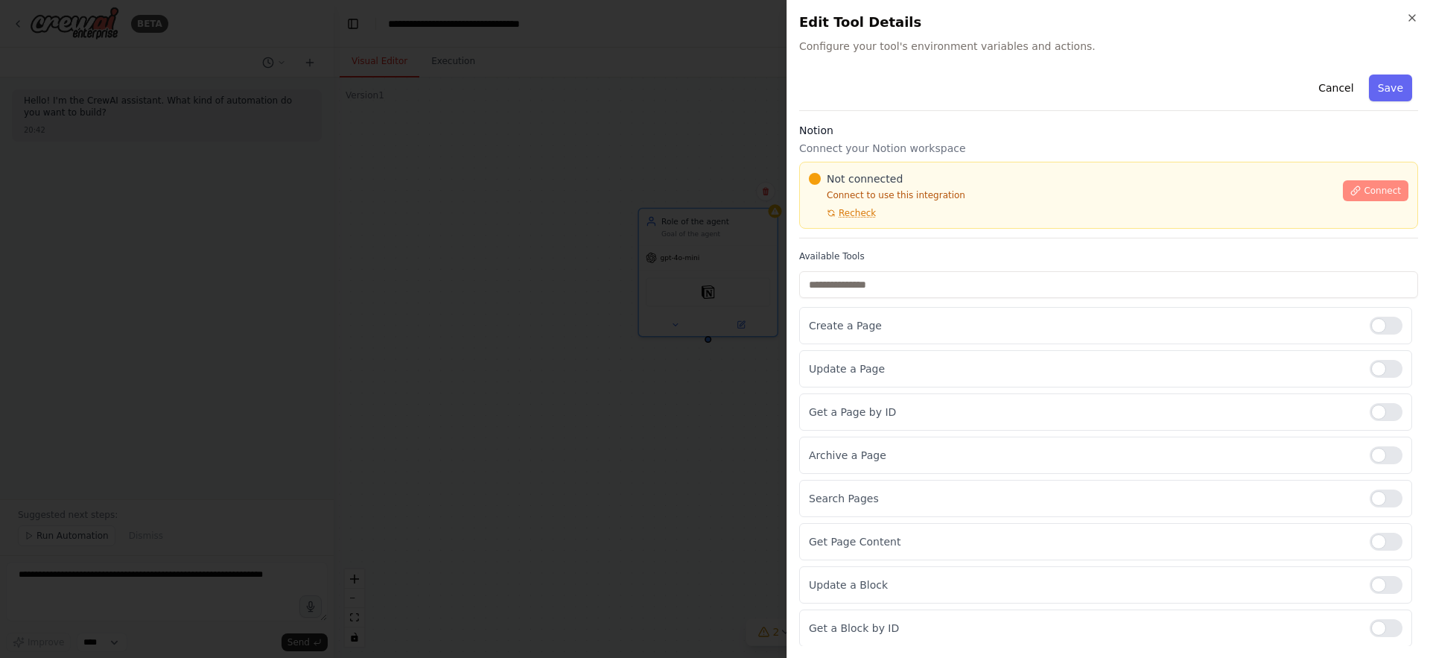
click at [1390, 182] on button "Connect" at bounding box center [1376, 190] width 66 height 21
click at [916, 209] on div "Not connected Connect to use this integration Recheck" at bounding box center [1071, 195] width 525 height 48
click at [891, 204] on div "Not connected Connect to use this integration Recheck" at bounding box center [1071, 195] width 525 height 48
click at [854, 203] on div "Not connected Connect to use this integration Recheck" at bounding box center [1071, 195] width 525 height 48
click at [861, 203] on div "Not connected Connect to use this integration Recheck" at bounding box center [1071, 195] width 525 height 48
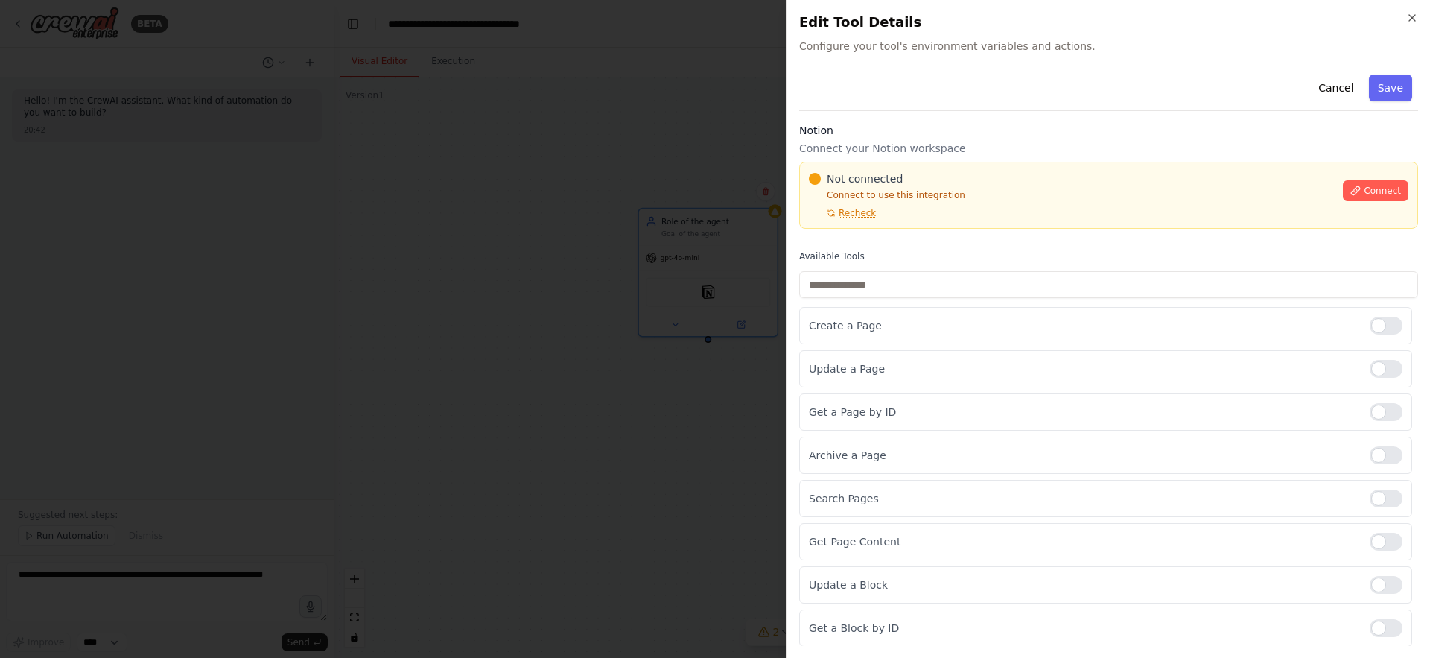
click at [861, 206] on div "Not connected Connect to use this integration Recheck" at bounding box center [1071, 195] width 525 height 48
click at [861, 212] on span "Recheck" at bounding box center [857, 213] width 37 height 12
click at [871, 211] on span "Recheck" at bounding box center [857, 213] width 37 height 12
click at [1417, 9] on div "Close Edit Tool Details Configure your tool's environment variables and actions…" at bounding box center [1109, 329] width 644 height 658
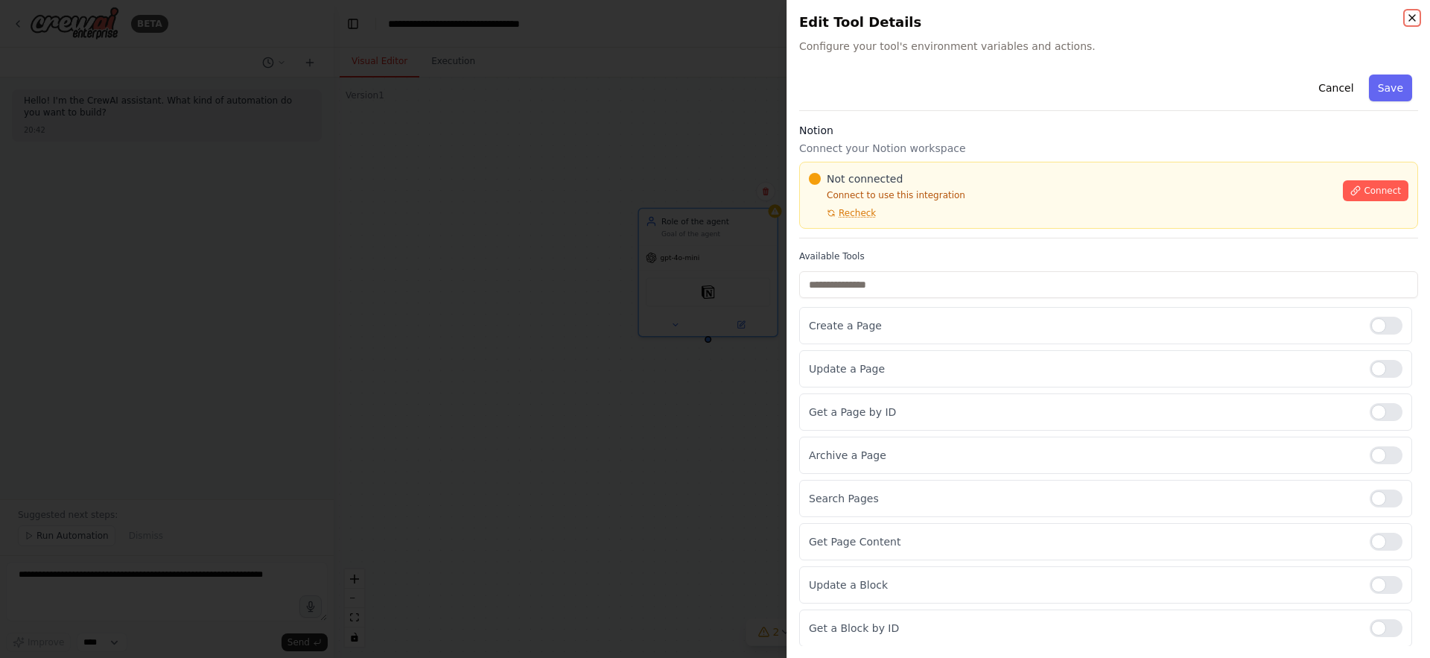
click at [1415, 20] on icon "button" at bounding box center [1412, 18] width 12 height 12
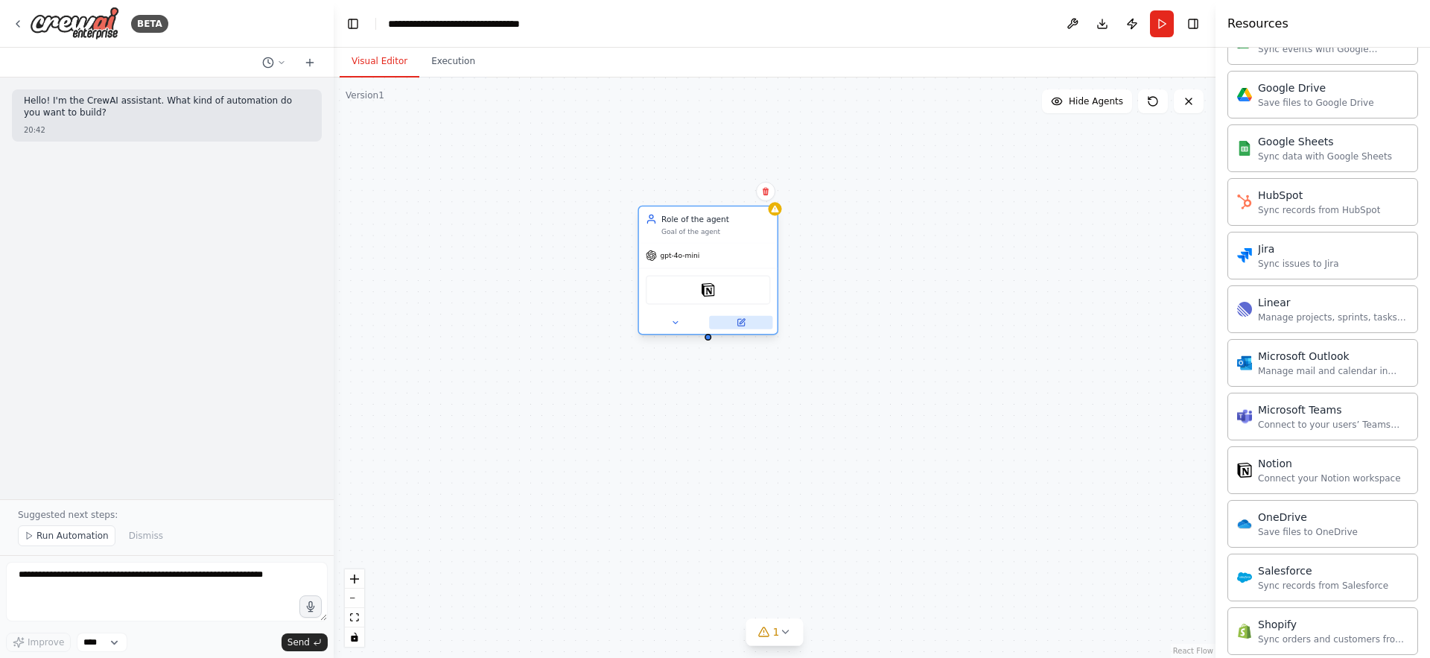
click at [742, 324] on icon at bounding box center [740, 322] width 7 height 7
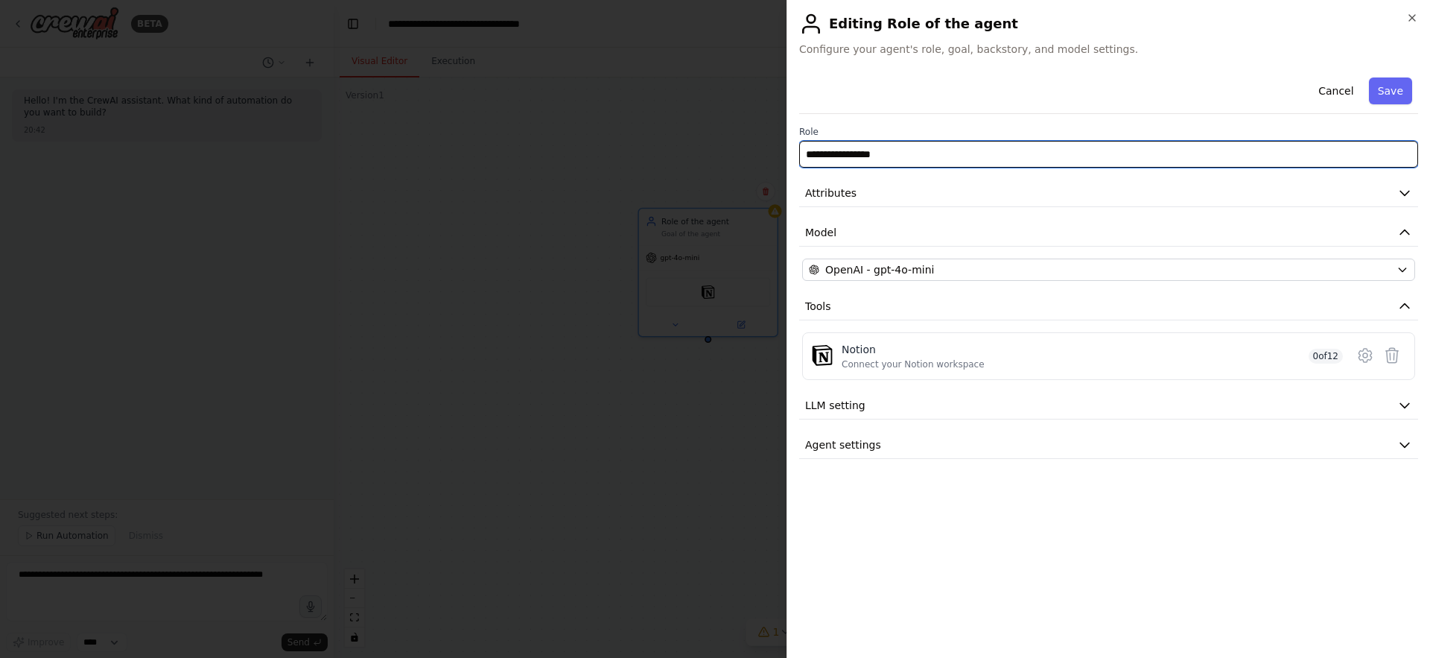
click at [938, 153] on input "**********" at bounding box center [1108, 154] width 619 height 27
type input "*"
type input "*******"
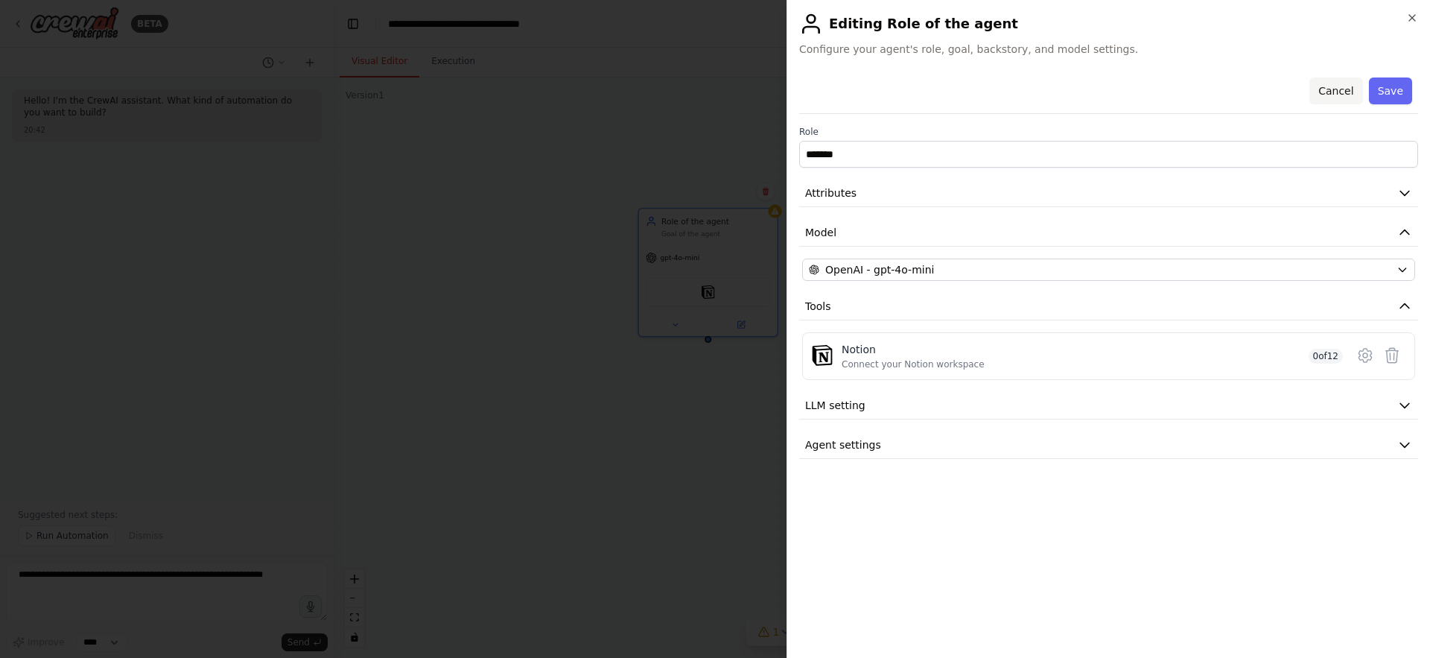
click at [1347, 91] on button "Cancel" at bounding box center [1335, 90] width 53 height 27
